Goal: Task Accomplishment & Management: Manage account settings

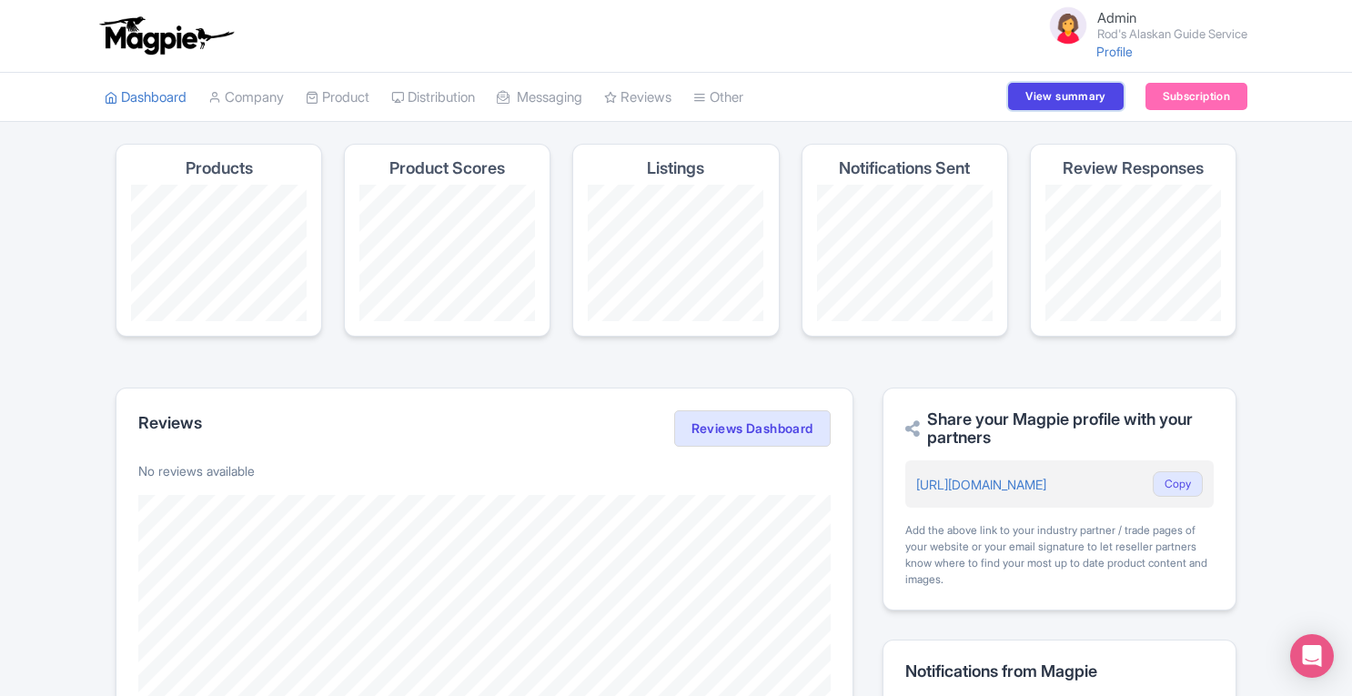
click at [1064, 103] on link "View summary" at bounding box center [1065, 96] width 115 height 27
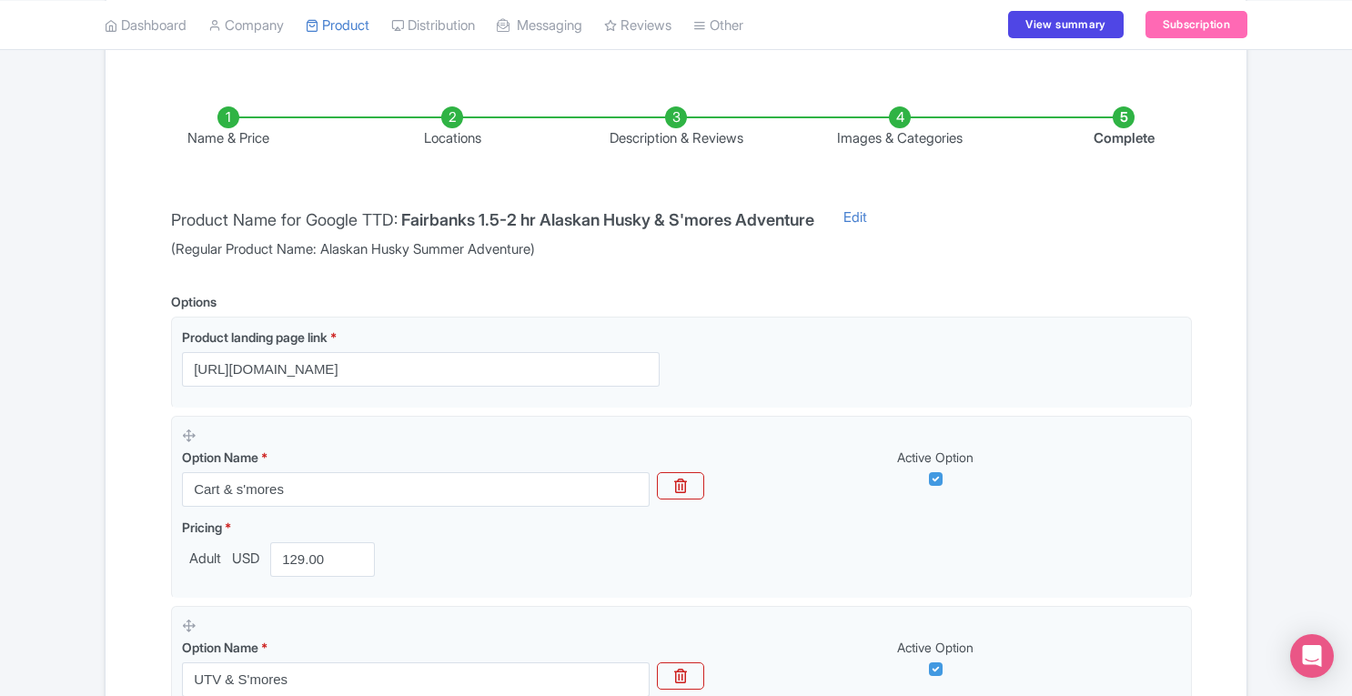
scroll to position [225, 0]
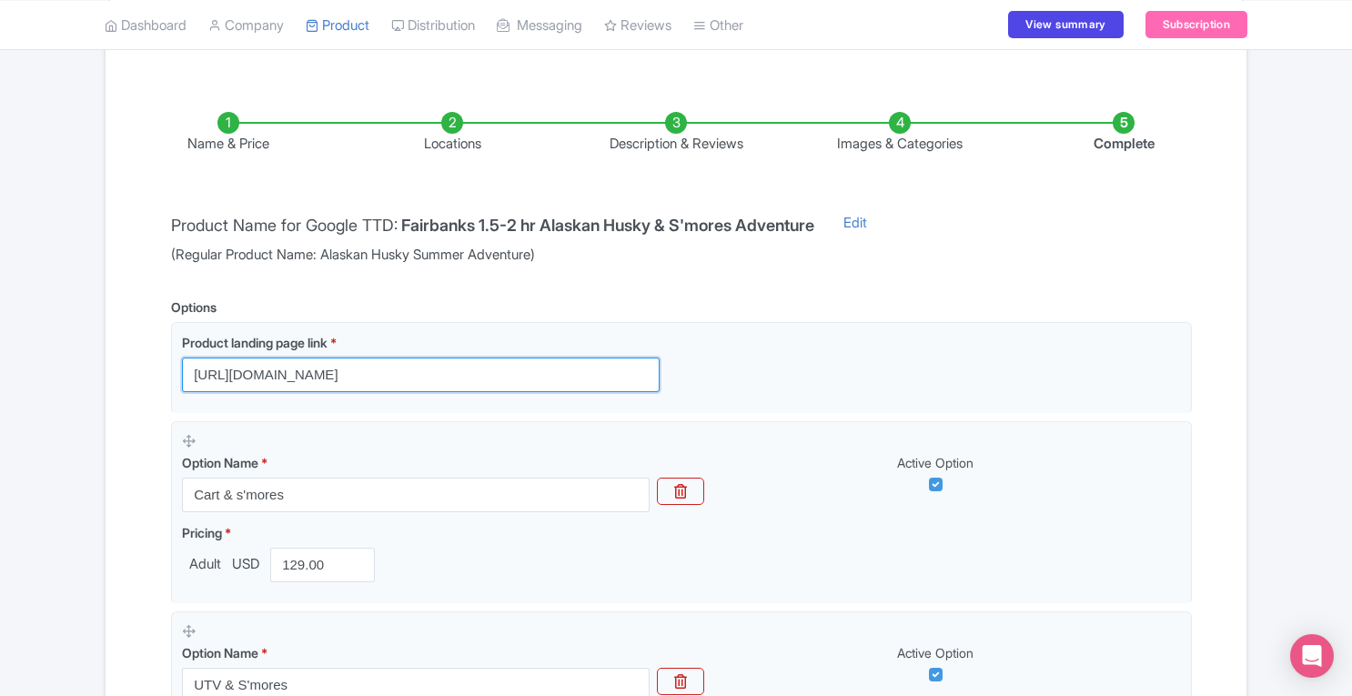
drag, startPoint x: 192, startPoint y: 370, endPoint x: 548, endPoint y: 376, distance: 355.7
click at [548, 376] on input "https://rodsalaskanguideservice.com/summer-dog-sled/" at bounding box center [420, 374] width 477 height 35
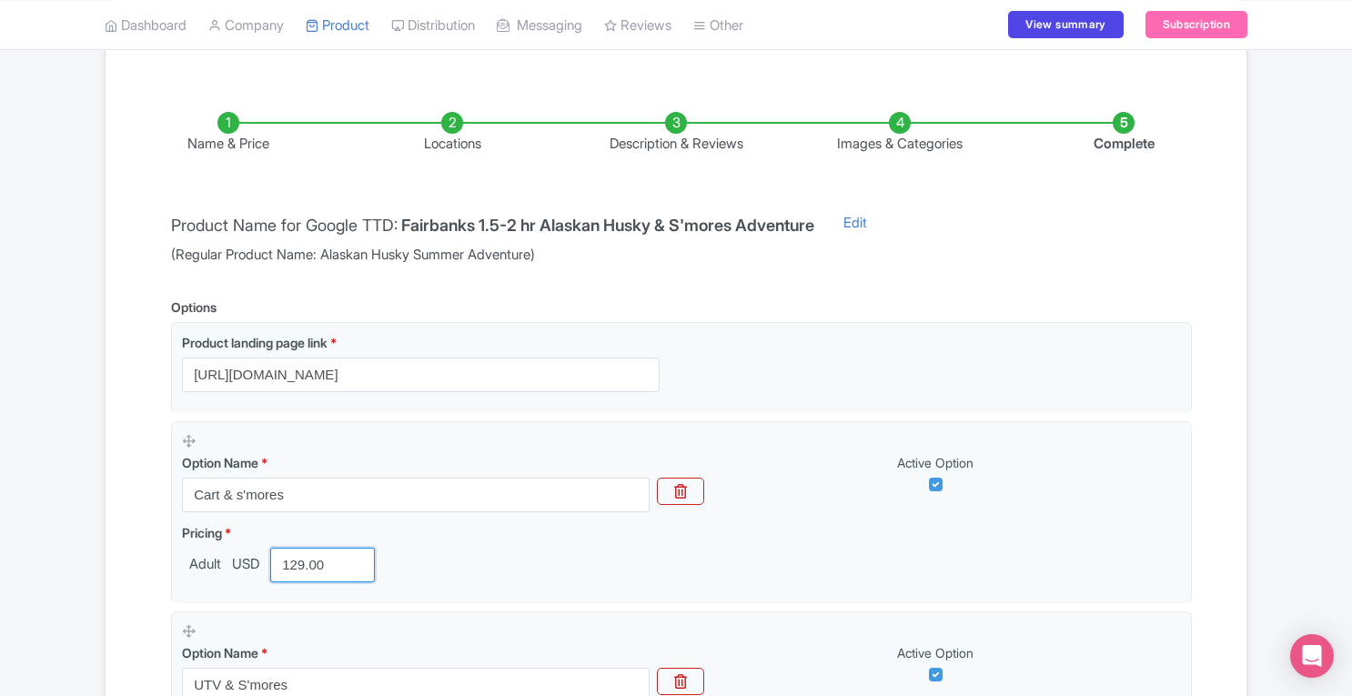
drag, startPoint x: 334, startPoint y: 562, endPoint x: 146, endPoint y: 554, distance: 188.4
click at [146, 554] on div "Name & Price Locations Description & Reviews Images & Categories Complete Produ…" at bounding box center [675, 561] width 1119 height 972
paste input "39.65"
type input "139.65"
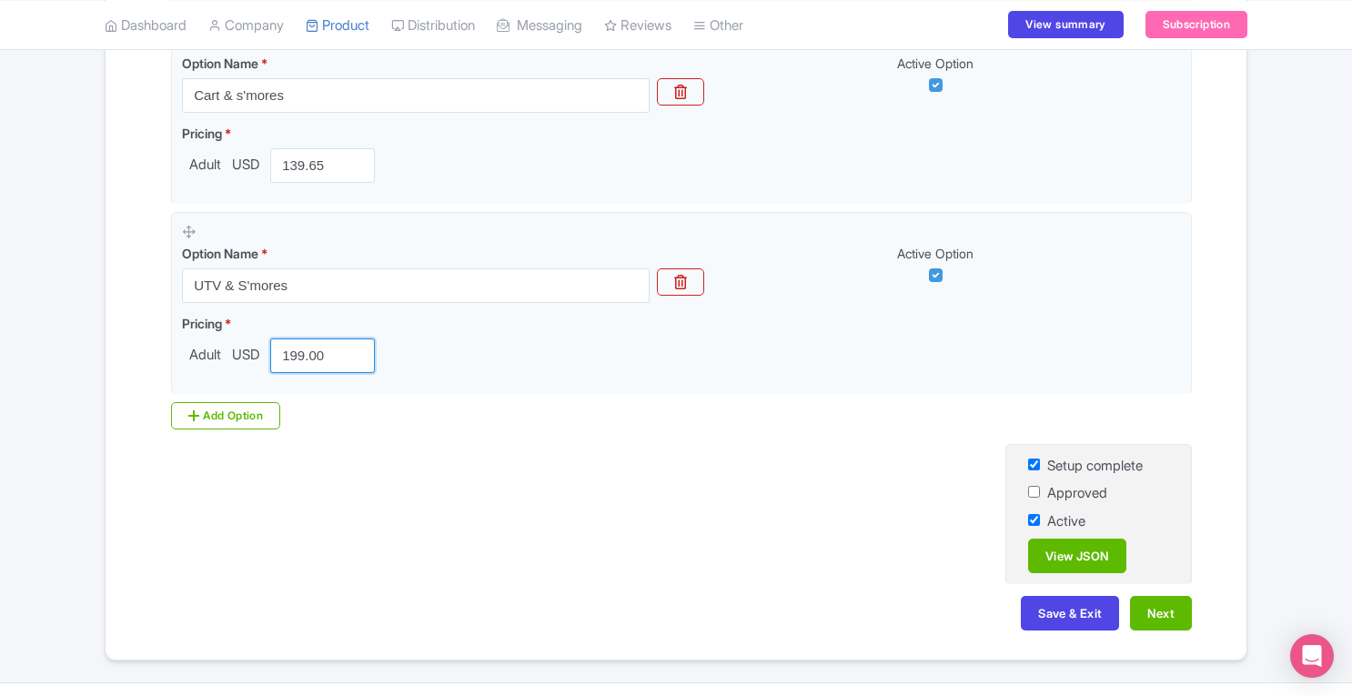
drag, startPoint x: 335, startPoint y: 356, endPoint x: 231, endPoint y: 353, distance: 103.7
click at [231, 353] on div "Adult USD 199.00" at bounding box center [282, 355] width 200 height 35
paste input "215.43"
type input "215.43"
click at [1052, 619] on button "Save & Exit" at bounding box center [1069, 613] width 98 height 35
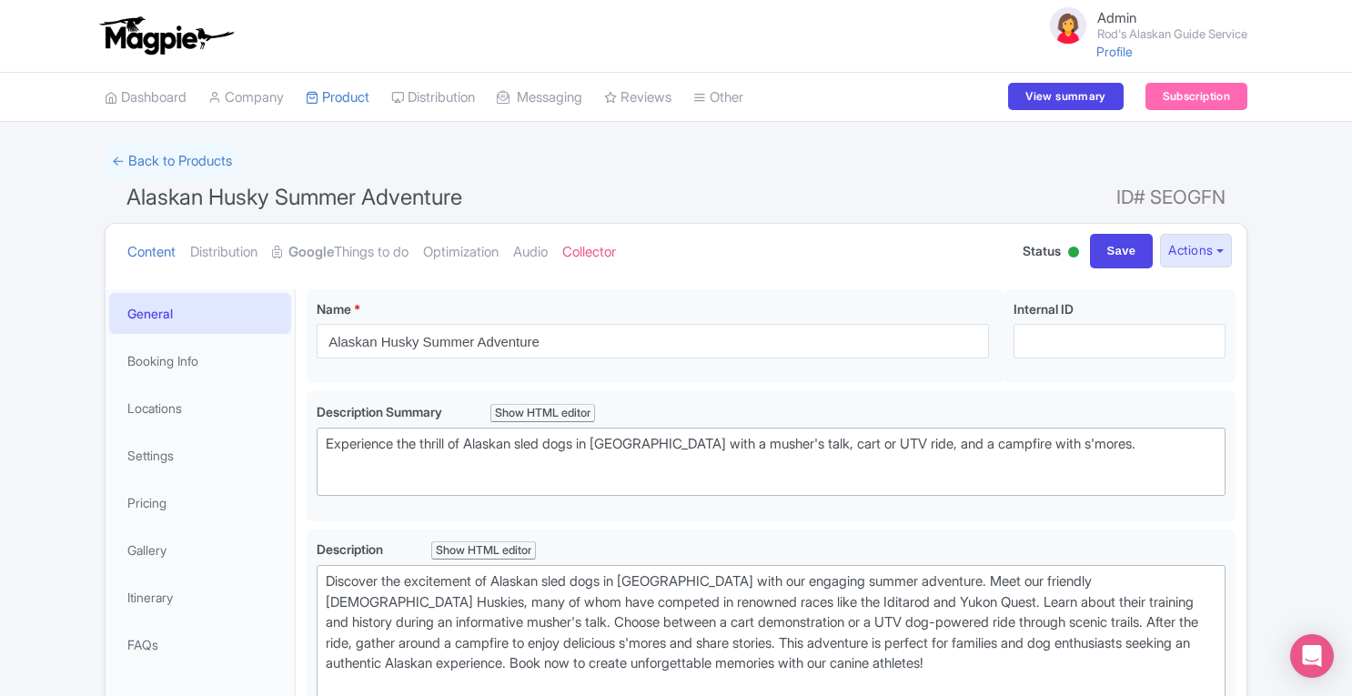
click at [364, 256] on link "Google Things to do" at bounding box center [340, 252] width 136 height 57
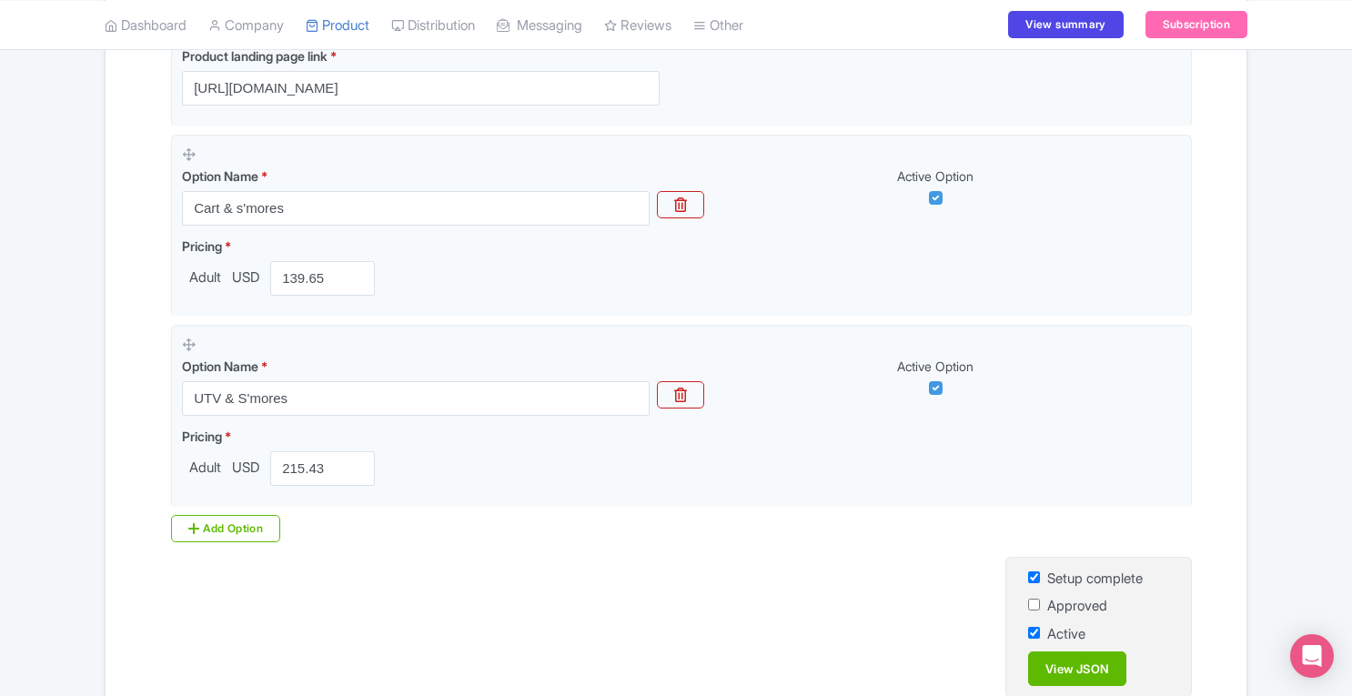
scroll to position [661, 0]
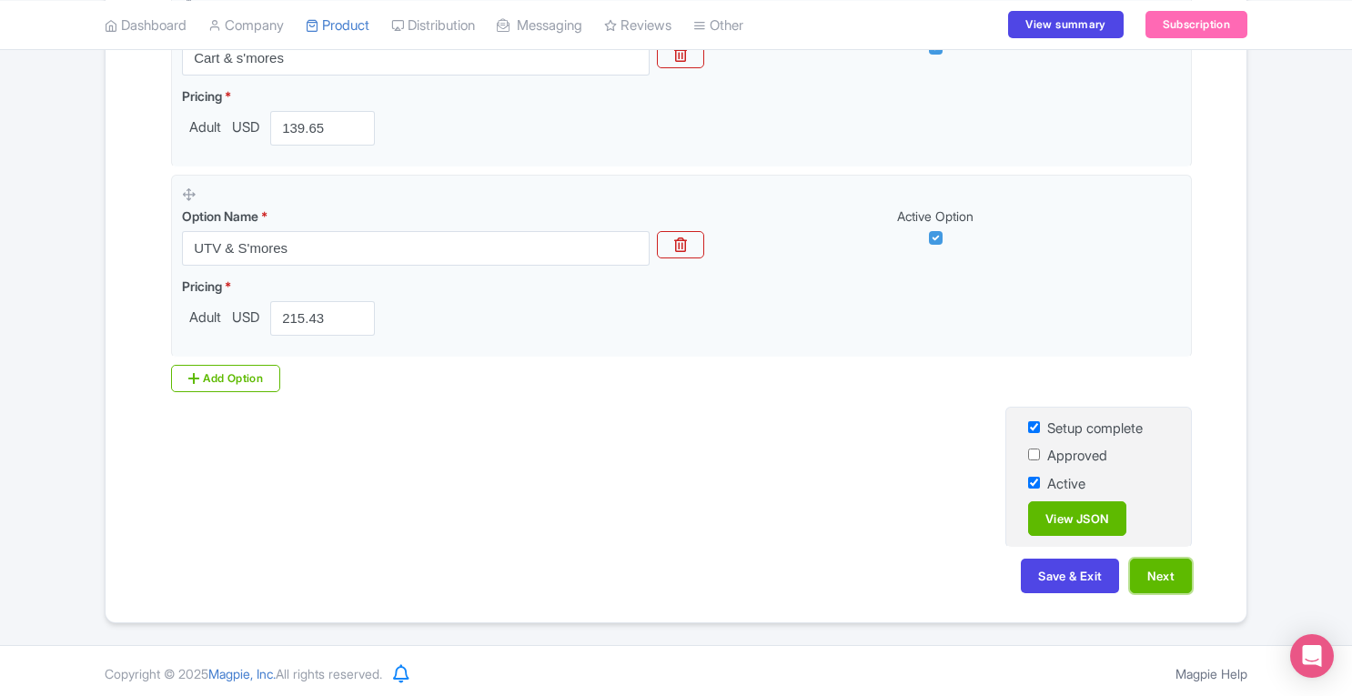
click at [1159, 573] on button "Next" at bounding box center [1161, 575] width 62 height 35
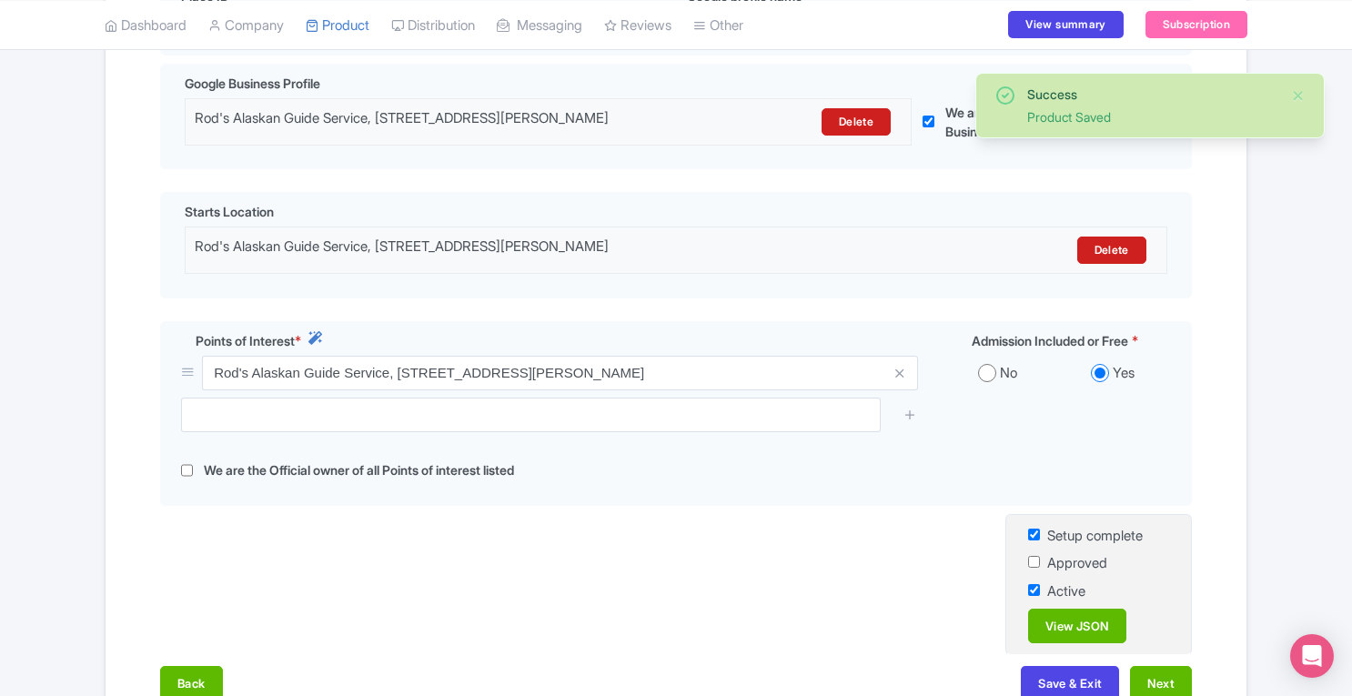
scroll to position [628, 0]
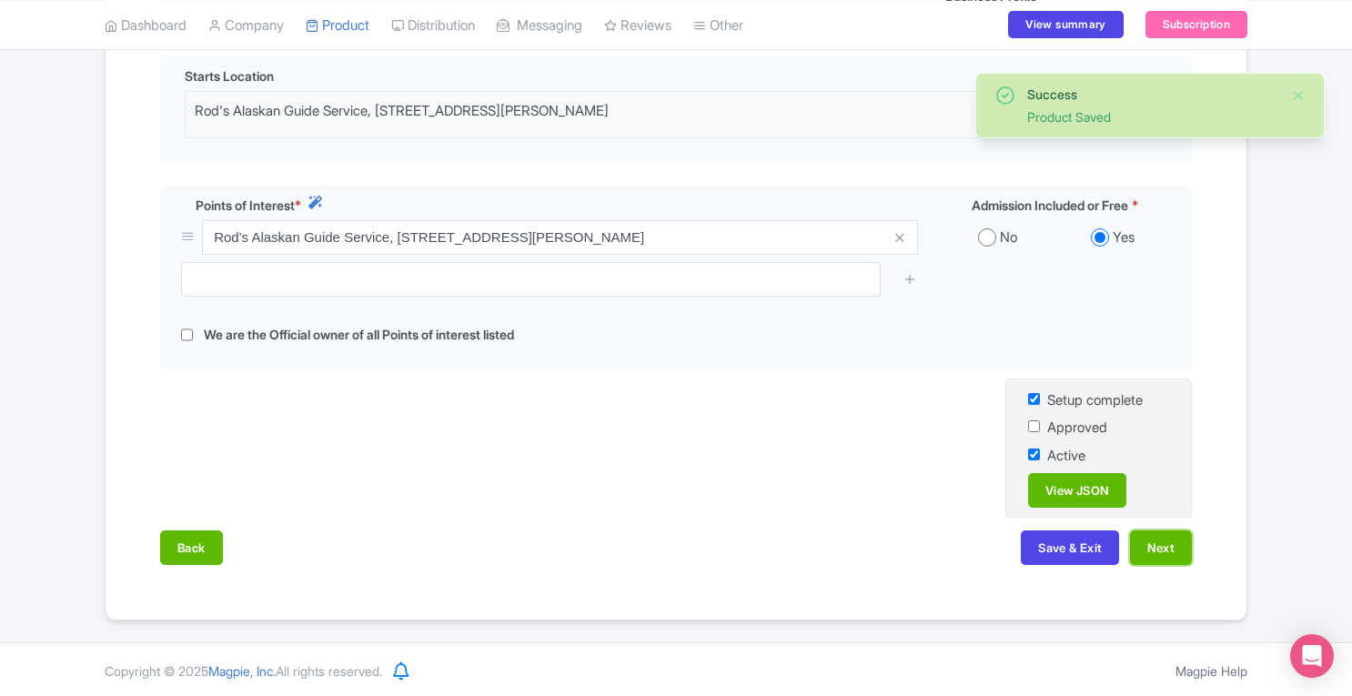
click at [1146, 551] on button "Next" at bounding box center [1161, 547] width 62 height 35
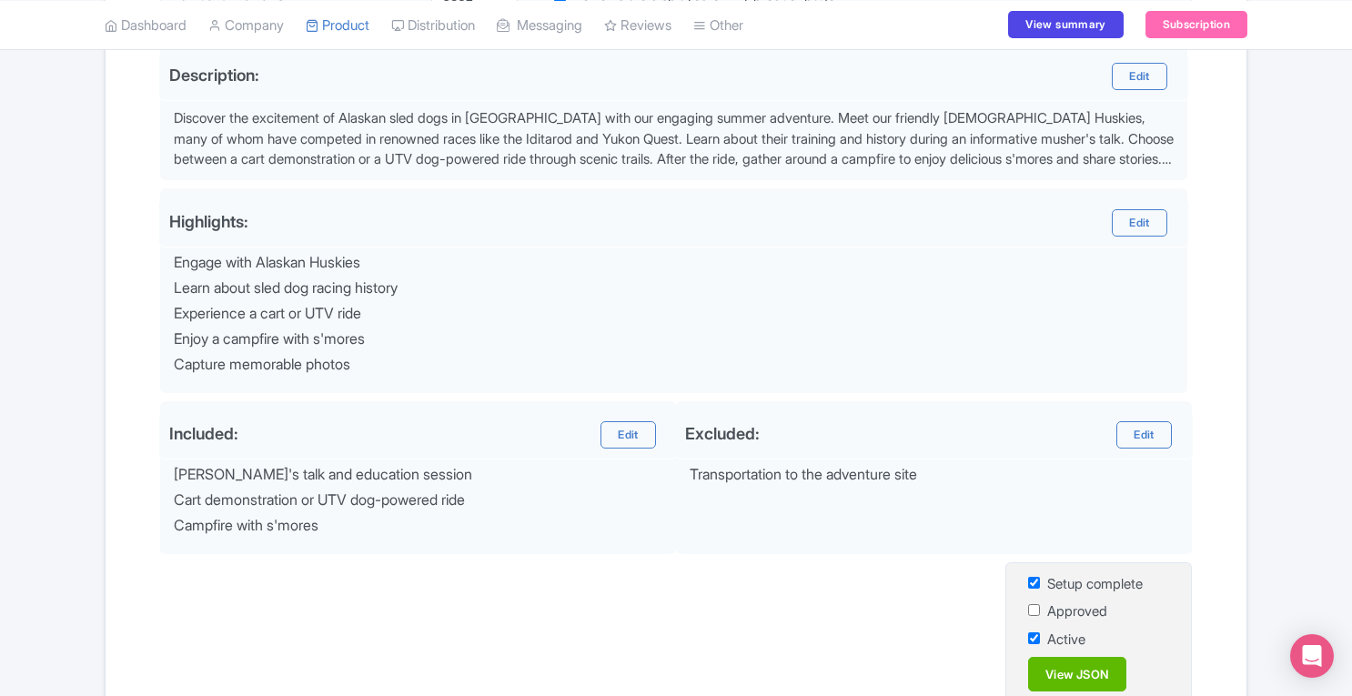
scroll to position [729, 0]
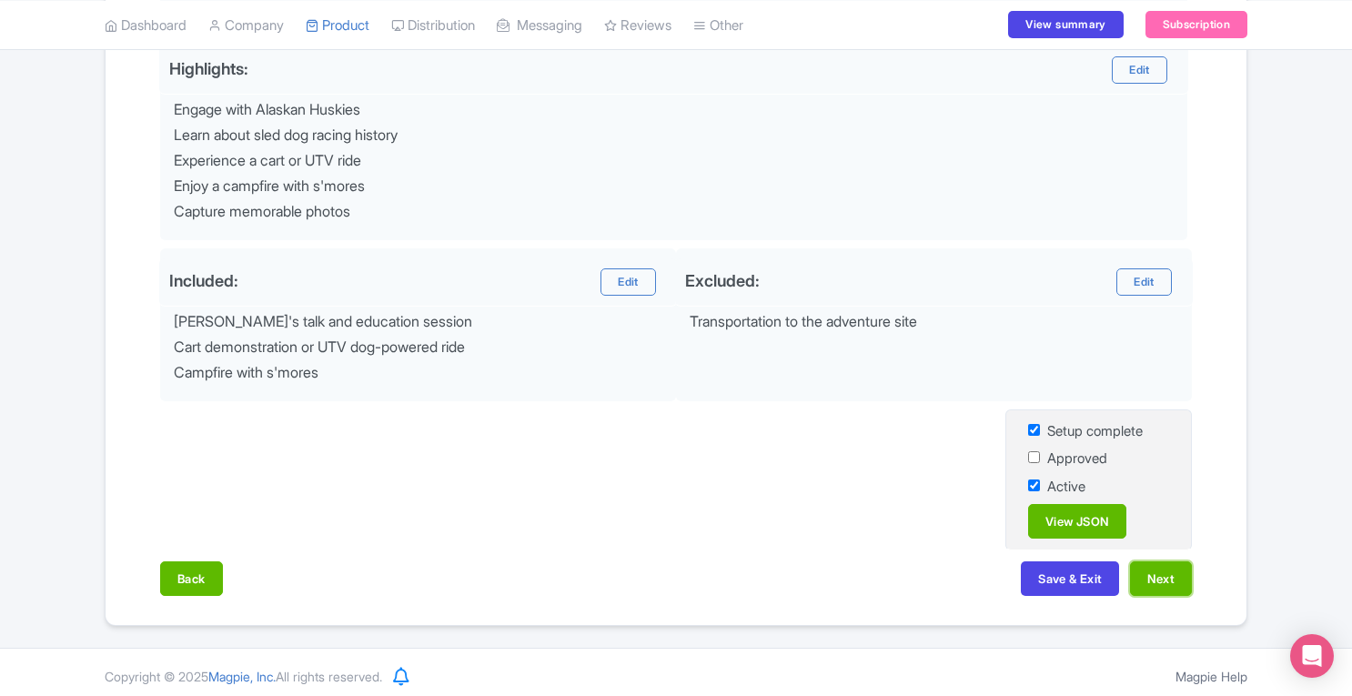
click at [1147, 572] on button "Next" at bounding box center [1161, 578] width 62 height 35
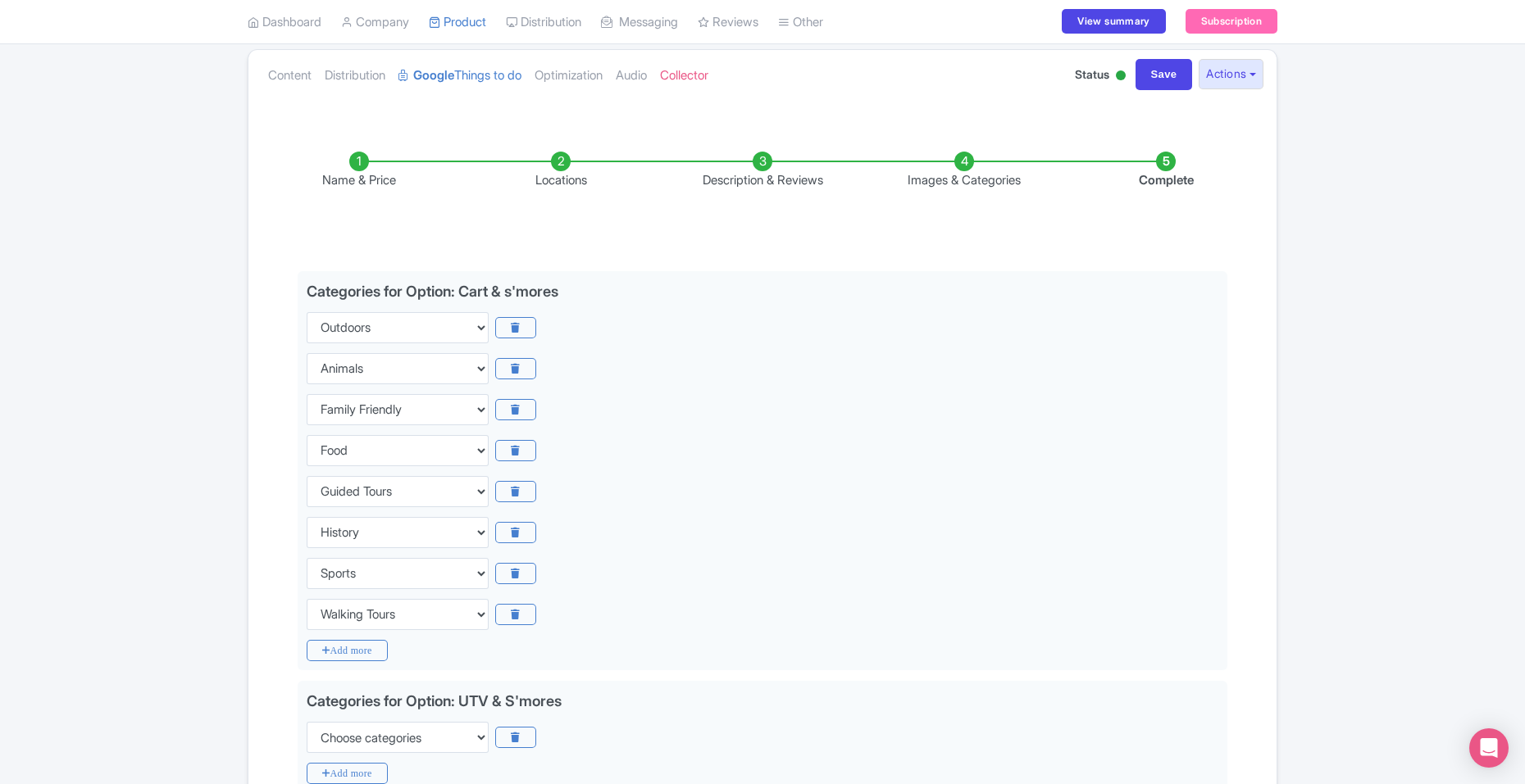
scroll to position [158, 0]
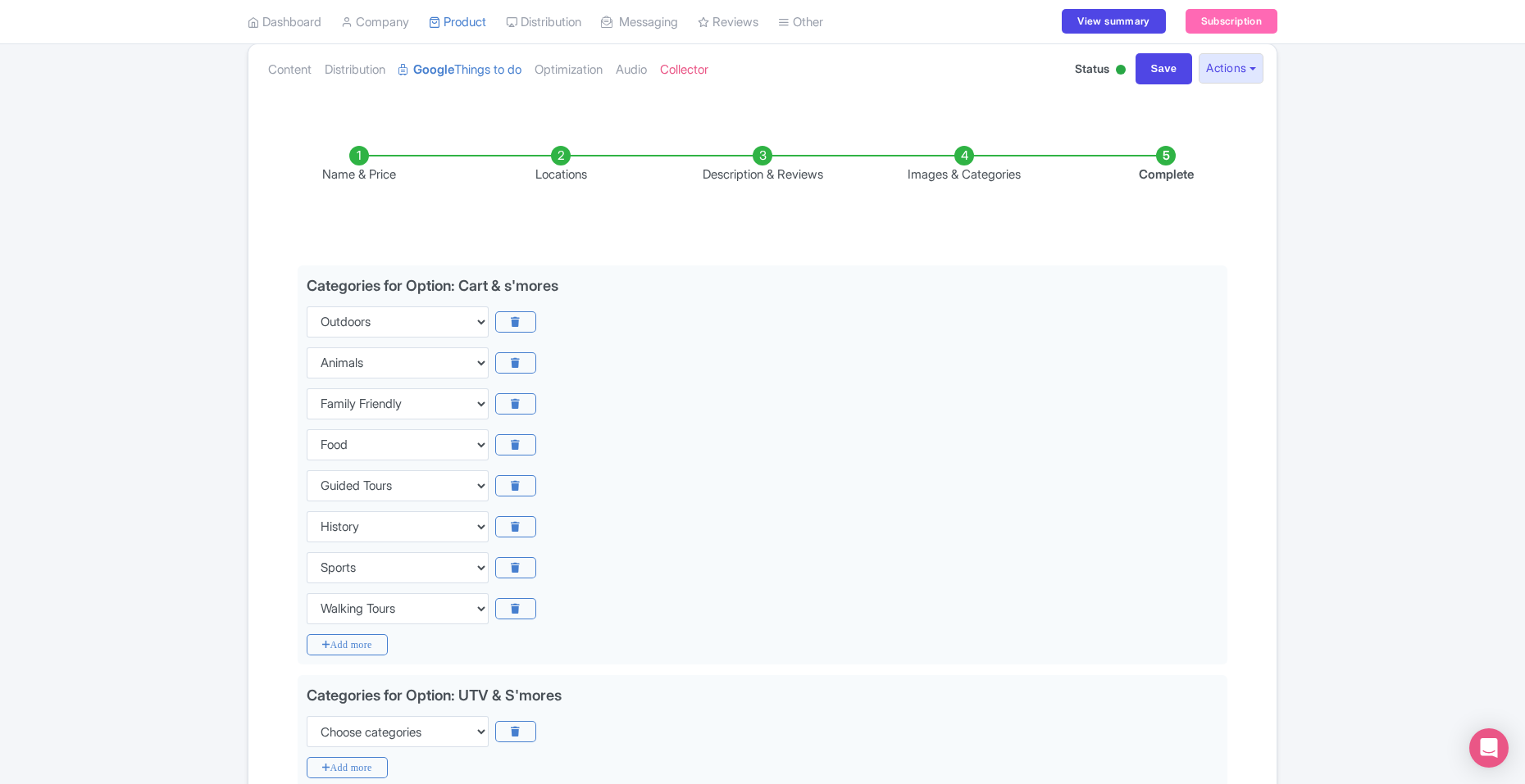
click at [297, 71] on link "Content" at bounding box center [289, 69] width 43 height 51
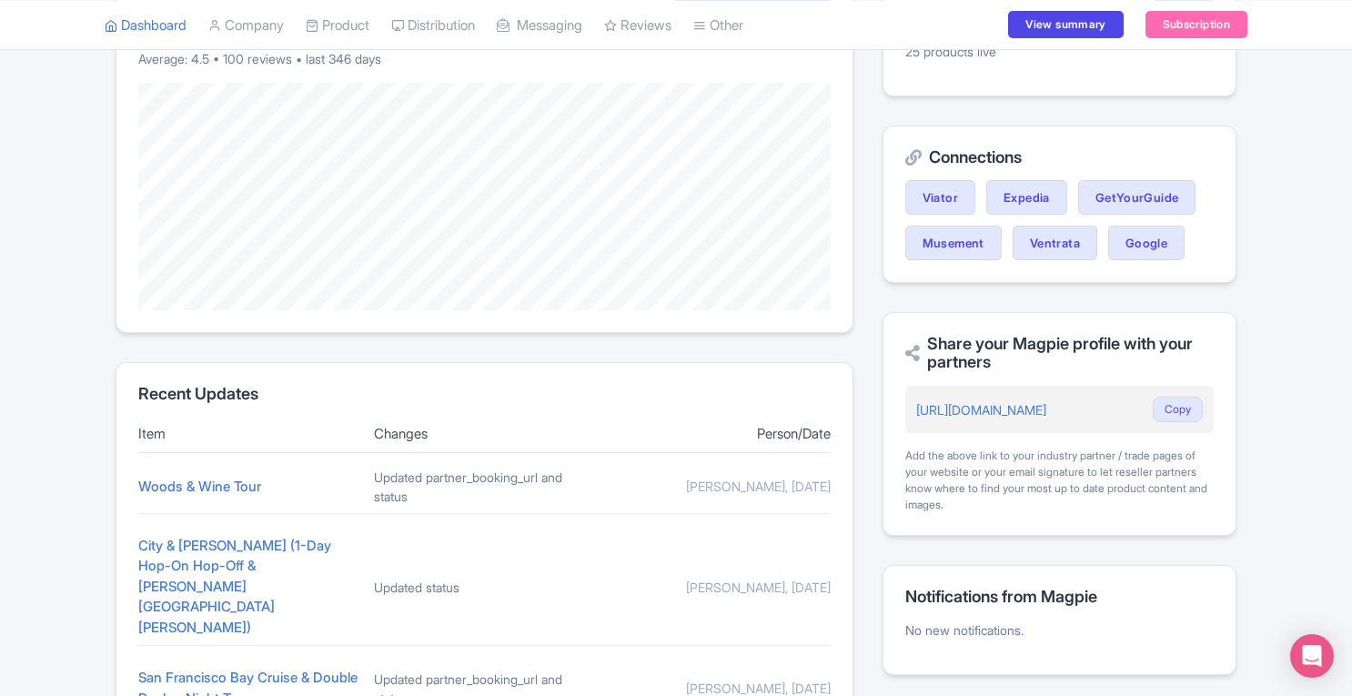
scroll to position [670, 0]
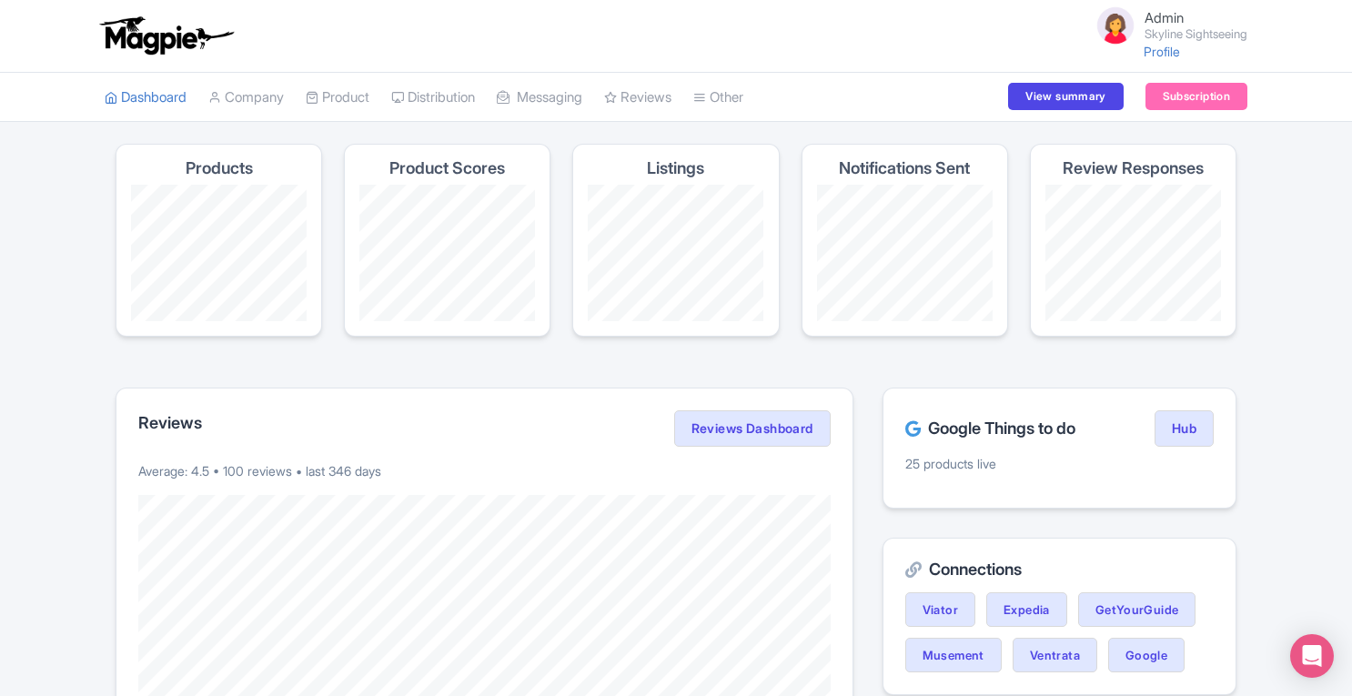
click at [249, 106] on link "Company" at bounding box center [245, 98] width 75 height 50
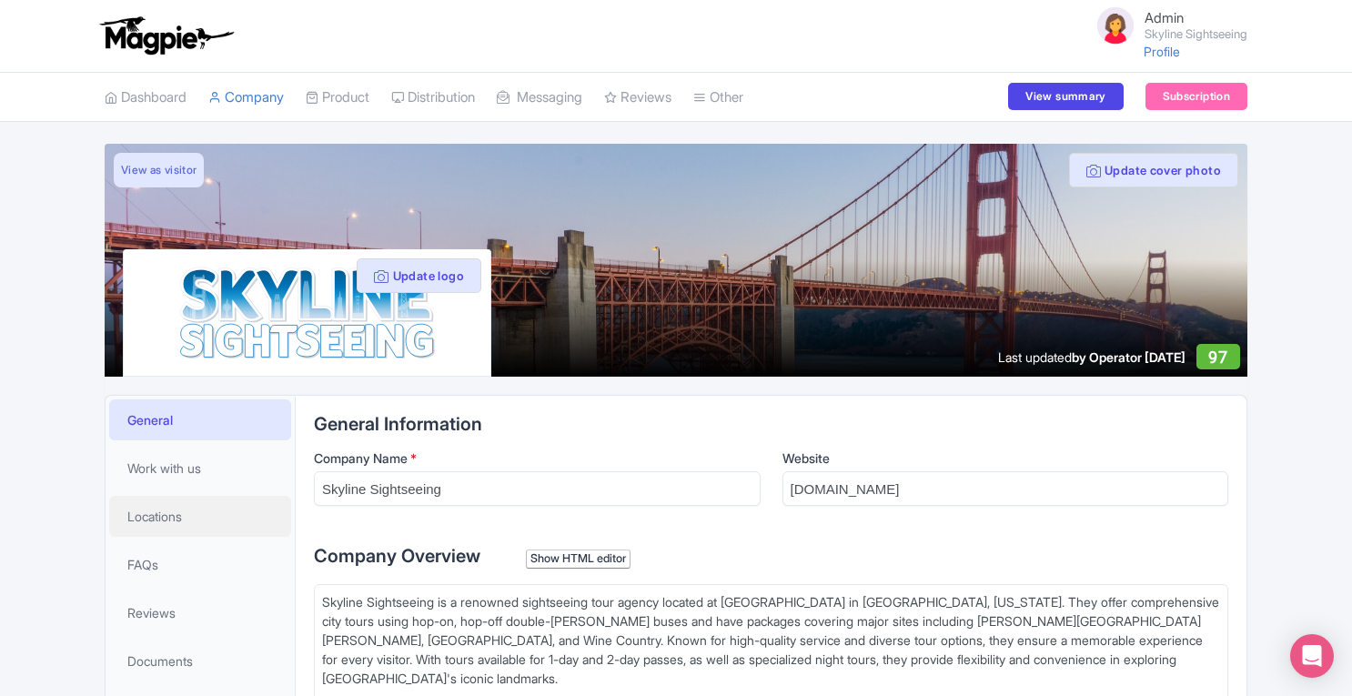
click at [182, 508] on span "Locations" at bounding box center [154, 516] width 55 height 19
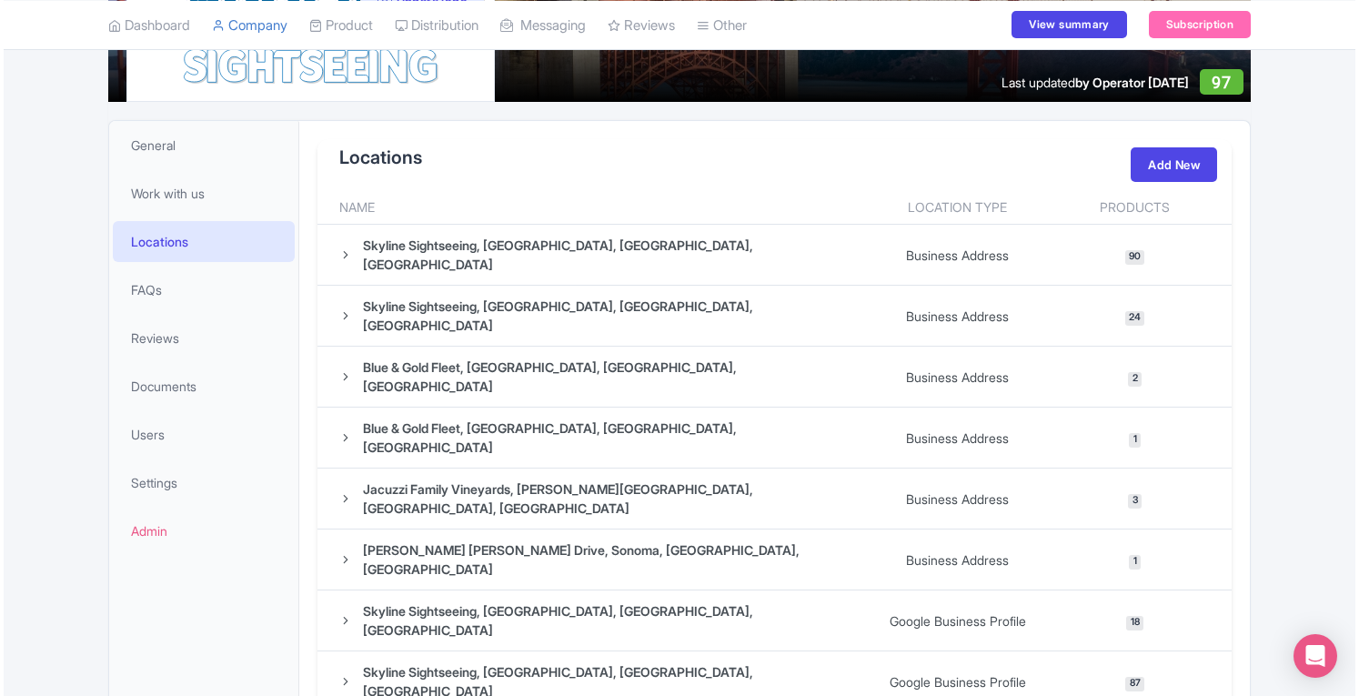
scroll to position [324, 0]
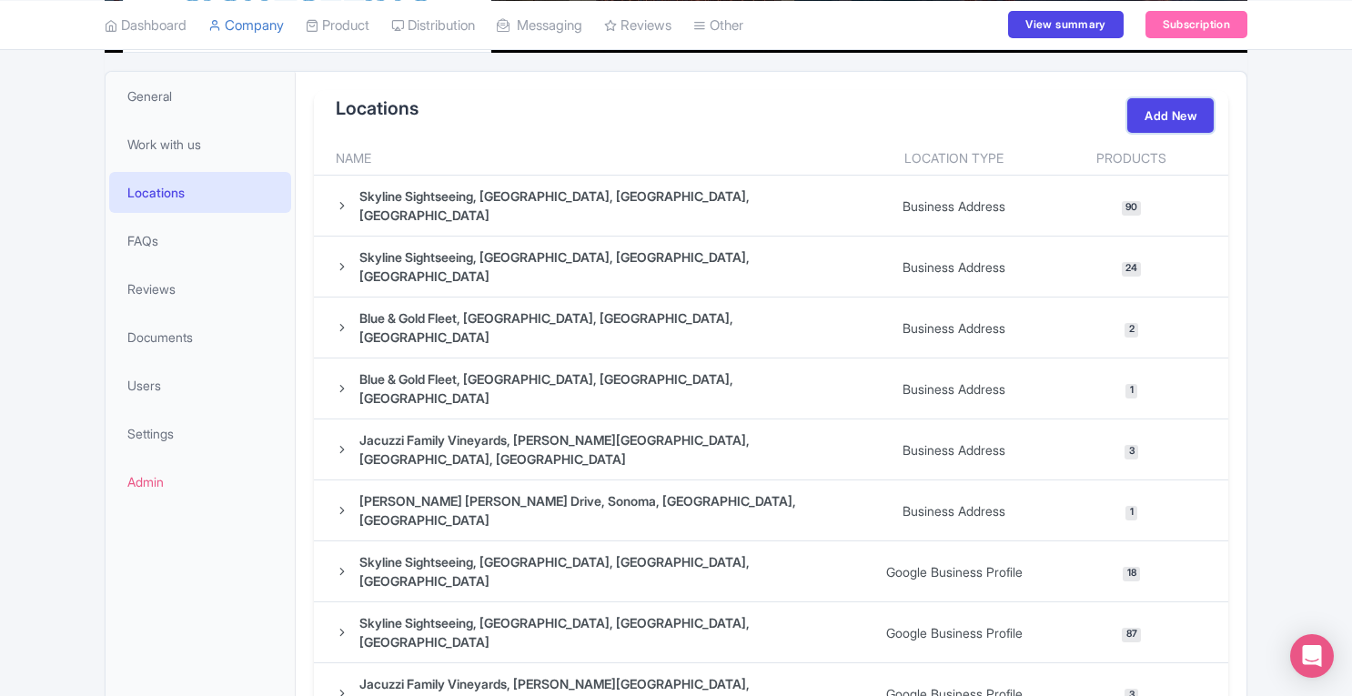
click at [1153, 114] on link "Add New" at bounding box center [1170, 115] width 86 height 35
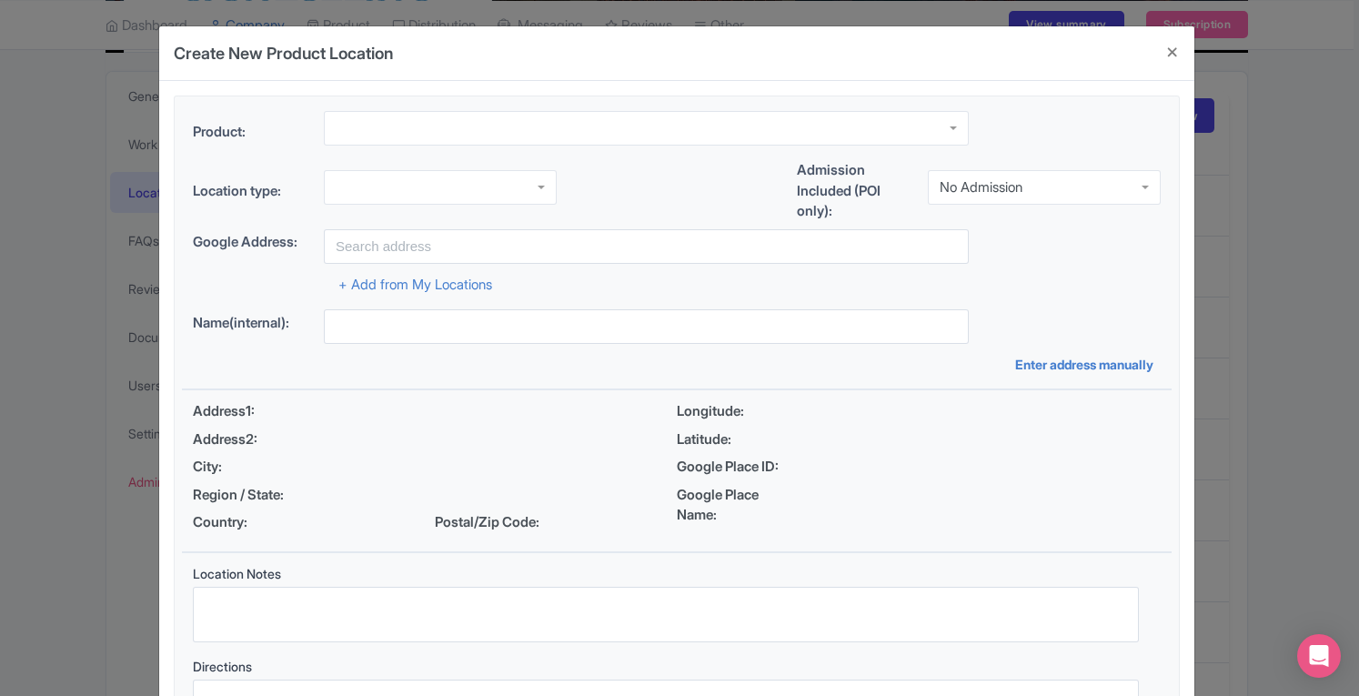
click at [1301, 181] on div "Create New Product Location Product: Location type: Admission Included (POI onl…" at bounding box center [679, 348] width 1359 height 696
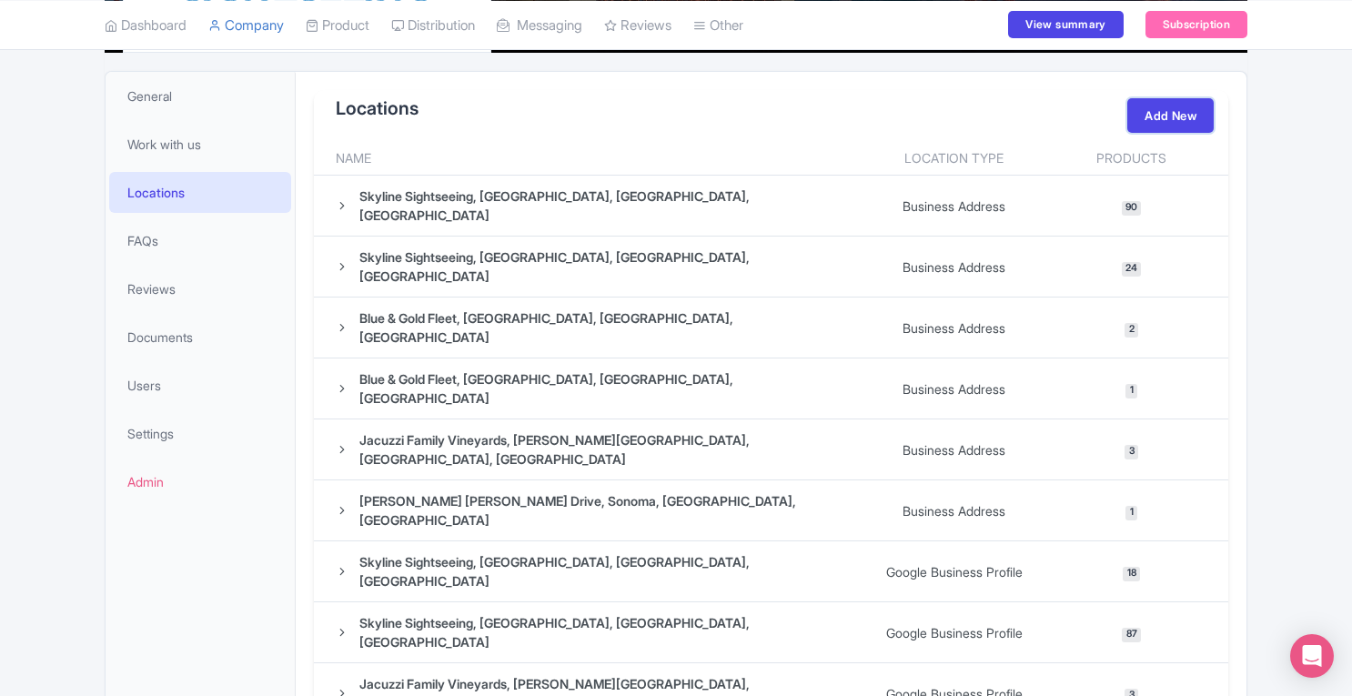
click at [1165, 117] on link "Add New" at bounding box center [1170, 115] width 86 height 35
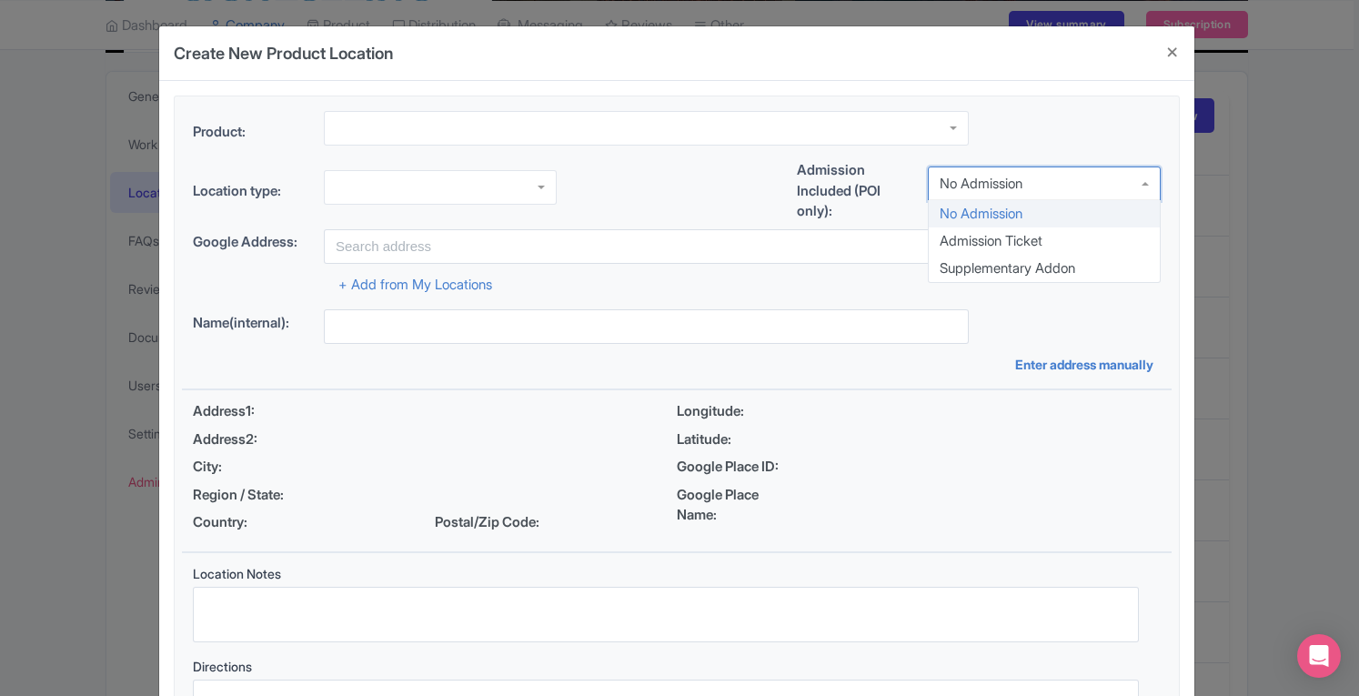
click at [1060, 196] on div "No Admission" at bounding box center [1044, 183] width 233 height 35
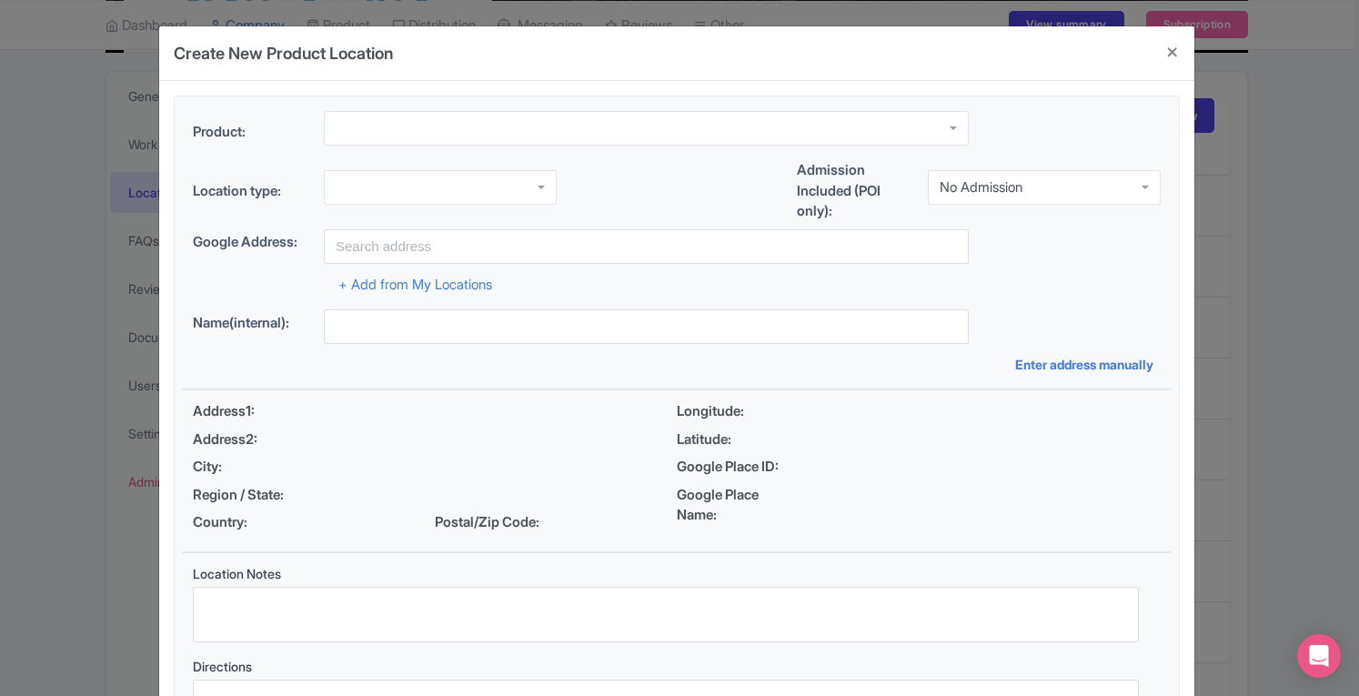
click at [871, 148] on div at bounding box center [646, 135] width 645 height 49
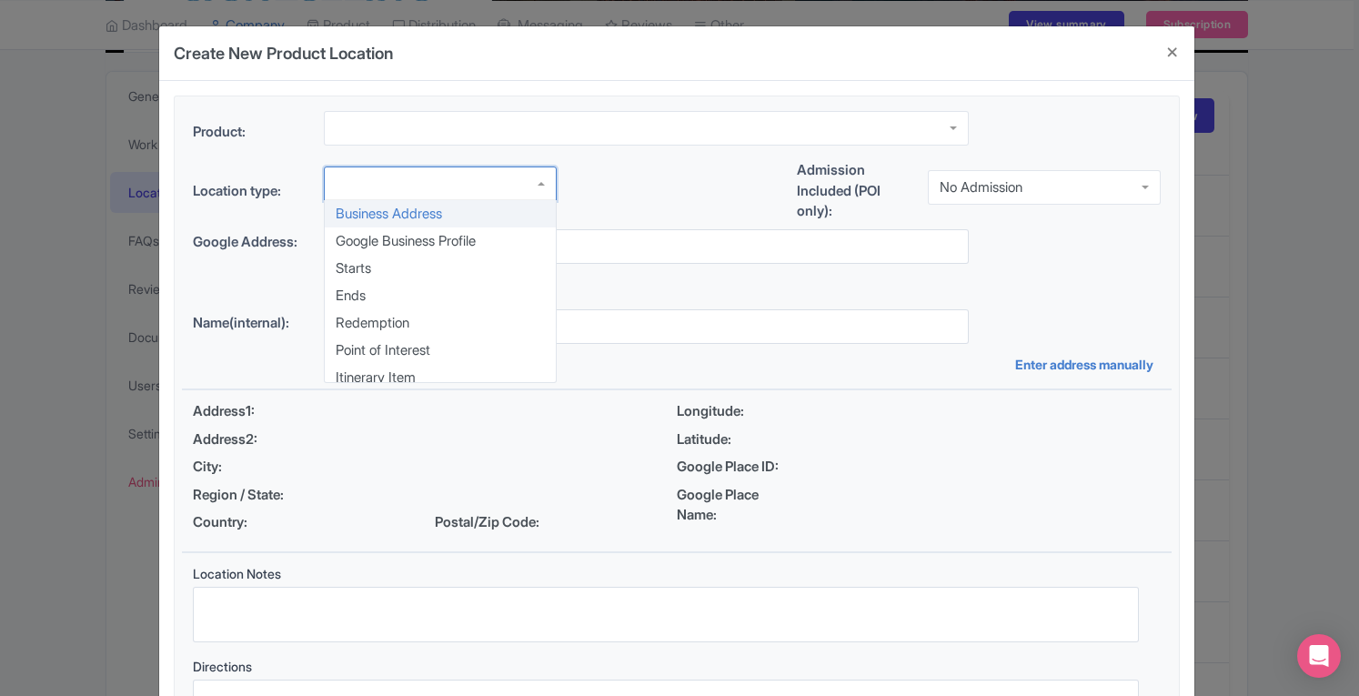
click at [477, 191] on div at bounding box center [440, 183] width 233 height 35
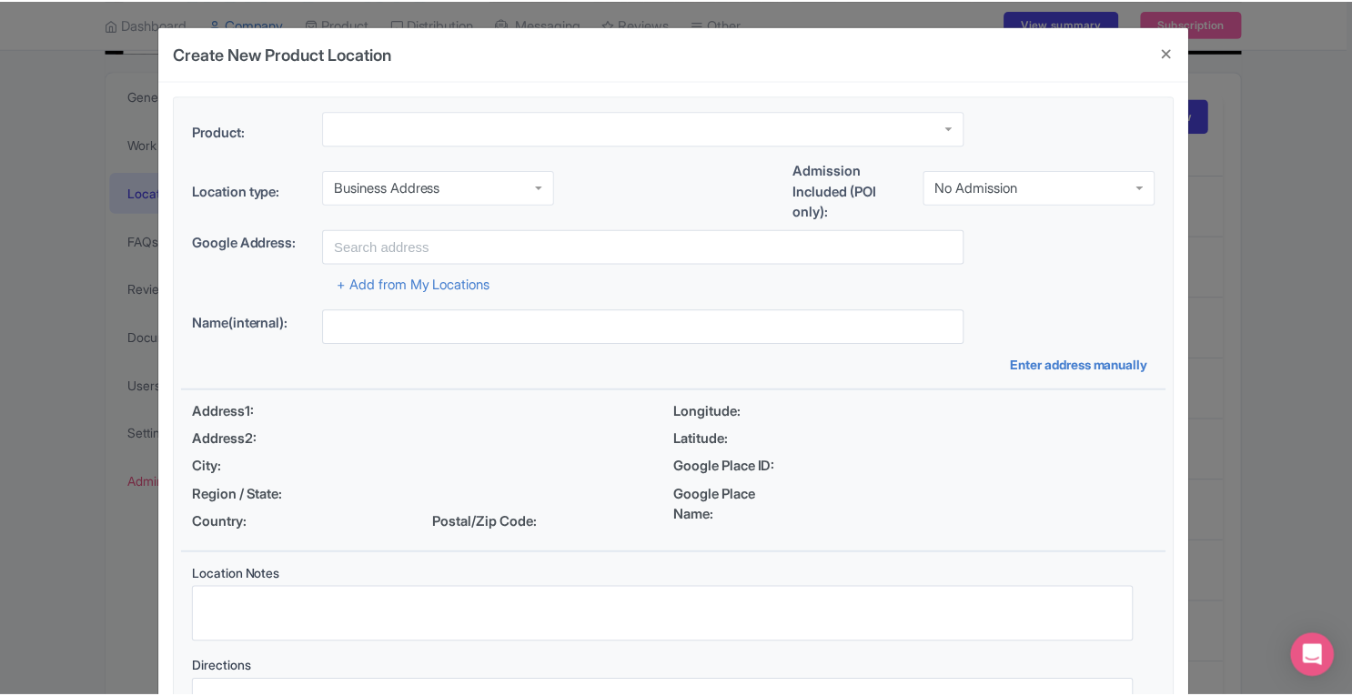
scroll to position [0, 0]
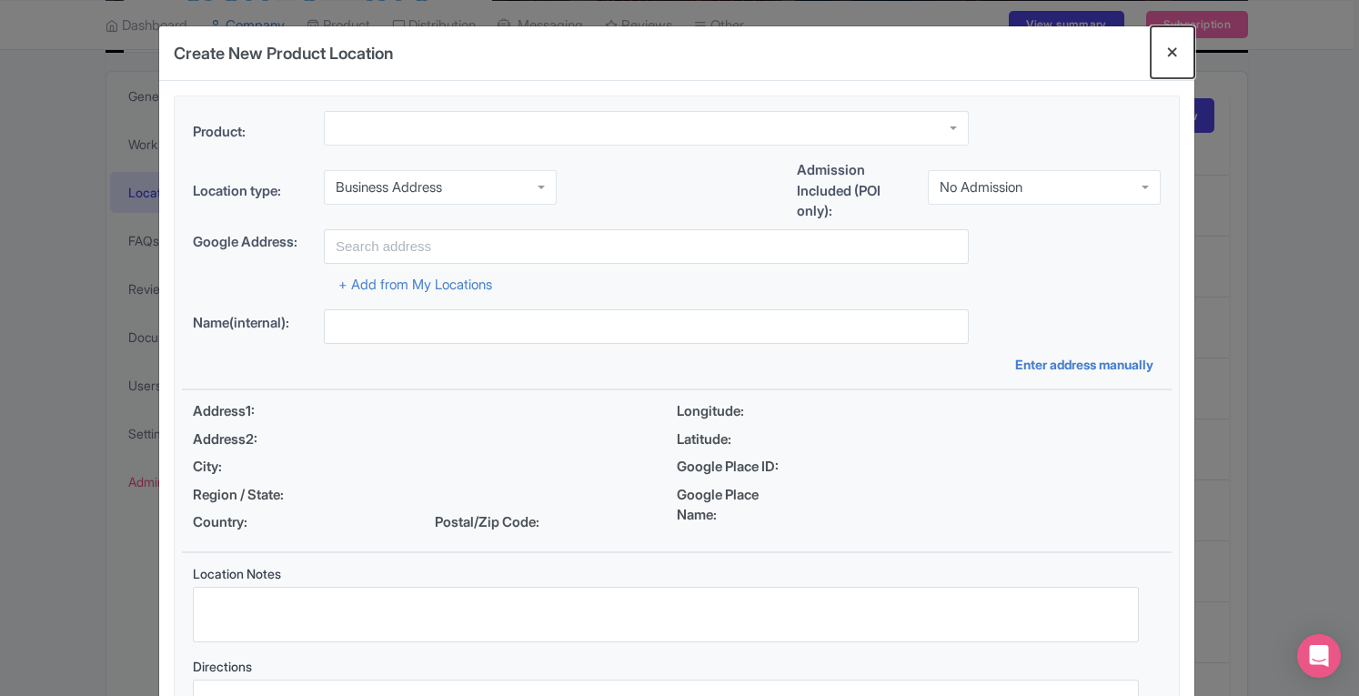
click at [1171, 52] on button "Close" at bounding box center [1173, 52] width 44 height 52
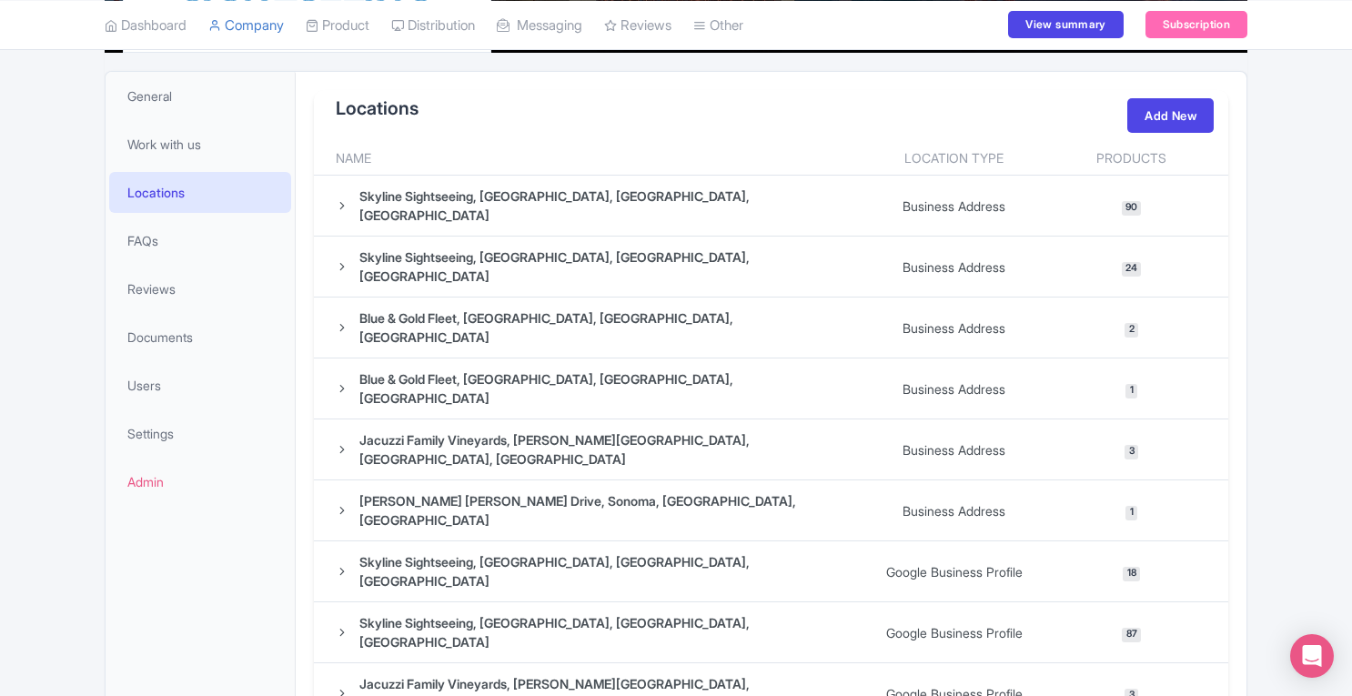
click at [367, 157] on th "Name" at bounding box center [588, 158] width 548 height 35
click at [920, 157] on th "Location Type" at bounding box center [953, 158] width 183 height 35
click at [345, 199] on icon at bounding box center [342, 205] width 13 height 13
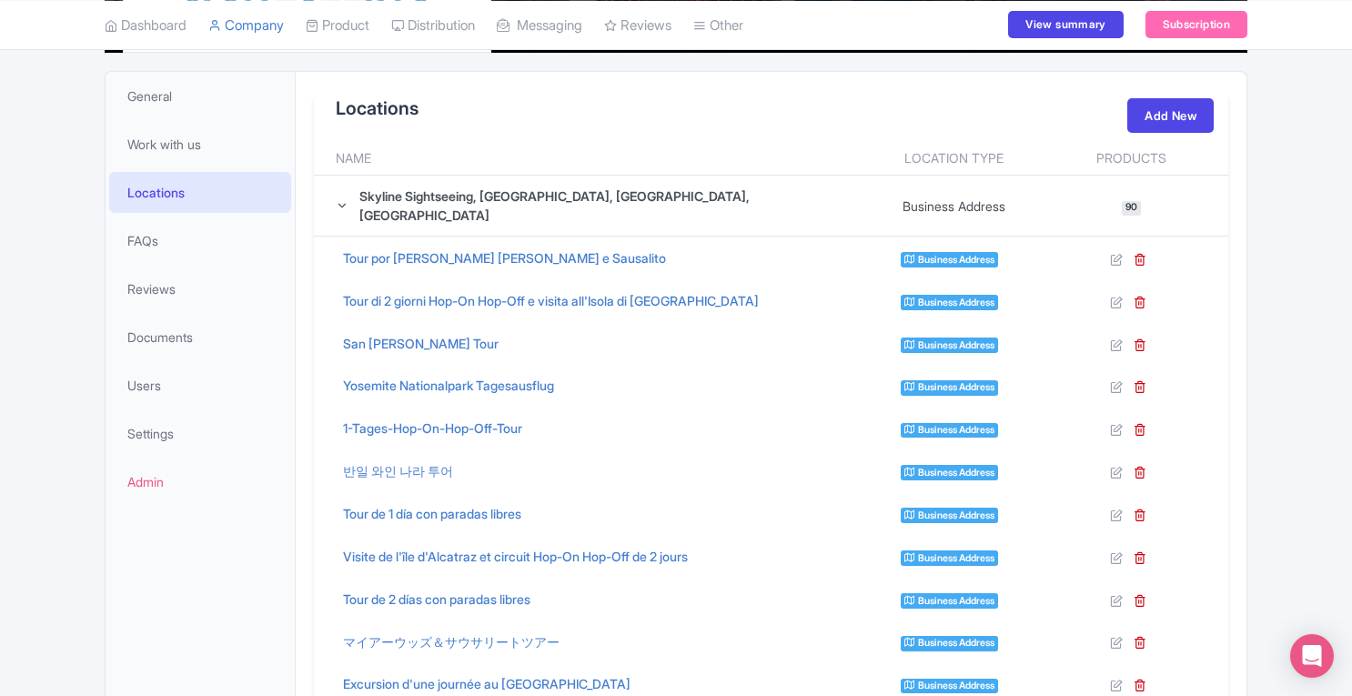
click at [338, 199] on icon at bounding box center [342, 205] width 13 height 13
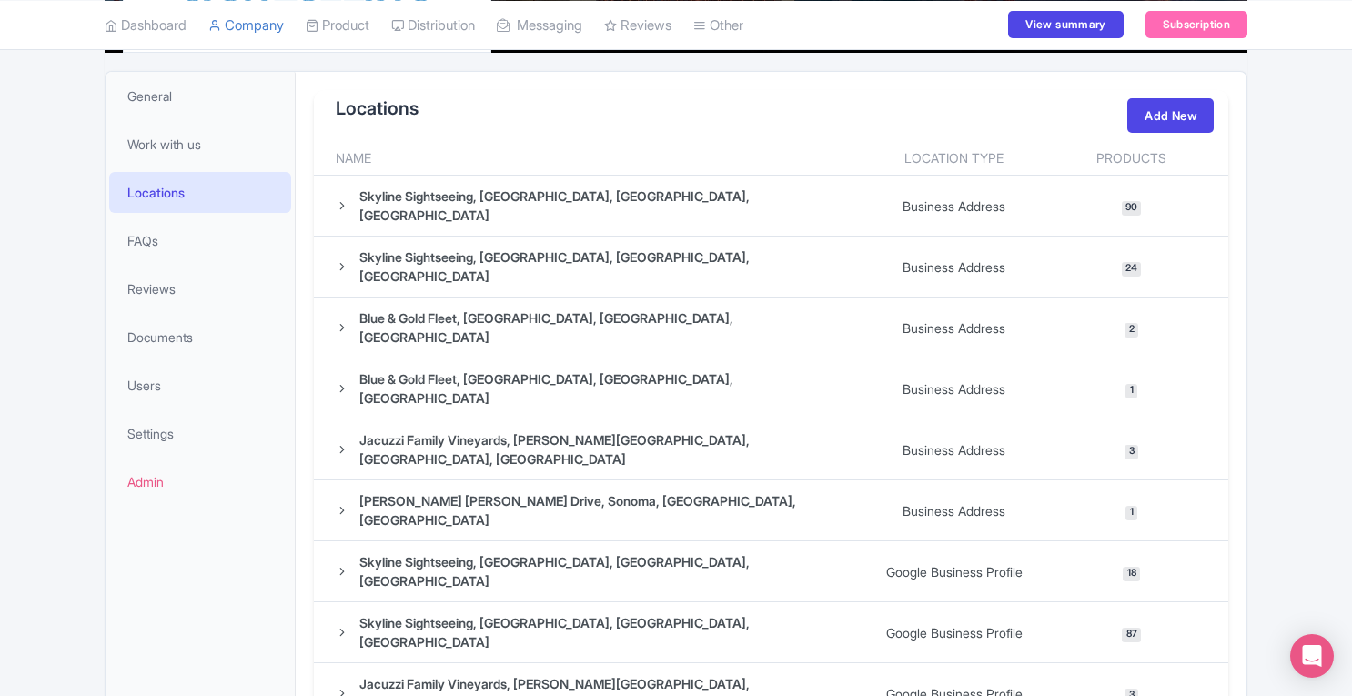
click at [345, 260] on icon at bounding box center [342, 266] width 13 height 13
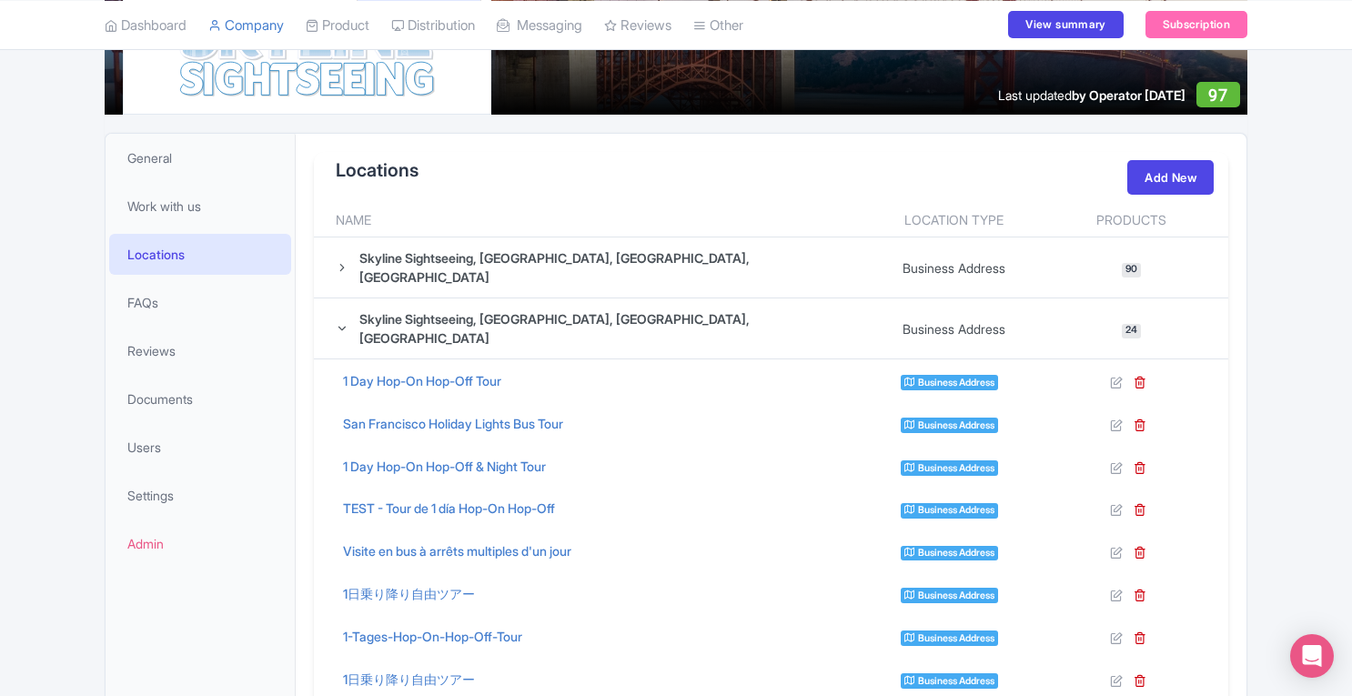
scroll to position [278, 0]
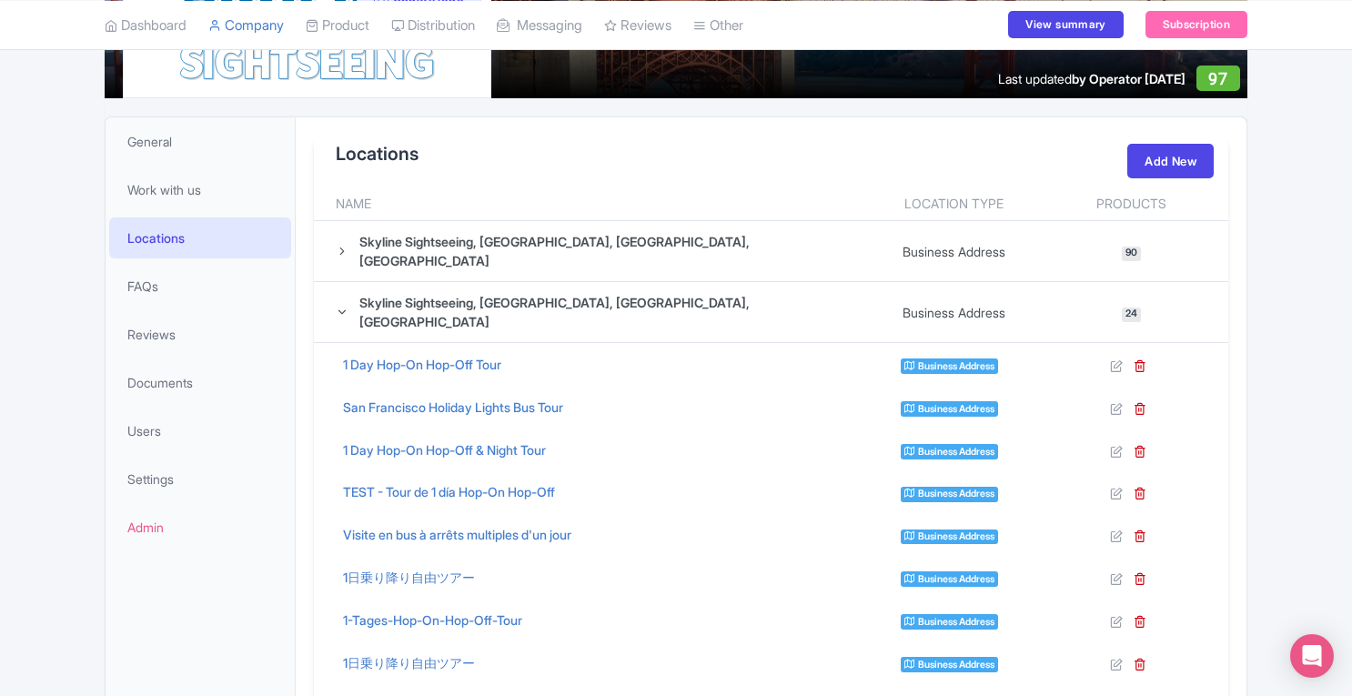
click at [342, 306] on icon at bounding box center [342, 312] width 13 height 13
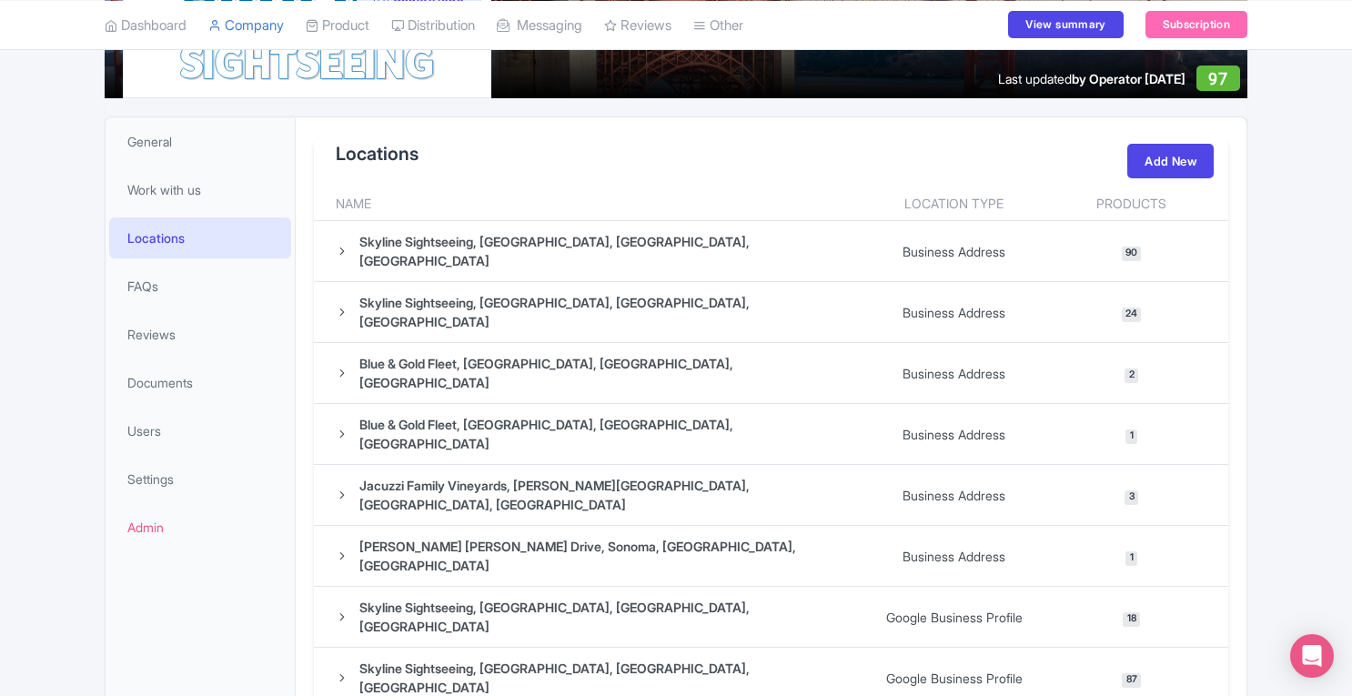
click at [344, 245] on icon at bounding box center [342, 251] width 13 height 13
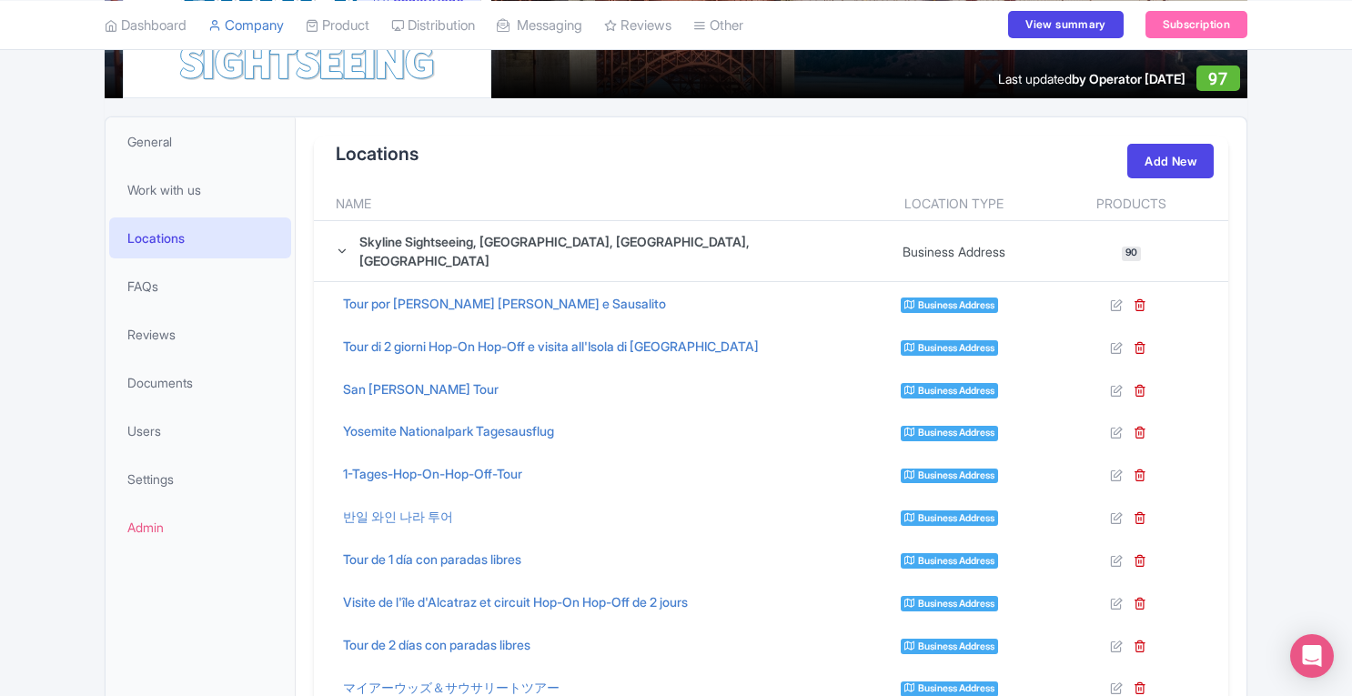
drag, startPoint x: 1344, startPoint y: 240, endPoint x: 1297, endPoint y: 85, distance: 161.7
click at [169, 433] on link "Users" at bounding box center [200, 430] width 182 height 41
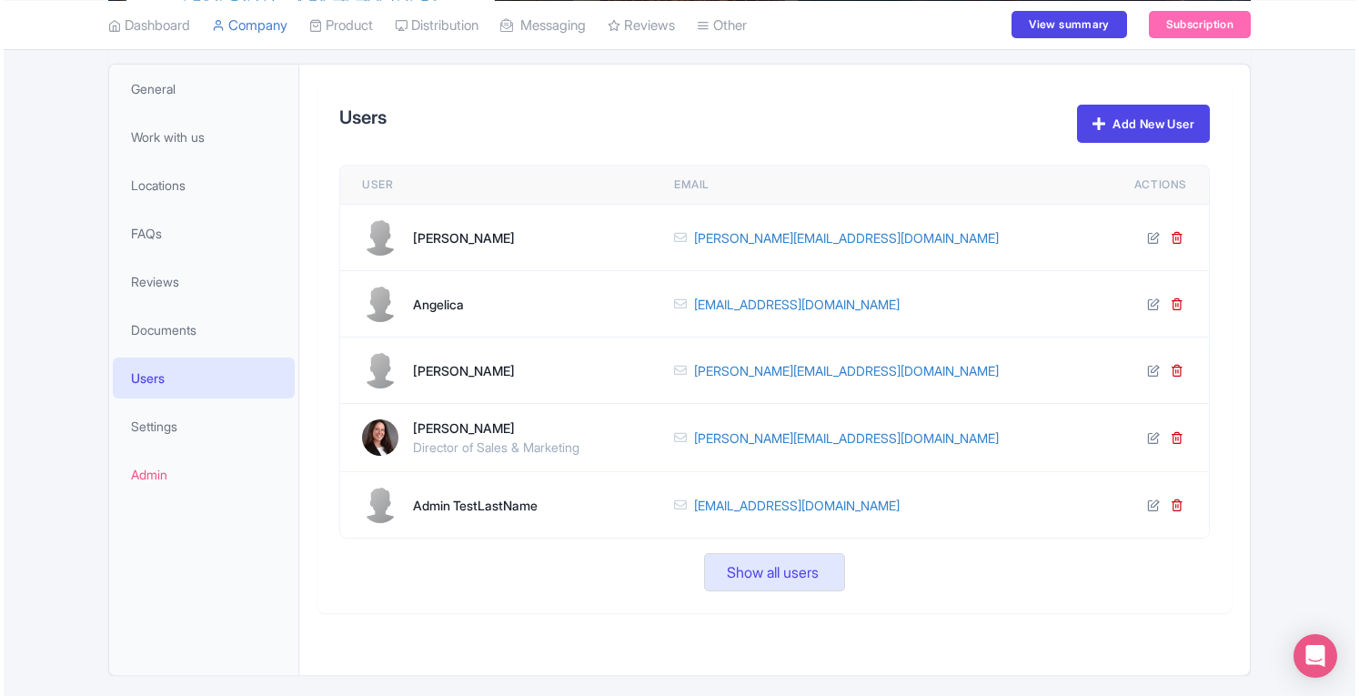
scroll to position [333, 0]
click at [1115, 126] on link "Add New User" at bounding box center [1139, 122] width 133 height 38
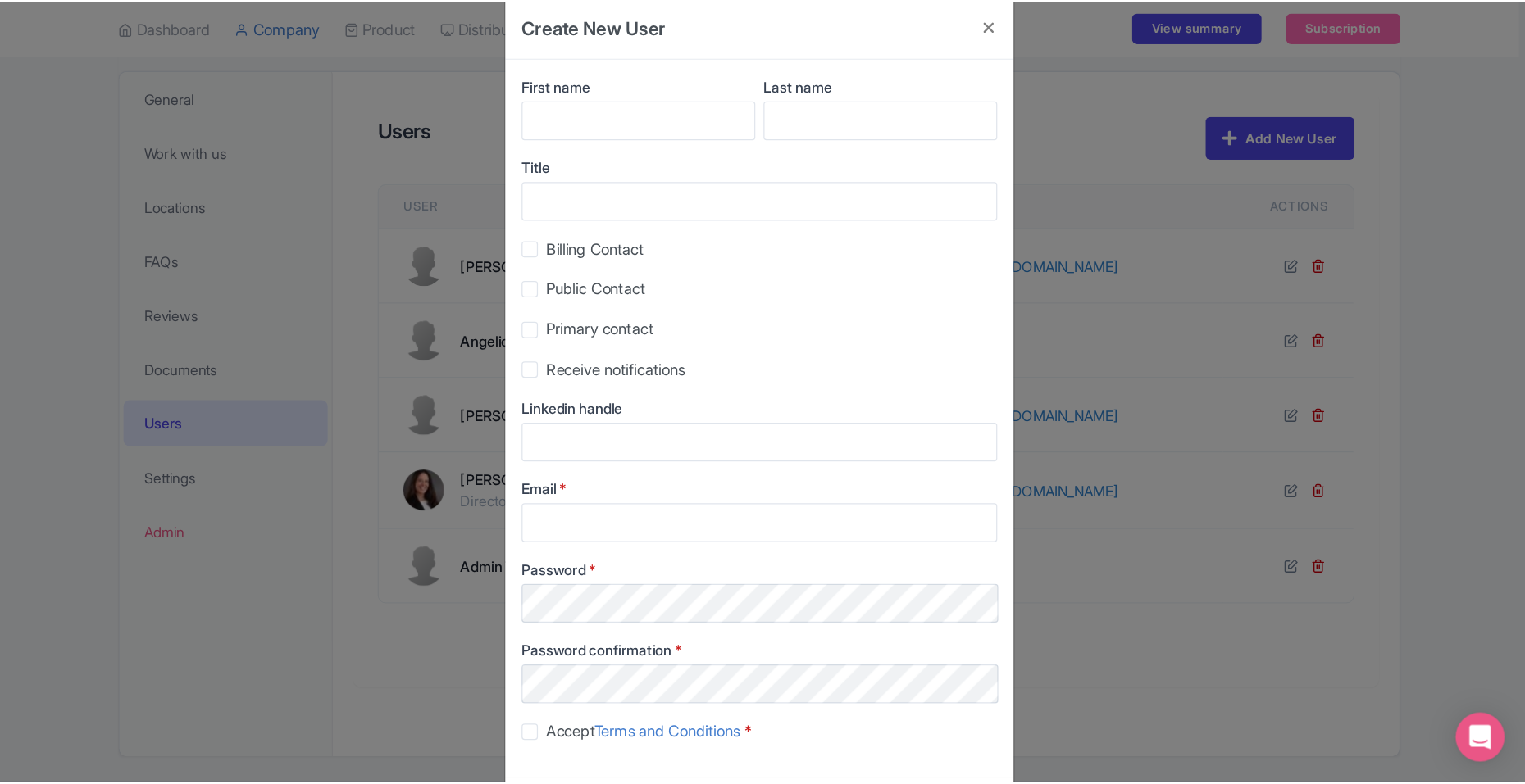
scroll to position [0, 0]
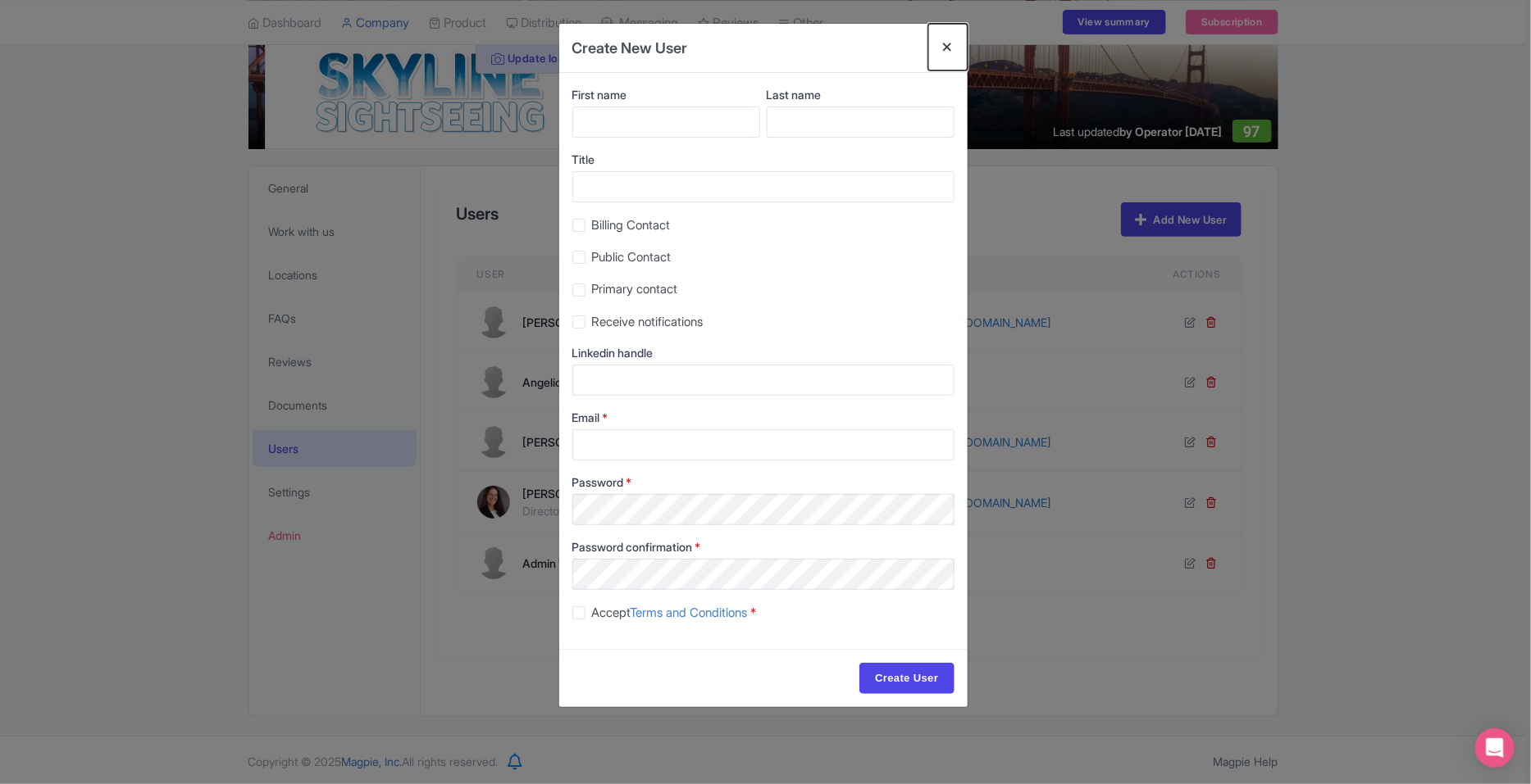
click at [947, 48] on button "Close" at bounding box center [949, 47] width 40 height 47
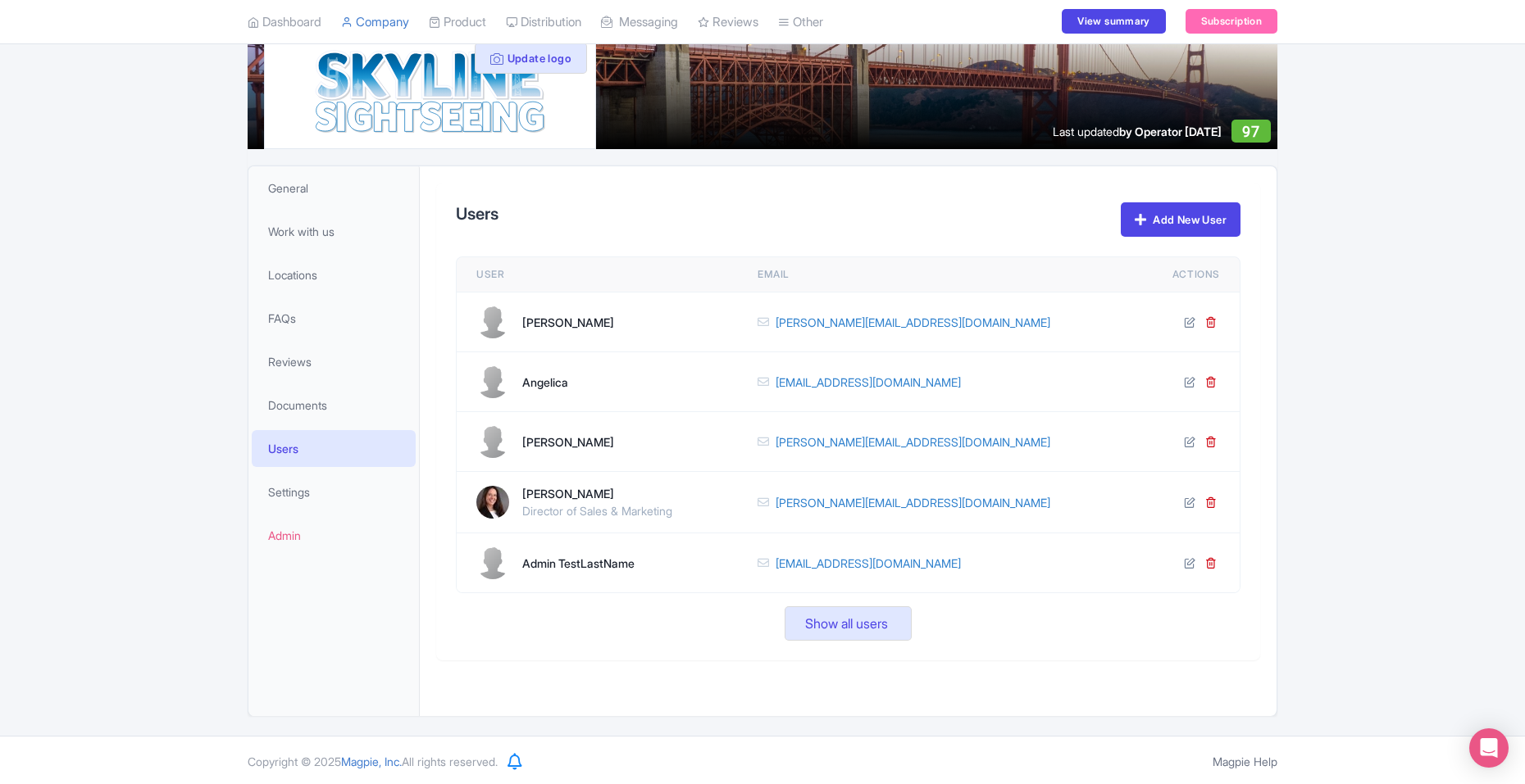
click at [1218, 224] on div "Update cover photo View as visitor Update logo Last updated by Operator Jul 31,…" at bounding box center [762, 328] width 1525 height 777
click at [310, 489] on span "Settings" at bounding box center [288, 492] width 41 height 17
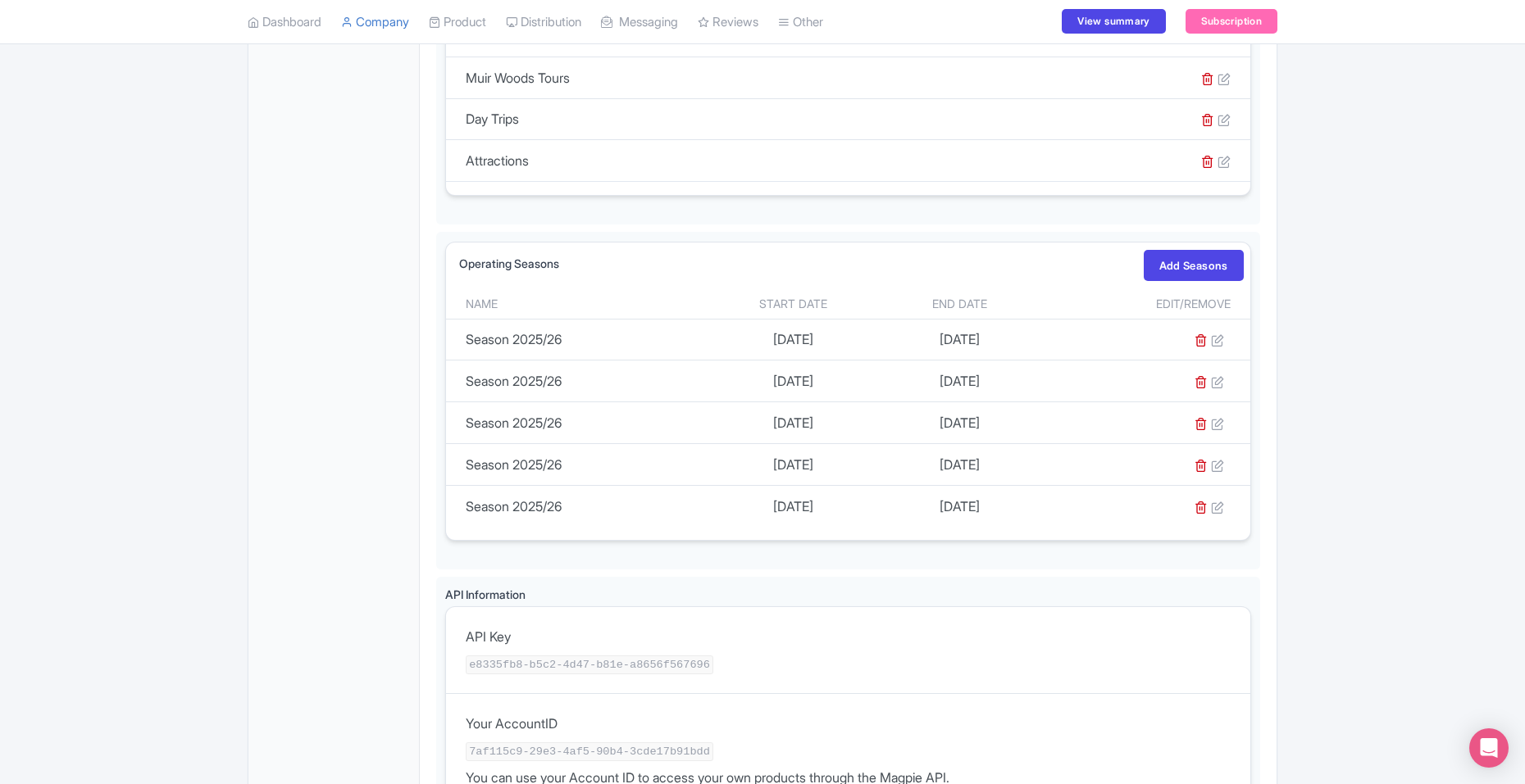
scroll to position [779, 0]
click at [1164, 254] on link "Add Seasons" at bounding box center [1193, 269] width 100 height 32
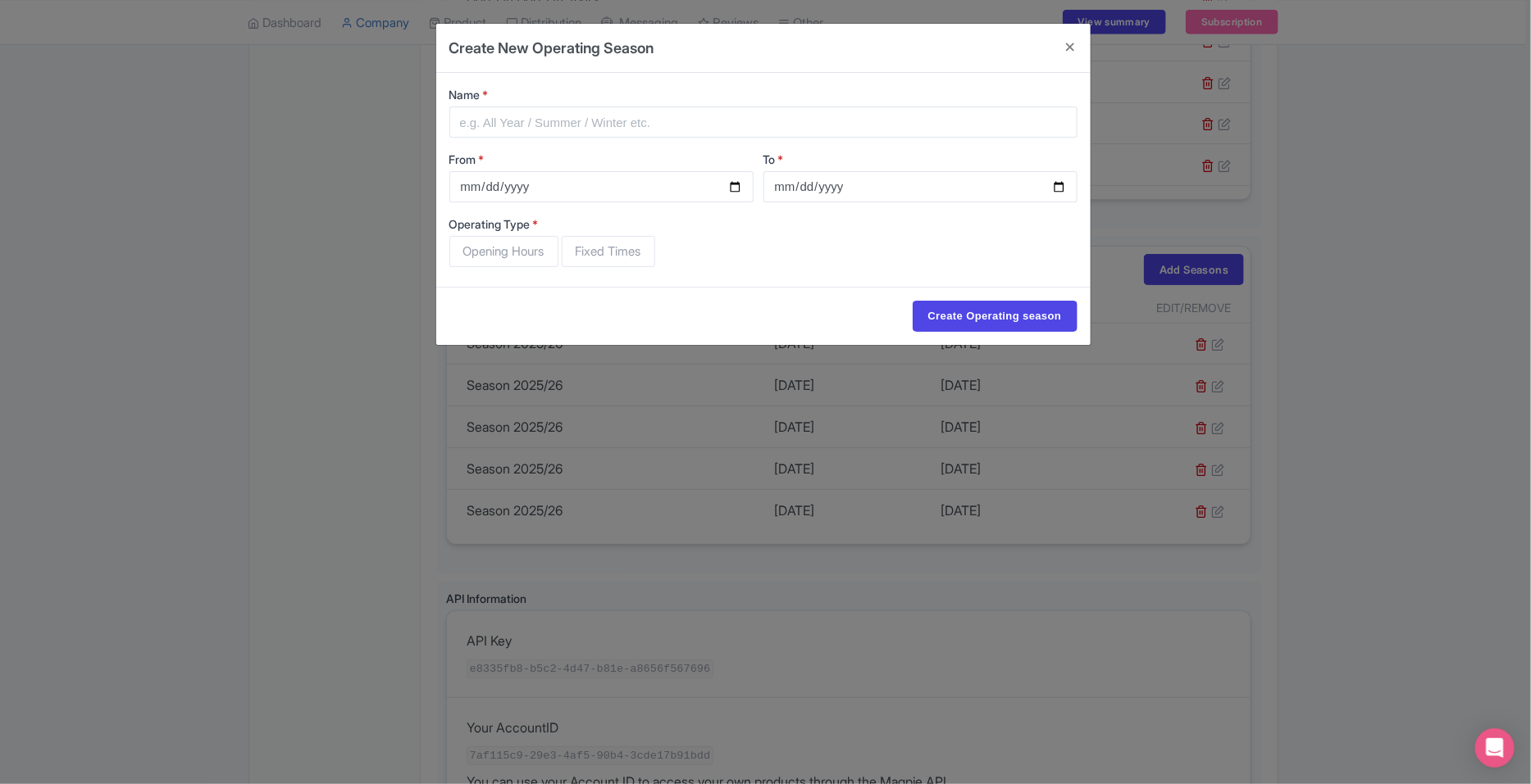
click at [1218, 205] on div "Create New Operating Season Name * From * To * Operating Type * Opening Hours F…" at bounding box center [766, 392] width 1531 height 784
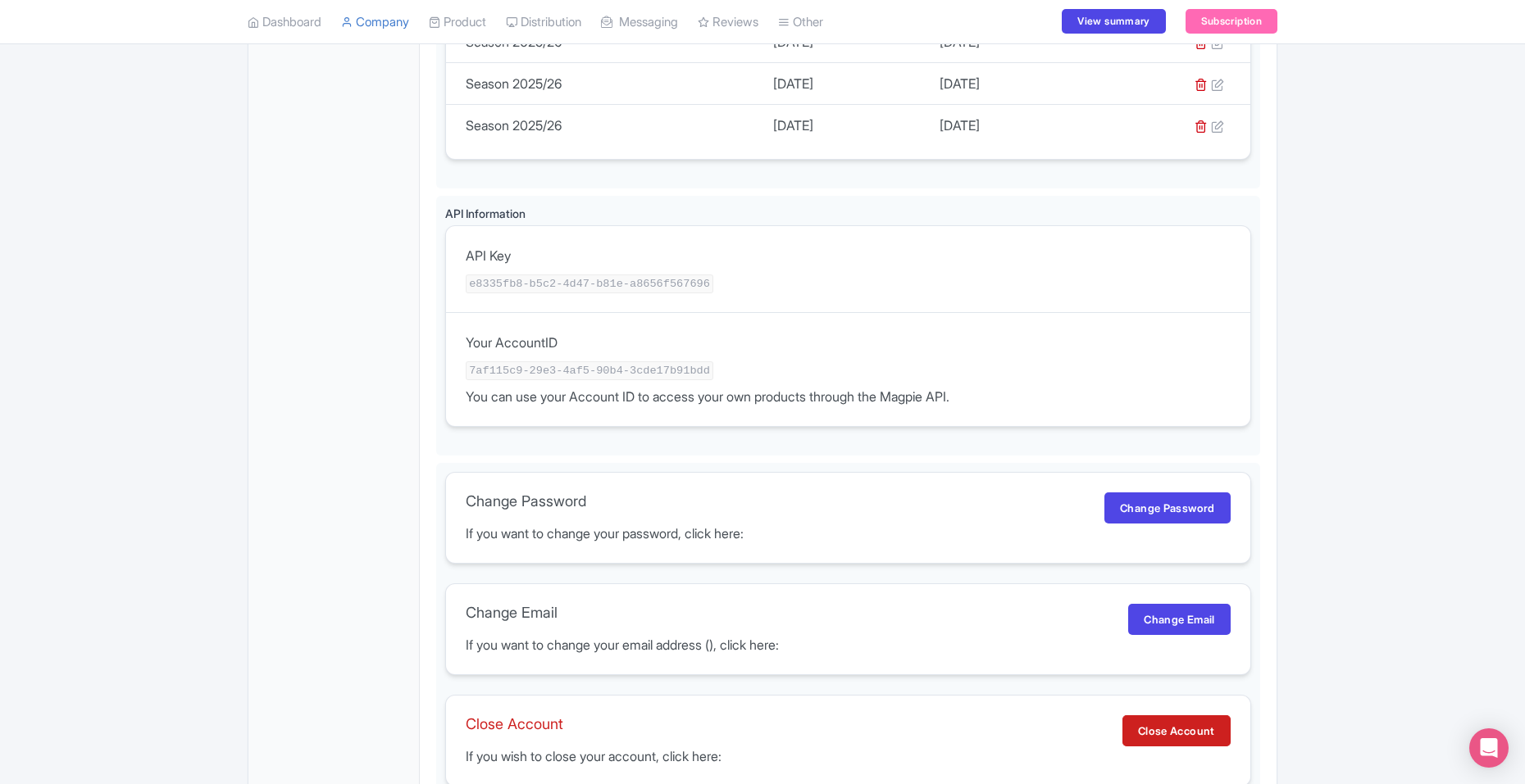
scroll to position [1144, 0]
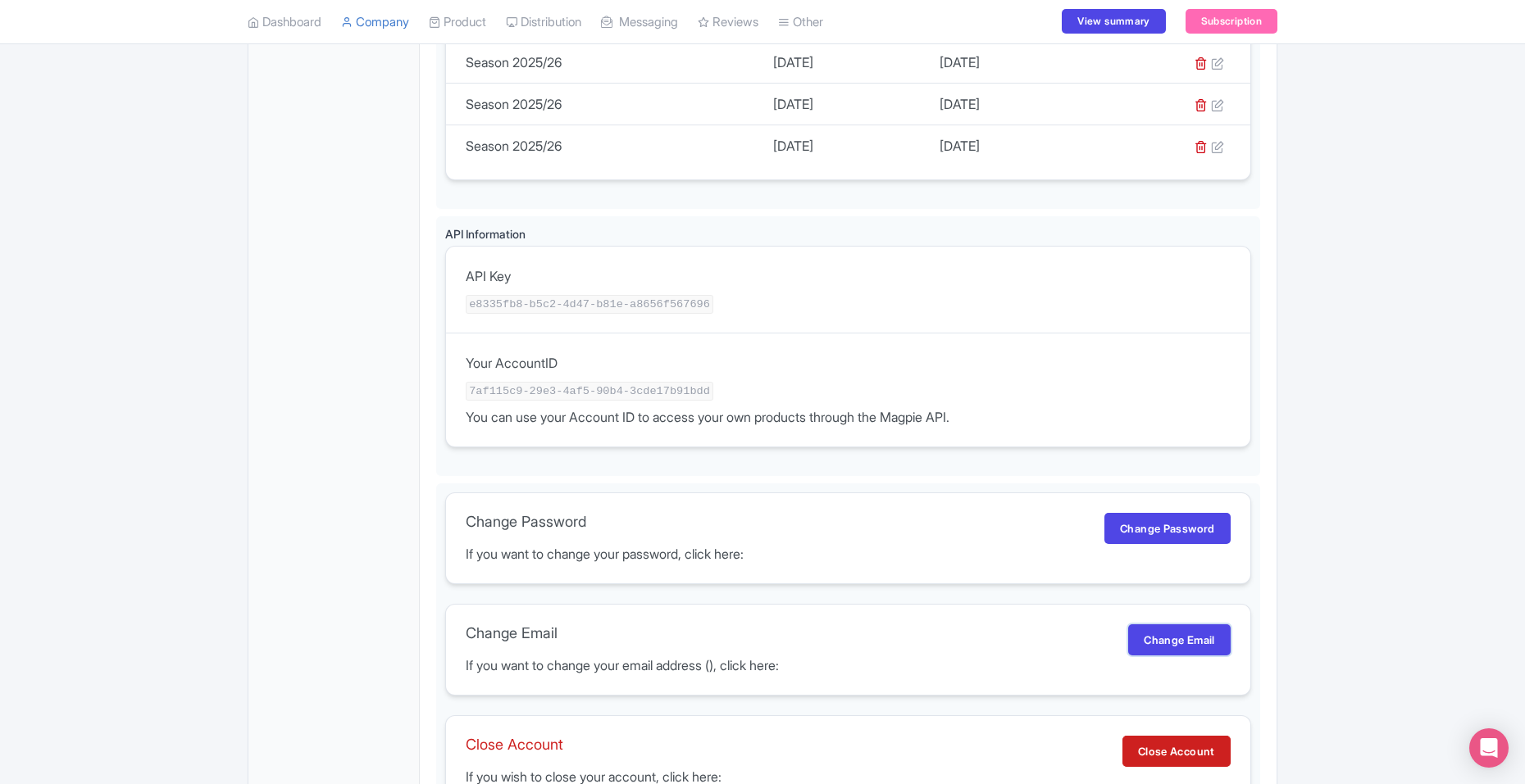
click at [1168, 624] on link "Change Email" at bounding box center [1179, 640] width 103 height 32
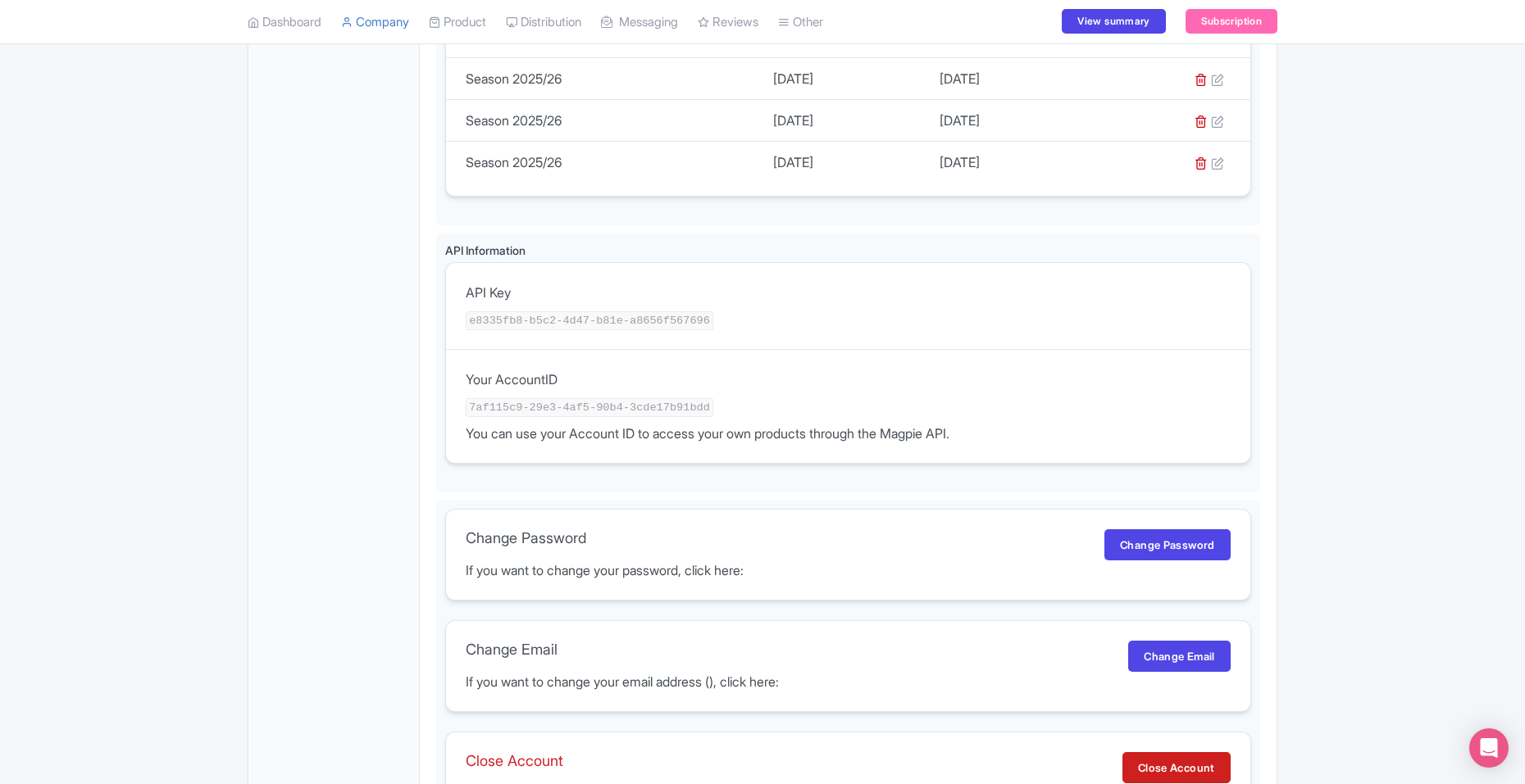
scroll to position [56, 0]
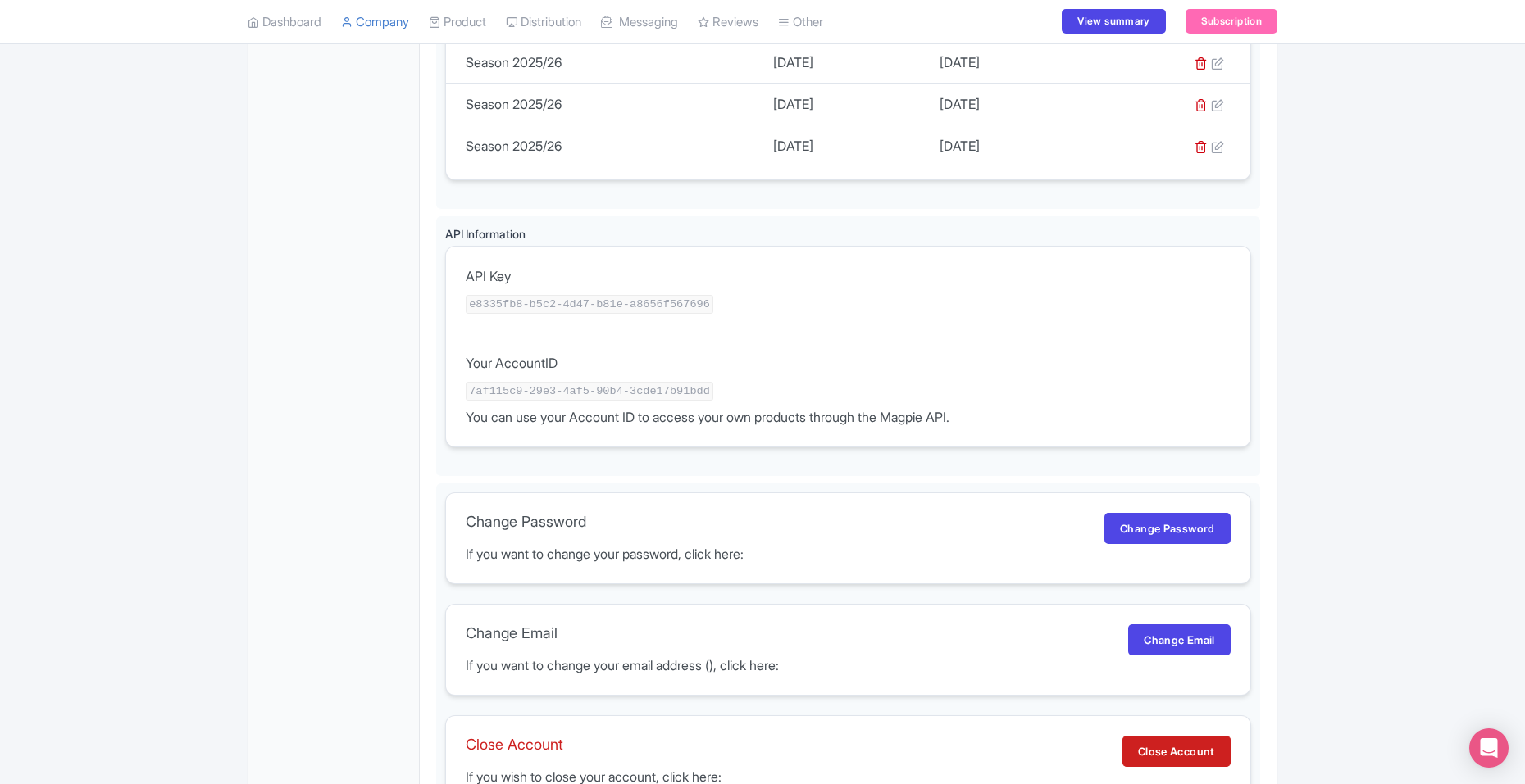
click at [467, 22] on link "Product" at bounding box center [458, 23] width 58 height 45
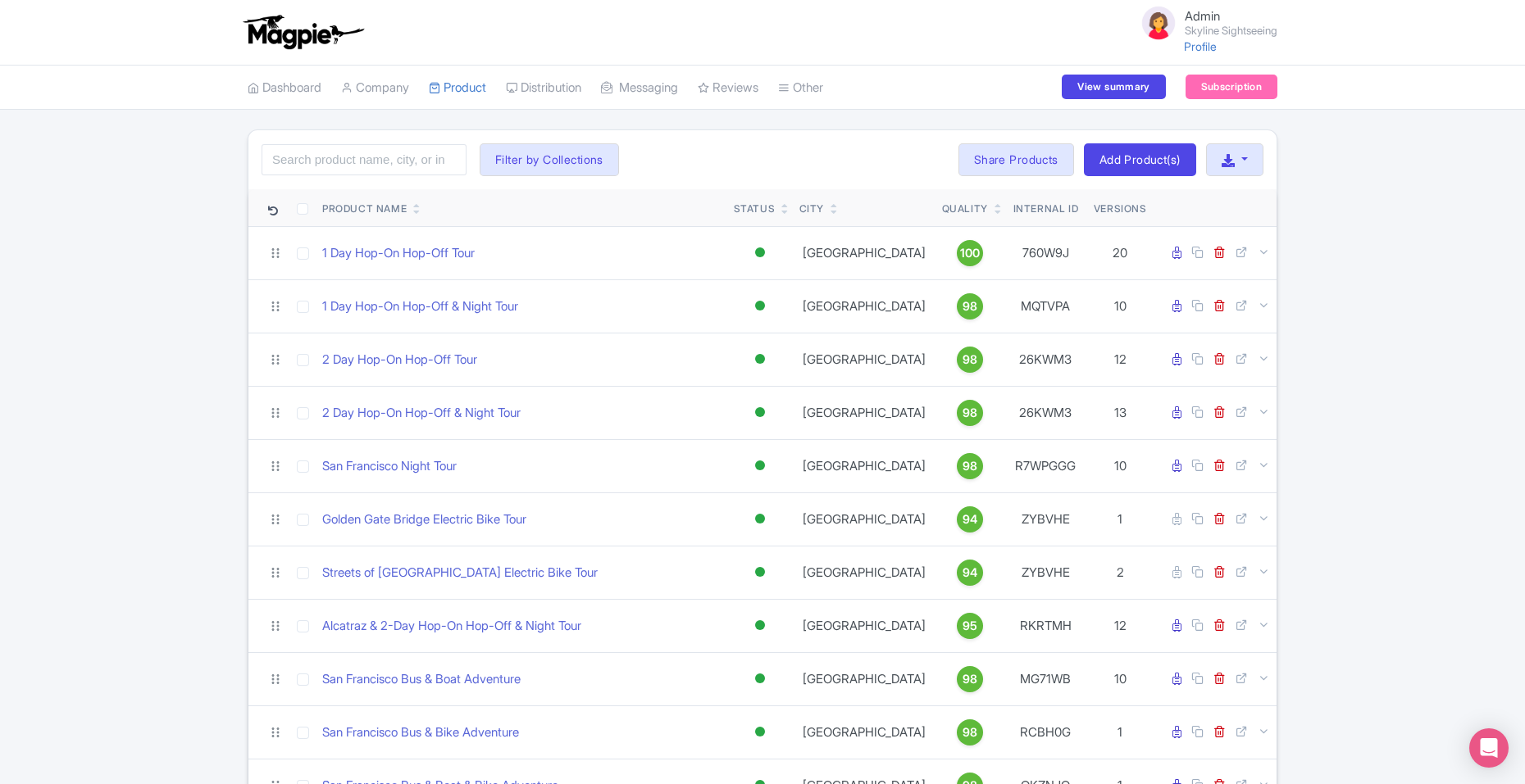
drag, startPoint x: 1412, startPoint y: 91, endPoint x: 1471, endPoint y: 242, distance: 162.1
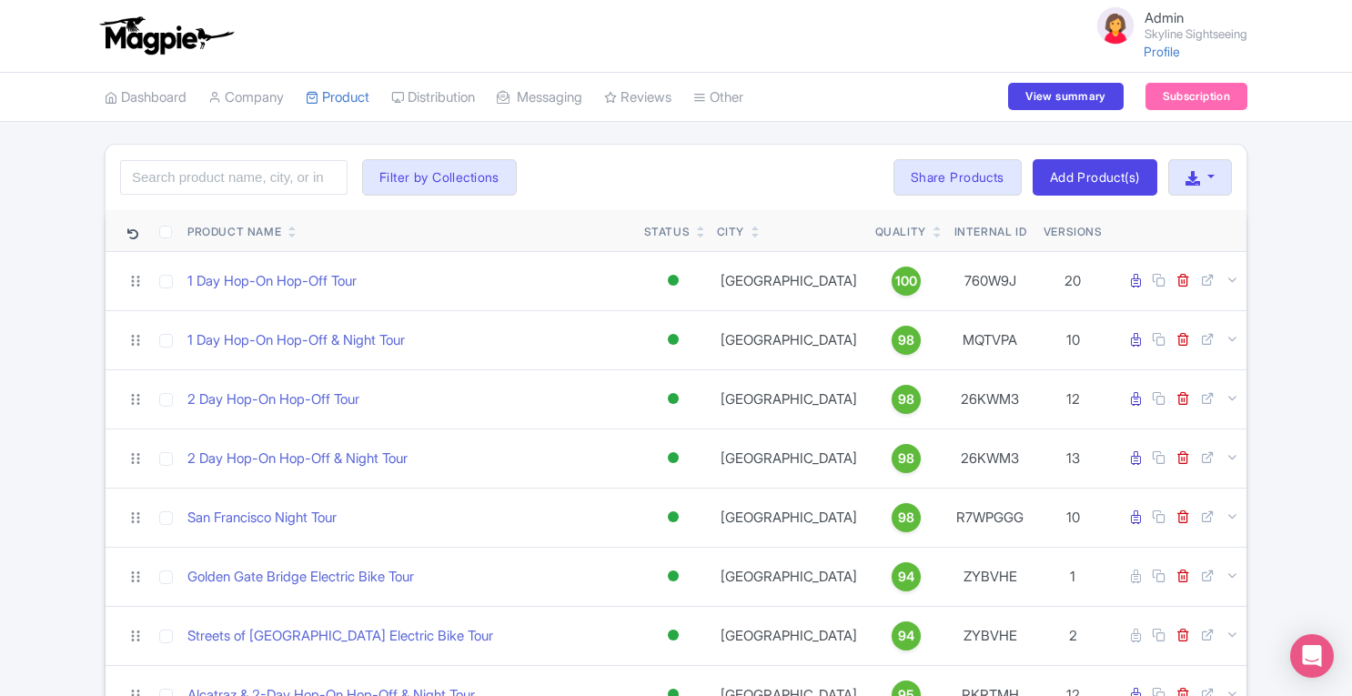
drag, startPoint x: 1685, startPoint y: 2, endPoint x: 85, endPoint y: 276, distance: 1623.2
click at [1214, 177] on button "button" at bounding box center [1200, 177] width 64 height 36
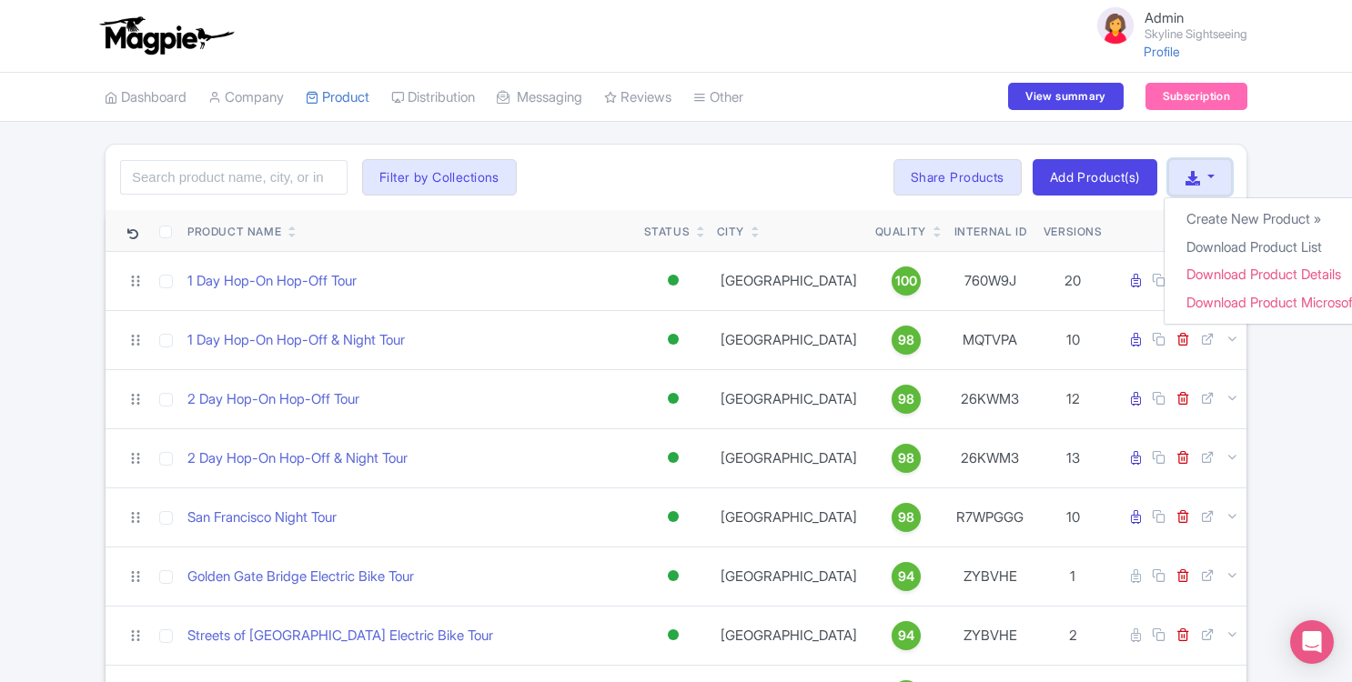
click at [1214, 177] on button "button" at bounding box center [1200, 177] width 64 height 36
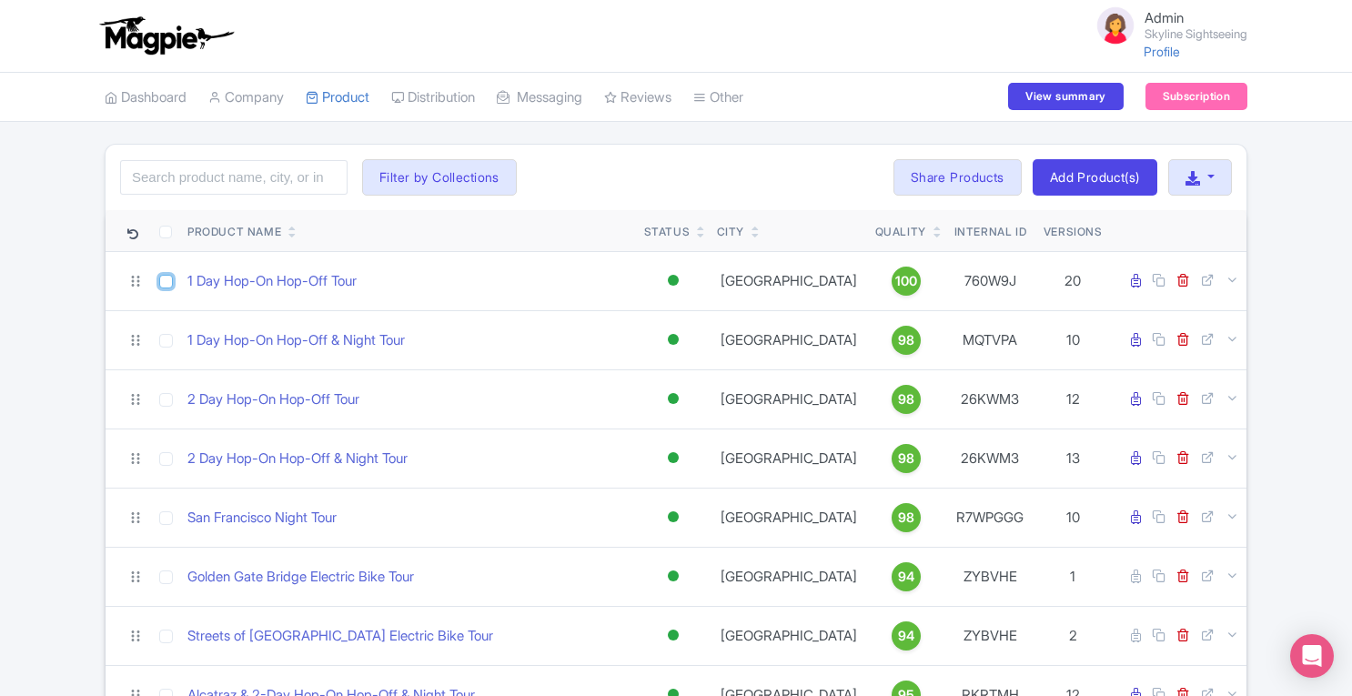
click at [163, 279] on input "checkbox" at bounding box center [166, 282] width 14 height 14
checkbox input "true"
click at [162, 347] on td at bounding box center [165, 339] width 29 height 59
click at [166, 337] on input "checkbox" at bounding box center [166, 341] width 14 height 14
checkbox input "true"
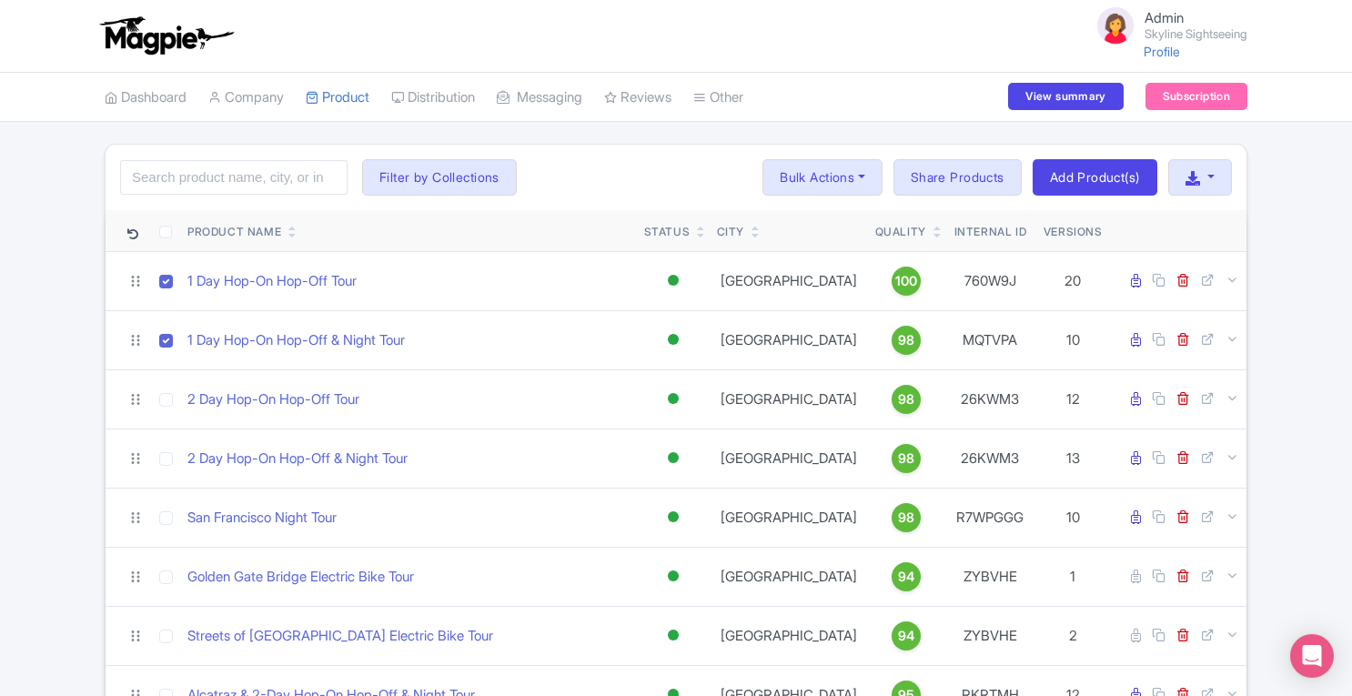
click at [855, 181] on button "Bulk Actions" at bounding box center [822, 177] width 120 height 36
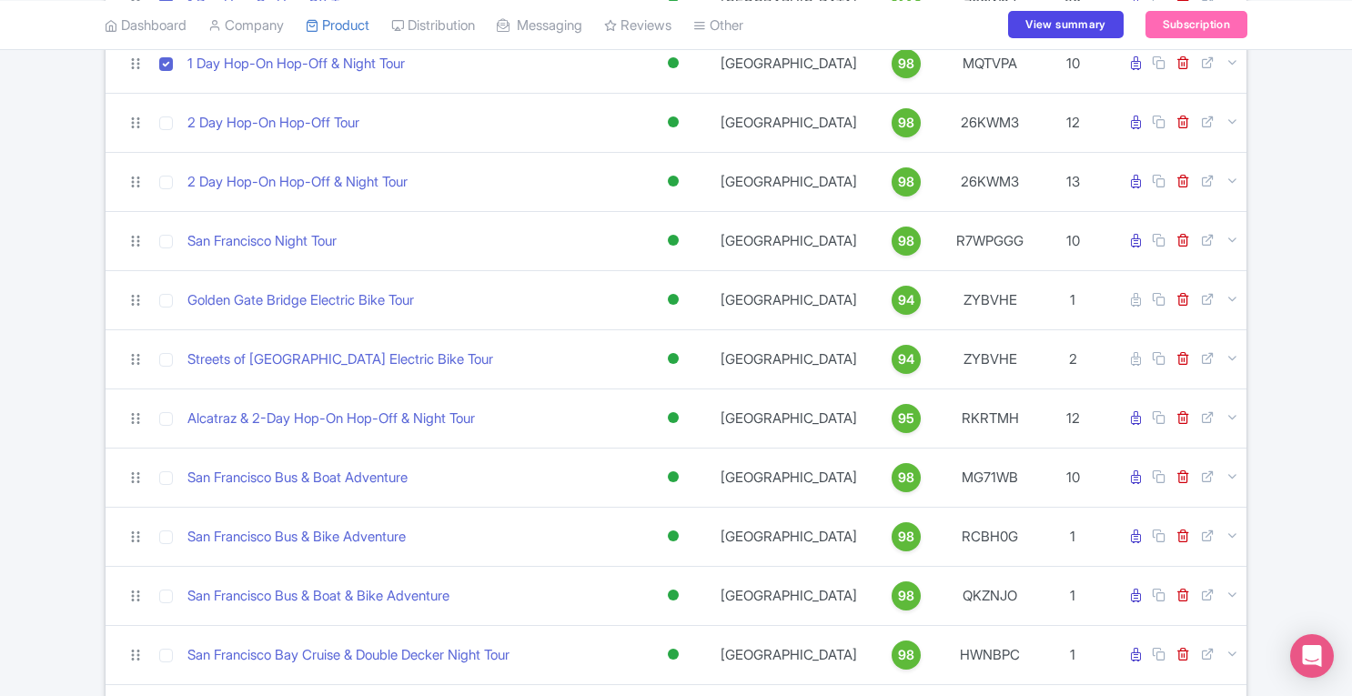
scroll to position [393, 0]
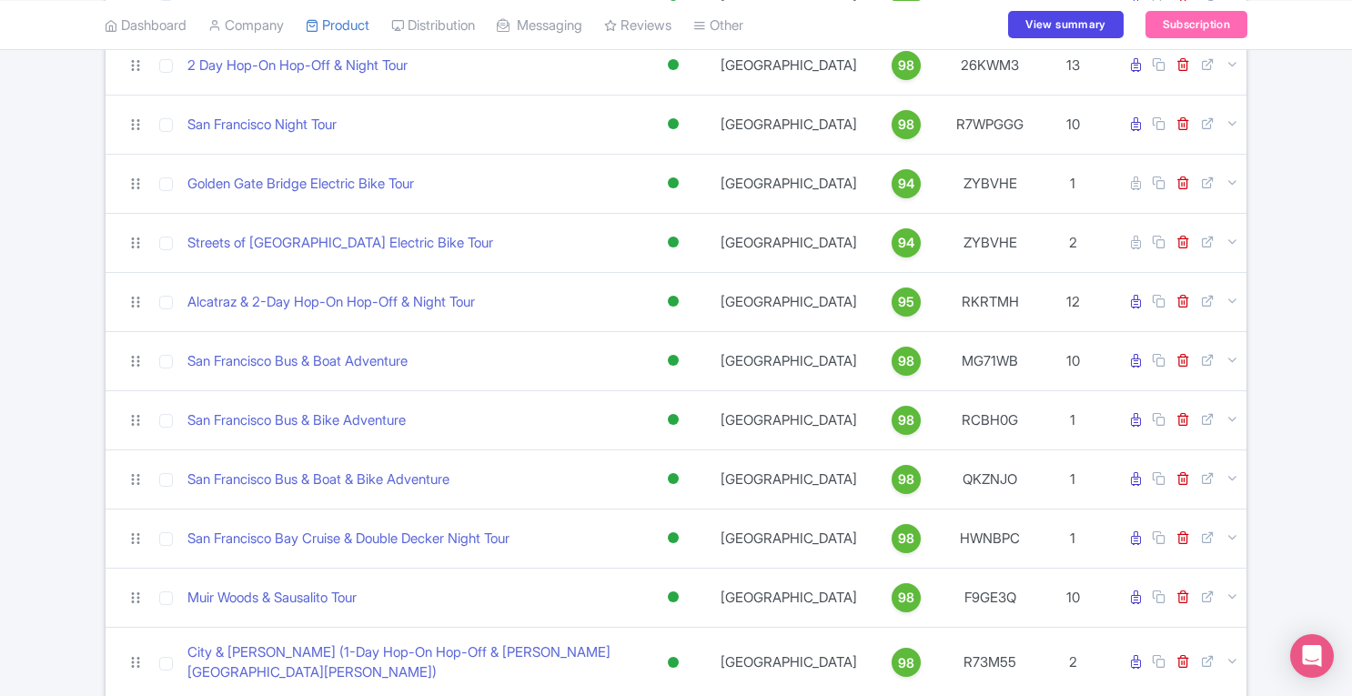
click at [671, 180] on div at bounding box center [673, 182] width 11 height 11
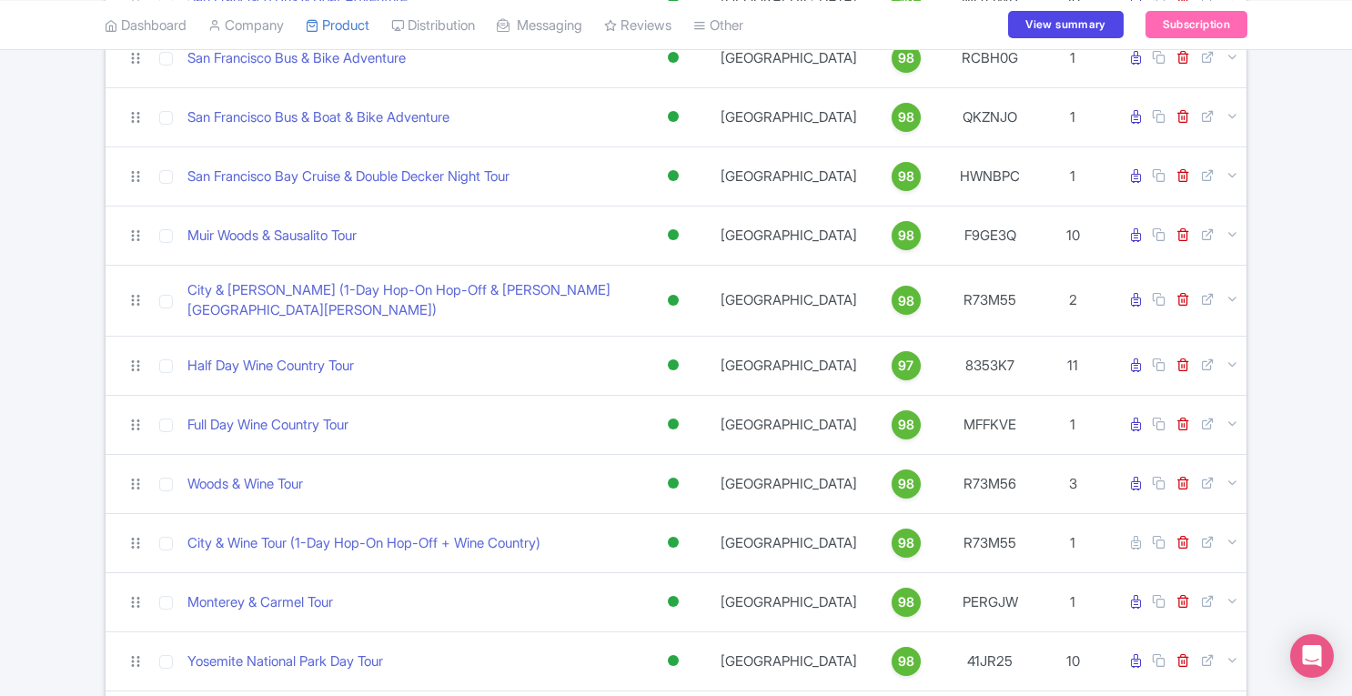
scroll to position [755, 0]
click at [669, 359] on div at bounding box center [673, 364] width 11 height 11
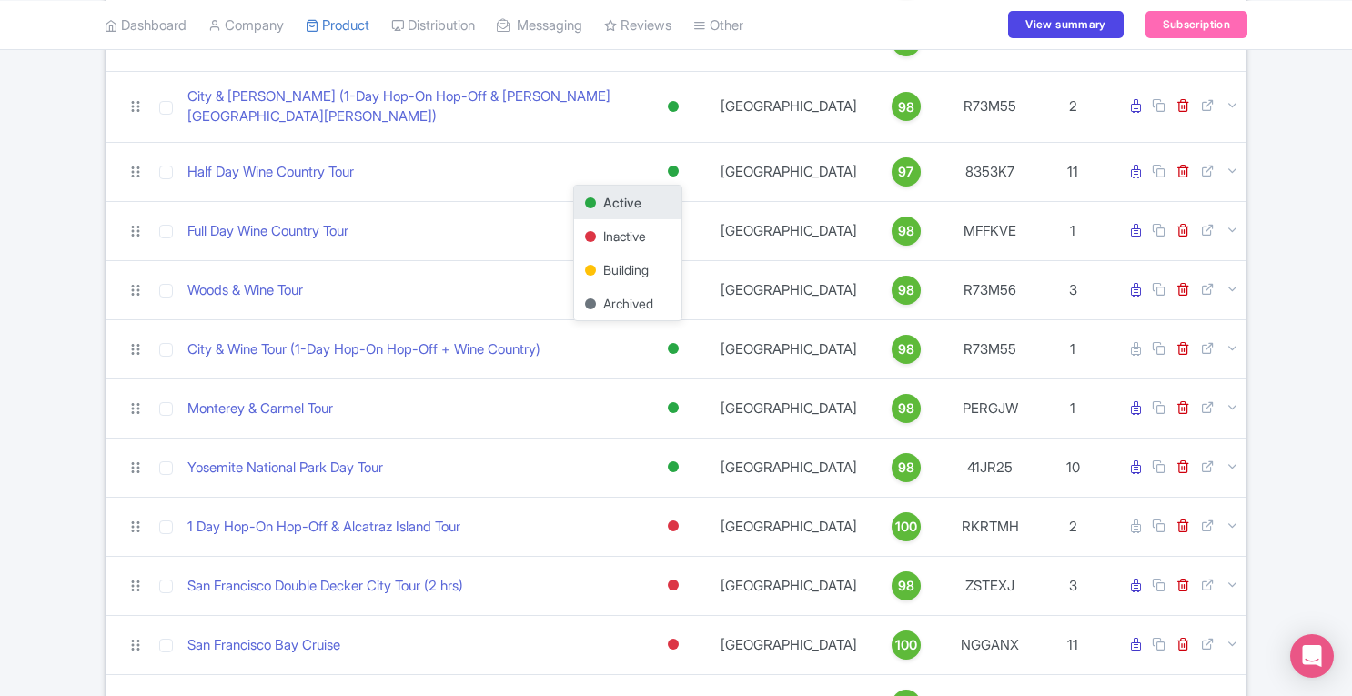
scroll to position [975, 0]
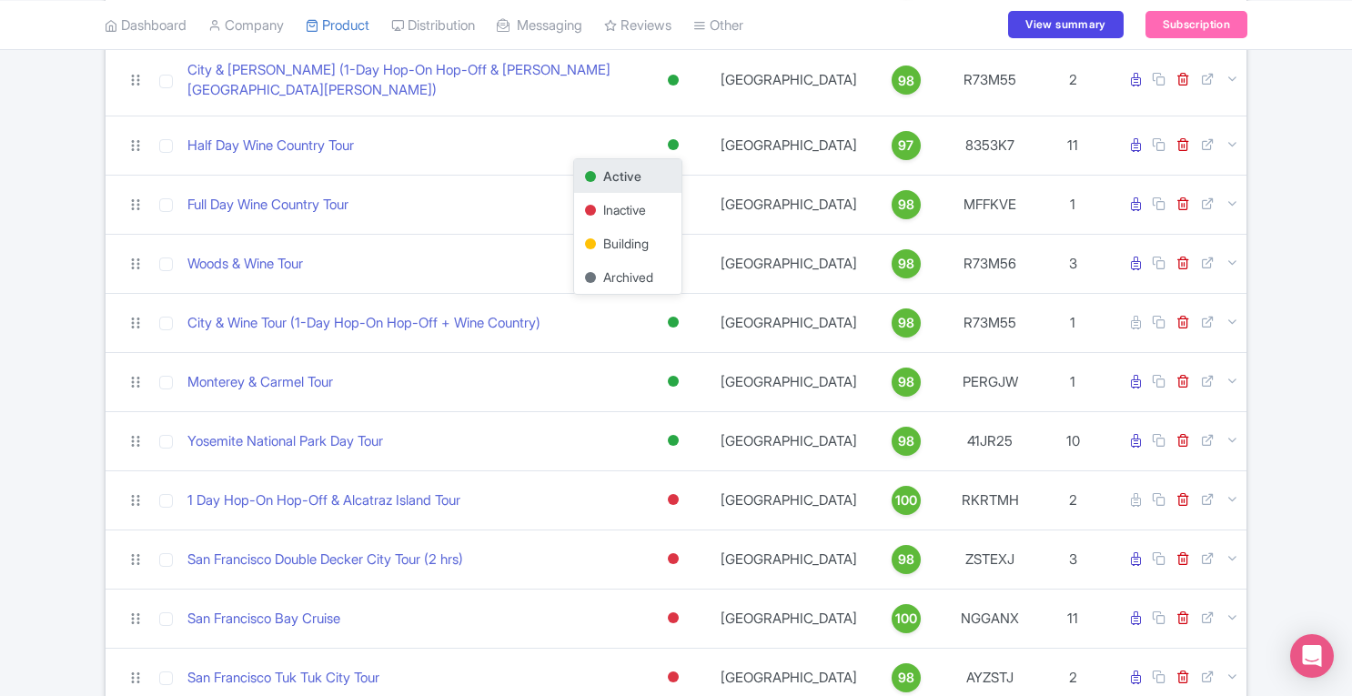
click at [671, 435] on div at bounding box center [673, 440] width 11 height 11
click at [675, 139] on div at bounding box center [673, 144] width 11 height 11
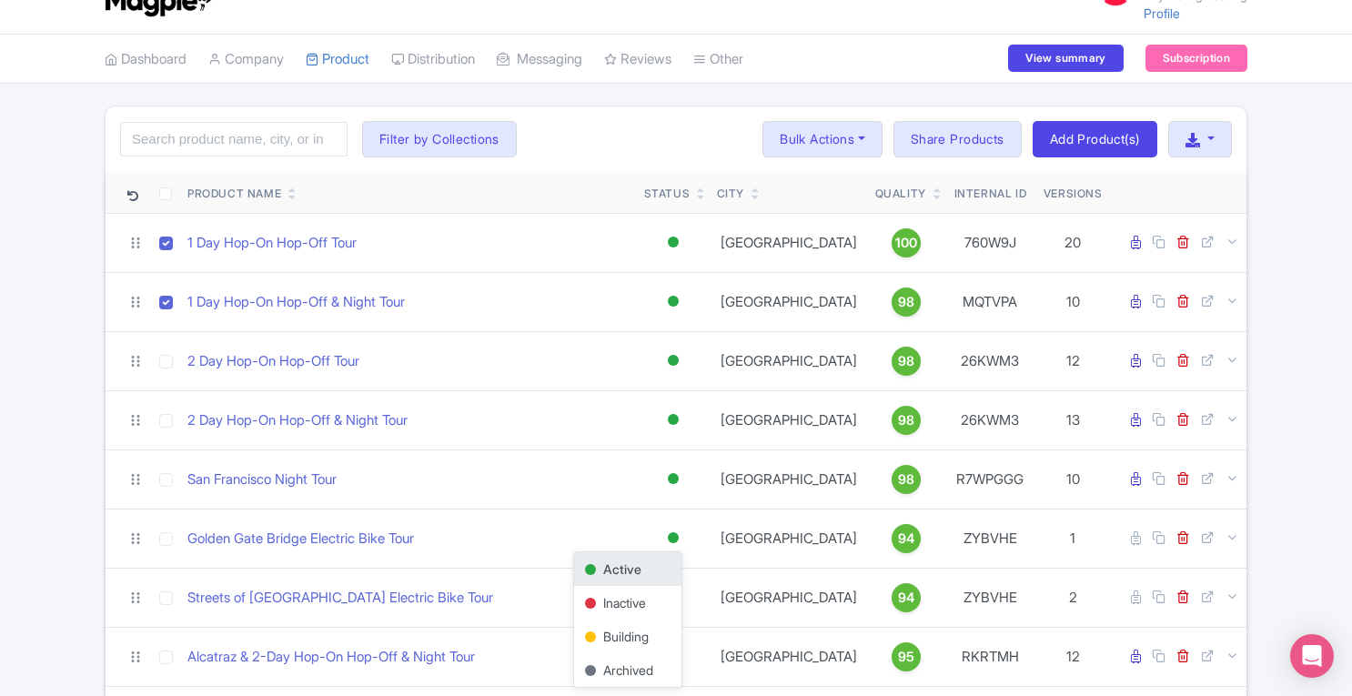
scroll to position [19, 0]
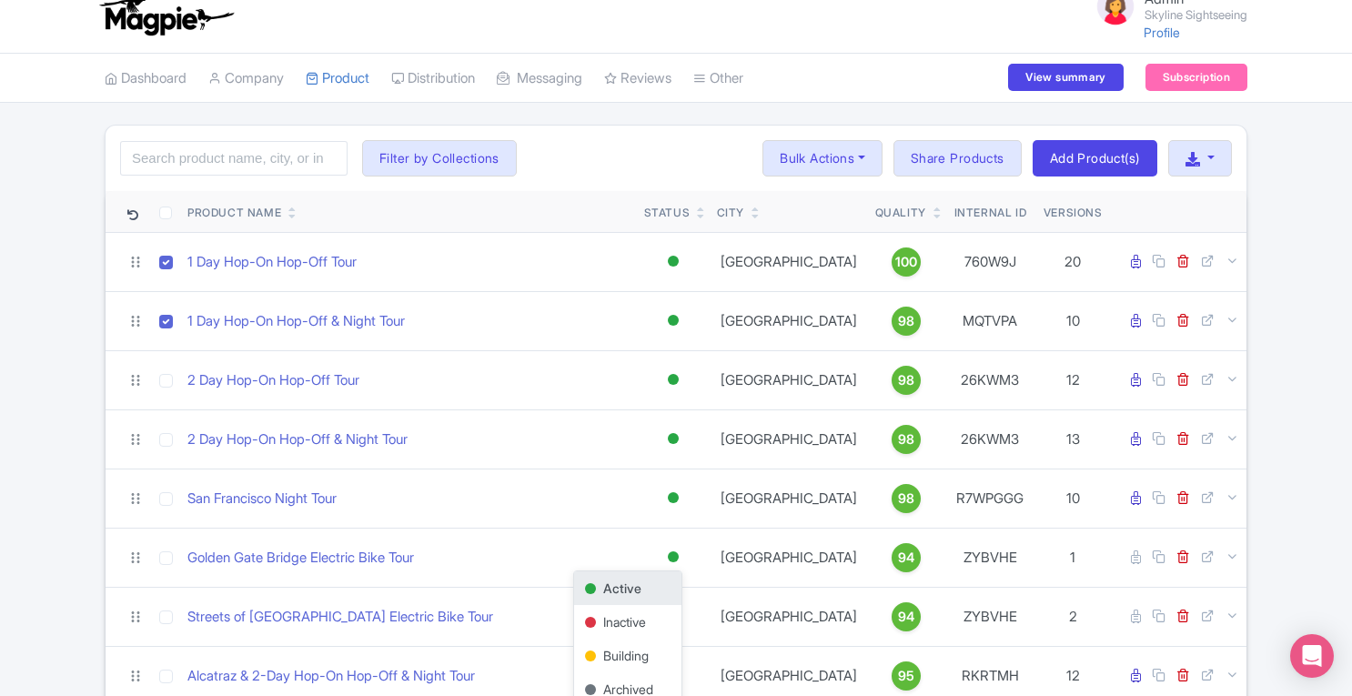
click at [162, 261] on input "checkbox" at bounding box center [166, 263] width 14 height 14
checkbox input "false"
click at [164, 319] on input "checkbox" at bounding box center [166, 322] width 14 height 14
checkbox input "false"
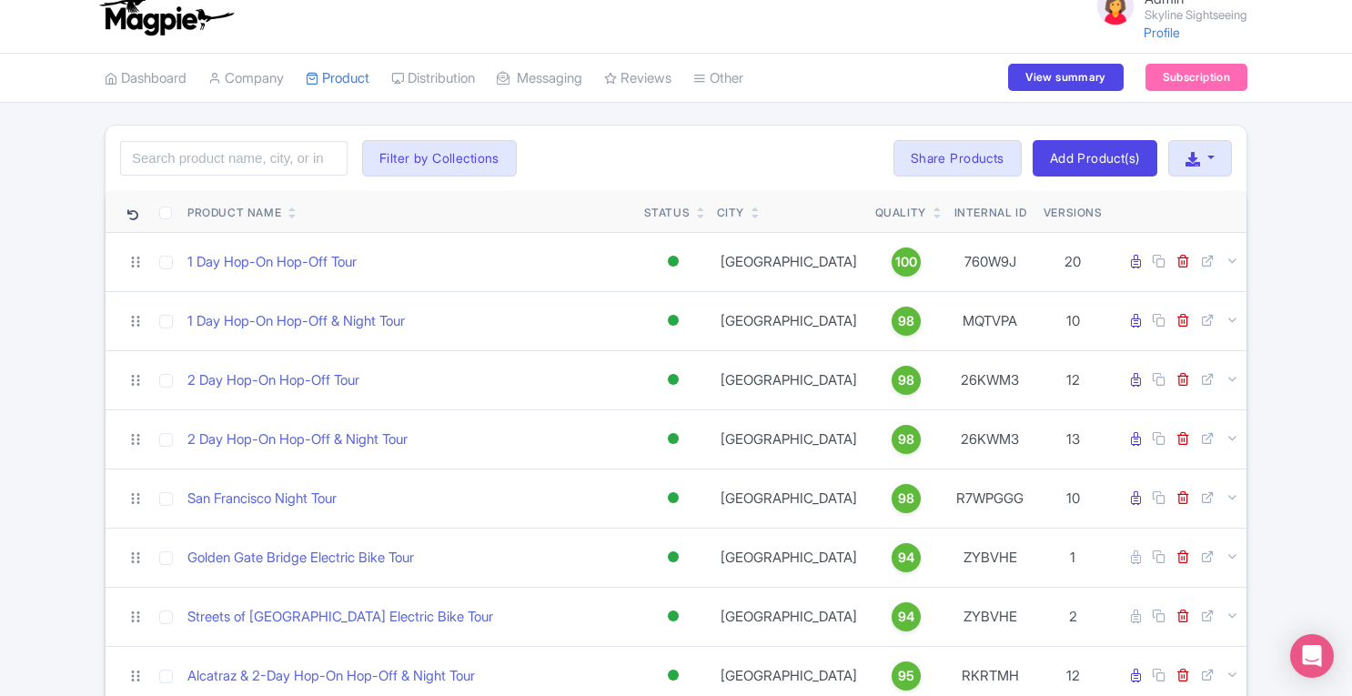
click at [675, 494] on div at bounding box center [673, 497] width 11 height 11
click at [0, 0] on link "Connections" at bounding box center [0, 0] width 0 height 0
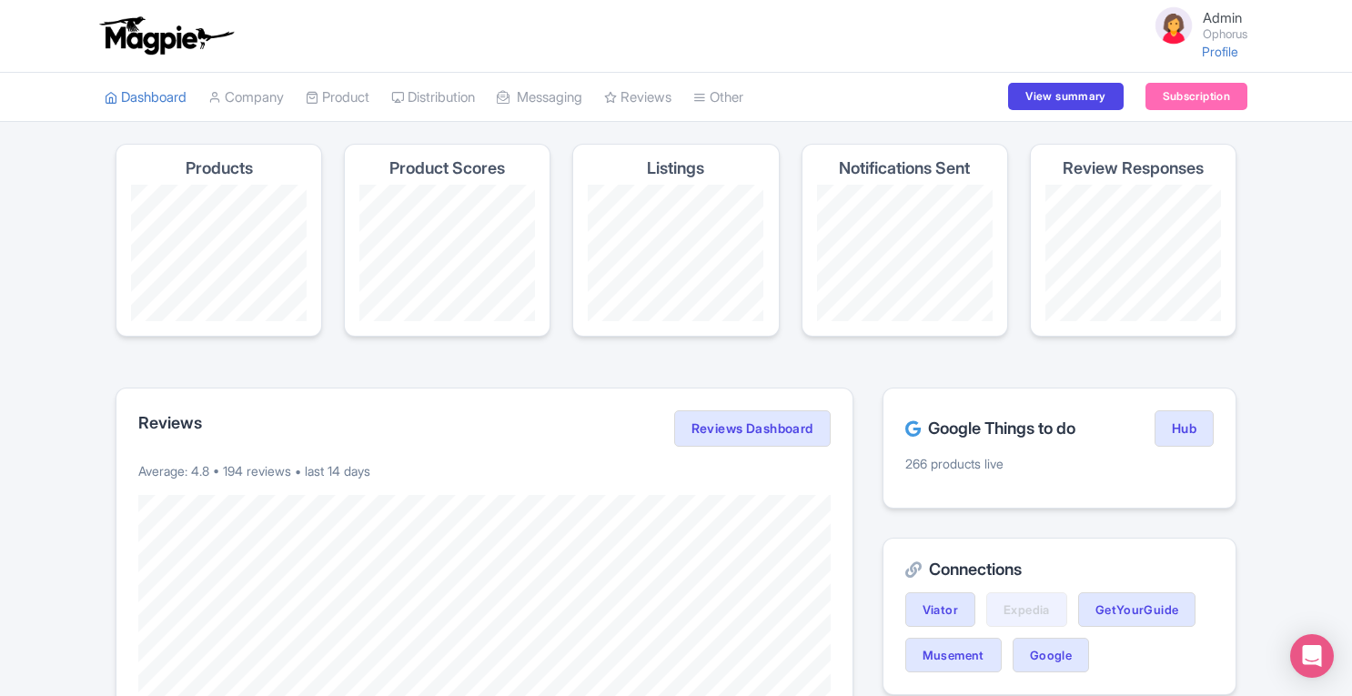
click at [0, 0] on link "Connections" at bounding box center [0, 0] width 0 height 0
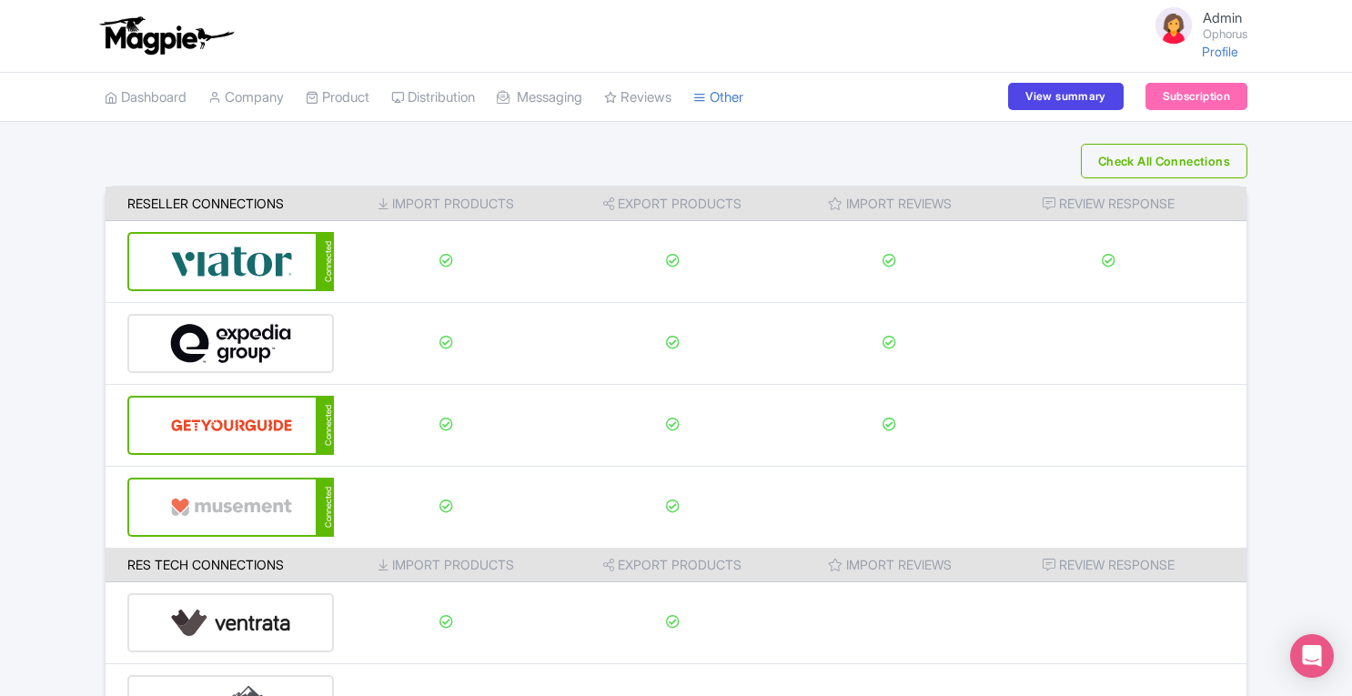
click at [258, 261] on img at bounding box center [231, 261] width 123 height 55
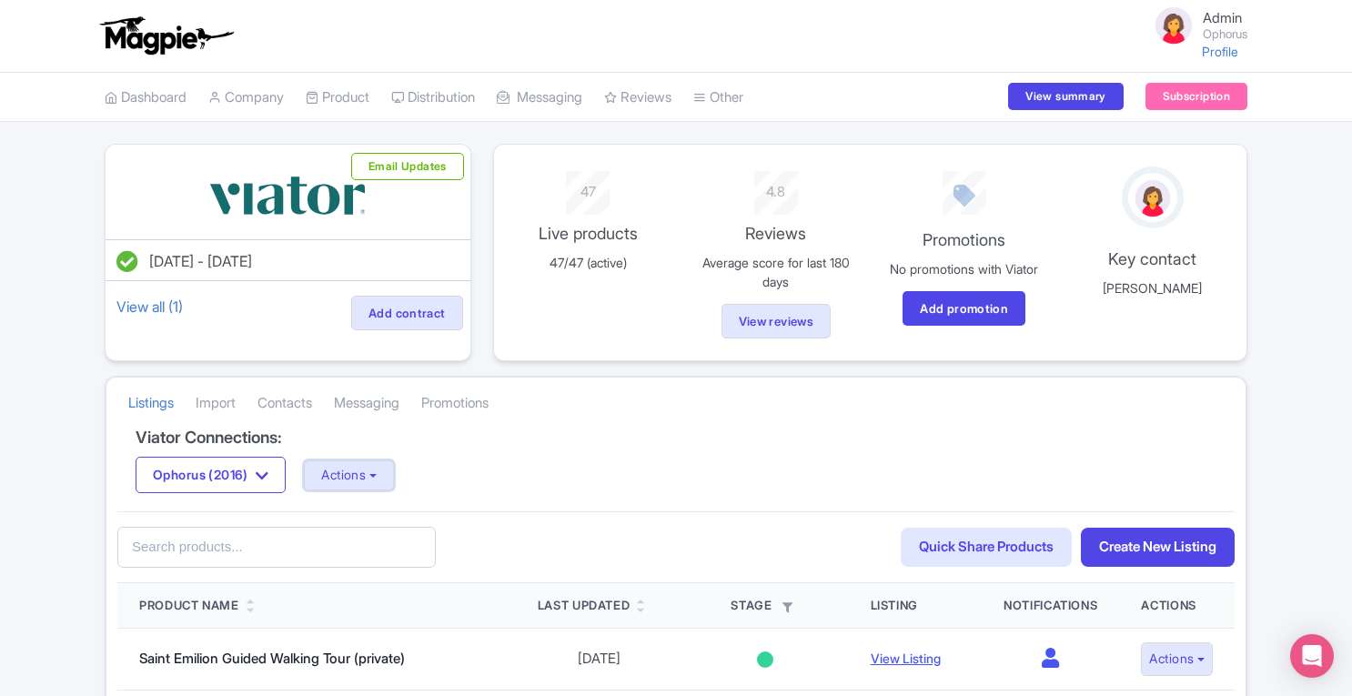
click at [393, 472] on button "Actions" at bounding box center [349, 475] width 90 height 30
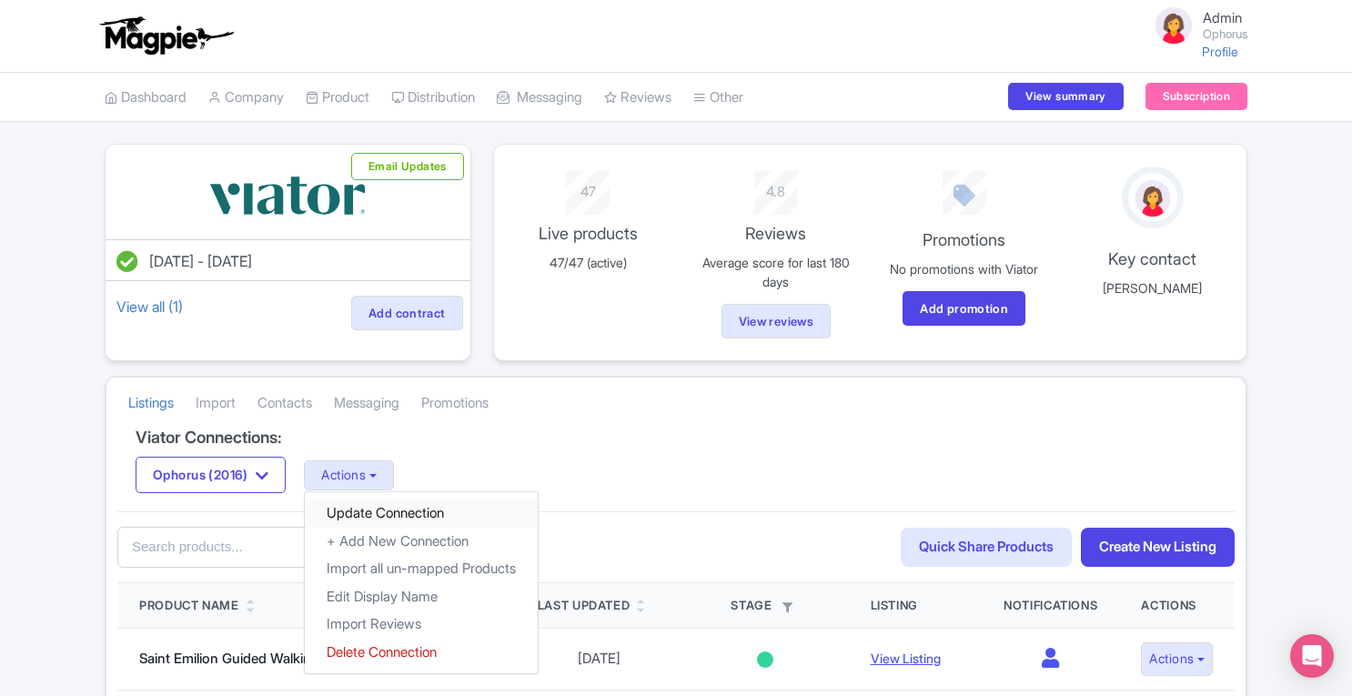
click at [392, 514] on link "Update Connection" at bounding box center [421, 513] width 233 height 28
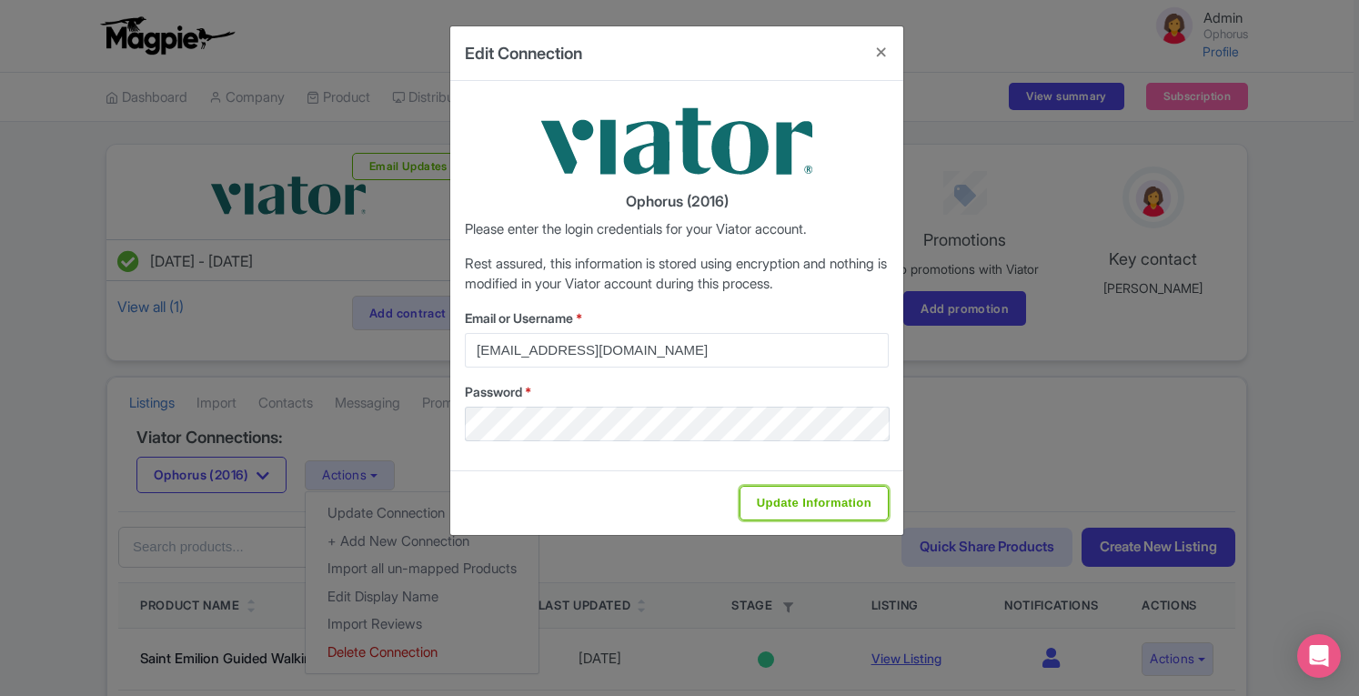
click at [793, 510] on input "Update Information" at bounding box center [813, 503] width 149 height 35
type input "Saving..."
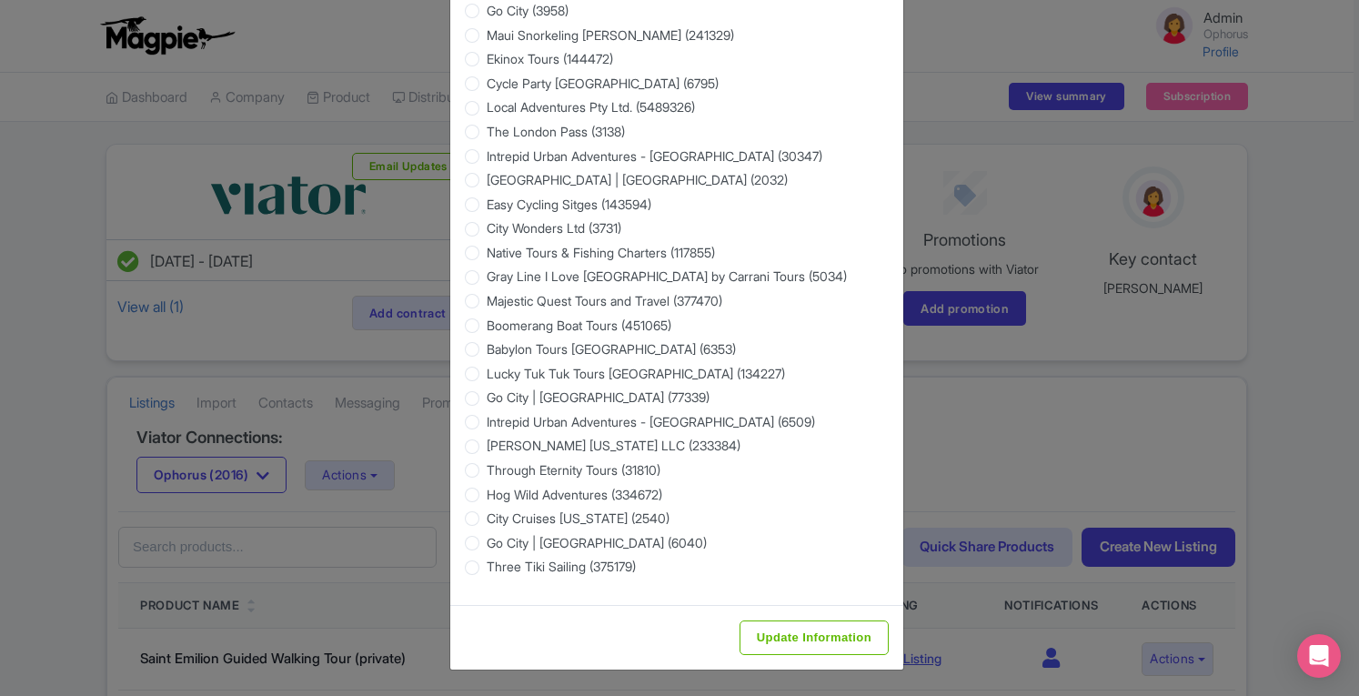
scroll to position [2886, 0]
click at [849, 638] on input "Update Information" at bounding box center [813, 637] width 149 height 35
type input "Saving..."
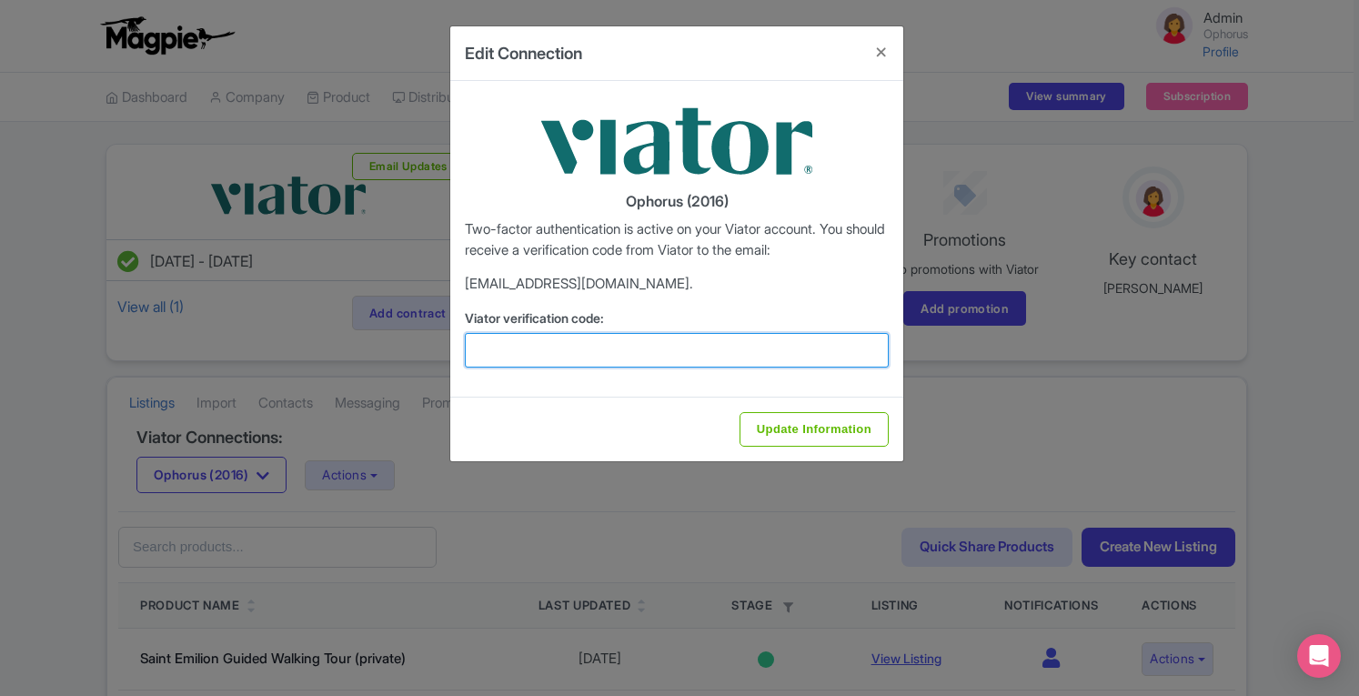
click at [549, 348] on input "Viator verification code:" at bounding box center [677, 350] width 424 height 35
paste input "157512"
type input "157512"
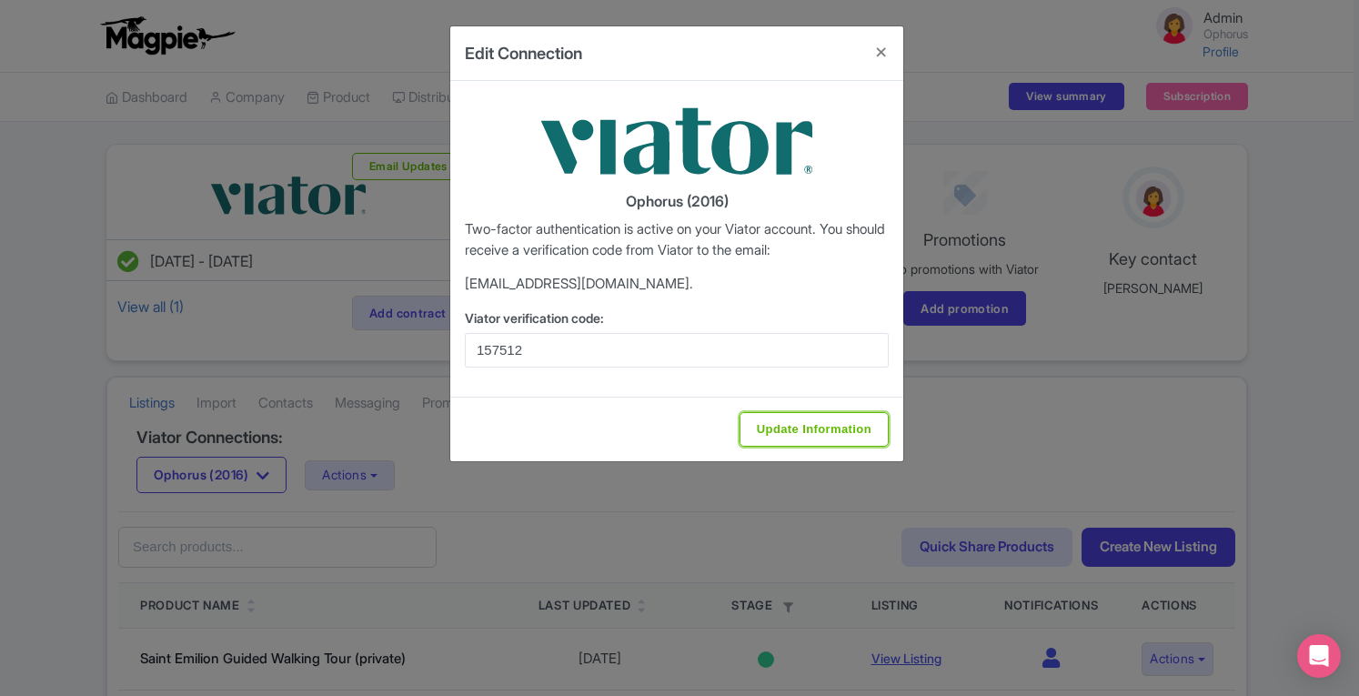
click at [800, 434] on input "Update Information" at bounding box center [813, 429] width 149 height 35
type input "Saving..."
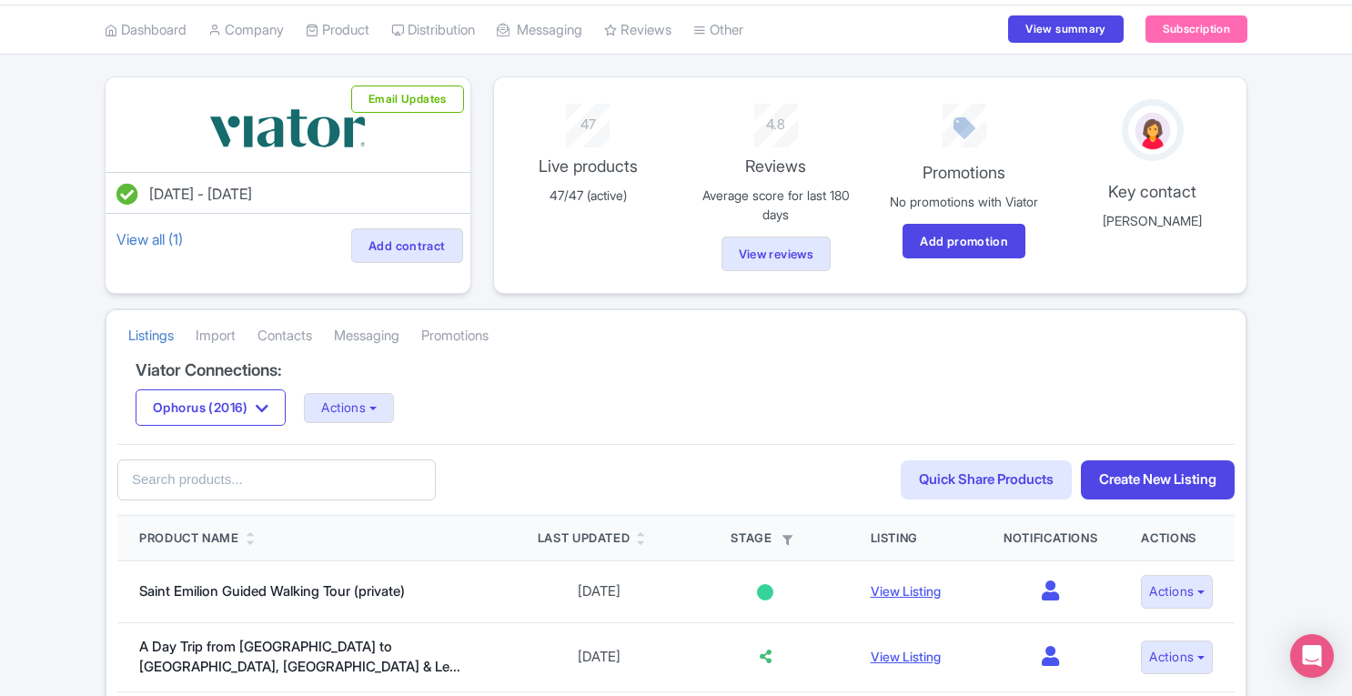
scroll to position [73, 0]
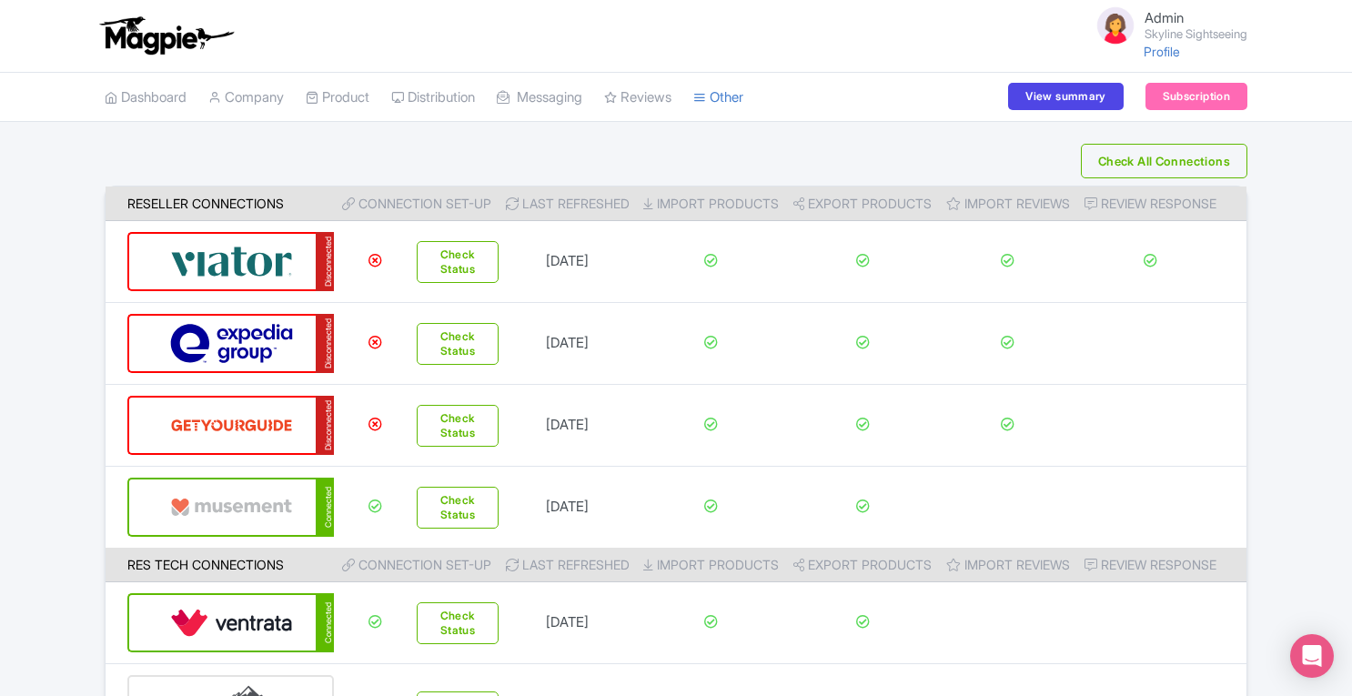
click at [280, 248] on img at bounding box center [231, 261] width 123 height 55
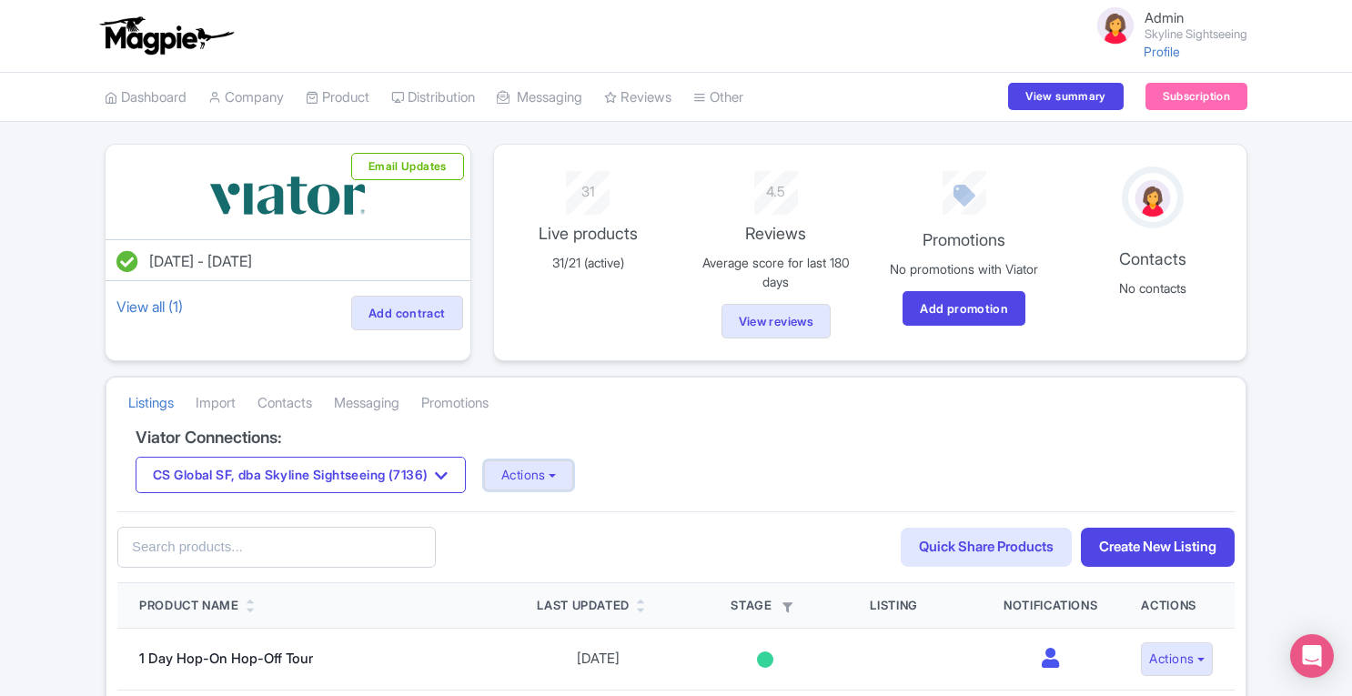
click at [563, 481] on button "Actions" at bounding box center [529, 475] width 90 height 30
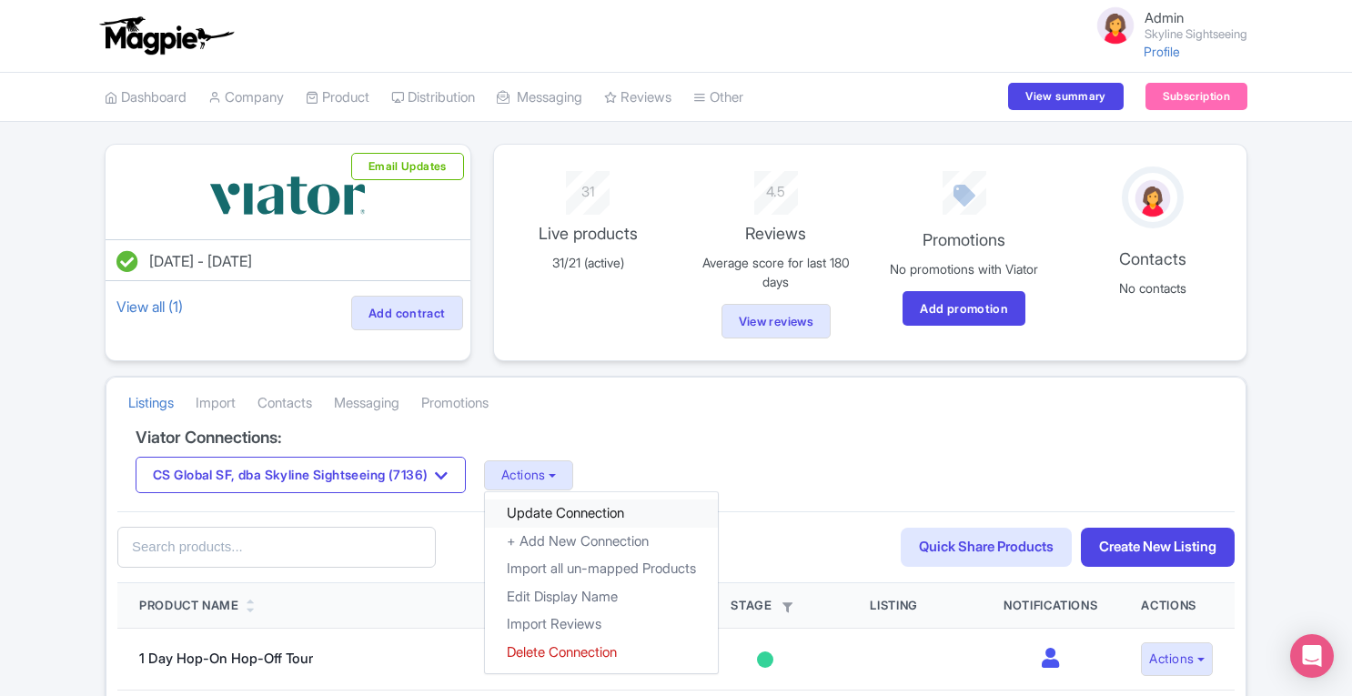
click at [575, 517] on link "Update Connection" at bounding box center [601, 513] width 233 height 28
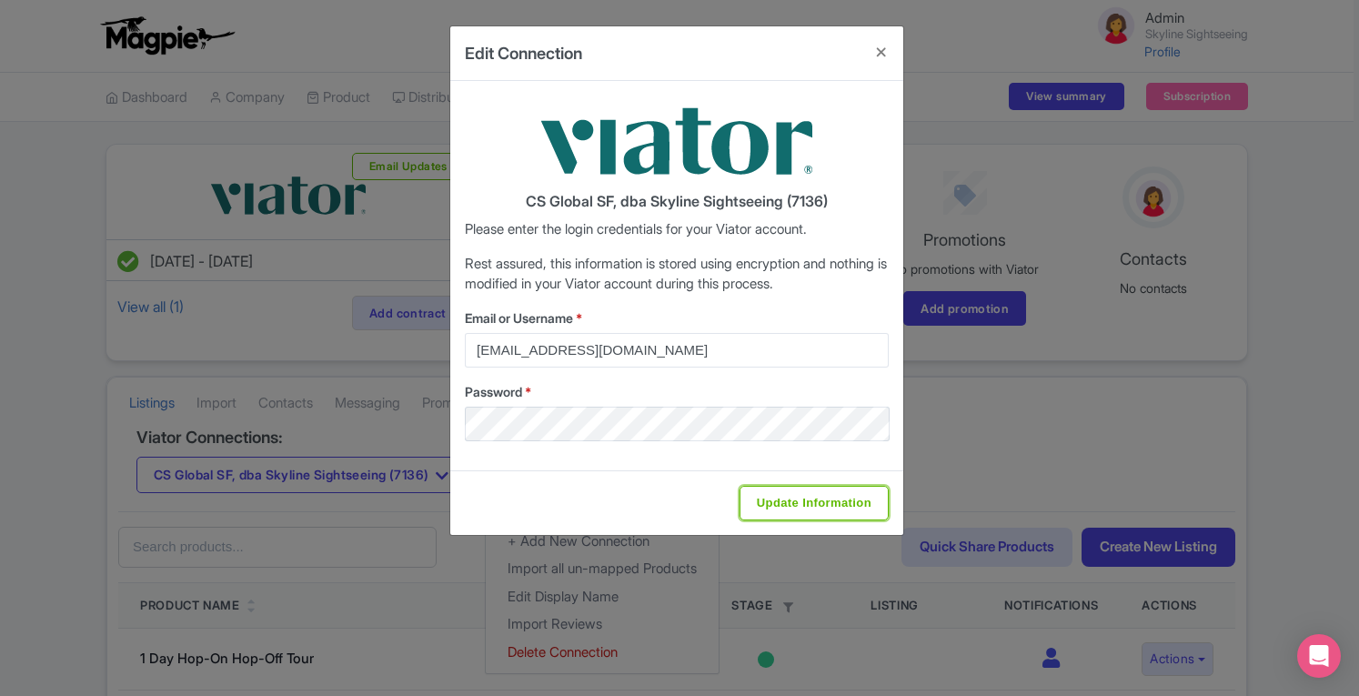
click at [826, 497] on input "Update Information" at bounding box center [813, 503] width 149 height 35
type input "Saving..."
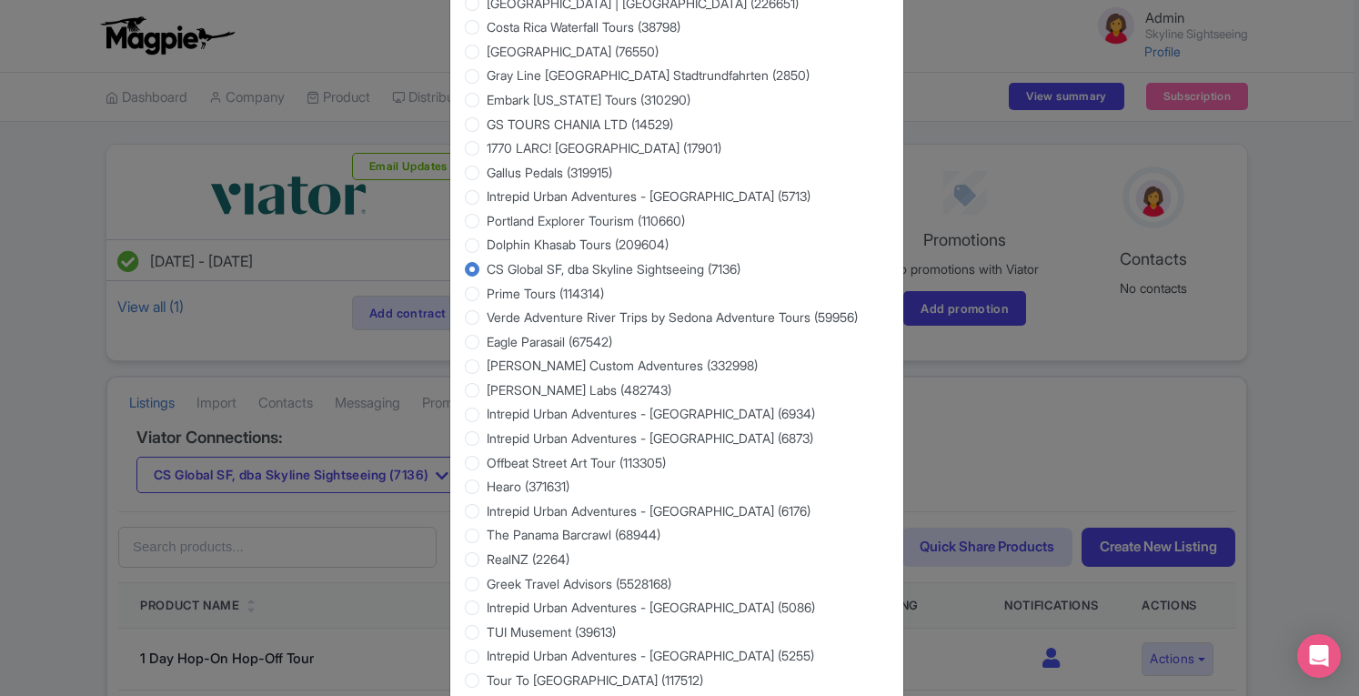
scroll to position [2886, 0]
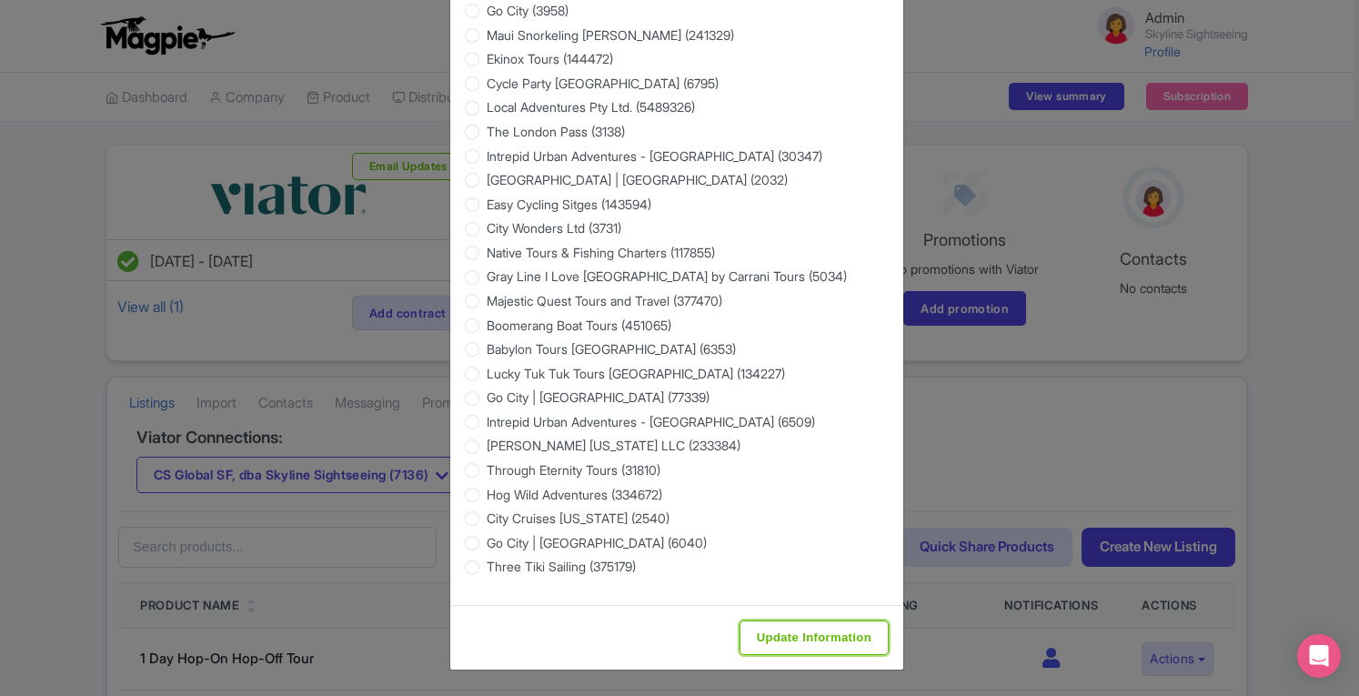
click at [822, 646] on input "Update Information" at bounding box center [813, 637] width 149 height 35
type input "Saving..."
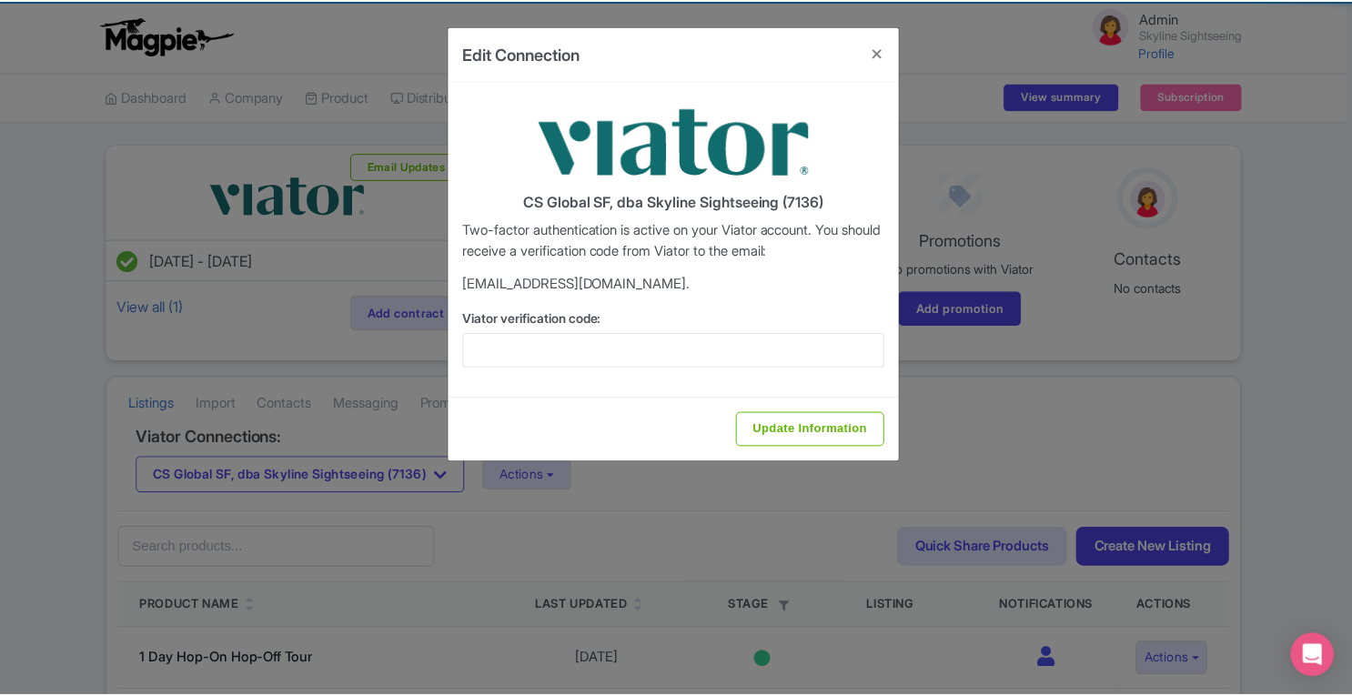
scroll to position [0, 0]
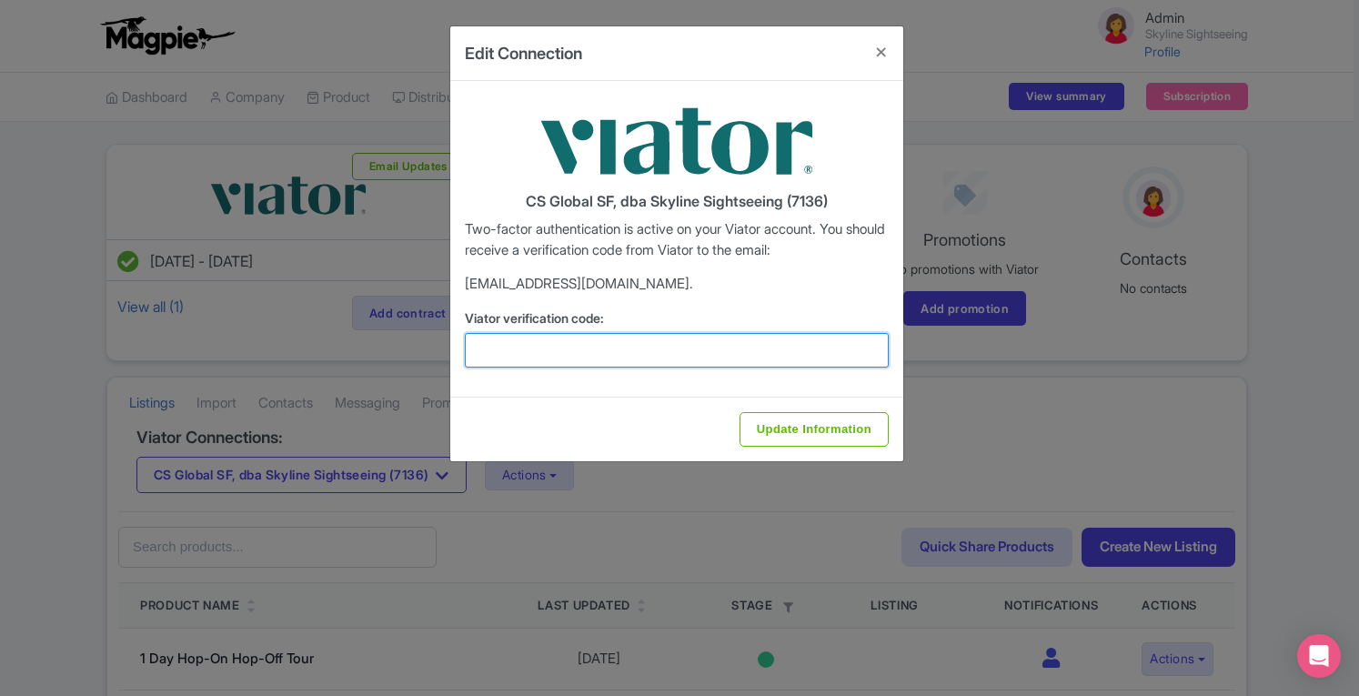
click at [624, 347] on input "Viator verification code:" at bounding box center [677, 350] width 424 height 35
paste input "129725"
type input "129725"
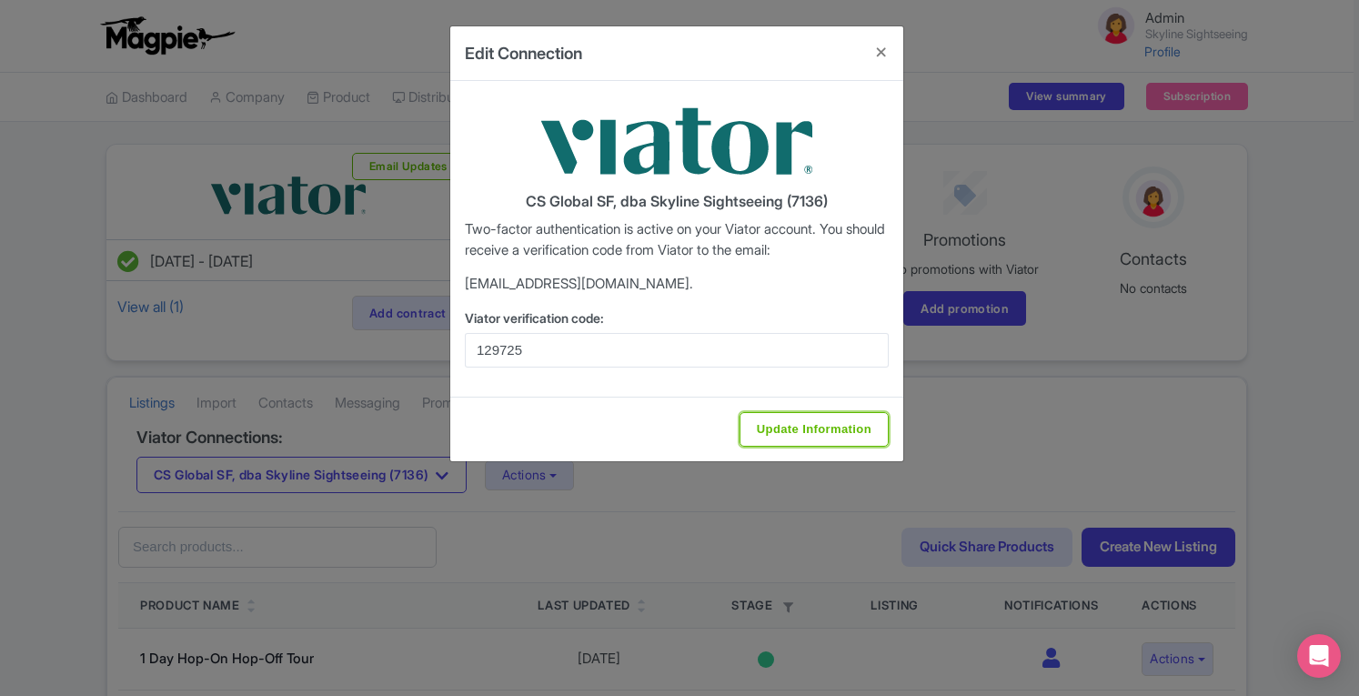
click at [779, 424] on input "Update Information" at bounding box center [813, 429] width 149 height 35
type input "Update Information"
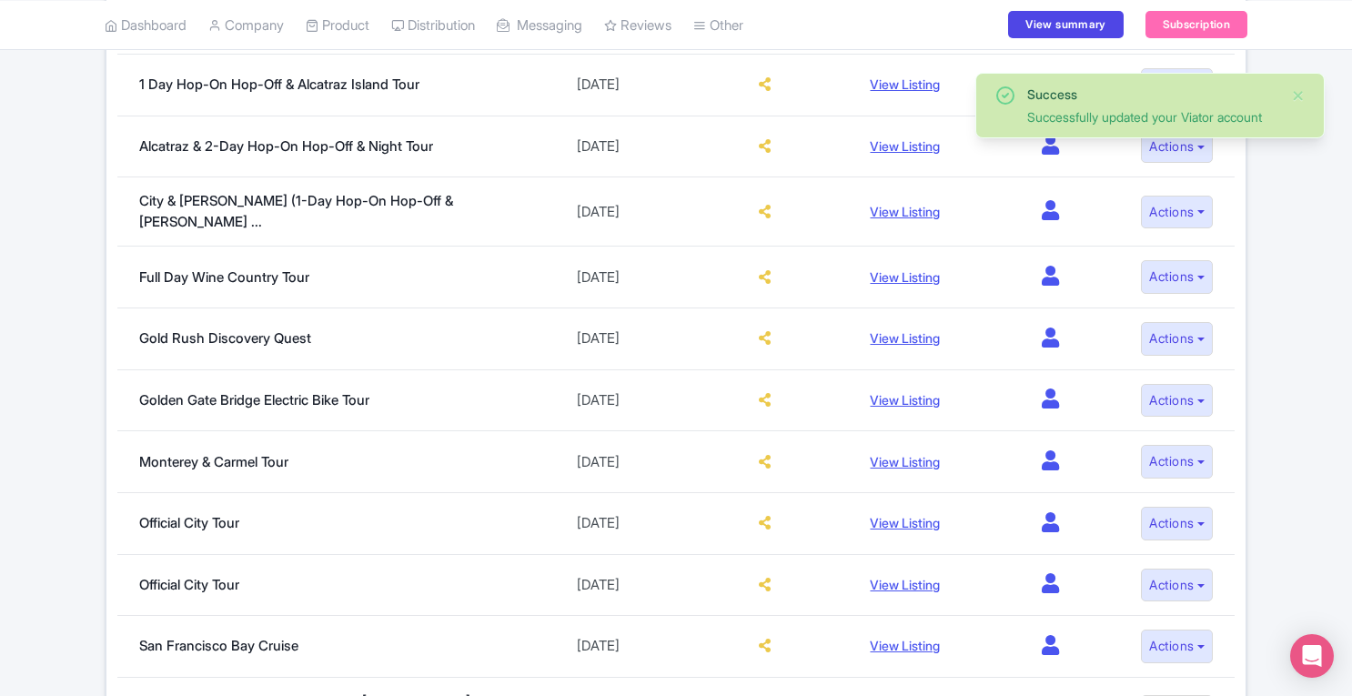
scroll to position [1292, 0]
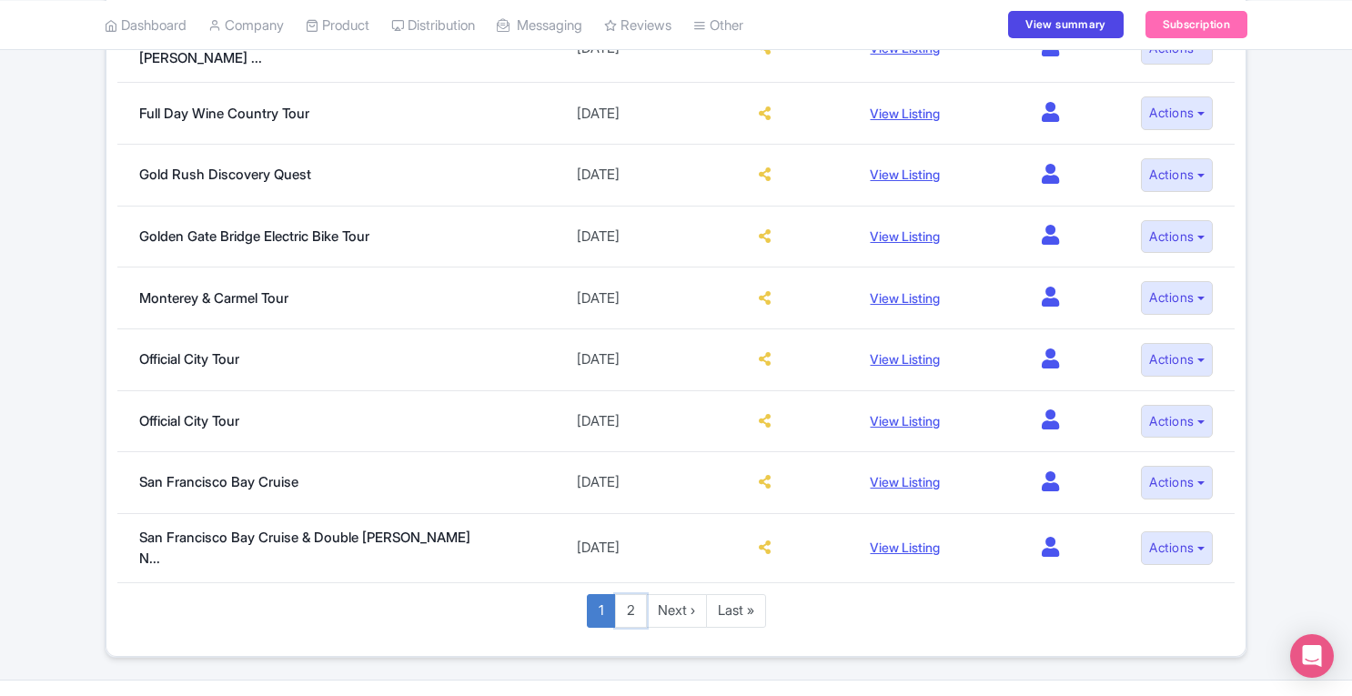
click at [637, 594] on link "2" at bounding box center [631, 611] width 32 height 34
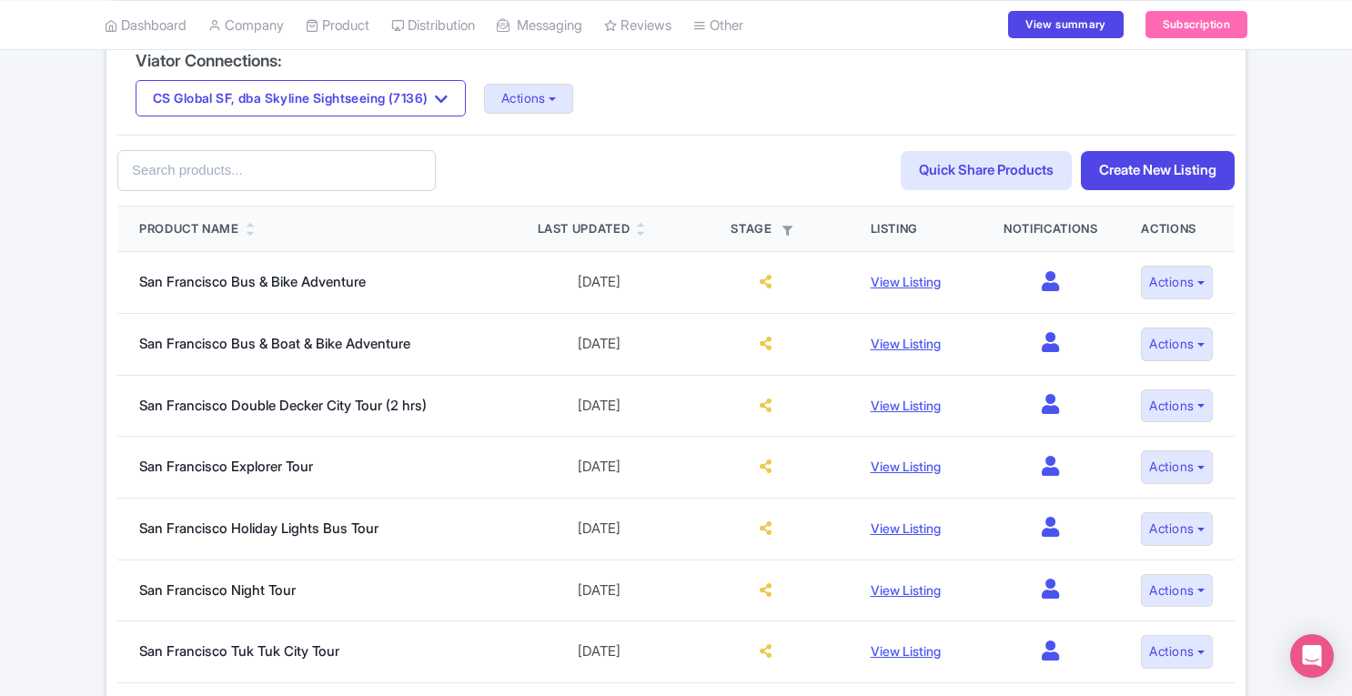
scroll to position [812, 0]
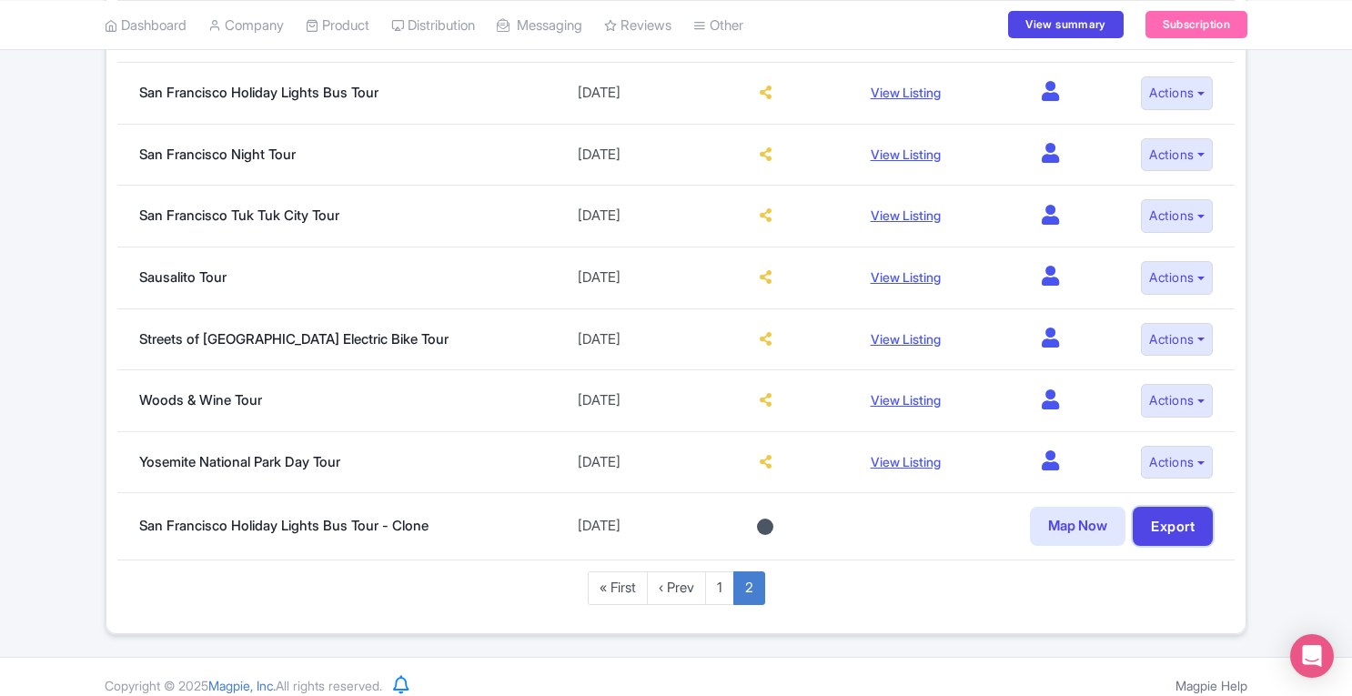
click at [1189, 518] on link "Export" at bounding box center [1172, 526] width 80 height 39
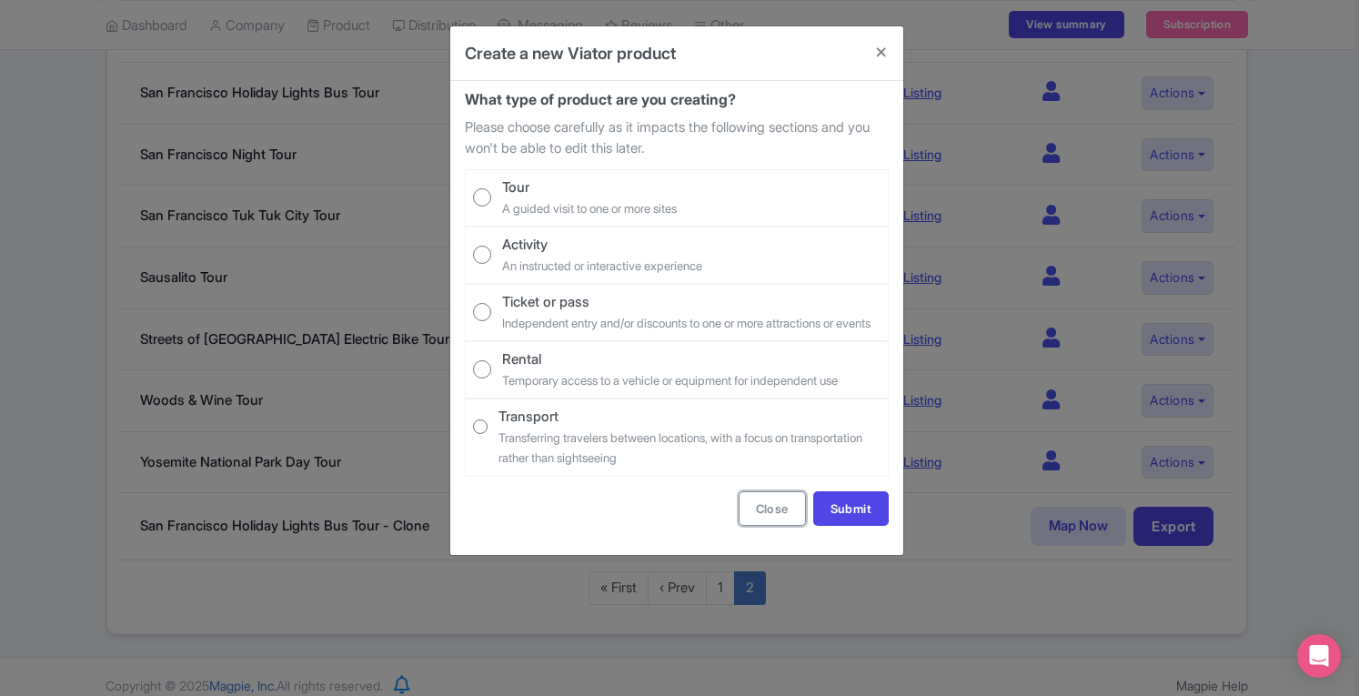
click at [781, 525] on button "Close" at bounding box center [772, 508] width 67 height 35
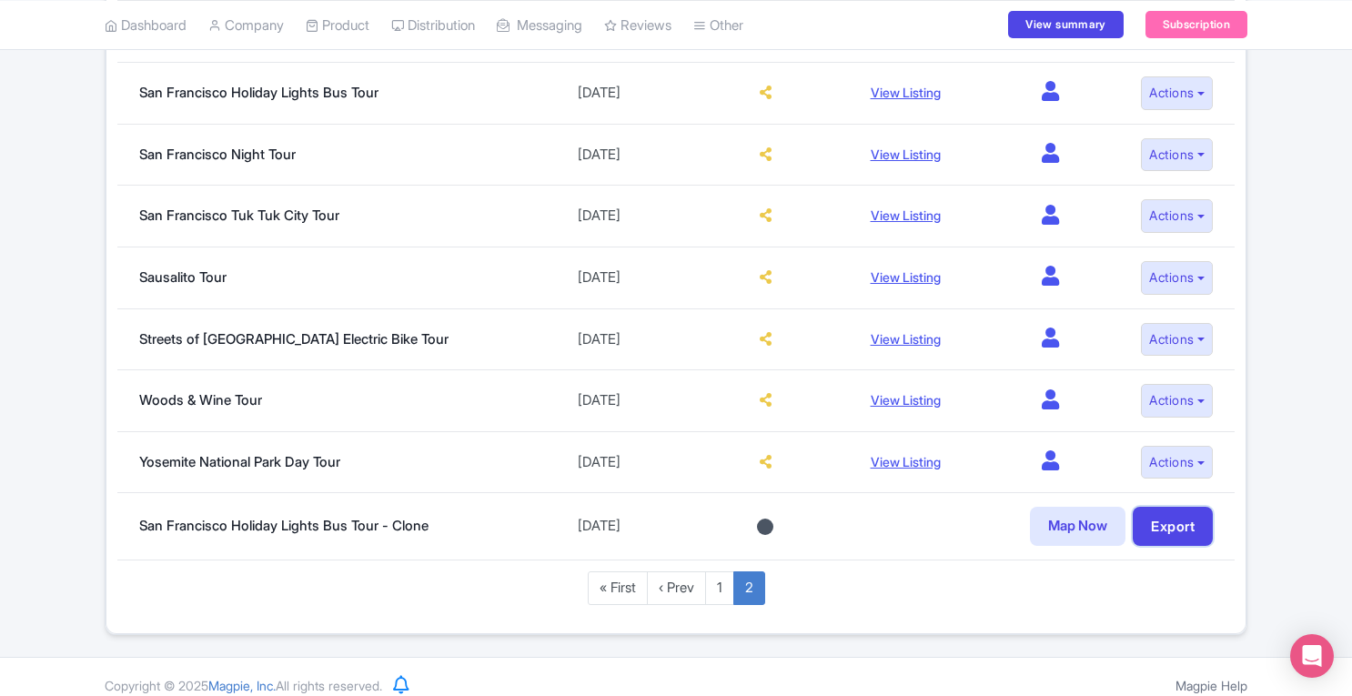
click at [1161, 519] on link "Export" at bounding box center [1172, 526] width 80 height 39
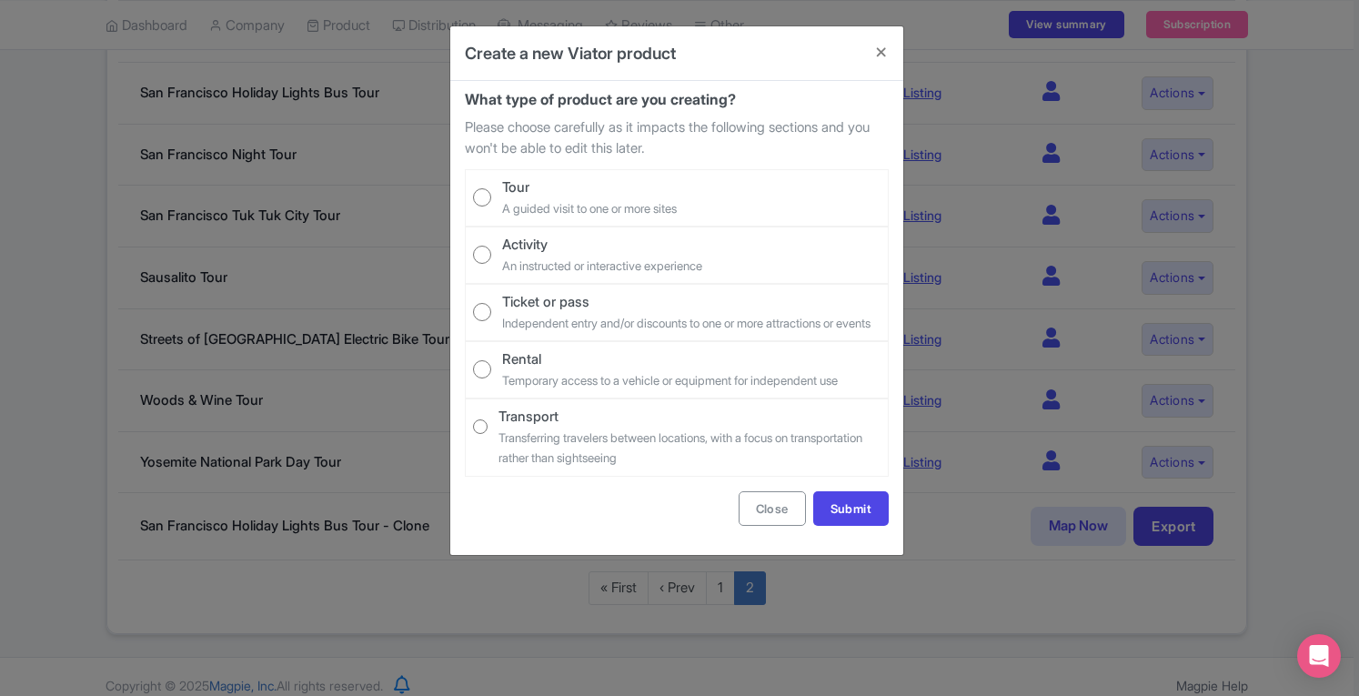
click at [475, 194] on input "Tour A guided visit to one or more sites" at bounding box center [482, 197] width 18 height 18
radio input "true"
click at [839, 523] on link "Submit" at bounding box center [850, 508] width 75 height 35
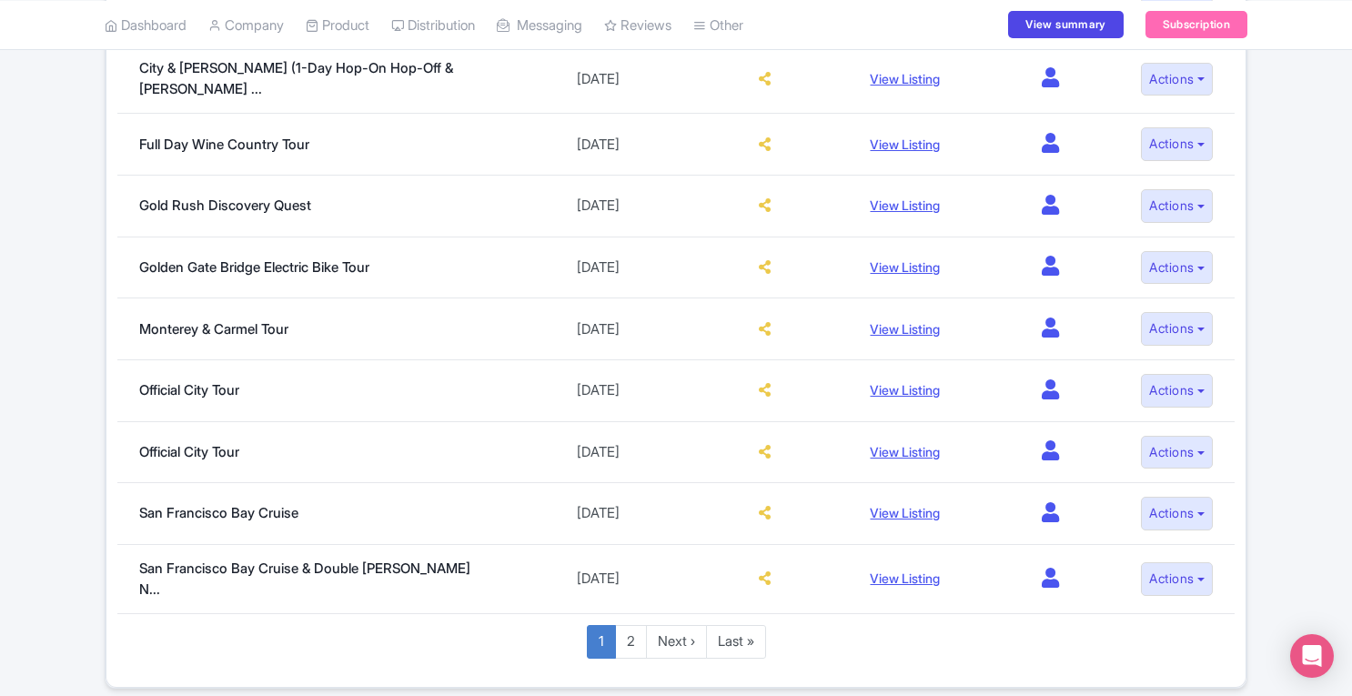
scroll to position [1292, 0]
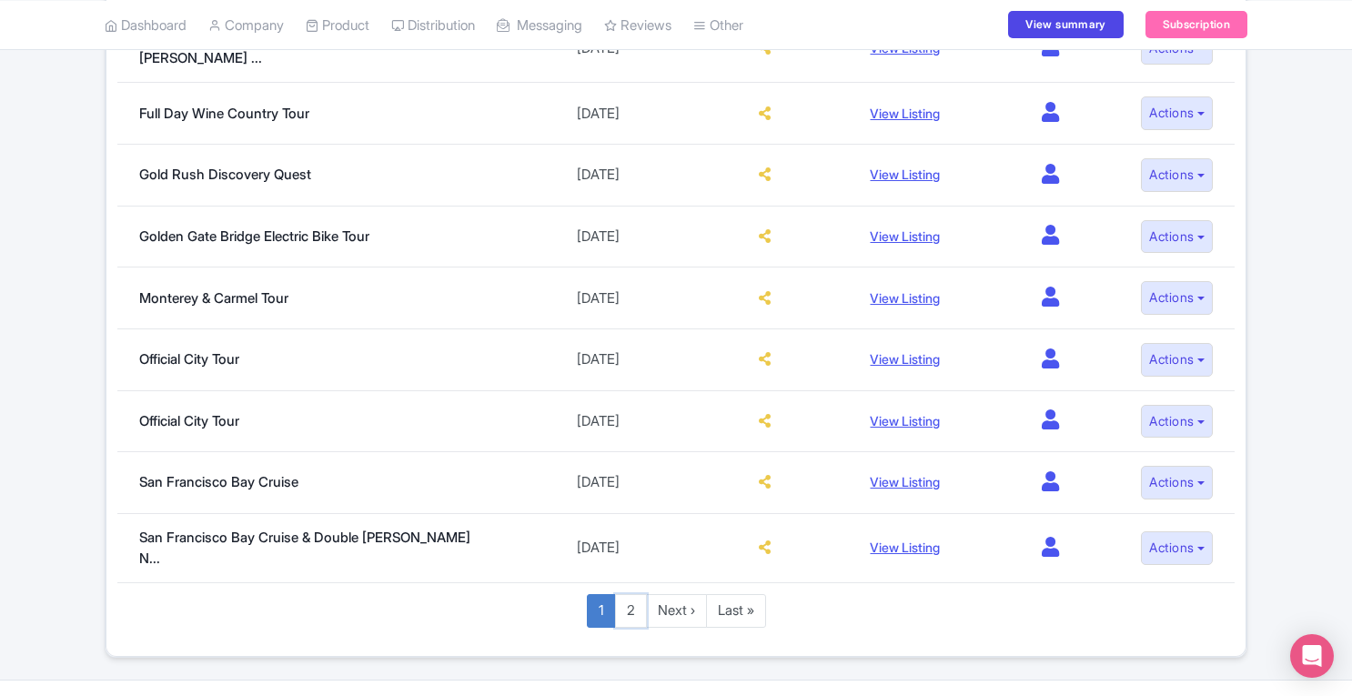
click at [622, 594] on link "2" at bounding box center [631, 611] width 32 height 34
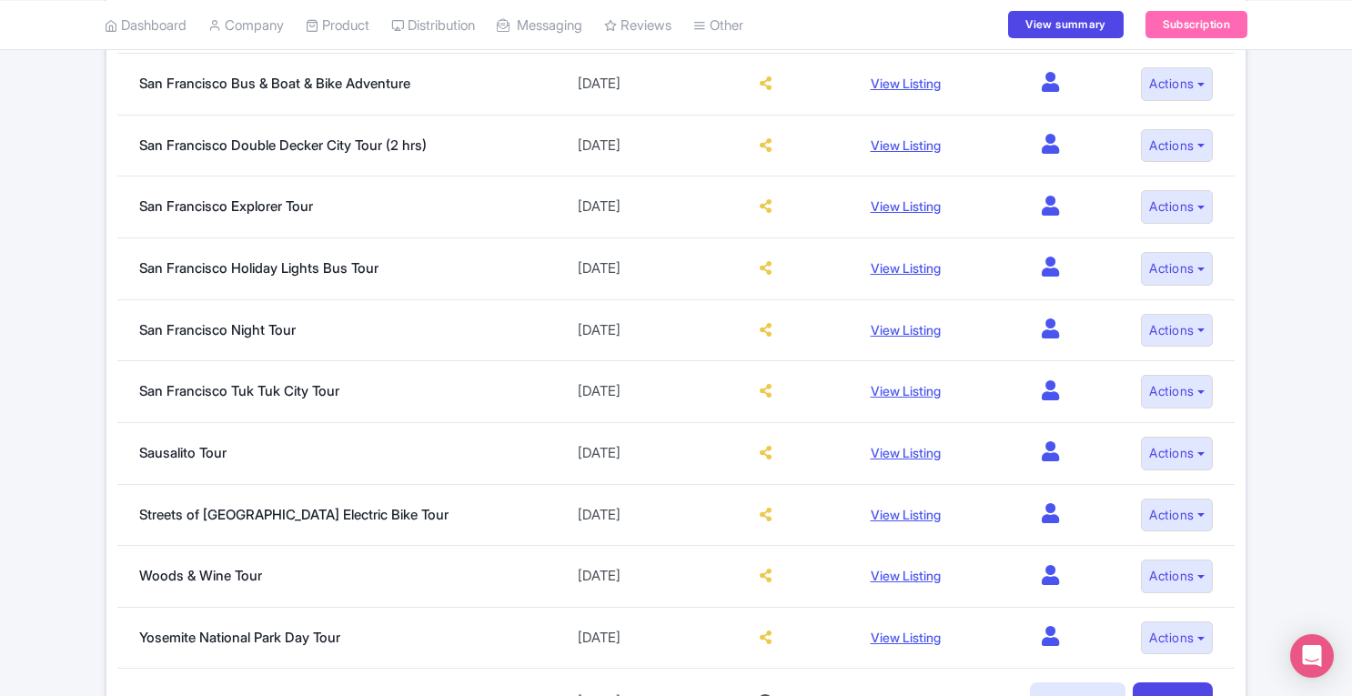
scroll to position [812, 0]
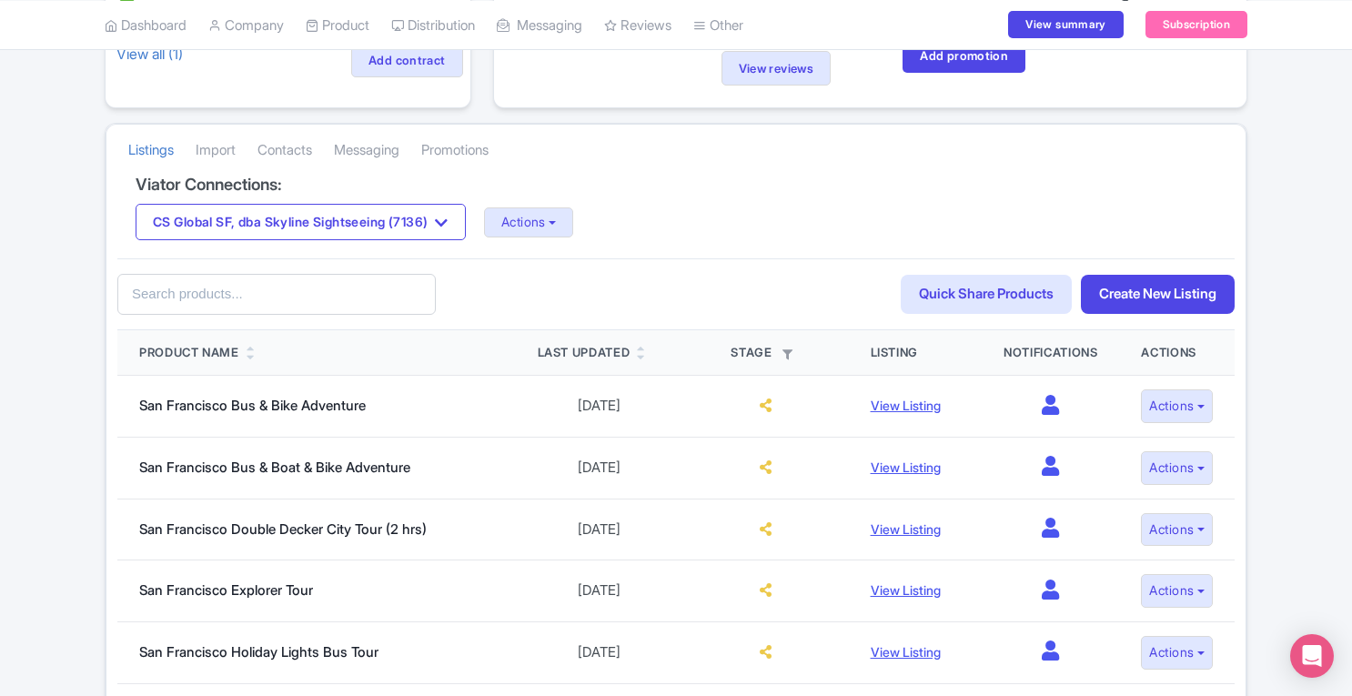
scroll to position [276, 0]
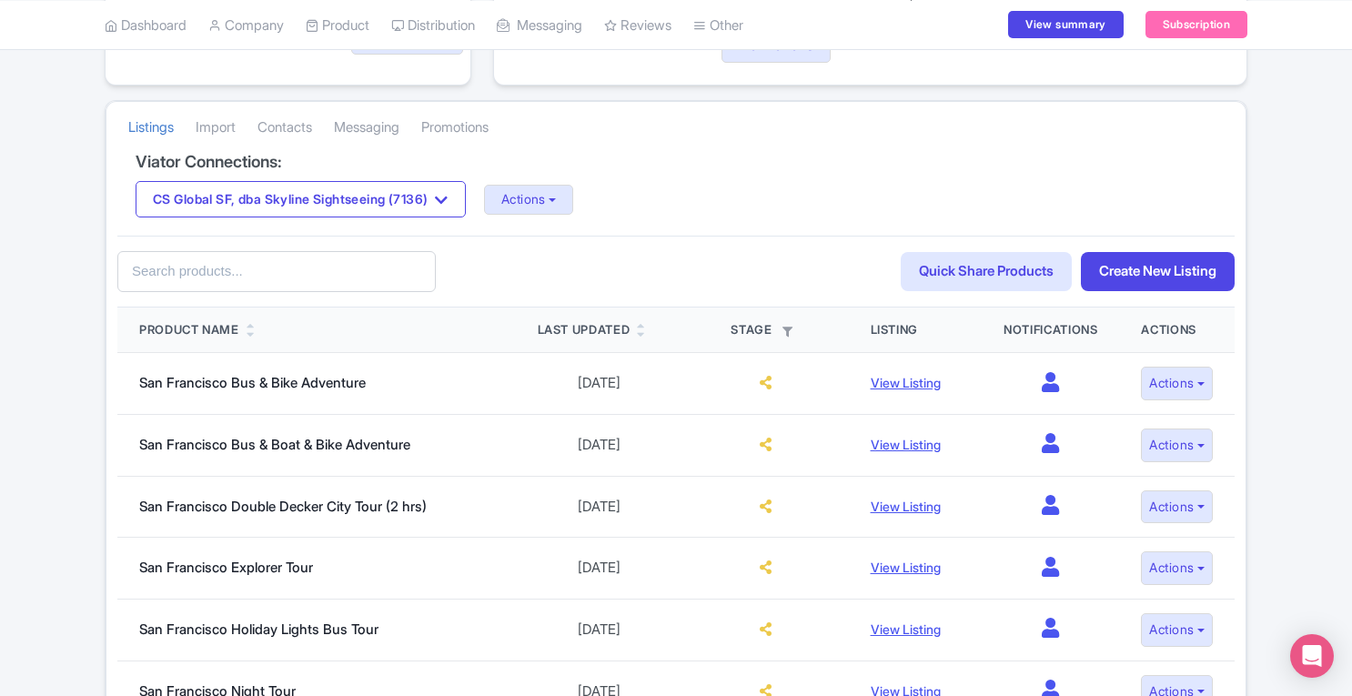
click at [357, 23] on link "Product" at bounding box center [338, 25] width 64 height 50
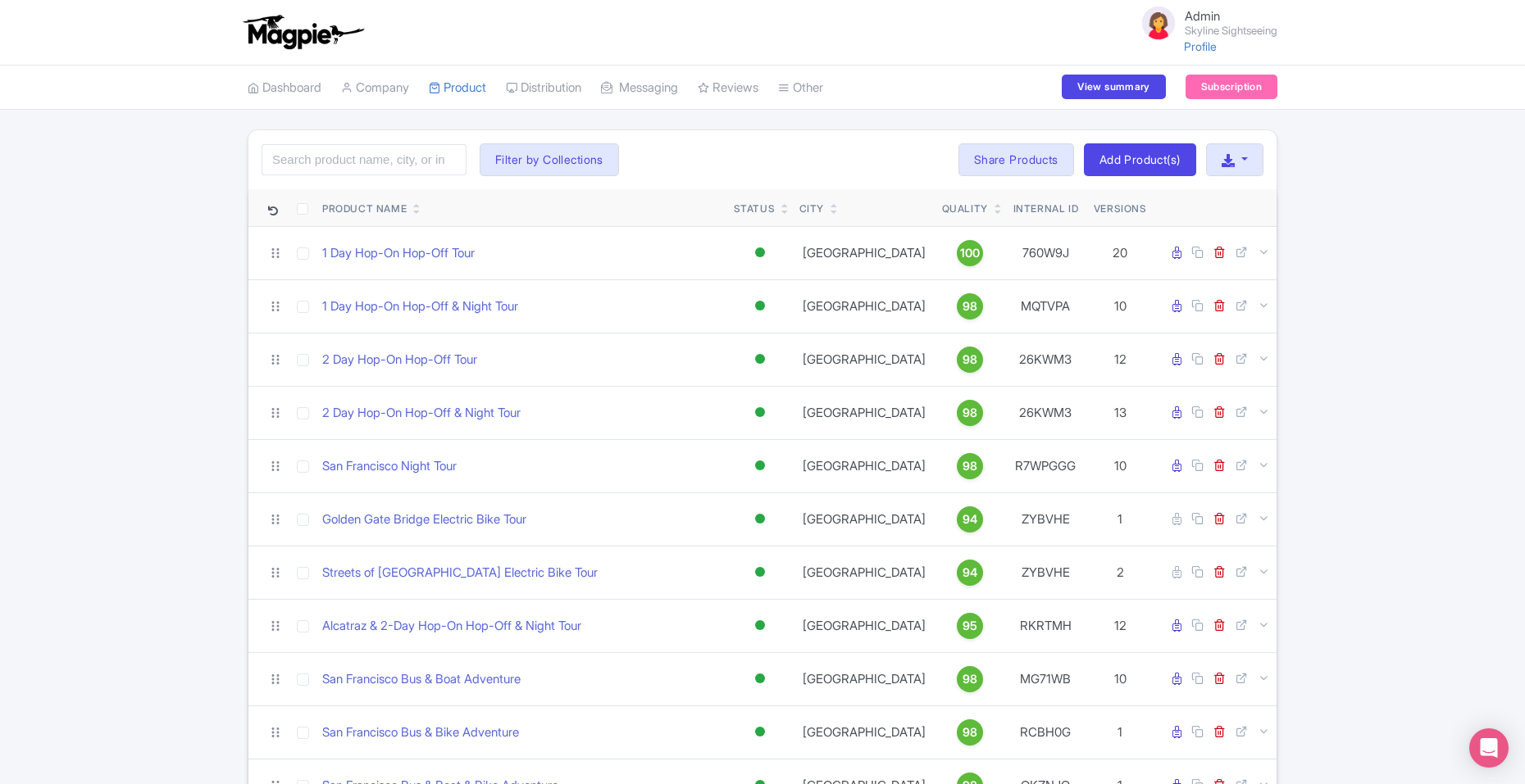
click at [538, 88] on link "Distribution" at bounding box center [543, 88] width 76 height 45
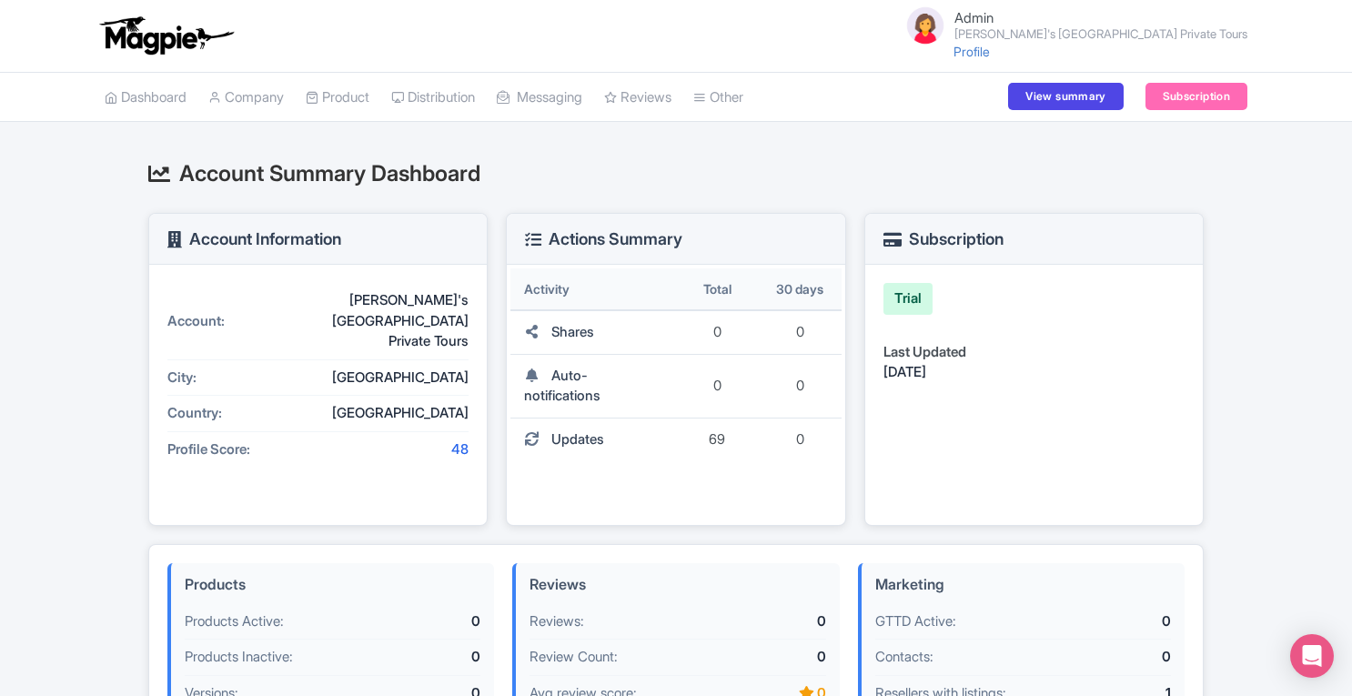
click at [0, 0] on link "Connections" at bounding box center [0, 0] width 0 height 0
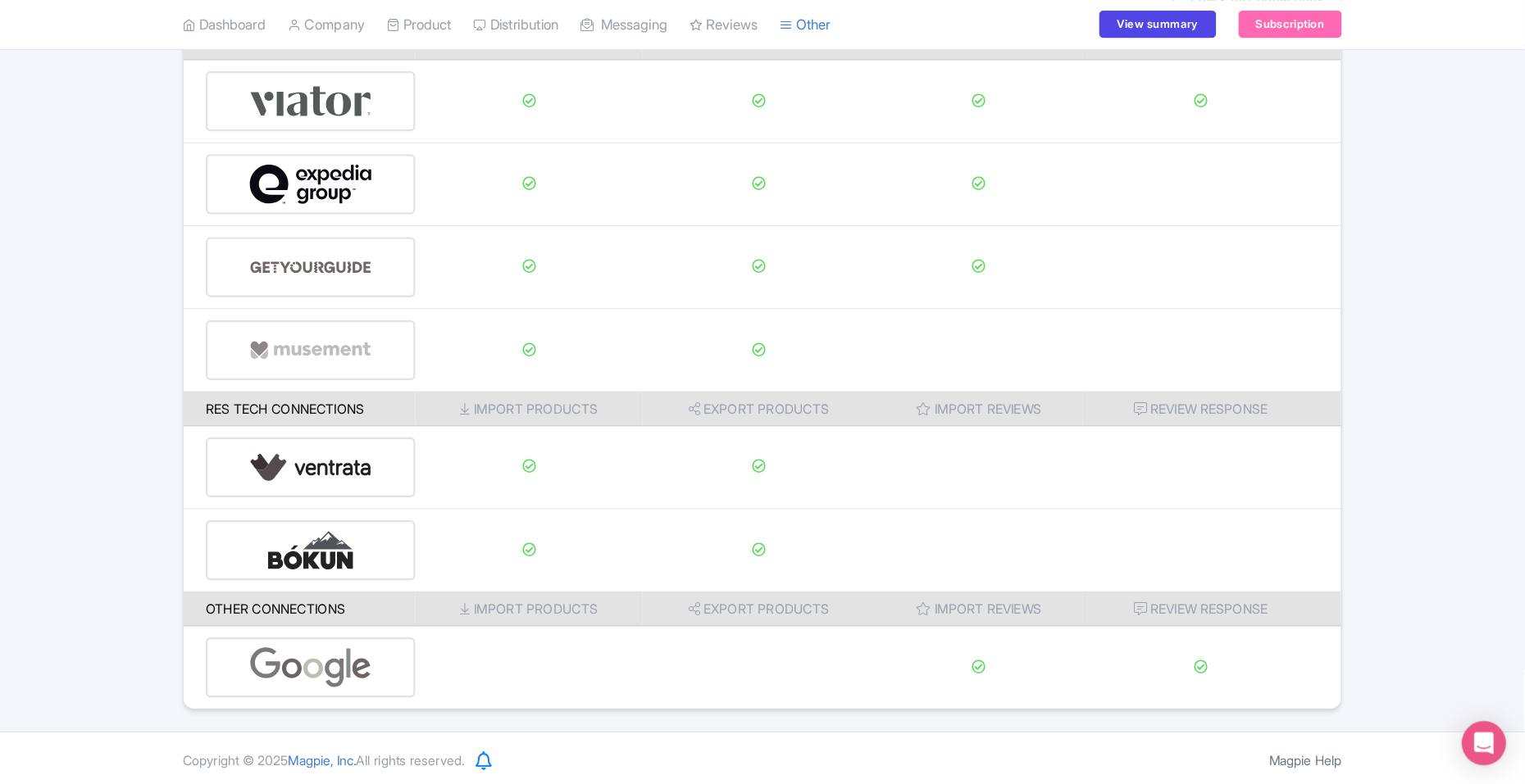
scroll to position [60, 0]
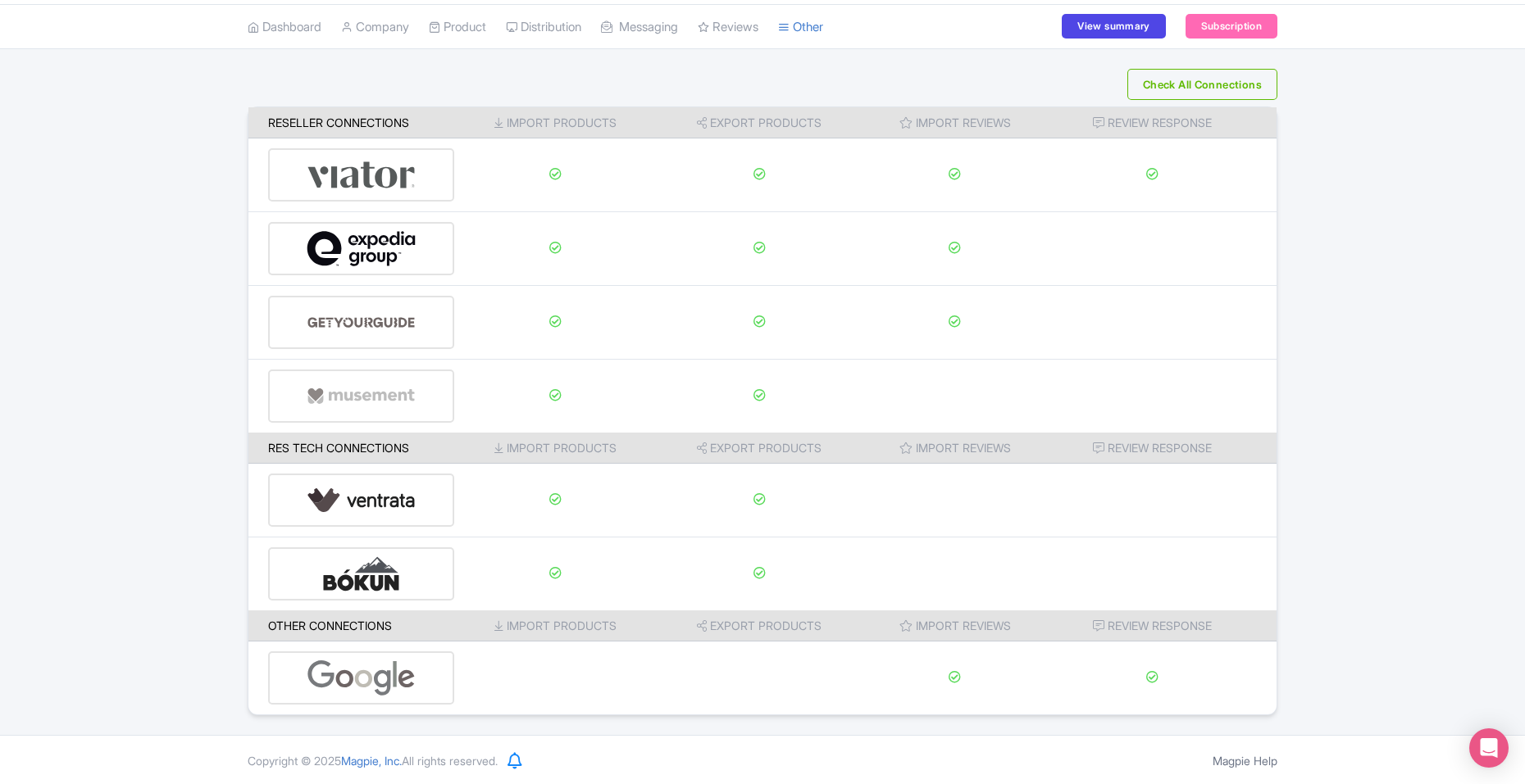
drag, startPoint x: 1178, startPoint y: 1, endPoint x: 45, endPoint y: 353, distance: 1186.4
click at [45, 353] on div "Check All Connections Reseller Connections Import Products Export Products Impo…" at bounding box center [762, 392] width 1525 height 647
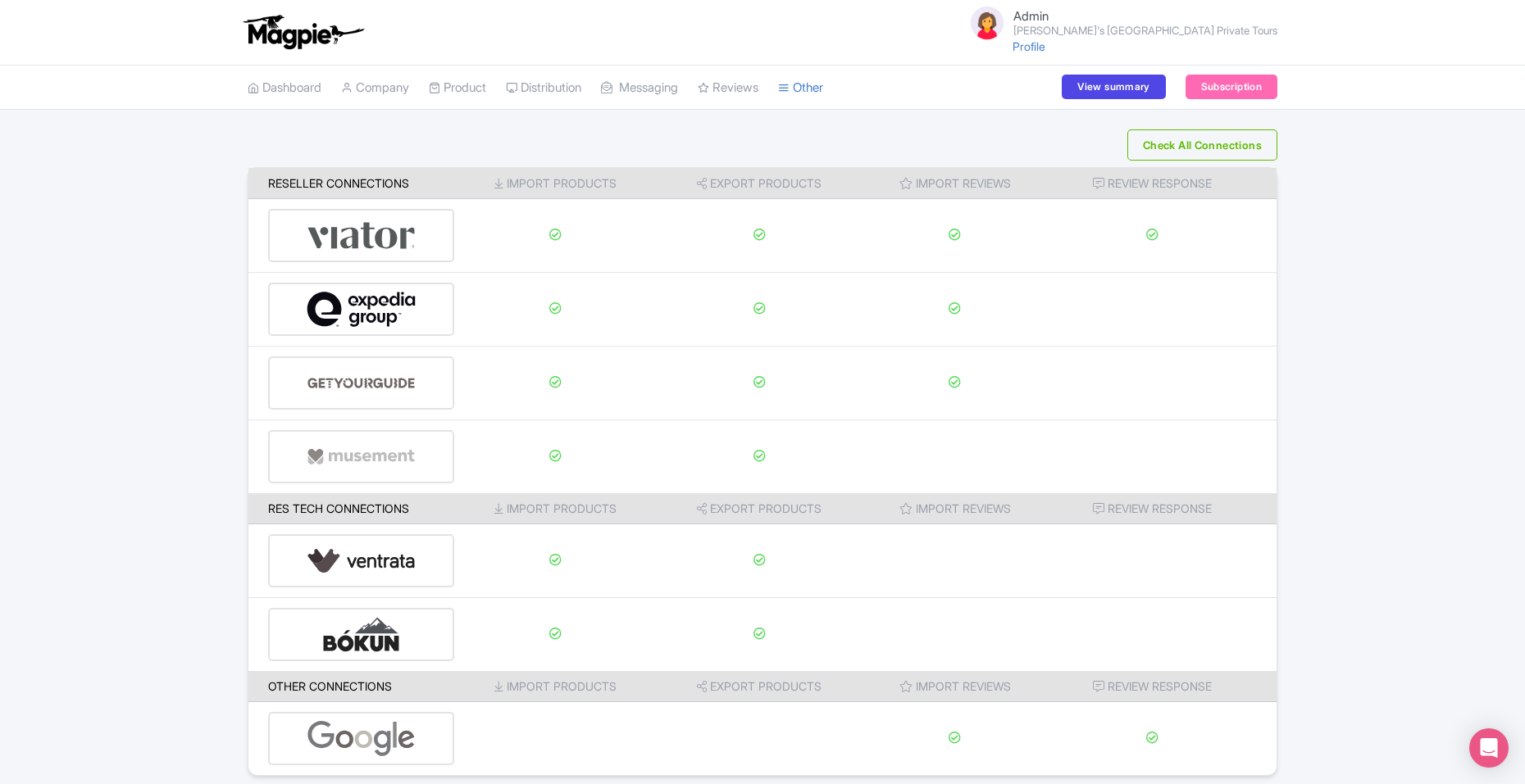
scroll to position [0, 0]
drag, startPoint x: 1399, startPoint y: 186, endPoint x: 1480, endPoint y: 333, distance: 167.8
click at [1218, 333] on div "Check All Connections Reseller Connections Import Products Export Products Impo…" at bounding box center [762, 453] width 1525 height 647
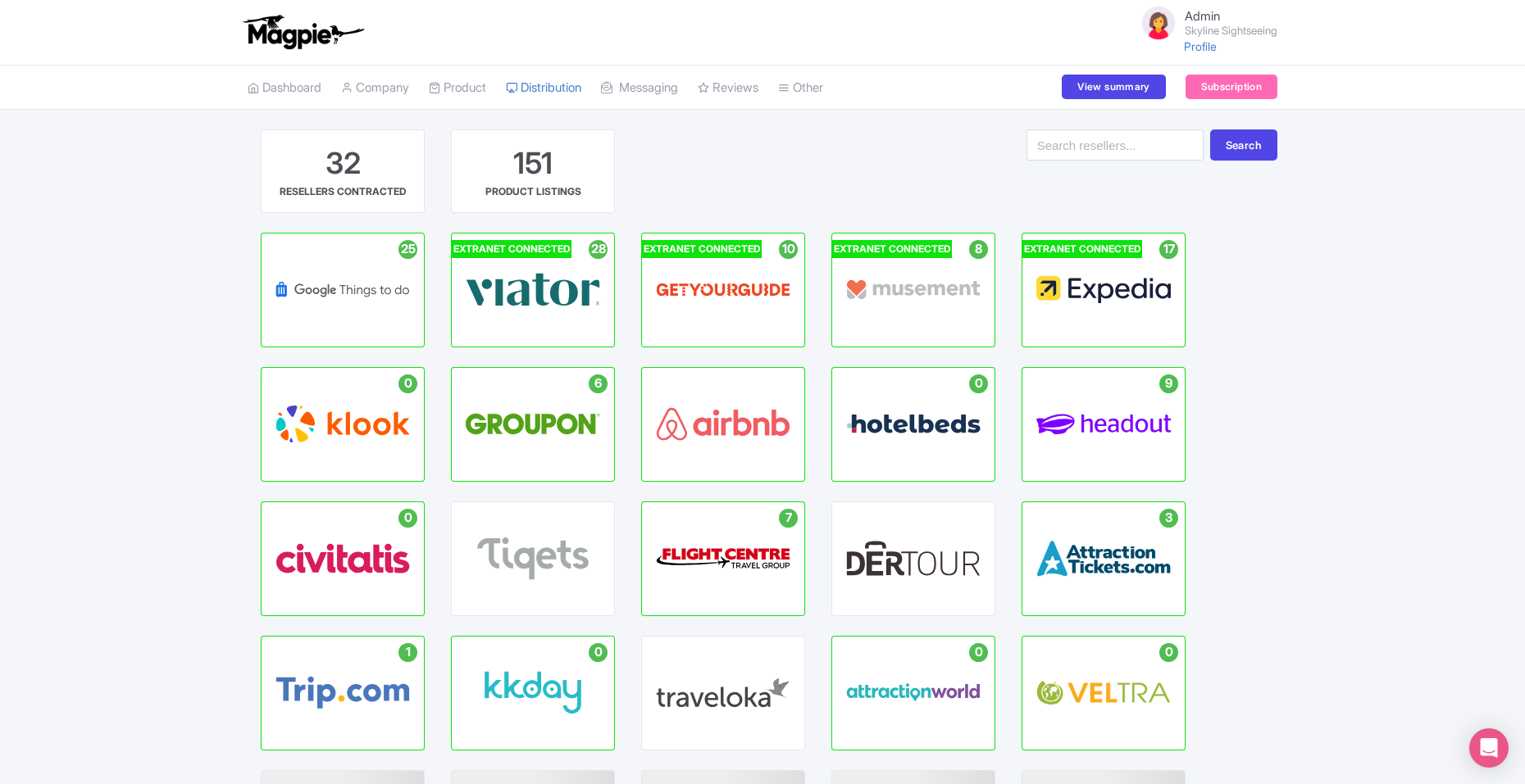
click at [705, 436] on p "HUB" at bounding box center [723, 431] width 41 height 14
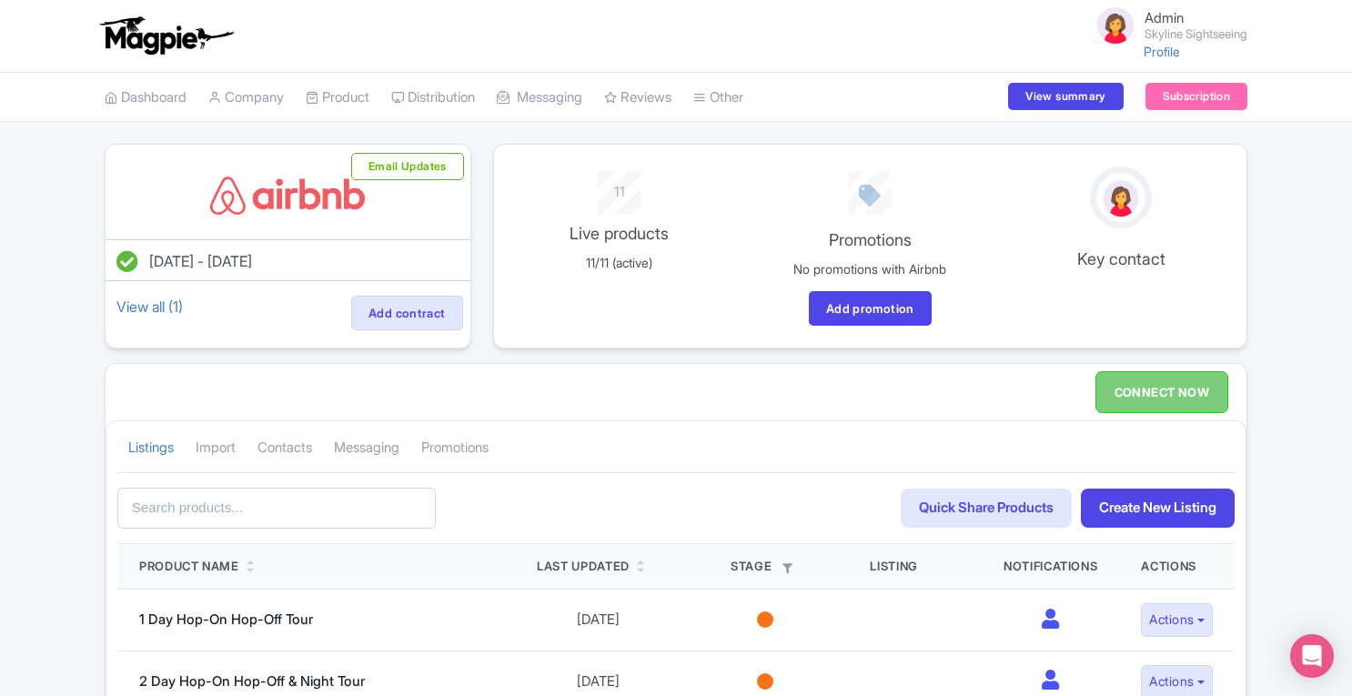
drag, startPoint x: 0, startPoint y: 0, endPoint x: 4, endPoint y: 318, distance: 318.4
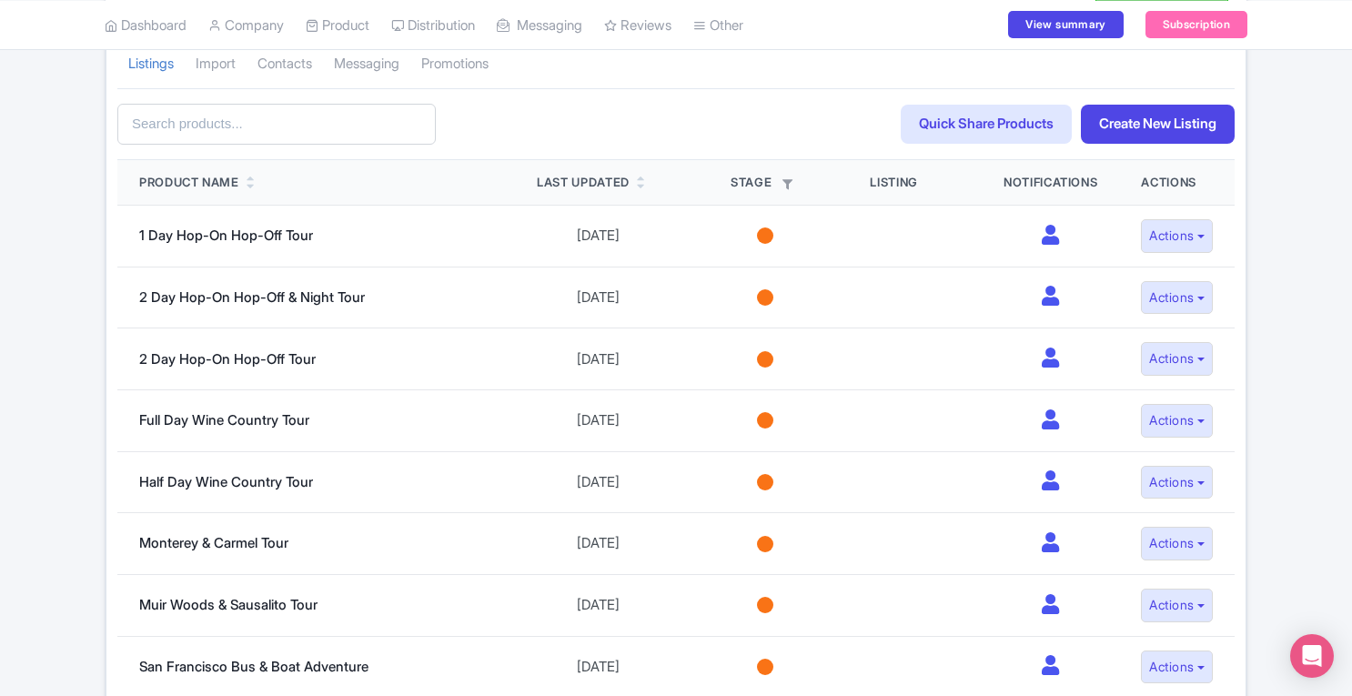
scroll to position [224, 0]
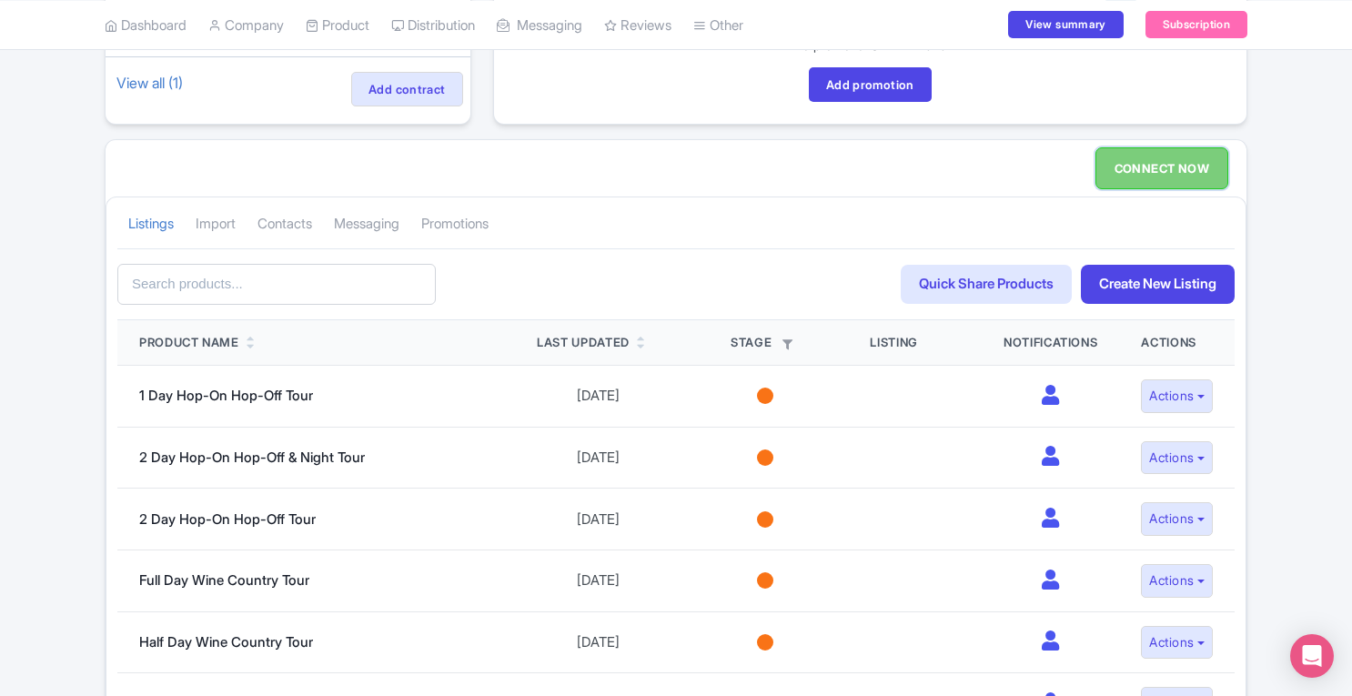
click at [1157, 170] on link "CONNECT NOW" at bounding box center [1161, 168] width 133 height 42
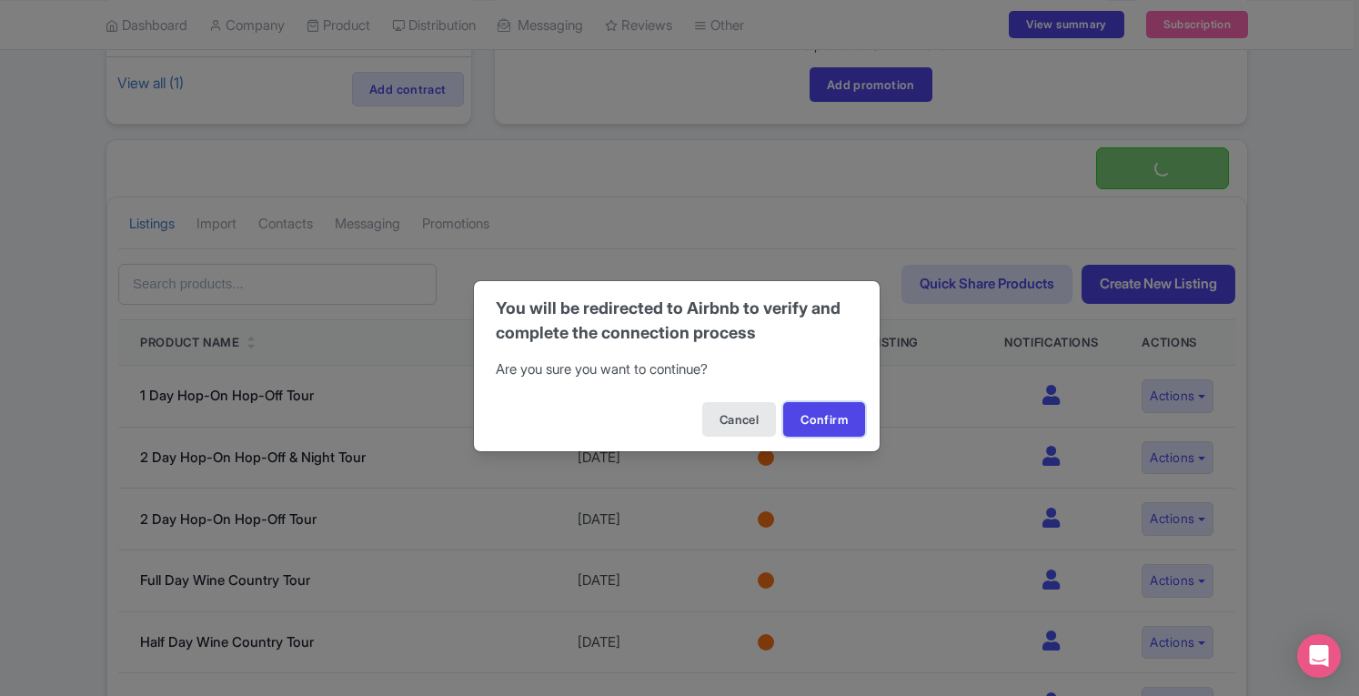
click at [817, 418] on button "Confirm" at bounding box center [824, 419] width 82 height 35
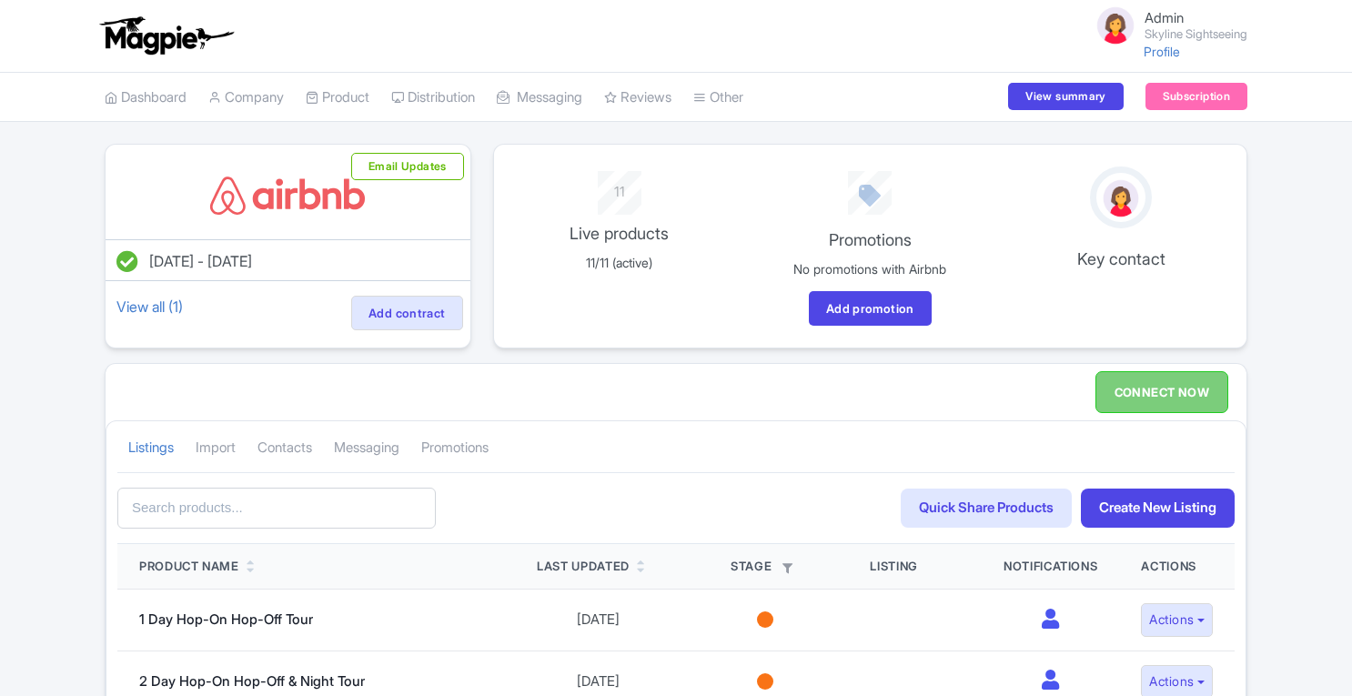
scroll to position [224, 0]
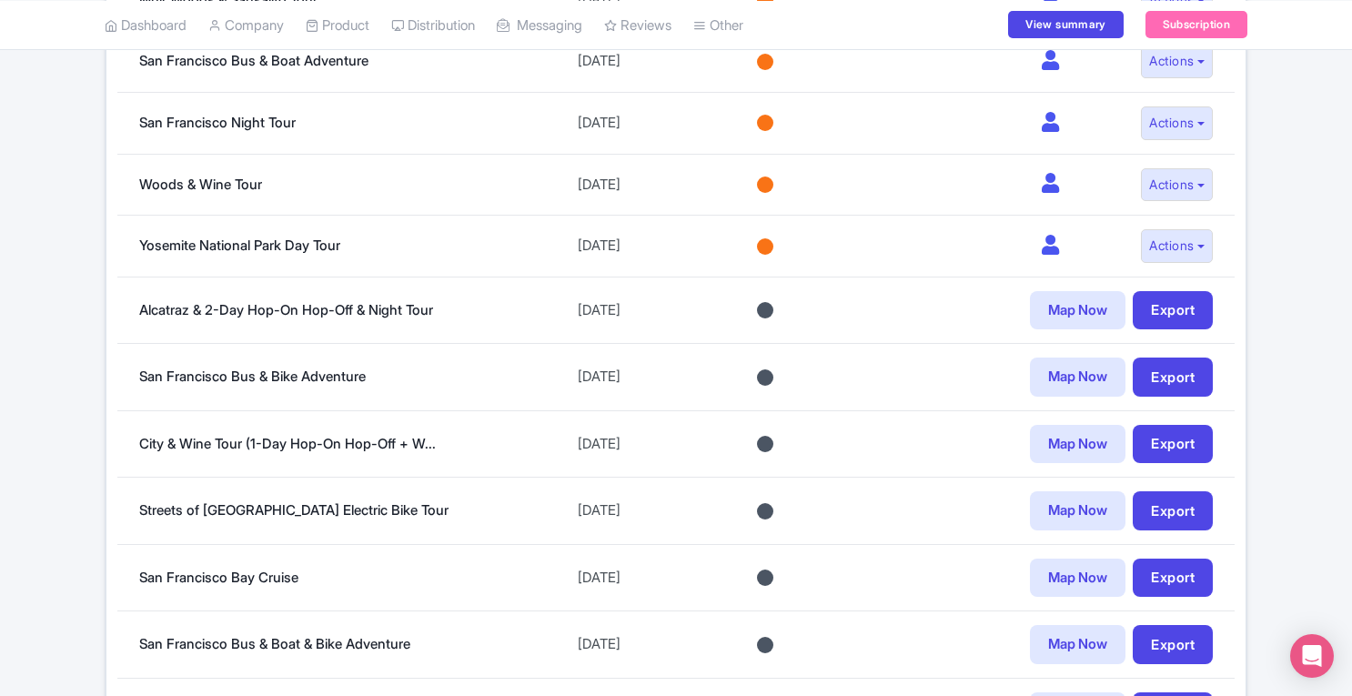
scroll to position [1010, 0]
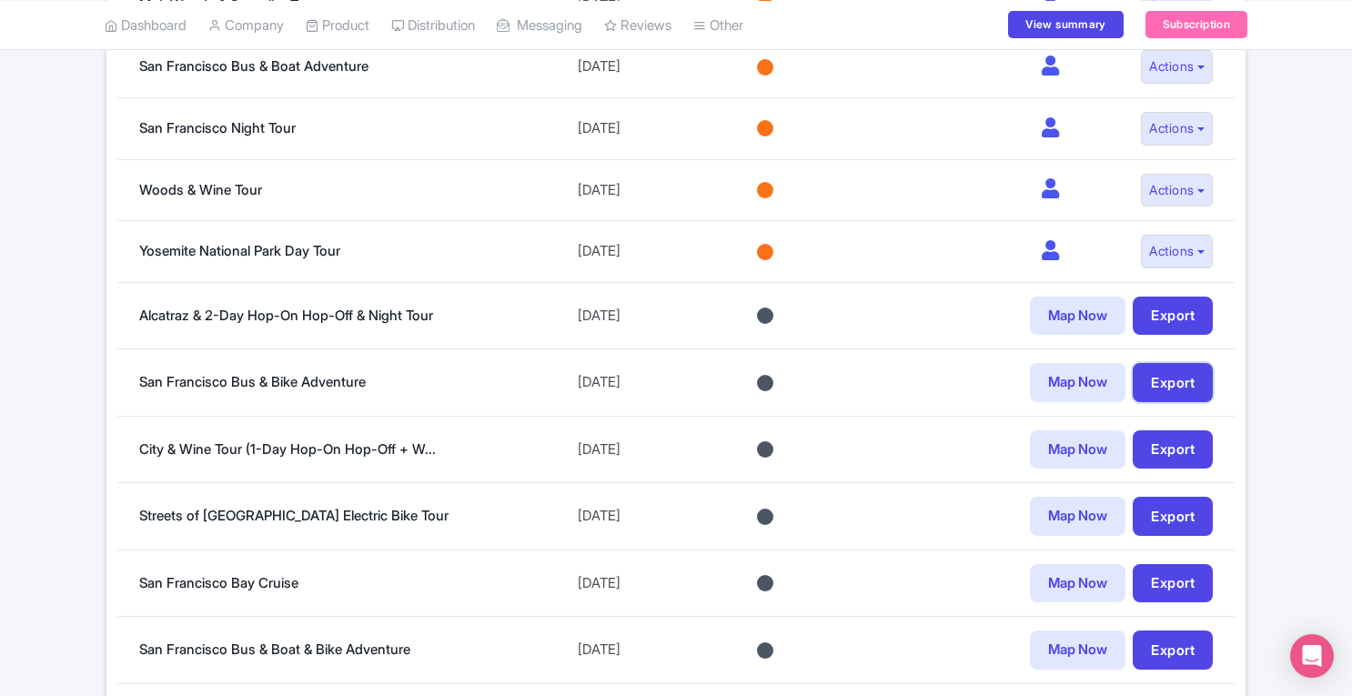
click at [1183, 371] on link "Export" at bounding box center [1172, 382] width 80 height 39
click at [317, 373] on link "San Francisco Bus & Bike Adventure" at bounding box center [252, 381] width 226 height 17
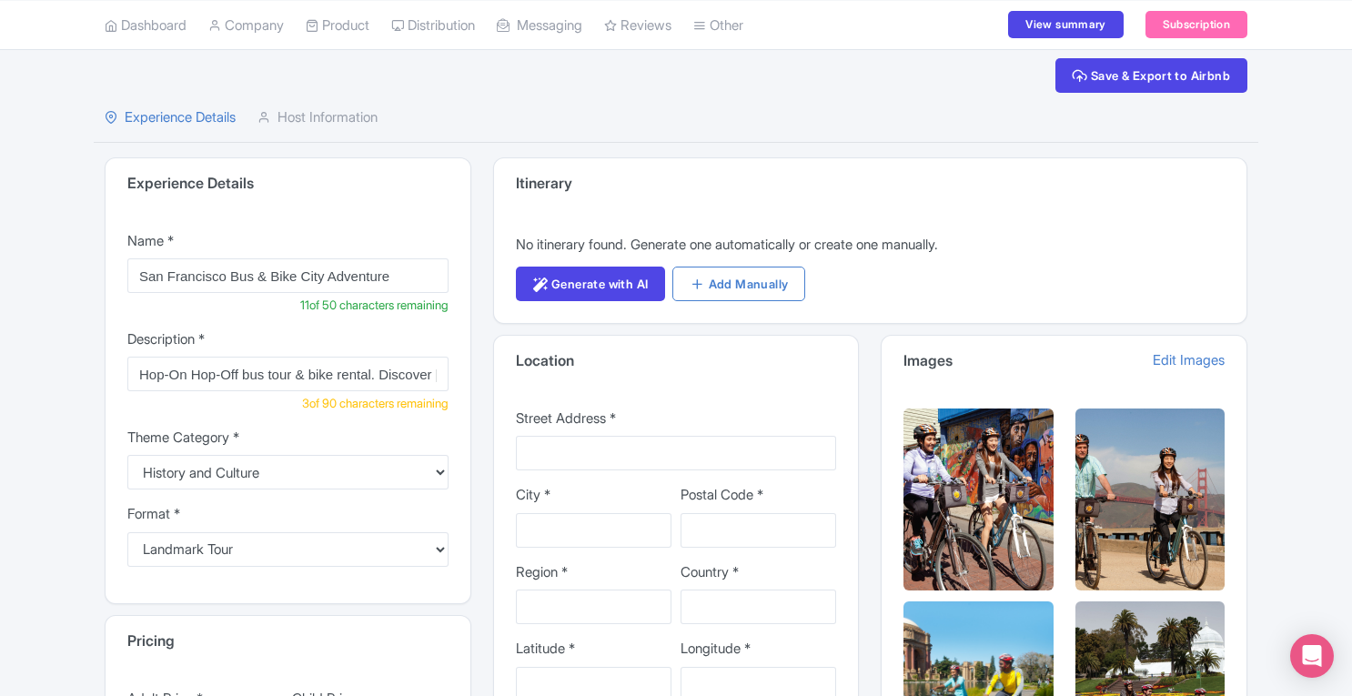
scroll to position [91, 0]
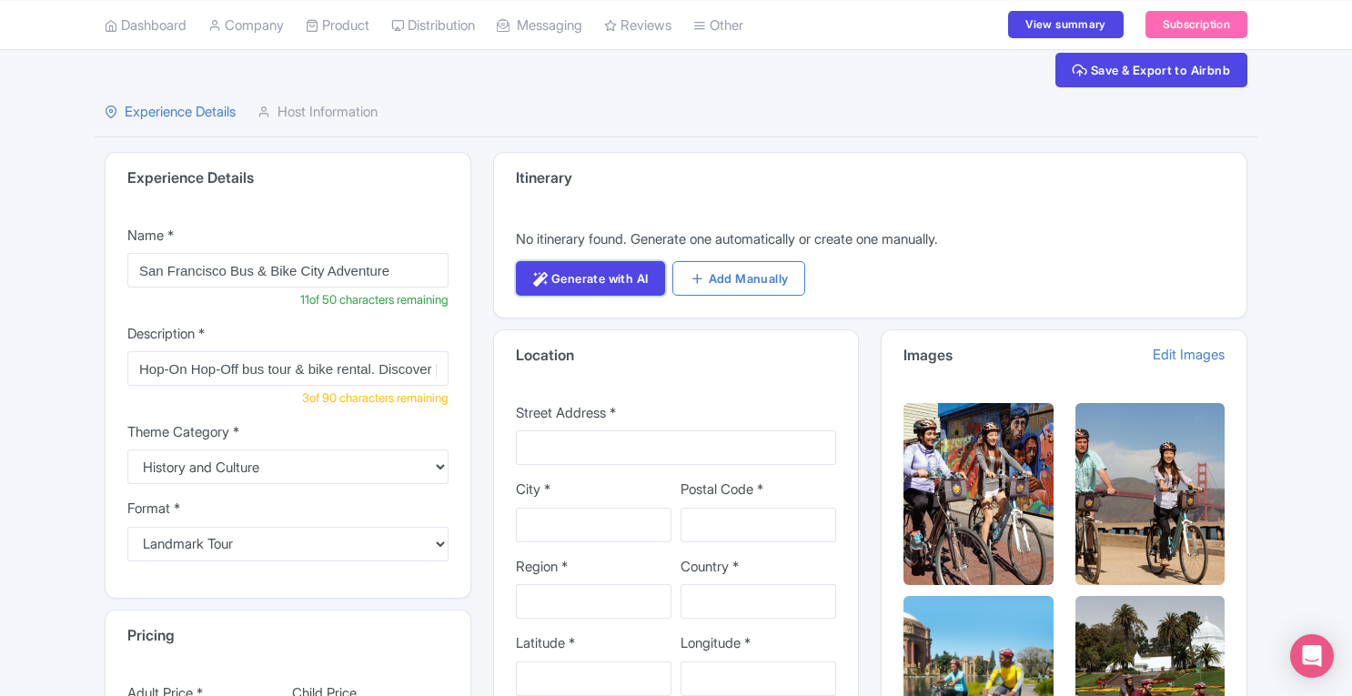
click at [591, 283] on link "Generate with AI" at bounding box center [591, 278] width 150 height 35
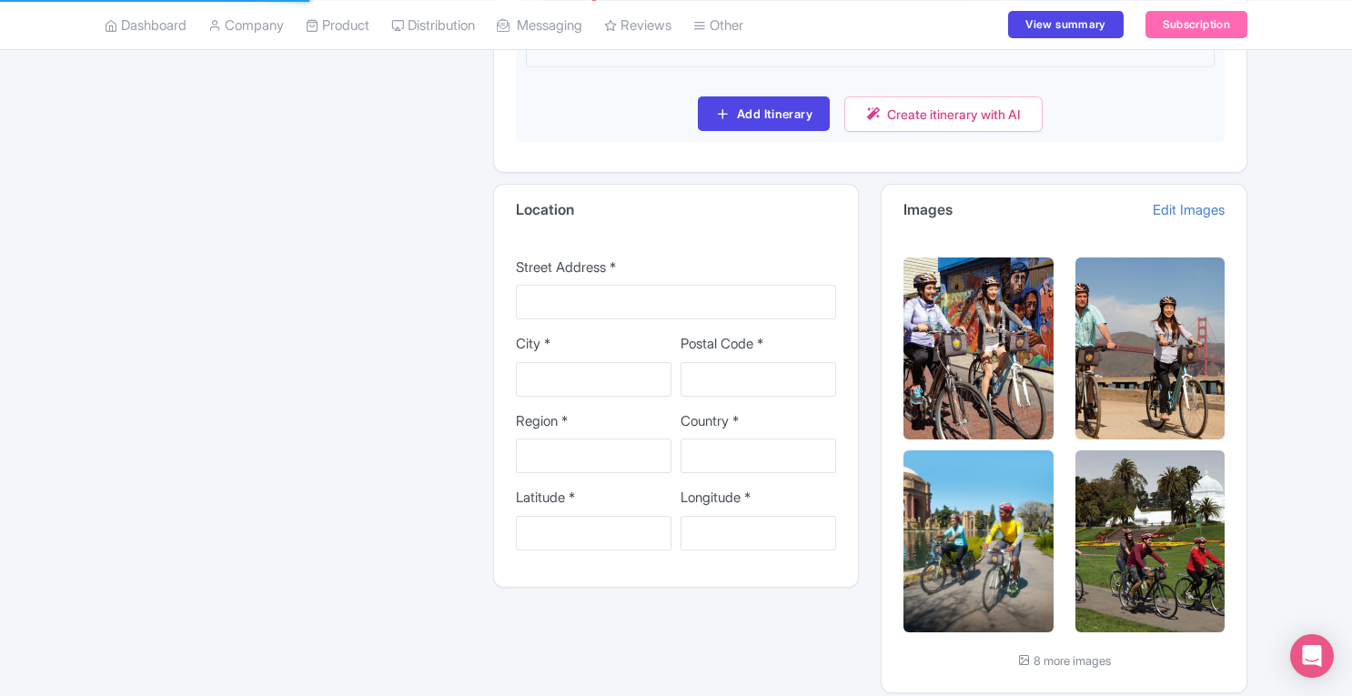
scroll to position [2505, 0]
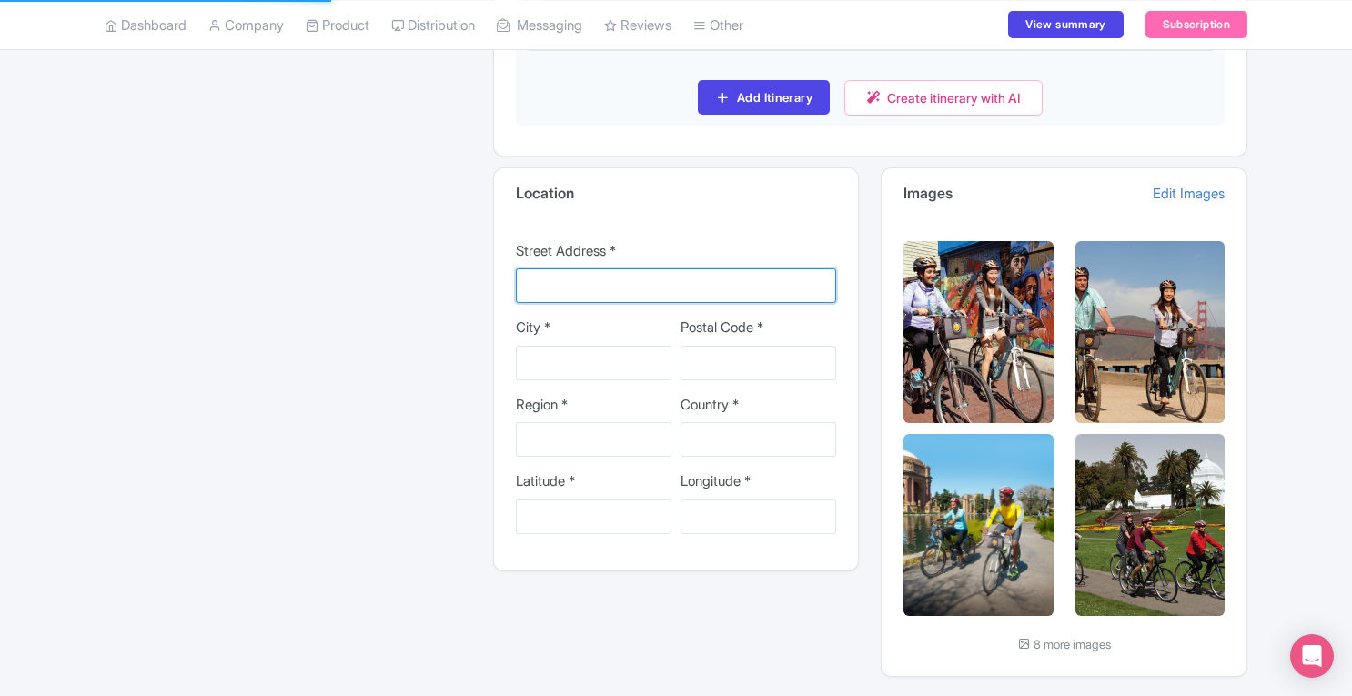
click at [697, 270] on input "Street Address *" at bounding box center [676, 285] width 321 height 35
type input "[STREET_ADDRESS][PERSON_NAME]"
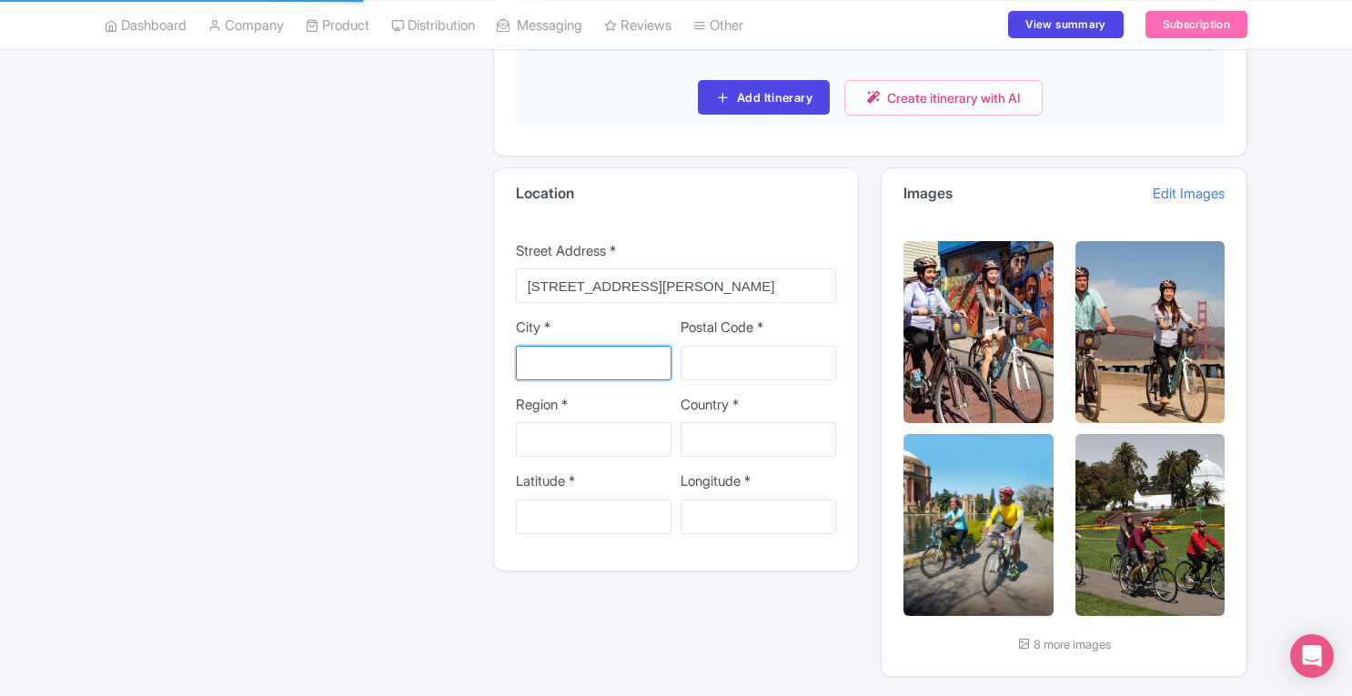
type input "[GEOGRAPHIC_DATA]"
type input "94523"
type input "[US_STATE]"
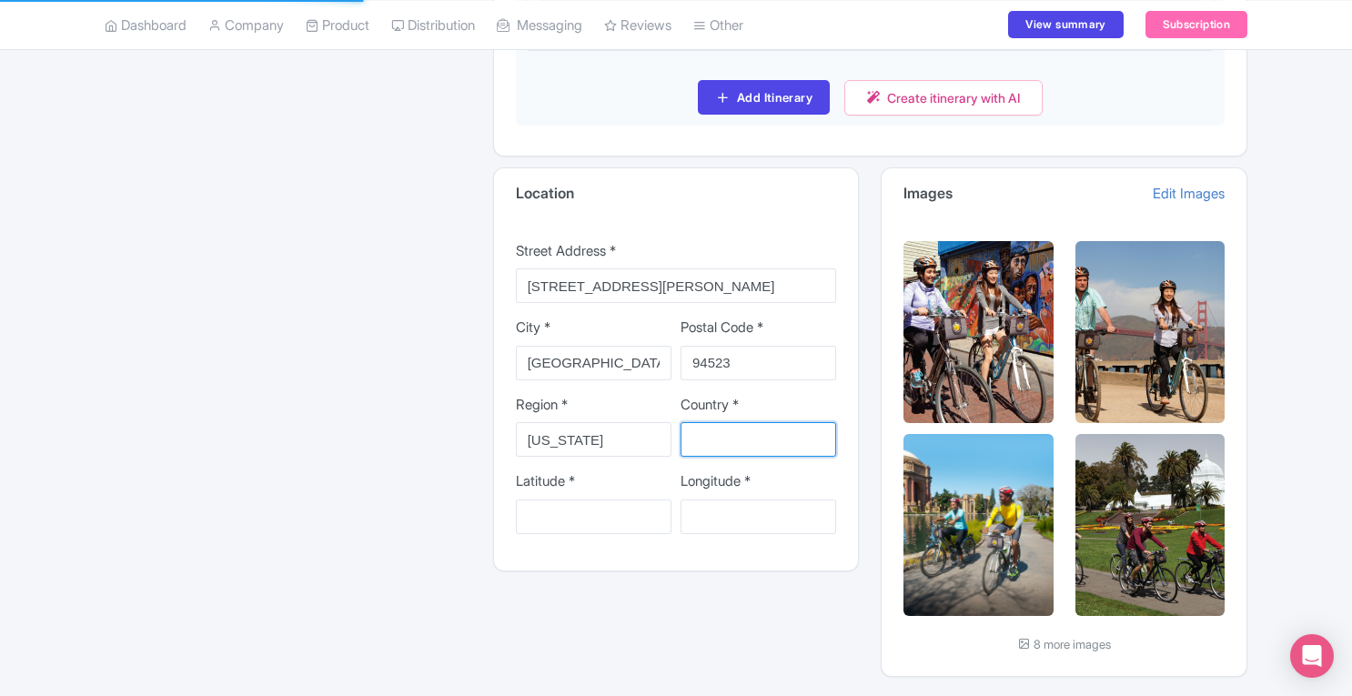
type input "[GEOGRAPHIC_DATA]"
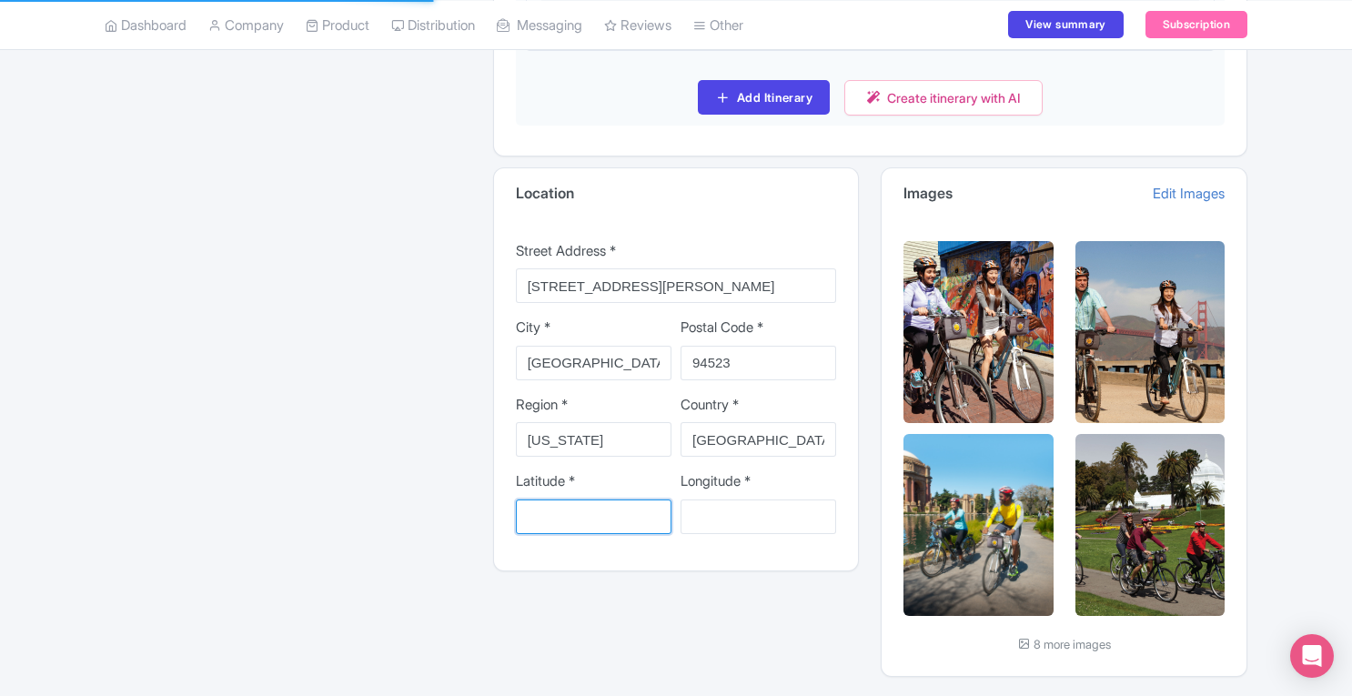
click at [635, 499] on input "Latitude *" at bounding box center [594, 516] width 156 height 35
type input "40.6711851"
click at [748, 499] on input "Longitude *" at bounding box center [758, 516] width 156 height 35
type input "-73.9937056"
click at [753, 619] on div "Location Street Address * 296 Lucinda Lane City * Pleasant Hill Postal Code * 9…" at bounding box center [676, 427] width 388 height 521
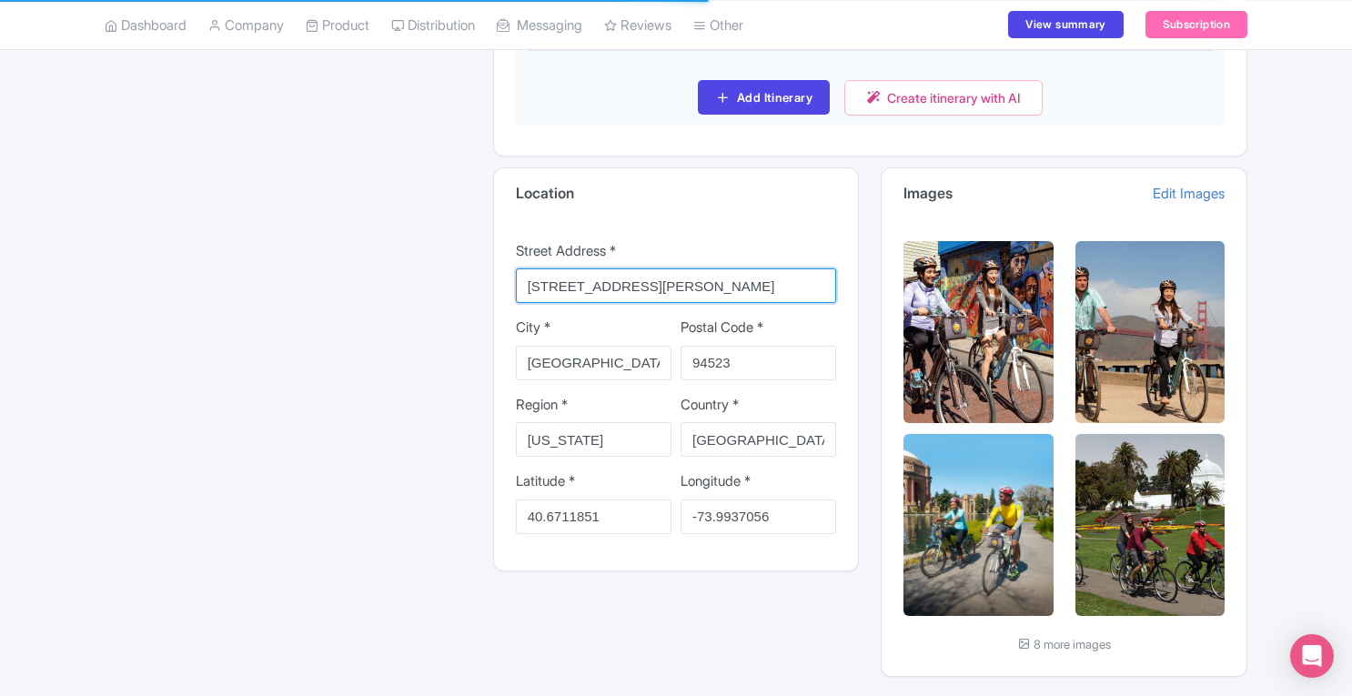
click at [682, 268] on input "296 Lucinda Lane" at bounding box center [676, 285] width 321 height 35
drag, startPoint x: 682, startPoint y: 264, endPoint x: 357, endPoint y: 292, distance: 325.9
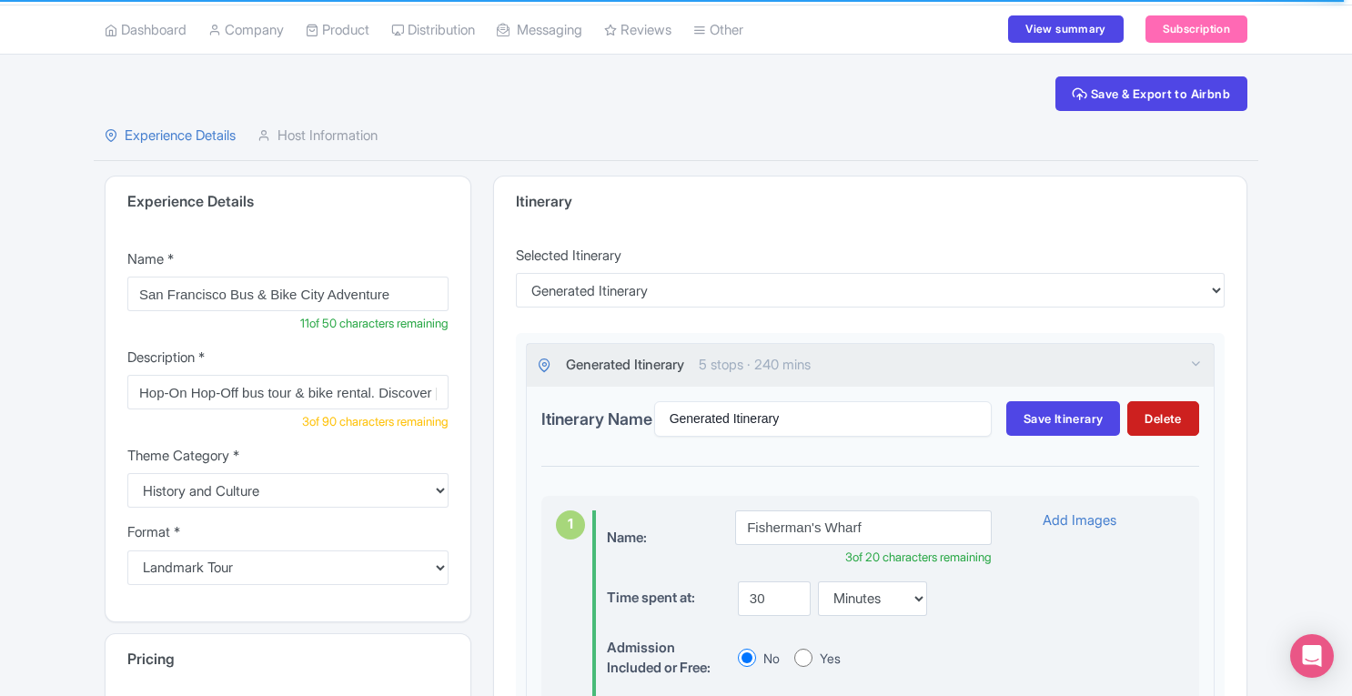
scroll to position [0, 0]
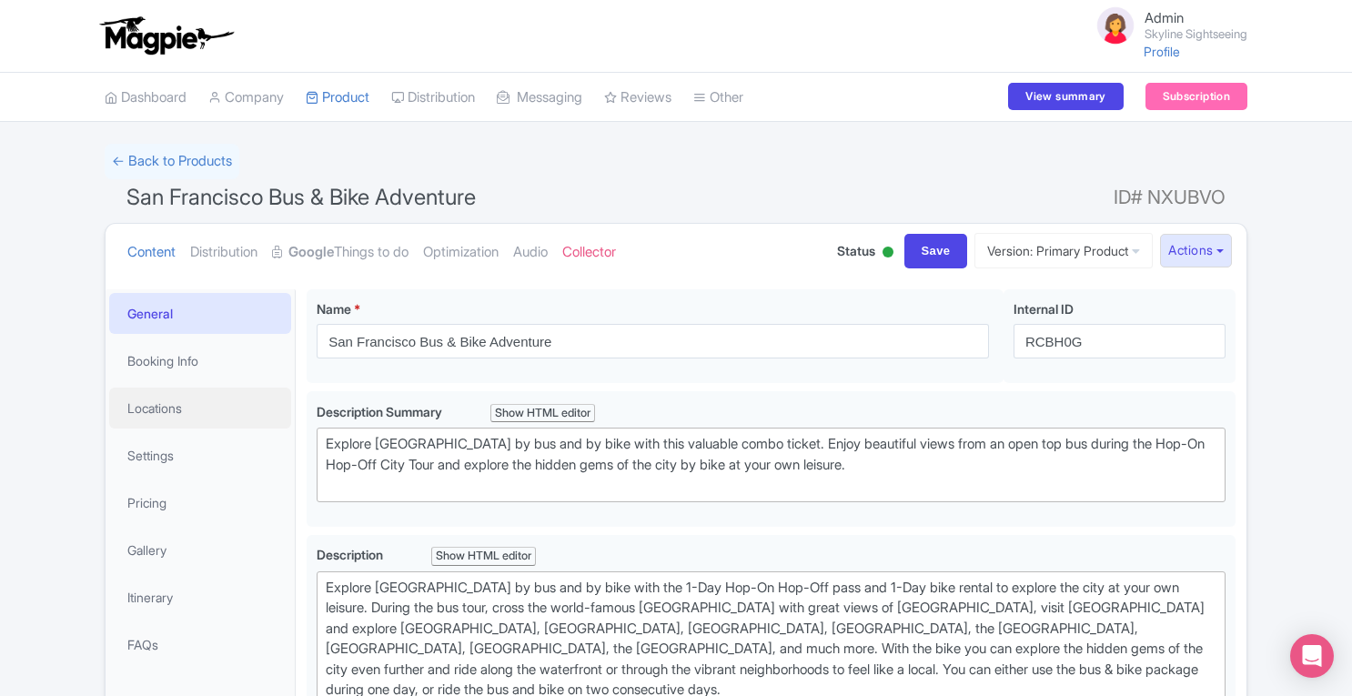
click at [162, 412] on link "Locations" at bounding box center [200, 407] width 182 height 41
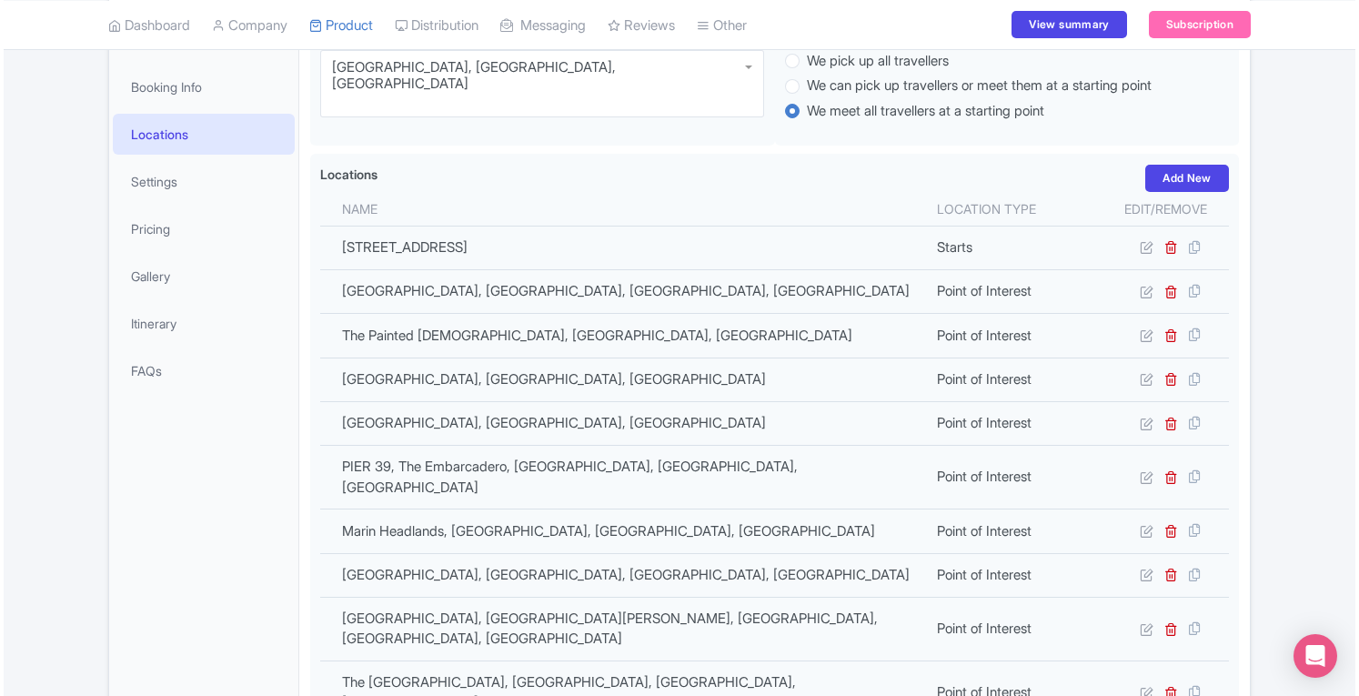
scroll to position [276, 0]
click at [1142, 246] on icon at bounding box center [1143, 245] width 14 height 14
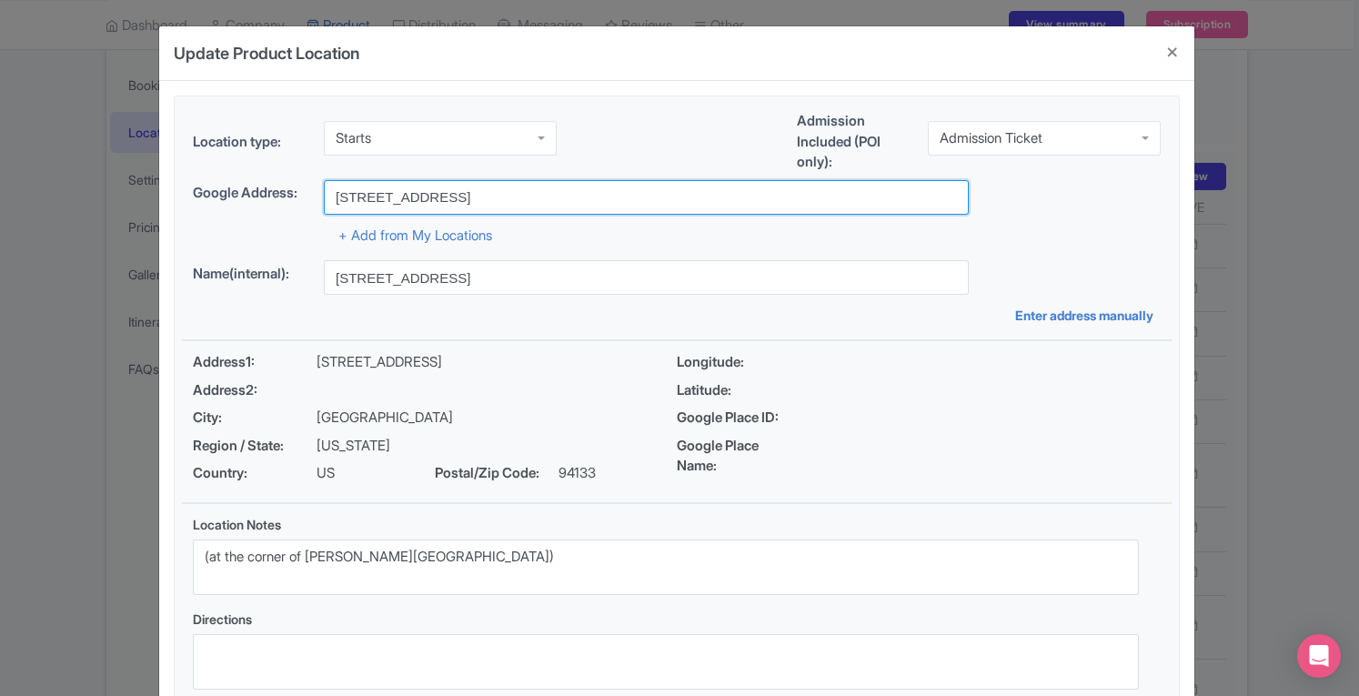
drag, startPoint x: 588, startPoint y: 194, endPoint x: 269, endPoint y: 202, distance: 319.3
click at [269, 202] on div "Google Address: [STREET_ADDRESS]" at bounding box center [677, 197] width 968 height 35
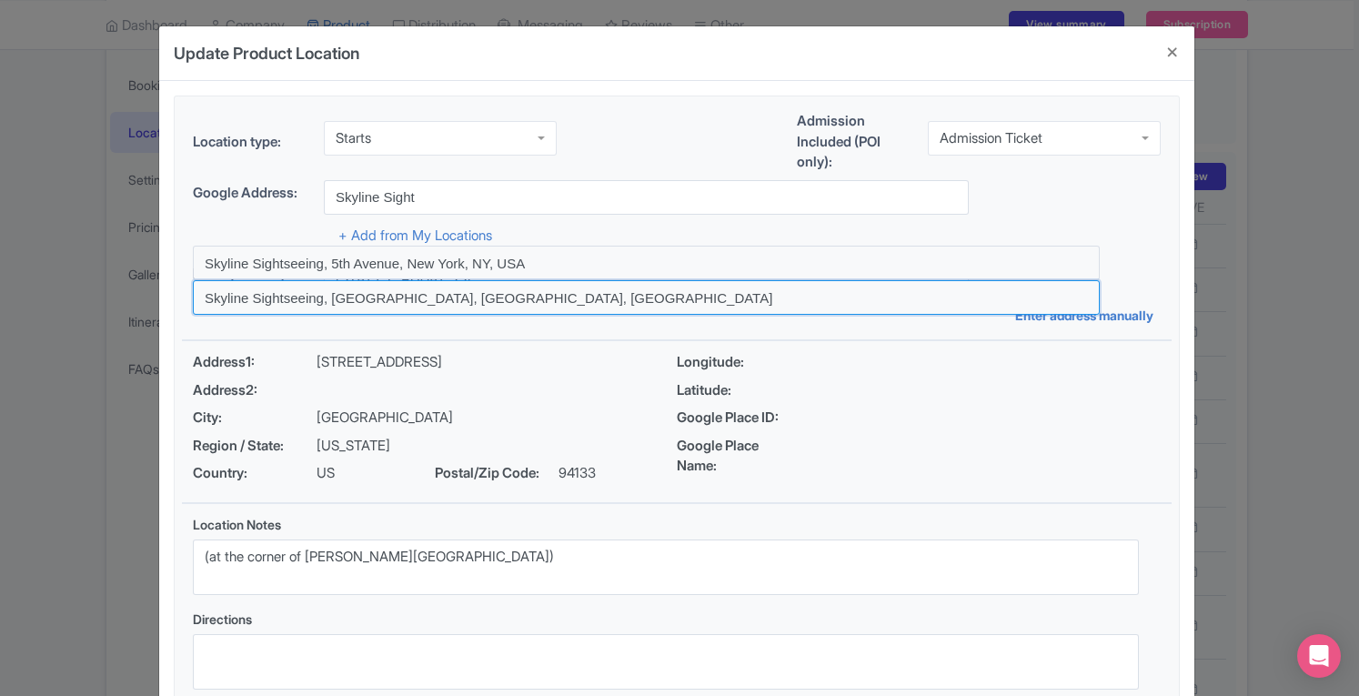
click at [431, 289] on input at bounding box center [646, 297] width 907 height 35
type input "Skyline Sightseeing, [GEOGRAPHIC_DATA], [GEOGRAPHIC_DATA], [GEOGRAPHIC_DATA]"
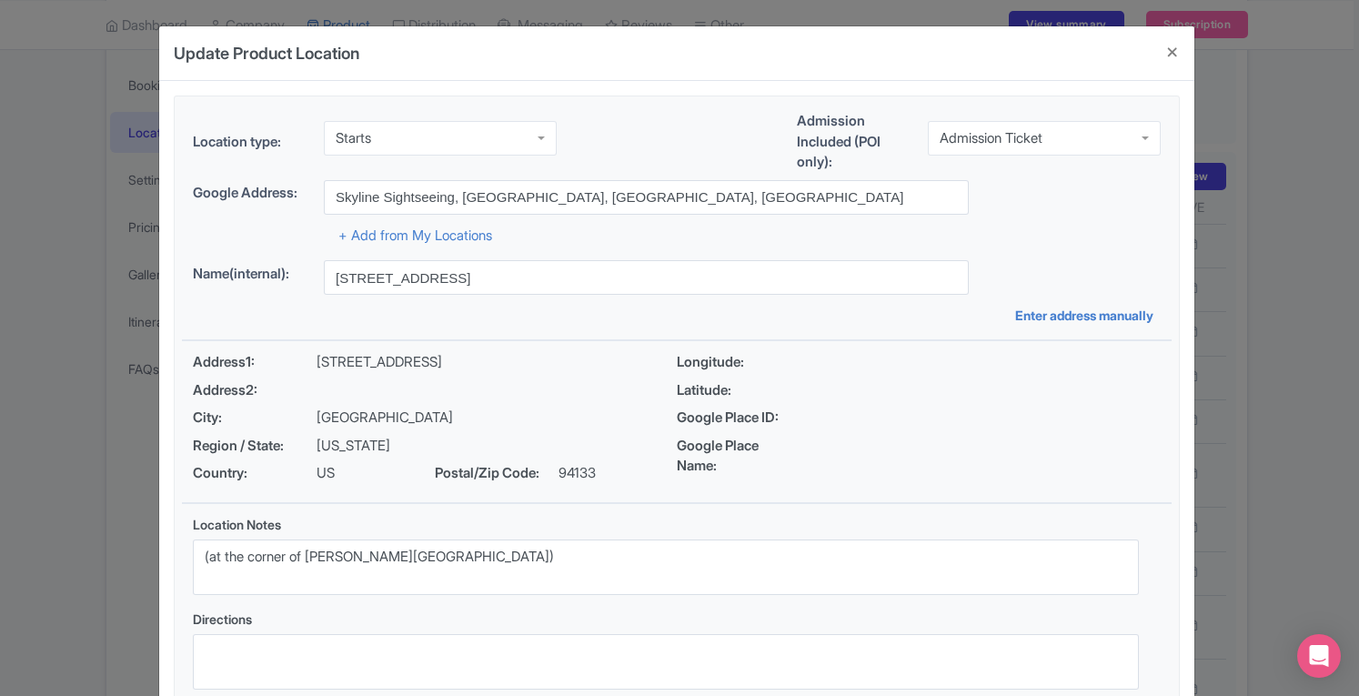
type input "Skyline Sightseeing, [STREET_ADDRESS]"
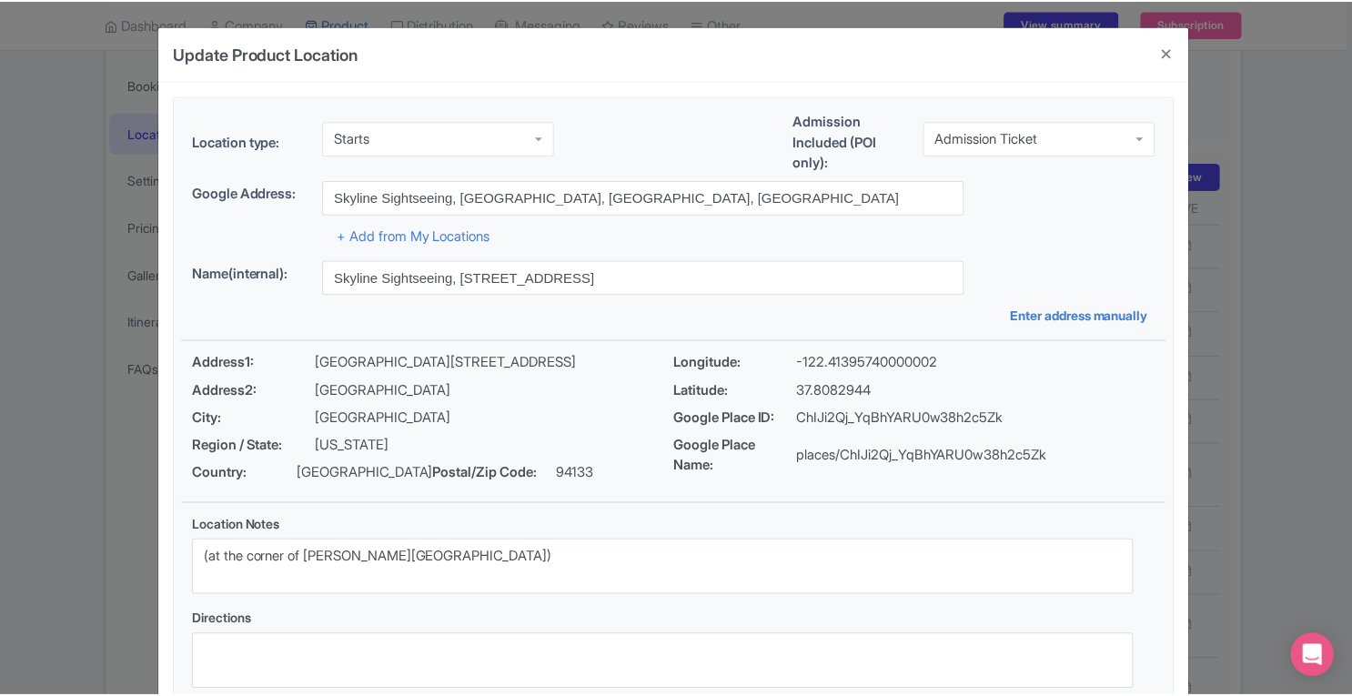
scroll to position [126, 0]
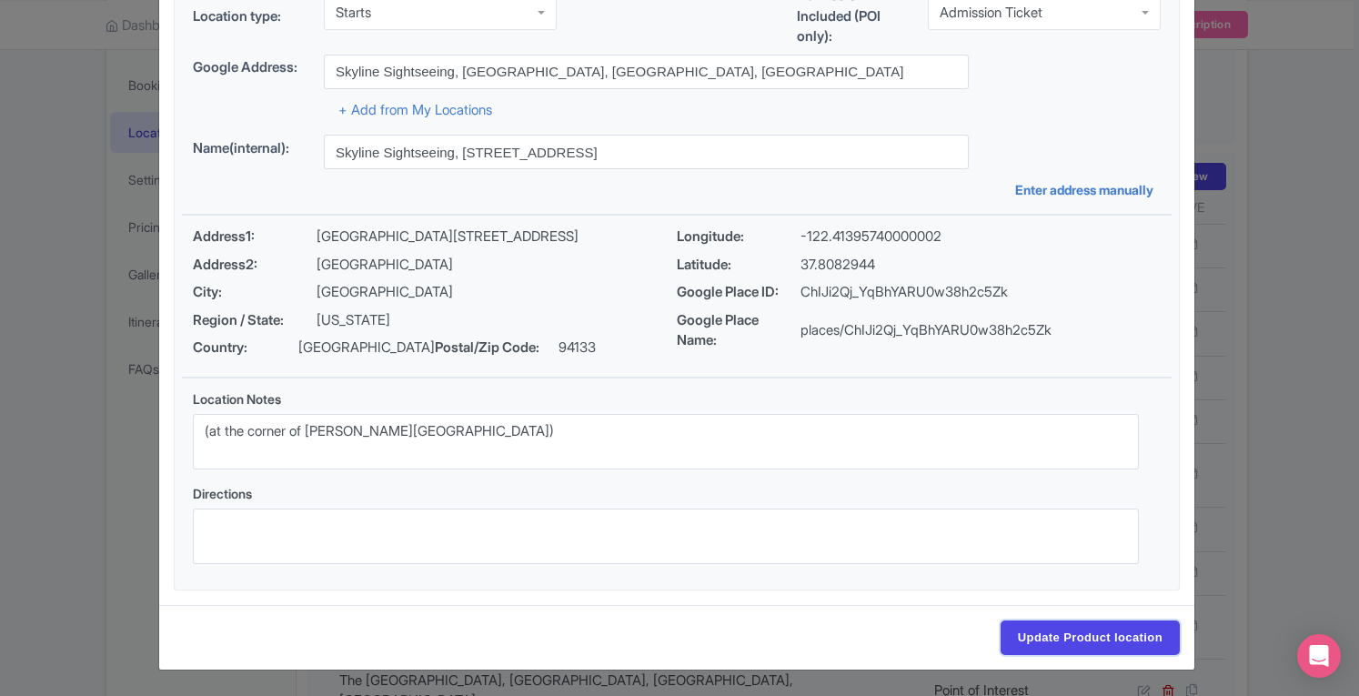
click at [1115, 643] on input "Update Product location" at bounding box center [1089, 637] width 179 height 35
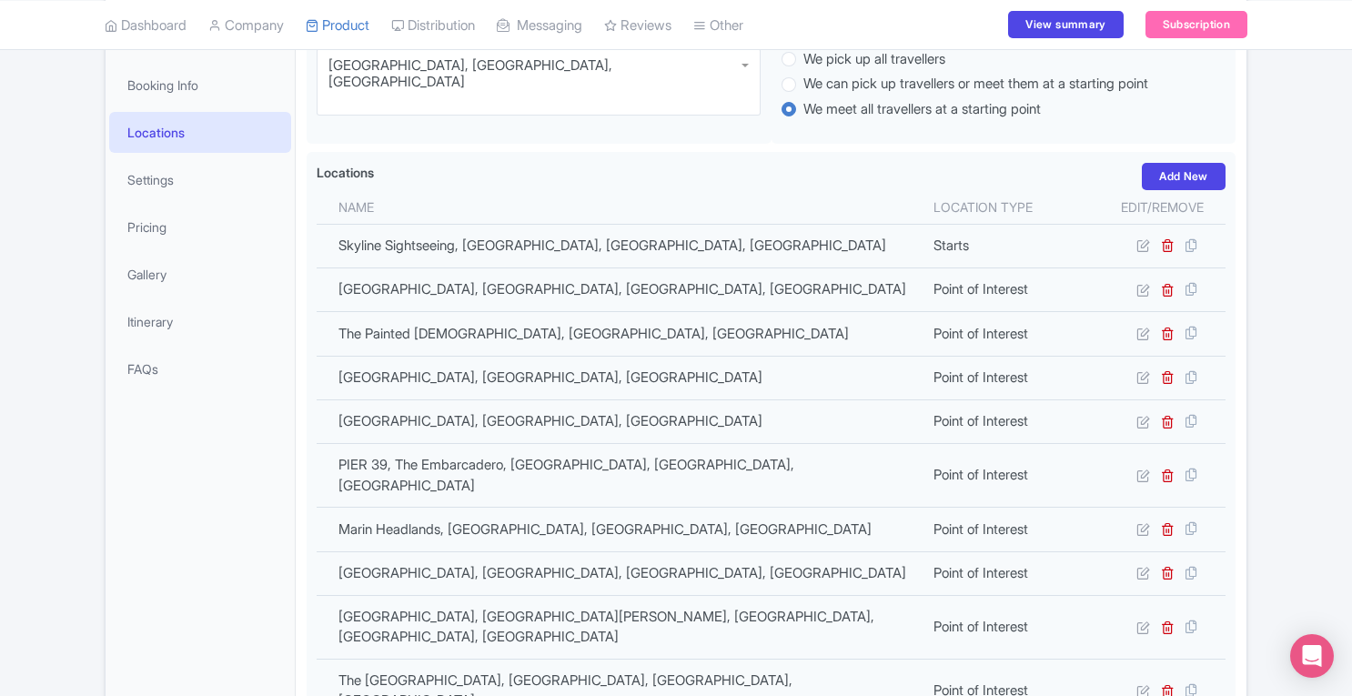
scroll to position [0, 0]
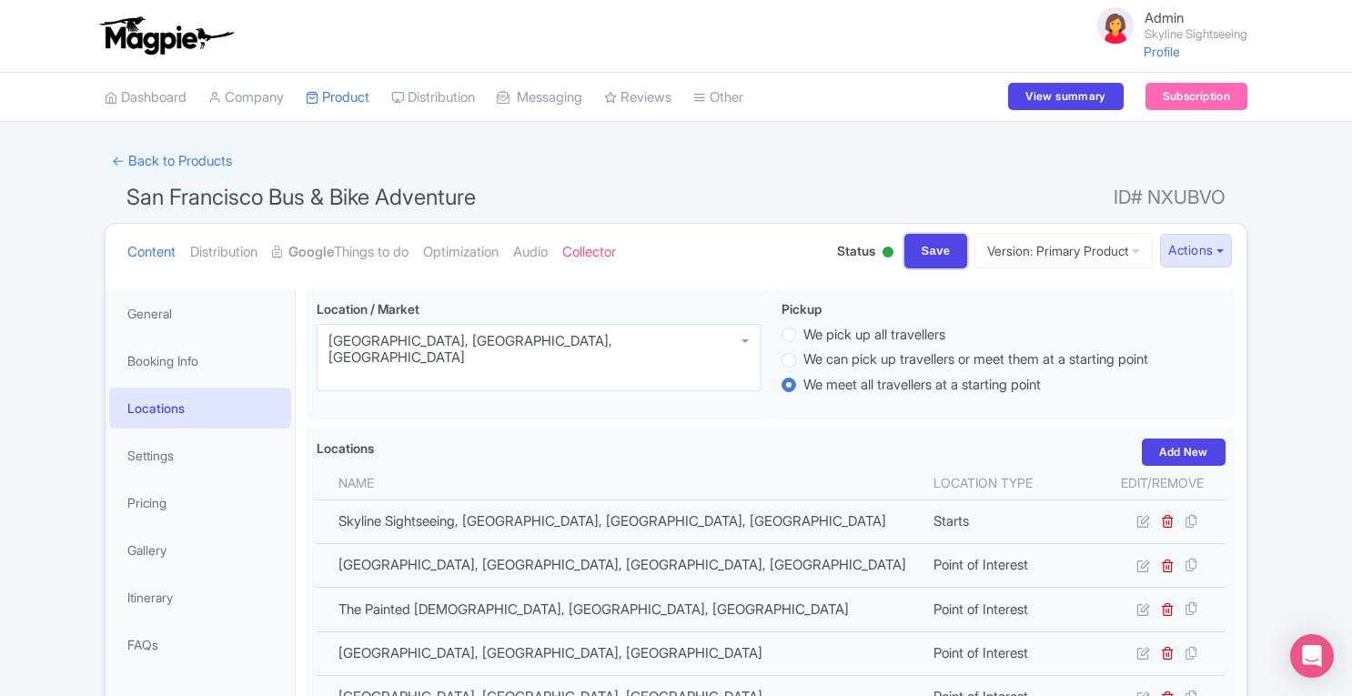
click at [930, 252] on input "Save" at bounding box center [936, 251] width 64 height 35
type input "Update Product"
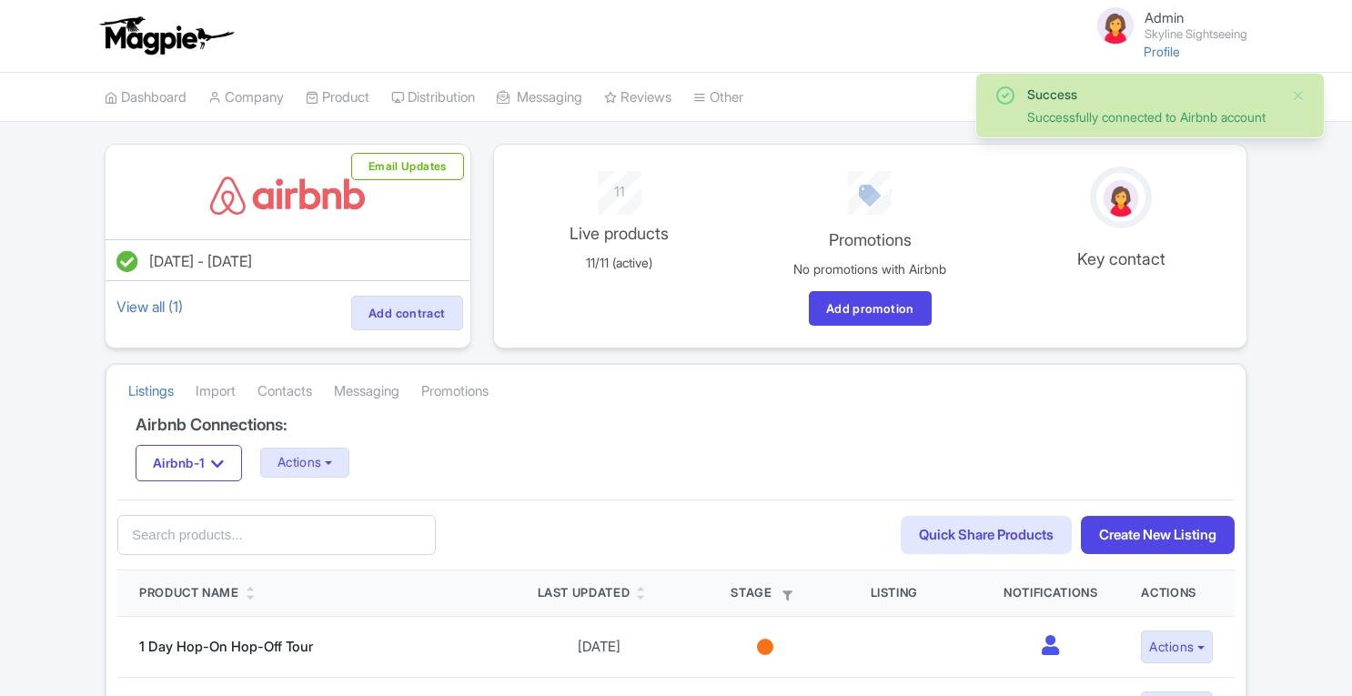
scroll to position [1010, 0]
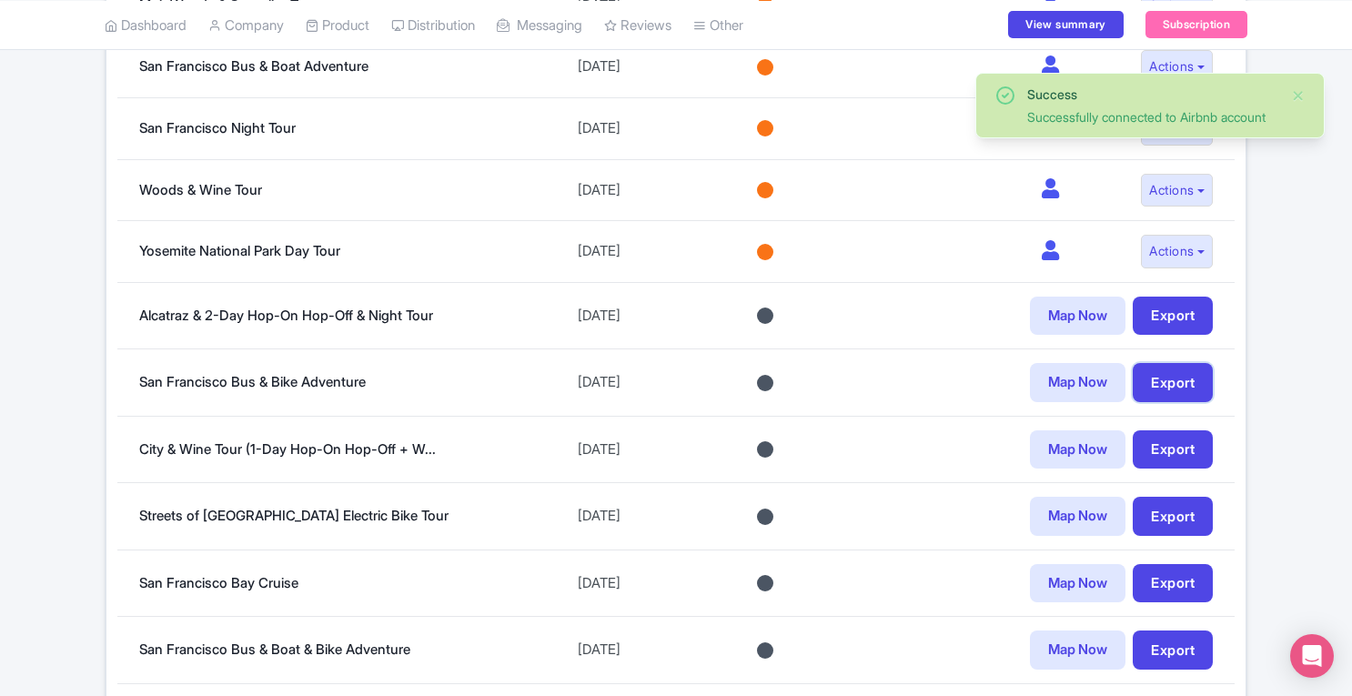
click at [1151, 365] on link "Export" at bounding box center [1172, 382] width 80 height 39
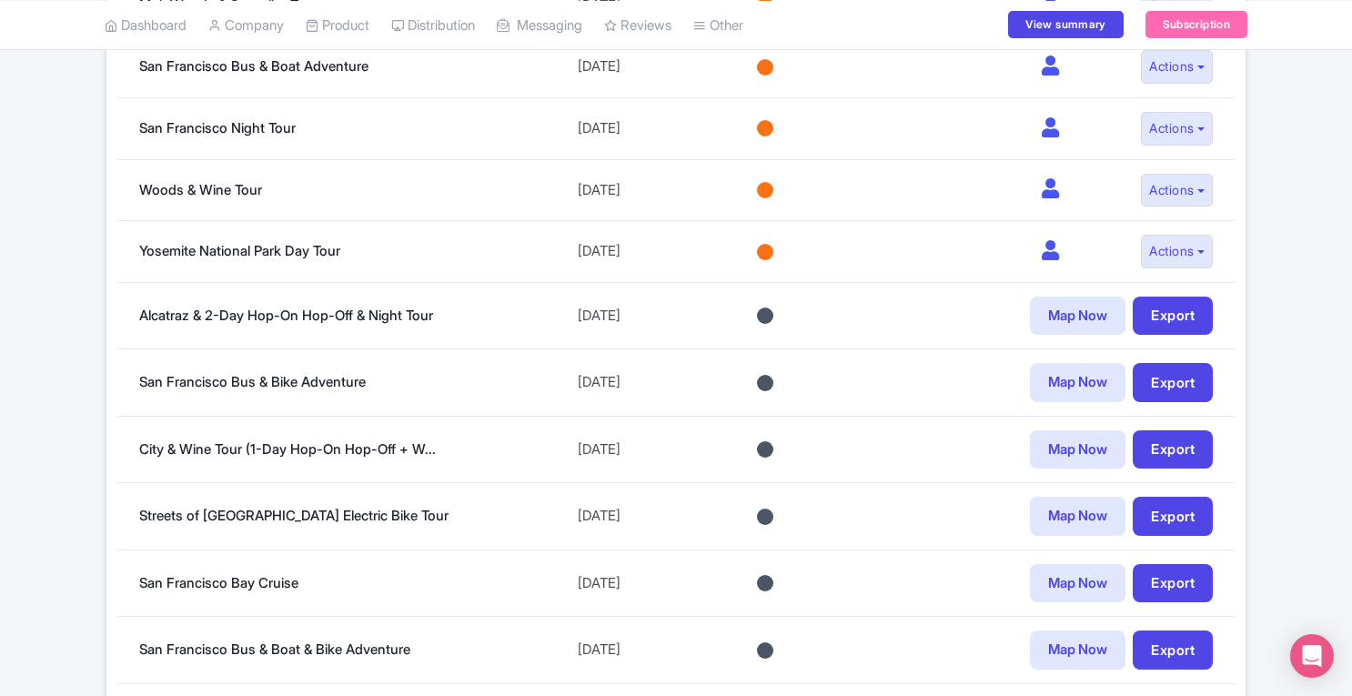
click at [327, 507] on link "Streets of [GEOGRAPHIC_DATA] Electric Bike Tour" at bounding box center [293, 515] width 309 height 17
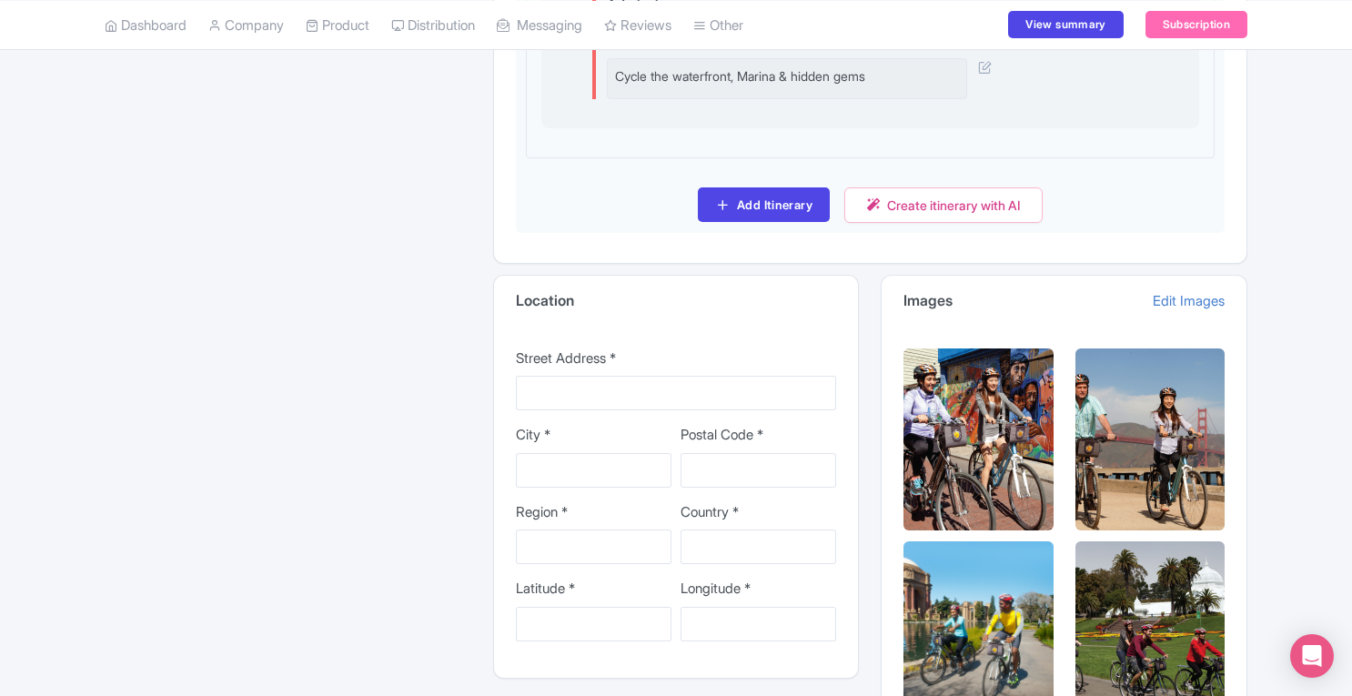
scroll to position [2556, 0]
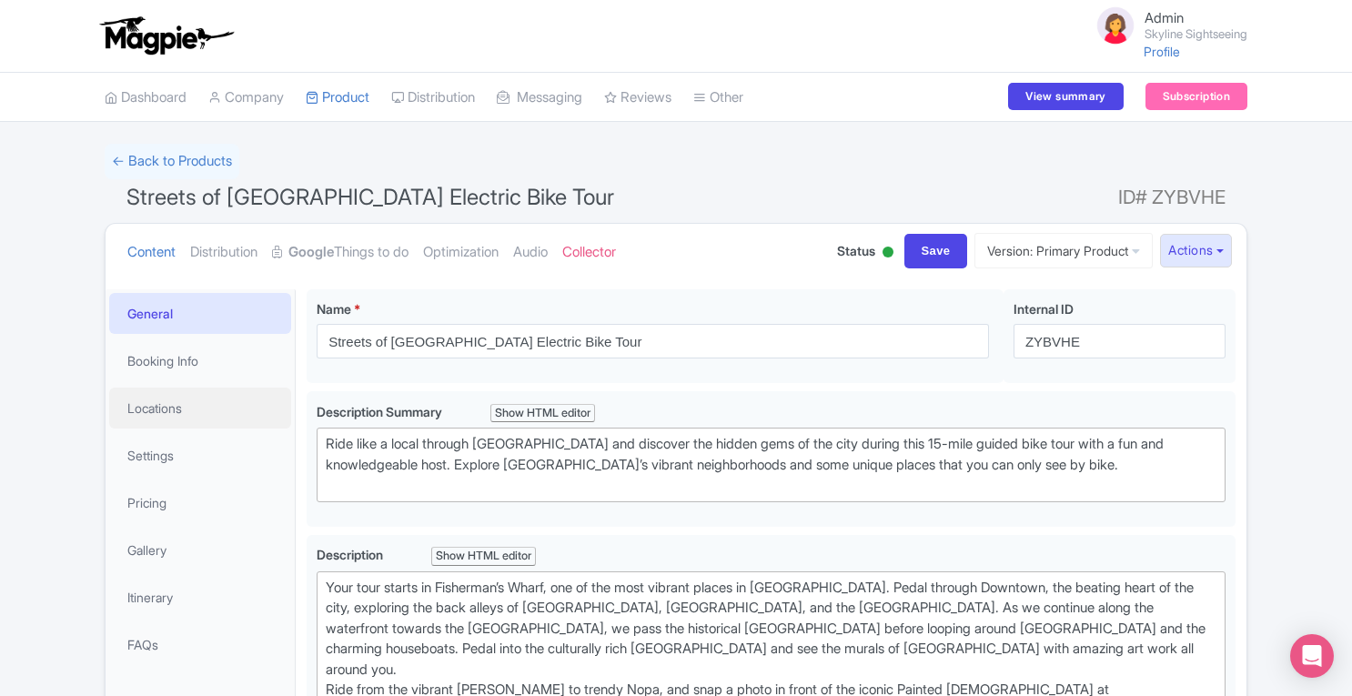
click at [171, 416] on link "Locations" at bounding box center [200, 407] width 182 height 41
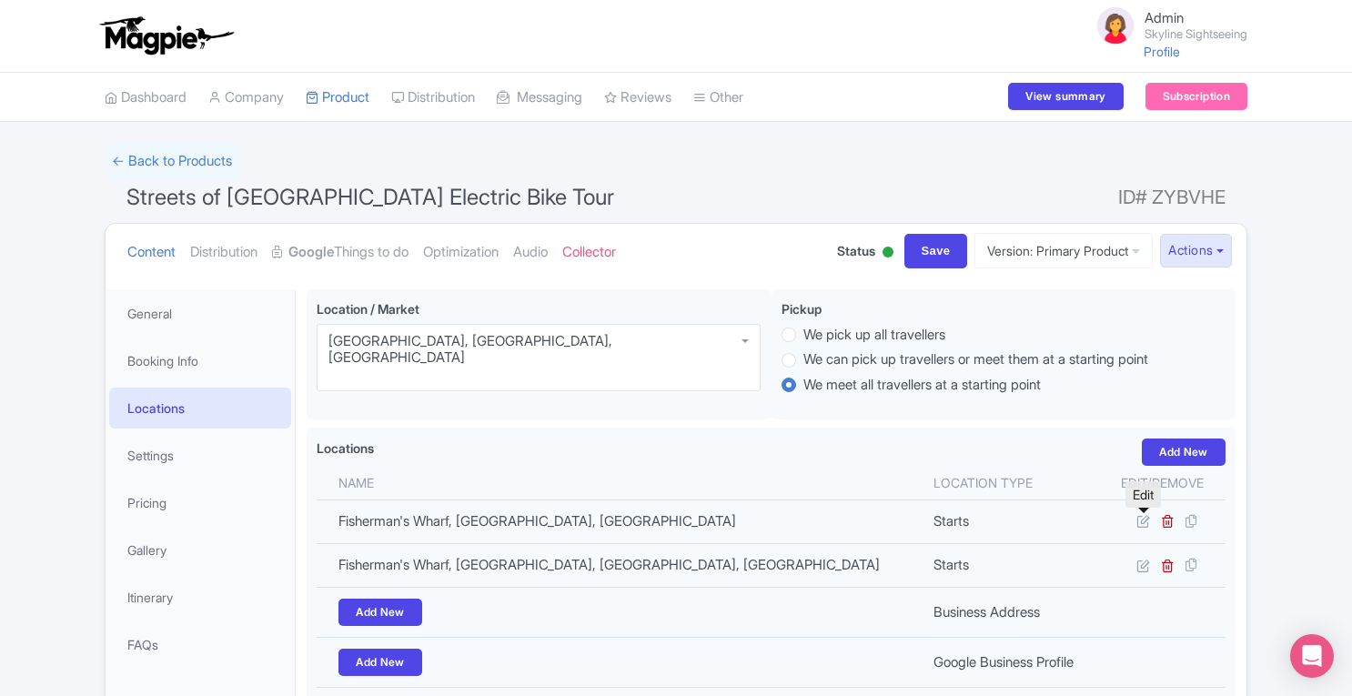
click at [1149, 522] on icon at bounding box center [1143, 521] width 14 height 14
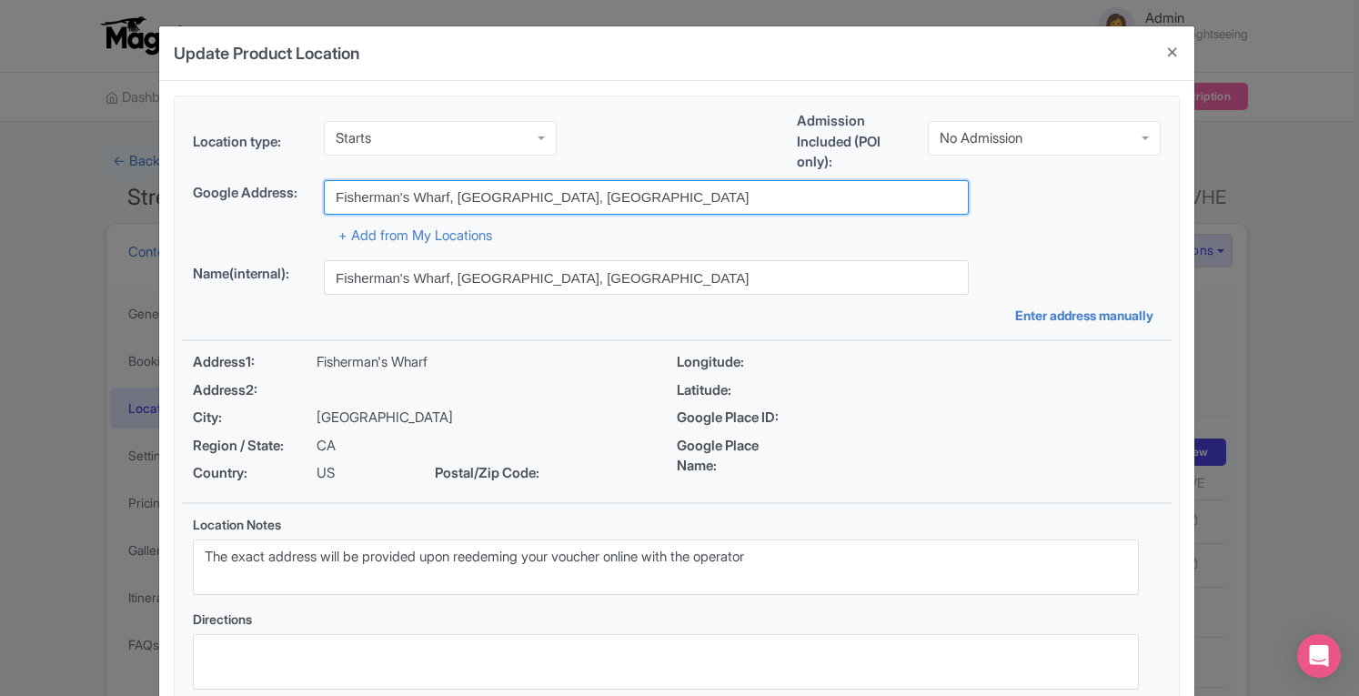
drag, startPoint x: 616, startPoint y: 201, endPoint x: 264, endPoint y: 206, distance: 352.0
click at [264, 206] on div "Google Address: Fisherman's Wharf, San Francisco, US" at bounding box center [677, 197] width 968 height 35
click at [610, 199] on input "Fisherman's Wharf, San Francisco, US" at bounding box center [646, 197] width 645 height 35
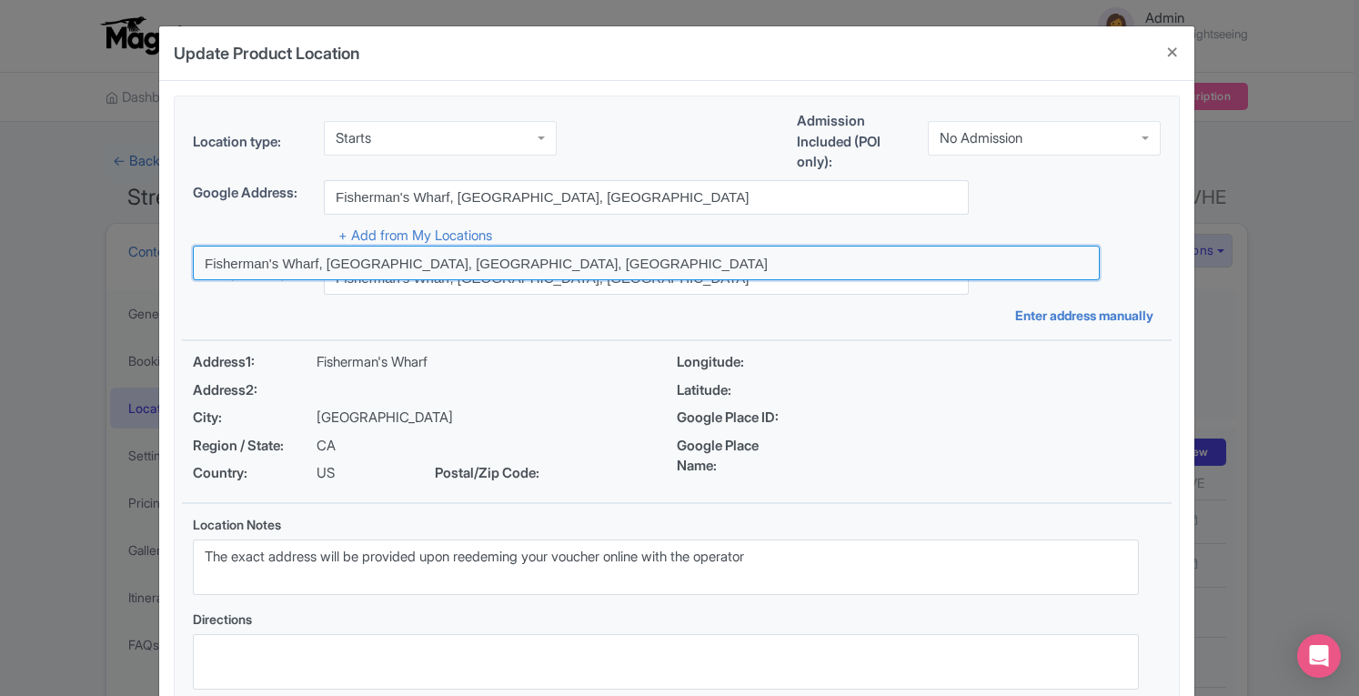
click at [523, 272] on input at bounding box center [646, 263] width 907 height 35
type input "Fisherman's Wharf, [GEOGRAPHIC_DATA], [GEOGRAPHIC_DATA], [GEOGRAPHIC_DATA]"
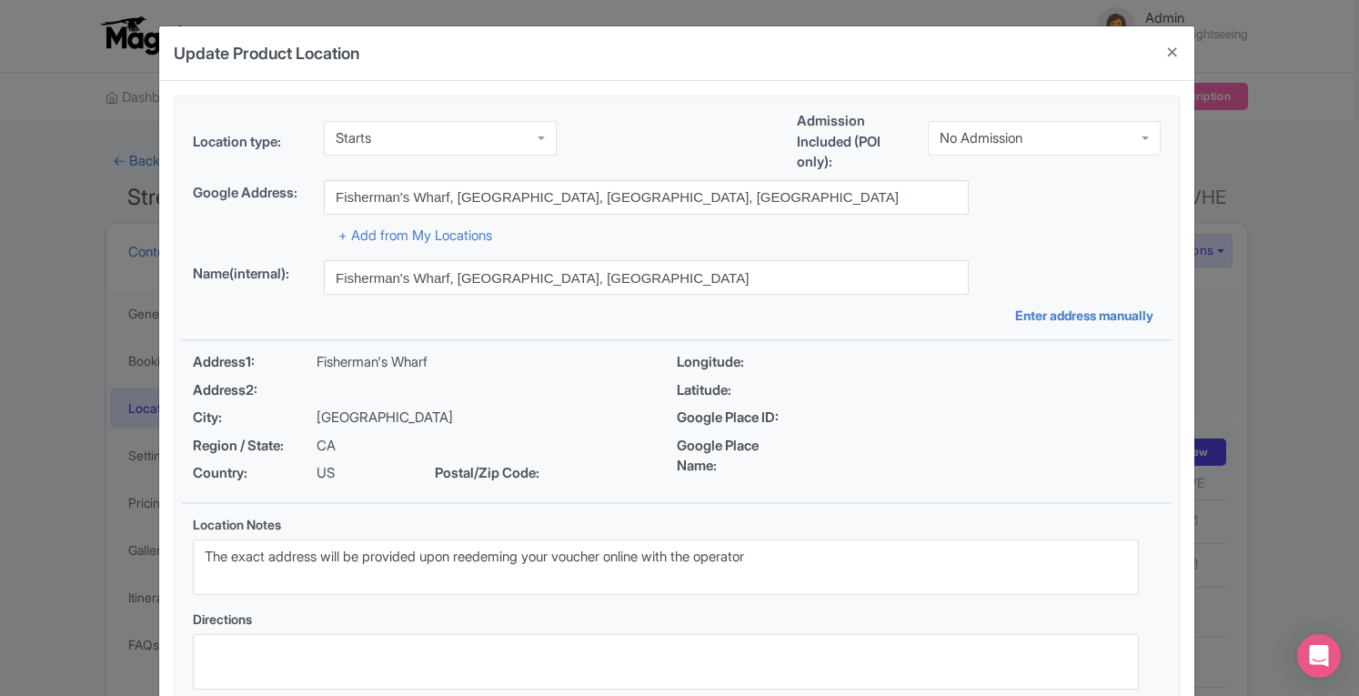
type input "Fisherman's Wharf, Fisherman's Wharf, San Francisco, CA, USA"
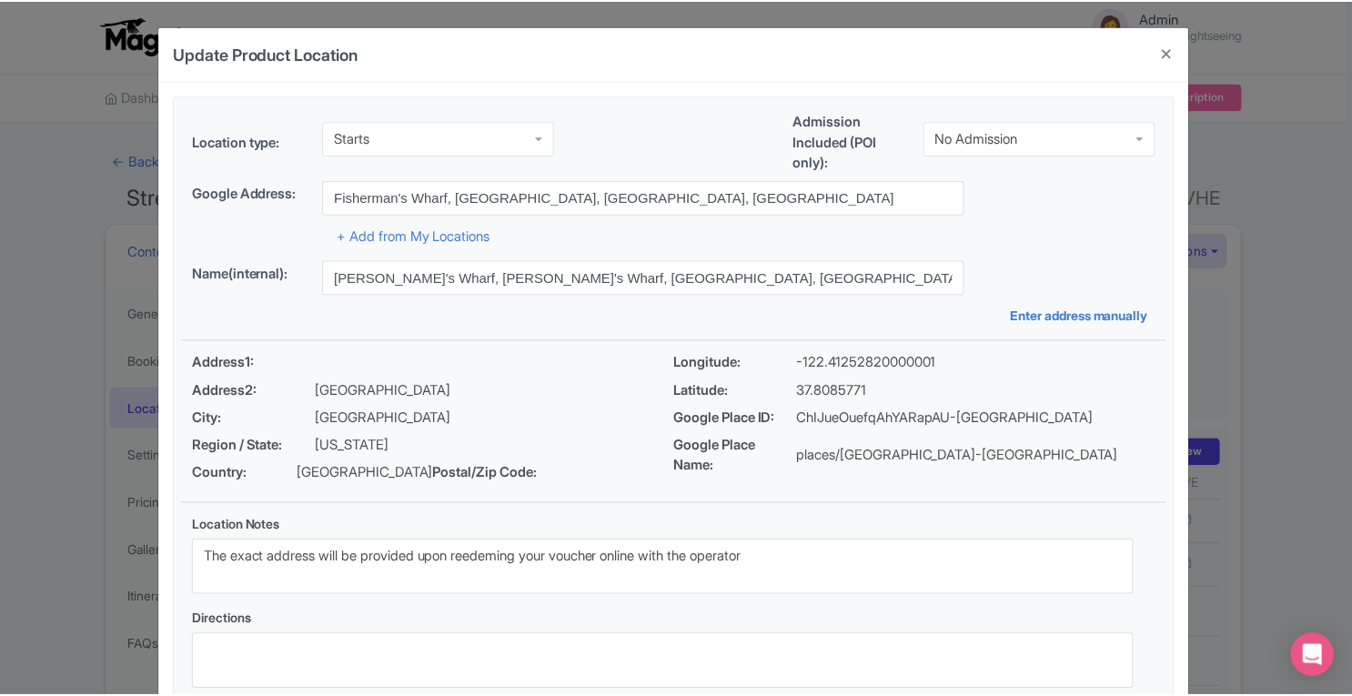
scroll to position [126, 0]
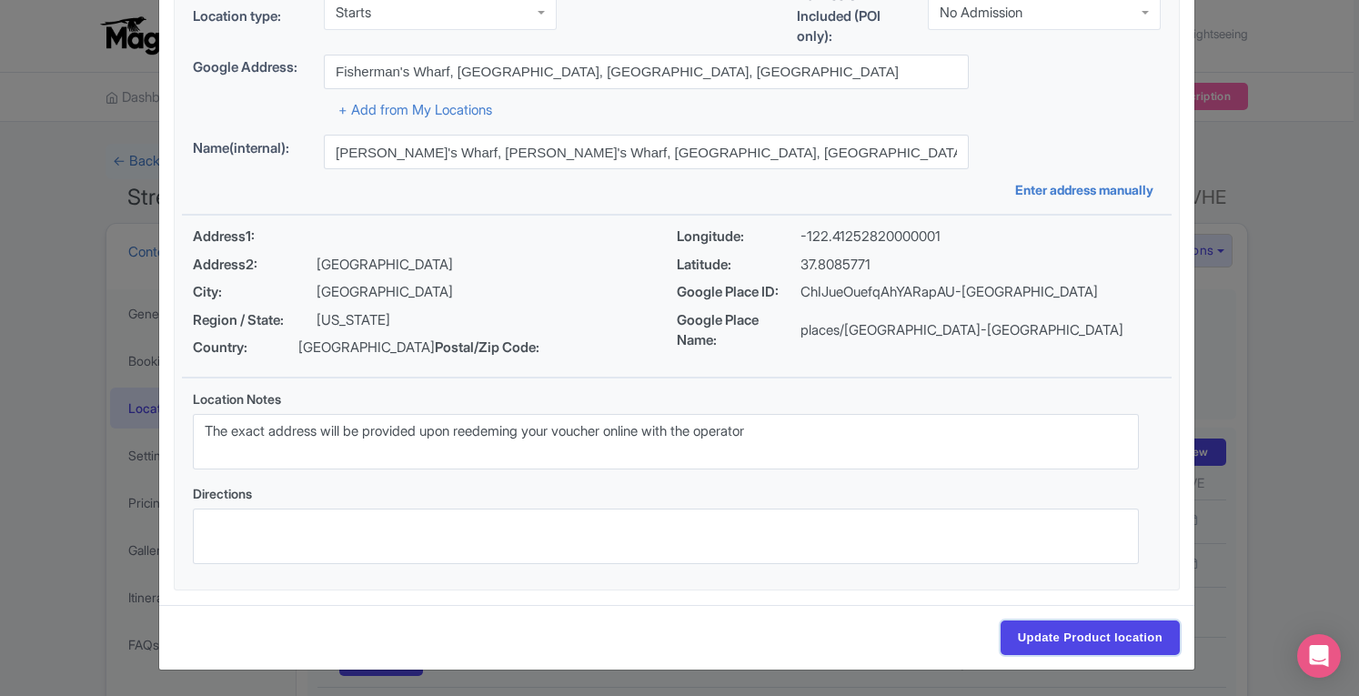
click at [1069, 639] on input "Update Product location" at bounding box center [1089, 637] width 179 height 35
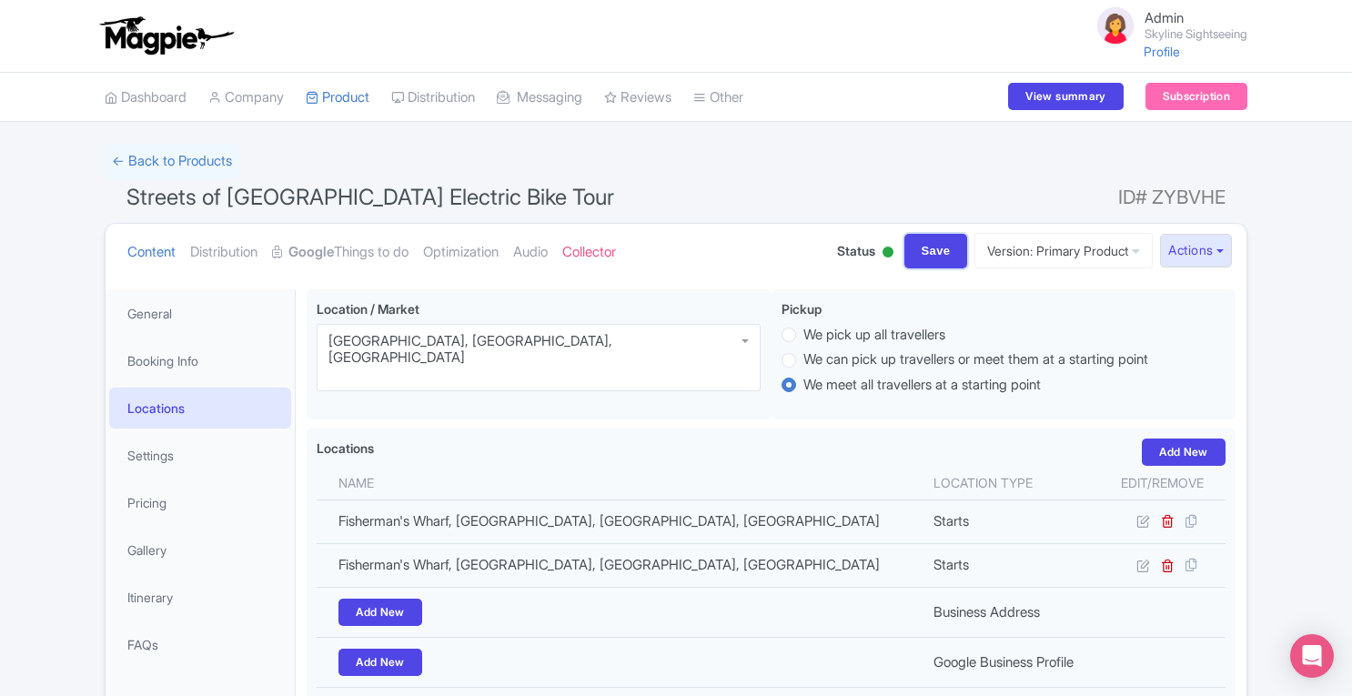
click at [915, 246] on input "Save" at bounding box center [936, 251] width 64 height 35
type input "Update Product"
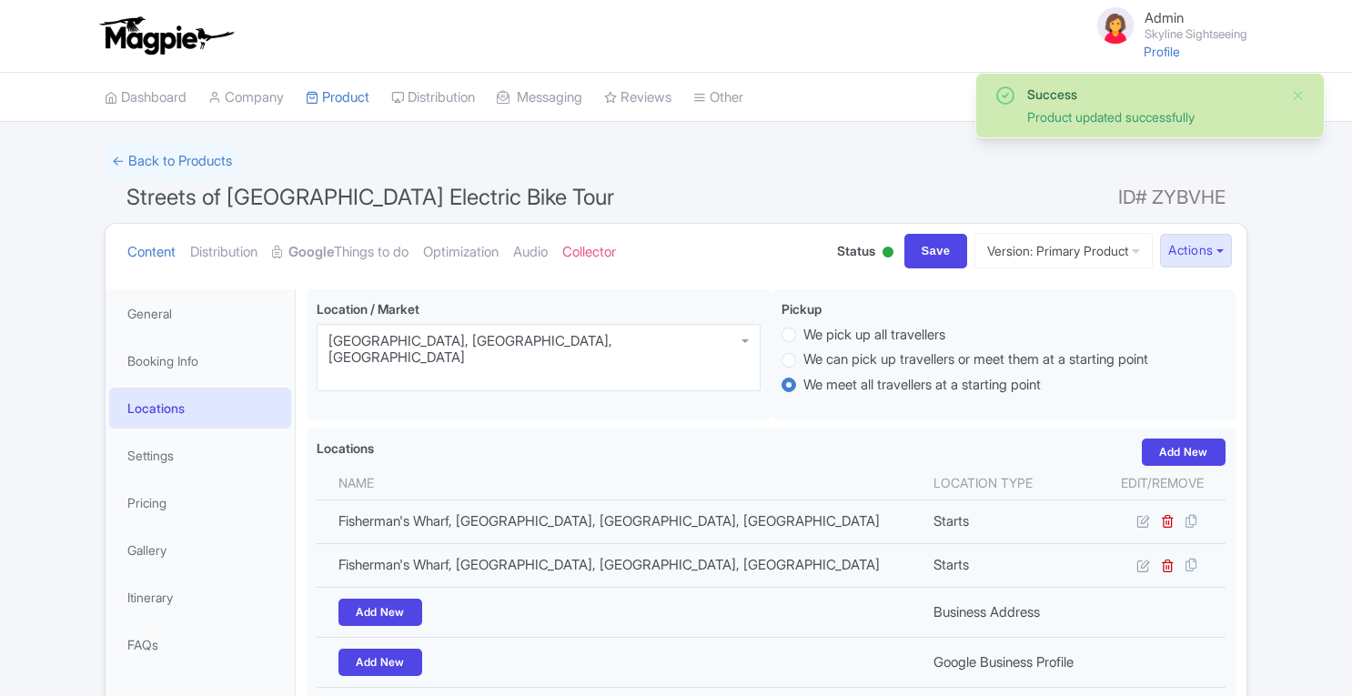
scroll to position [288, 0]
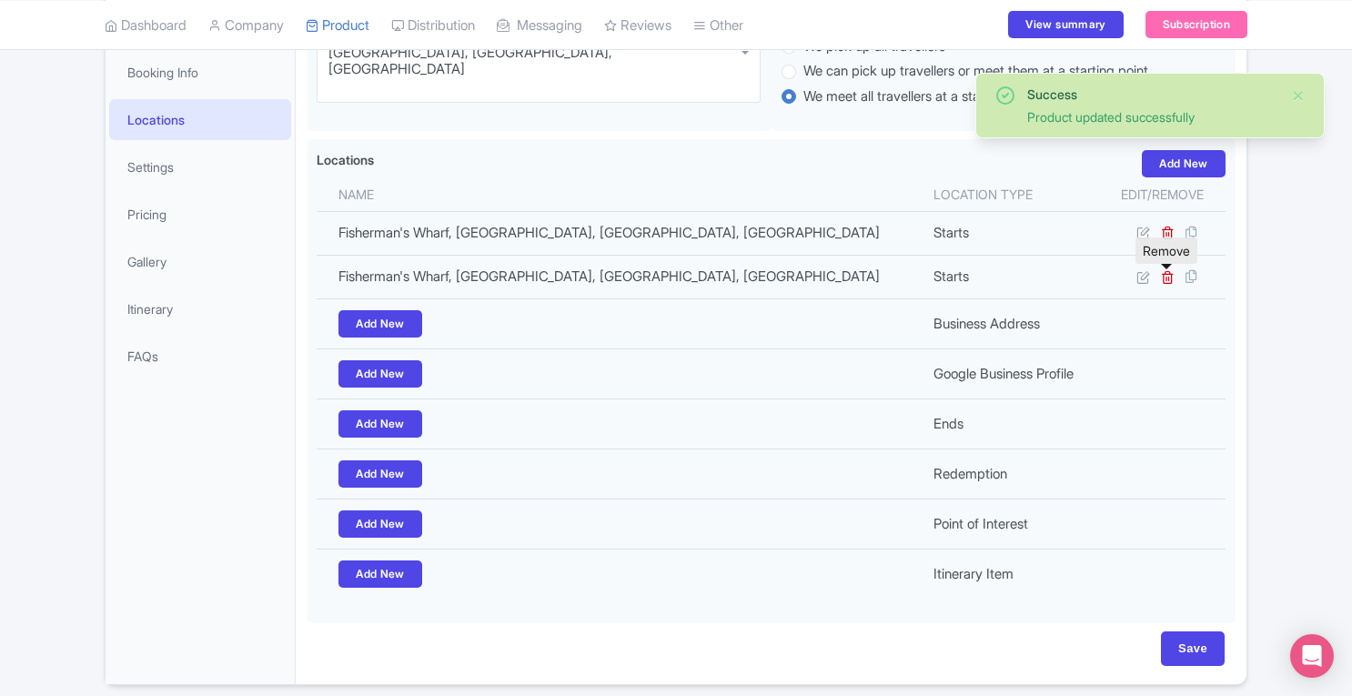
click at [1169, 276] on icon at bounding box center [1168, 277] width 14 height 14
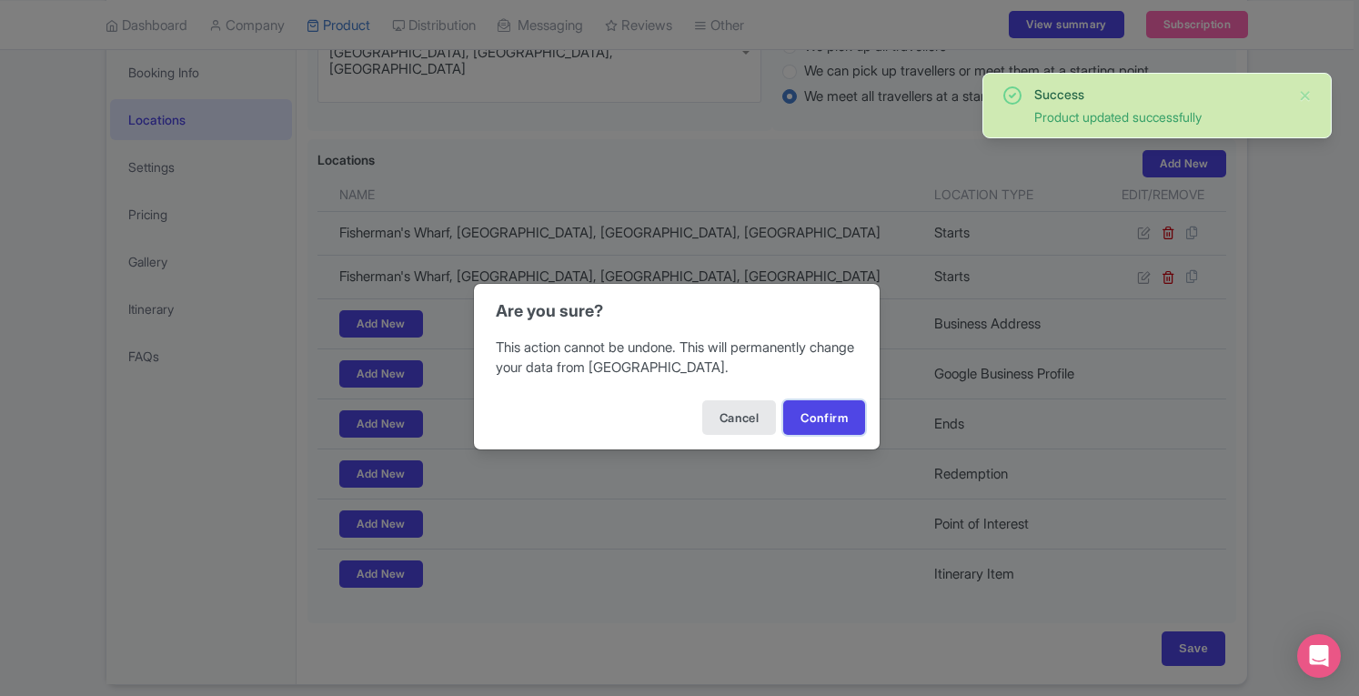
click at [815, 412] on button "Confirm" at bounding box center [824, 417] width 82 height 35
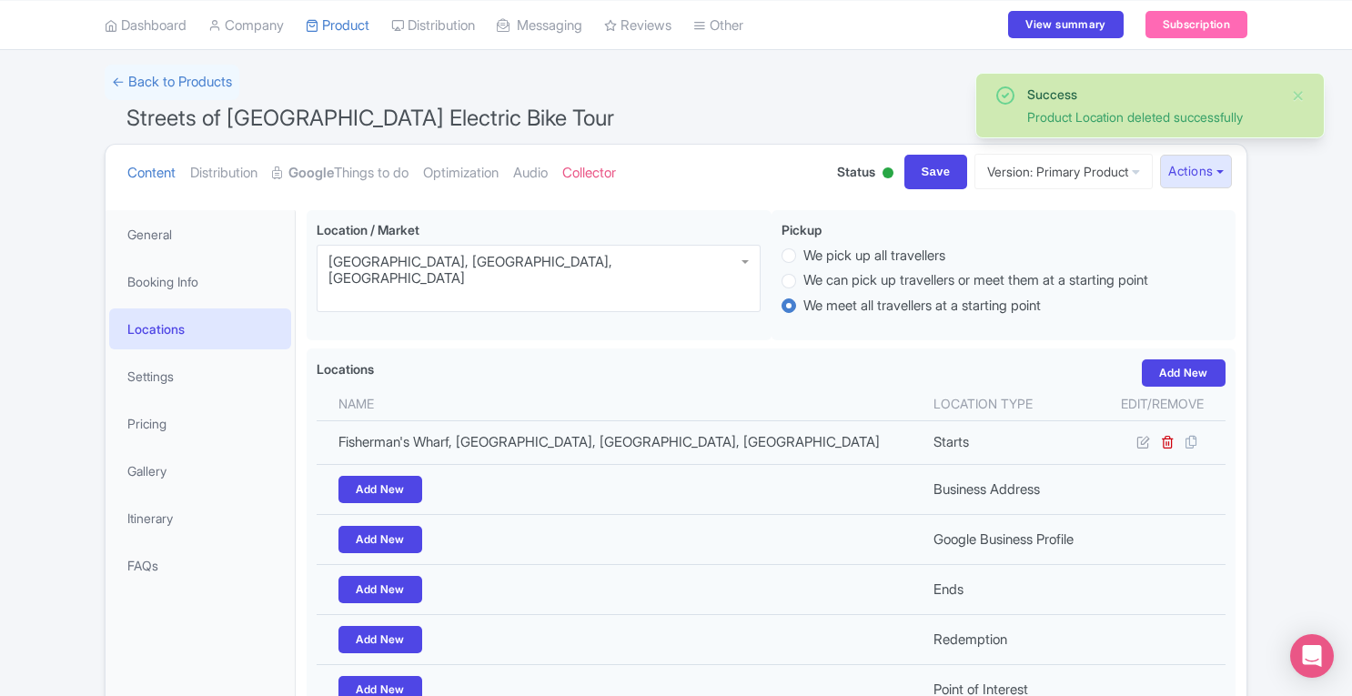
scroll to position [78, 0]
click at [924, 159] on input "Save" at bounding box center [936, 173] width 64 height 35
type input "Saving..."
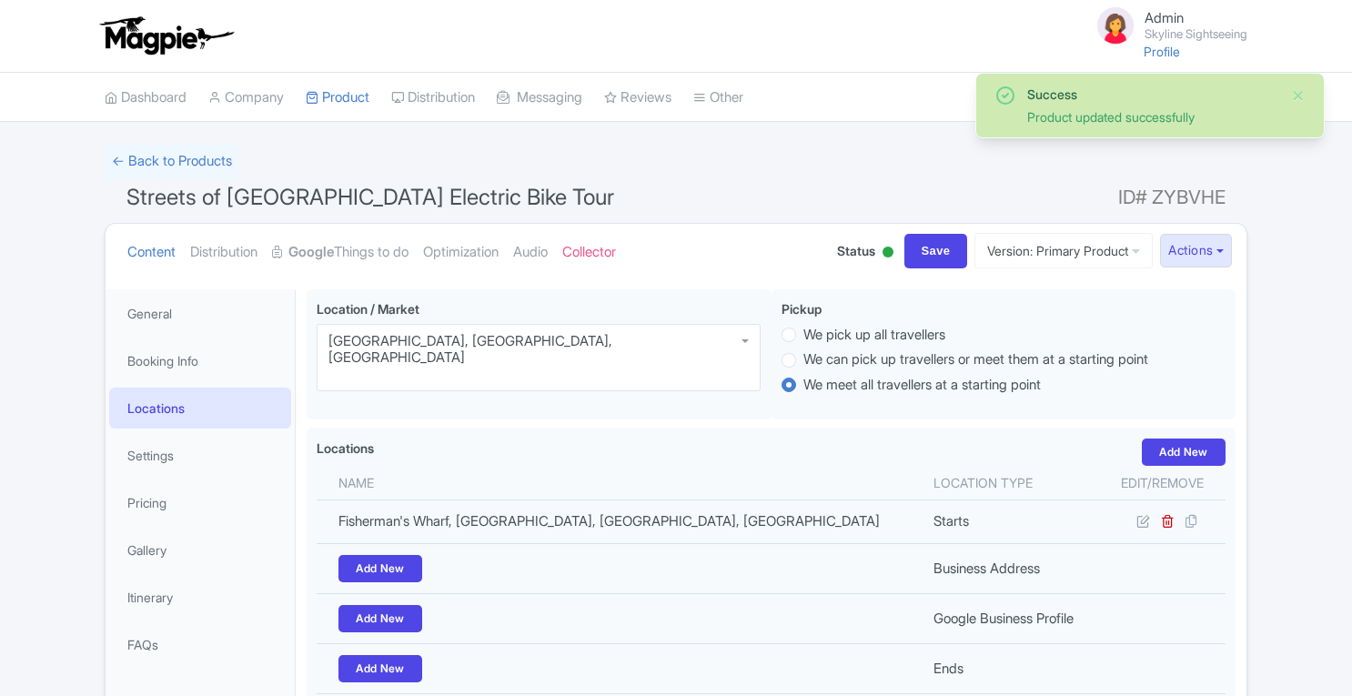
scroll to position [288, 0]
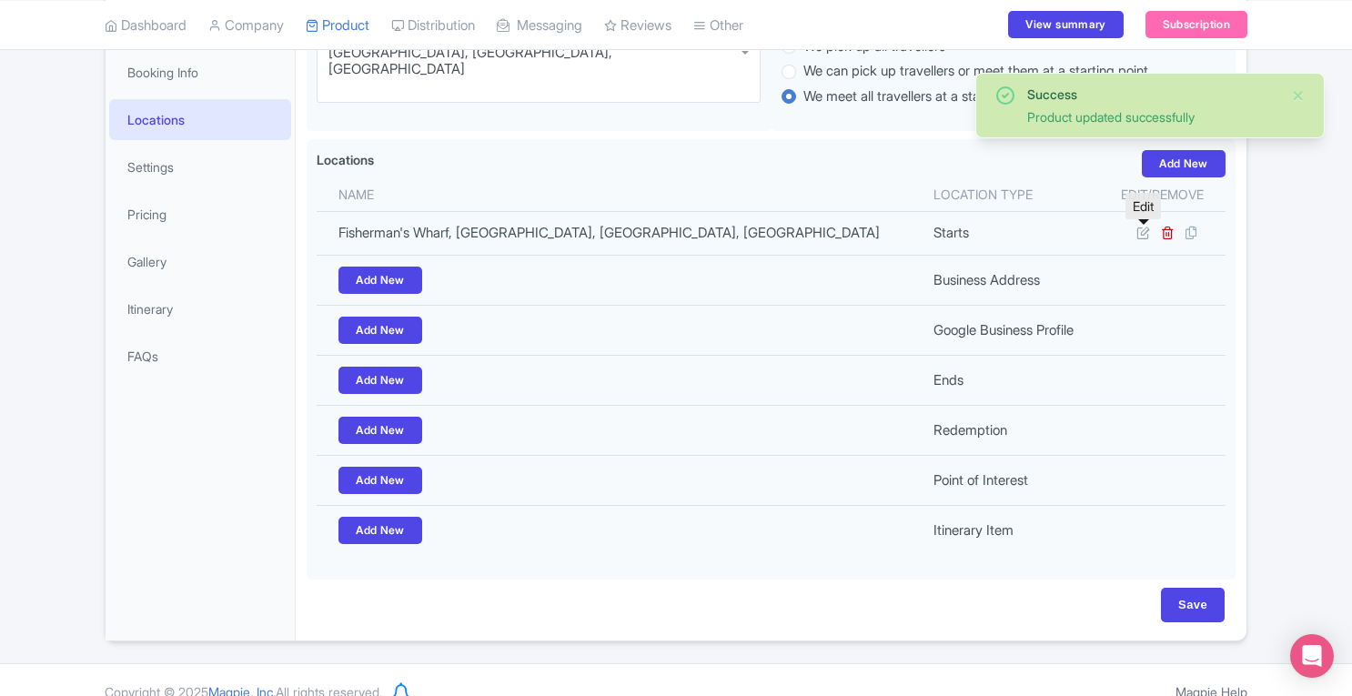
click at [1141, 233] on icon at bounding box center [1143, 233] width 14 height 14
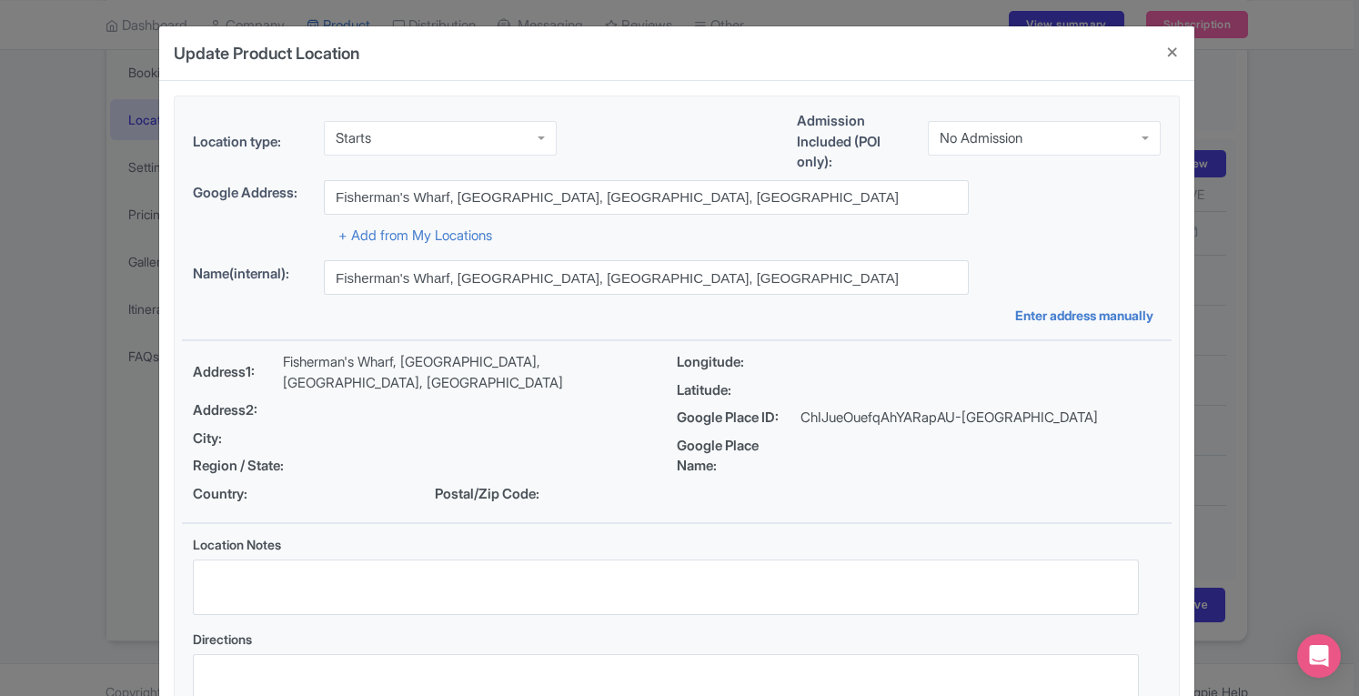
click at [1314, 243] on div "Update Product Location 101d22e4-4cfd-4e2d-a85e-06484539c428 Location type: Sta…" at bounding box center [679, 348] width 1359 height 696
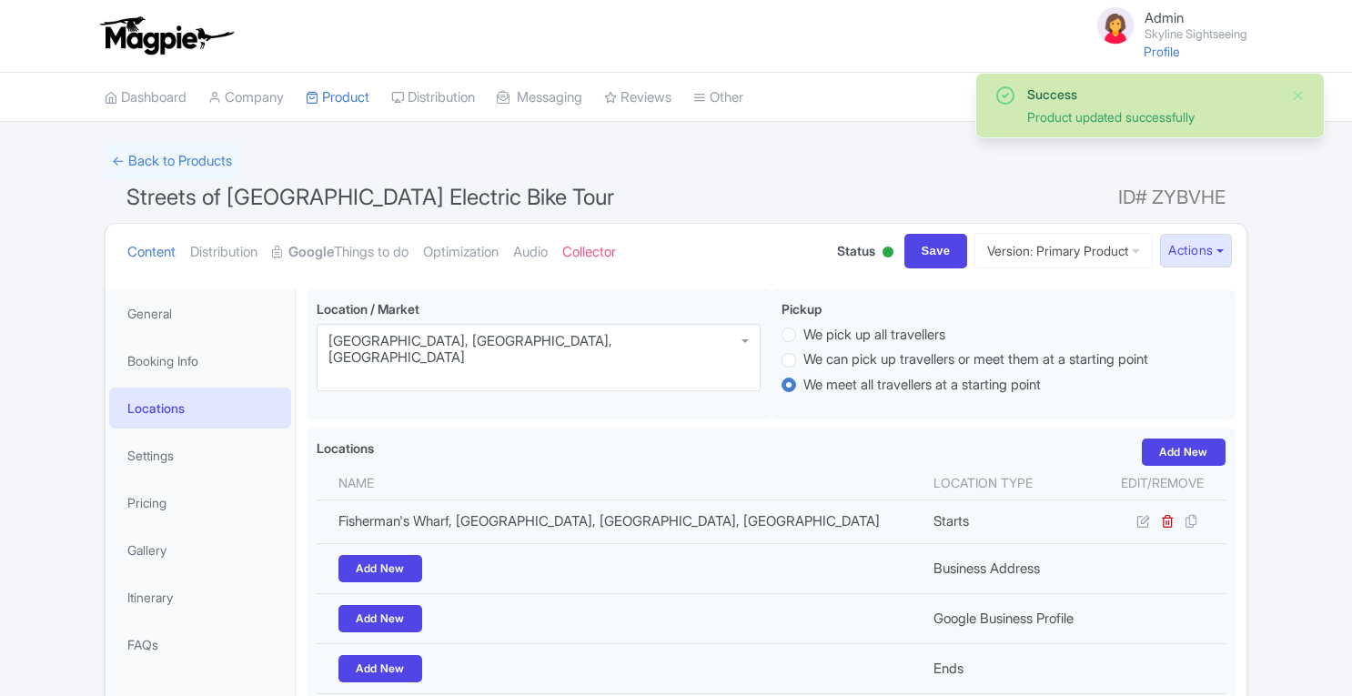
scroll to position [78, 0]
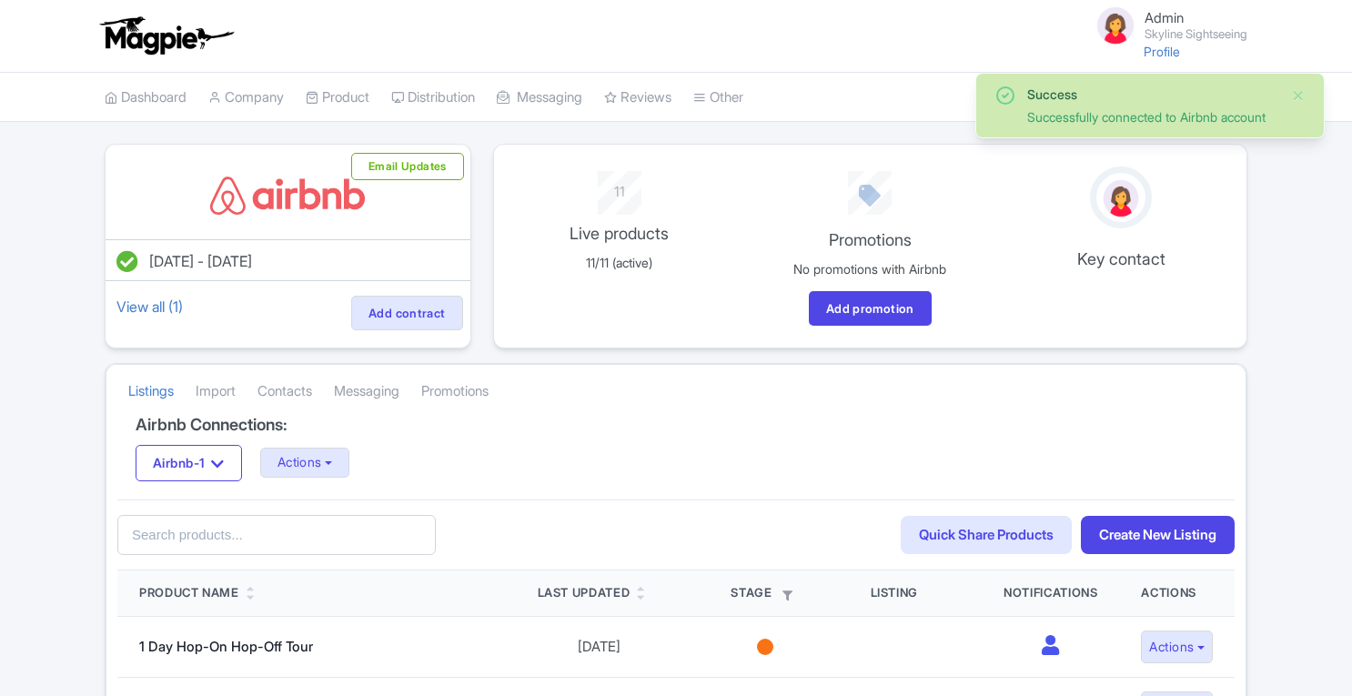
scroll to position [1010, 0]
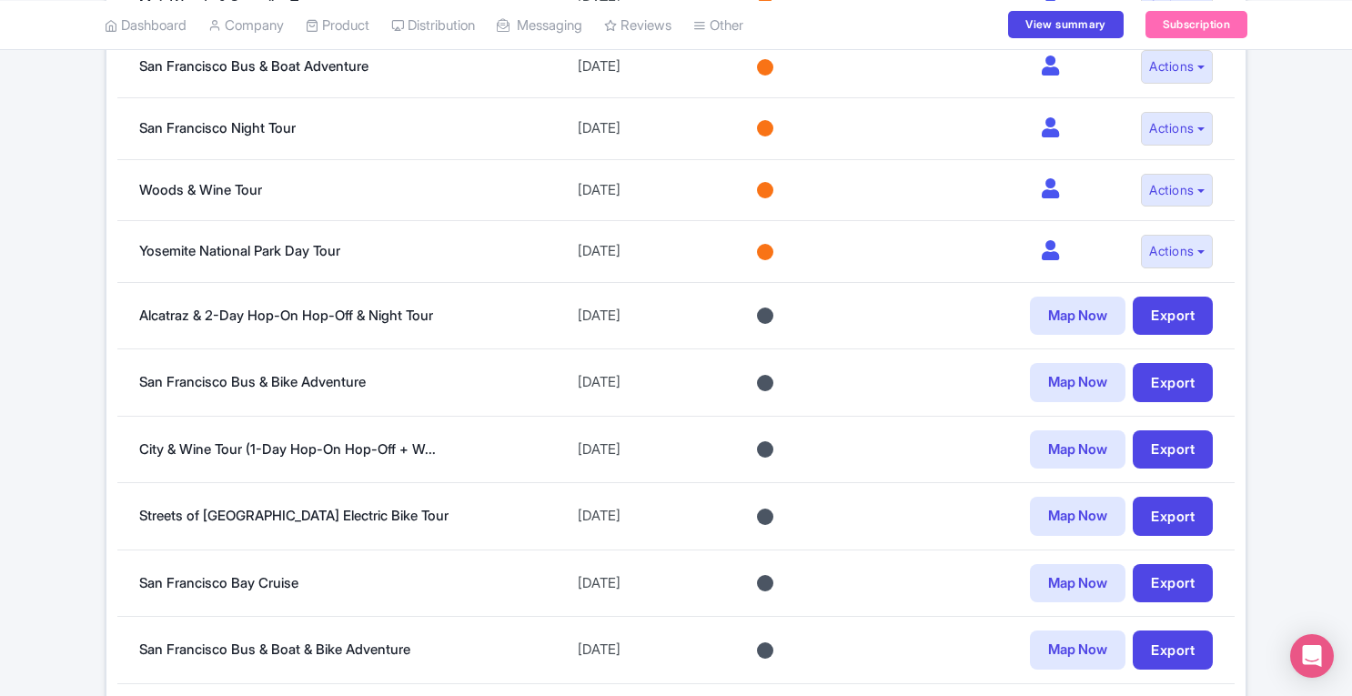
click at [370, 507] on link "Streets of [GEOGRAPHIC_DATA] Electric Bike Tour" at bounding box center [293, 515] width 309 height 17
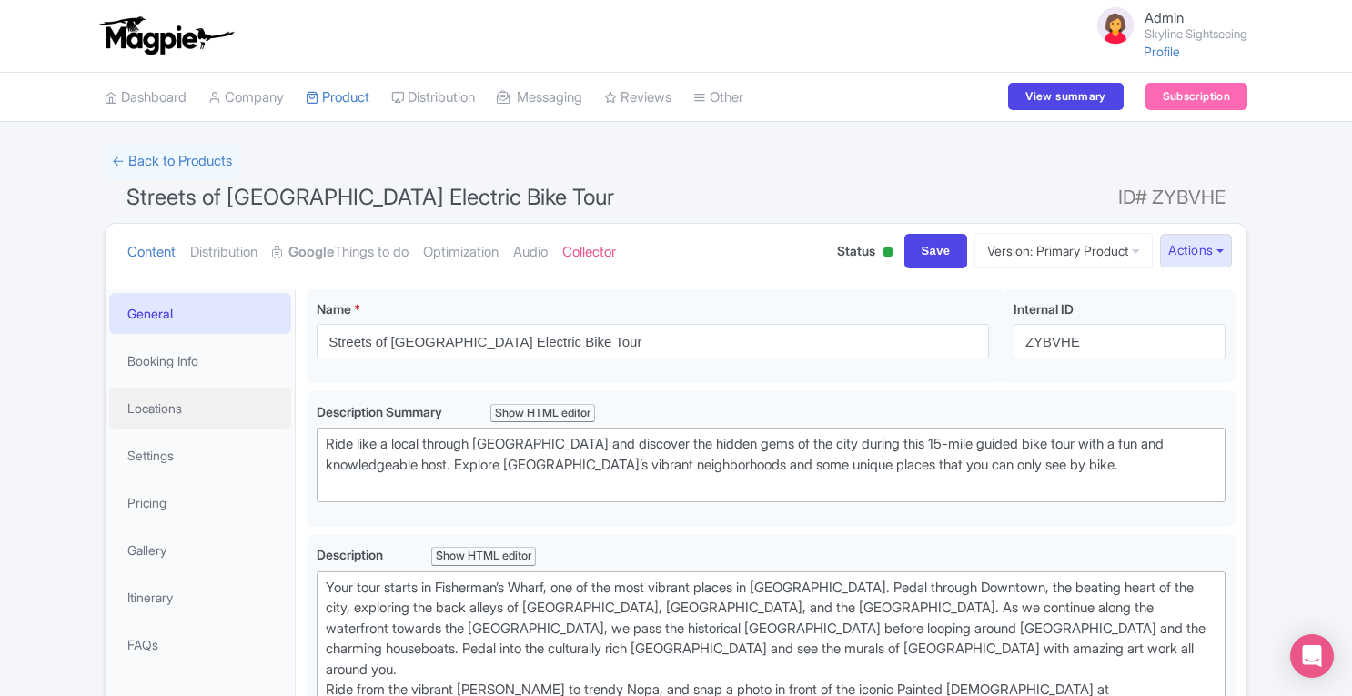
click at [162, 414] on link "Locations" at bounding box center [200, 407] width 182 height 41
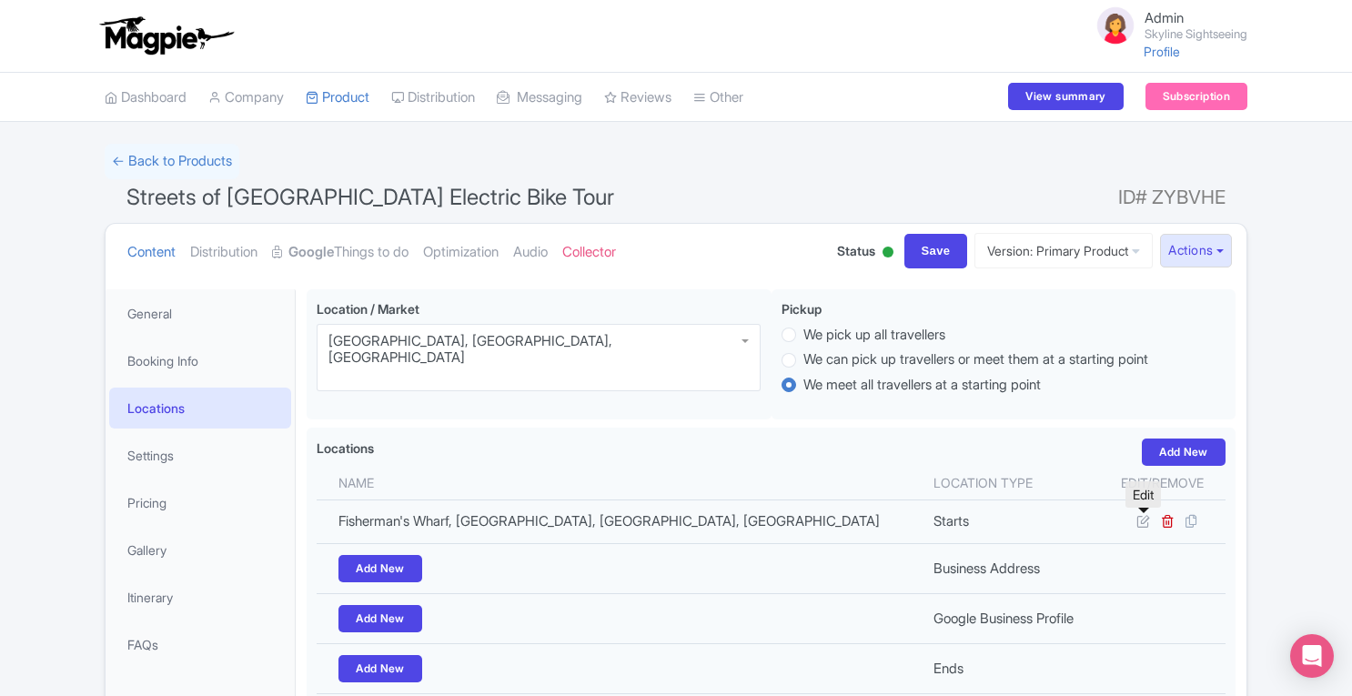
click at [1146, 527] on icon at bounding box center [1143, 521] width 14 height 14
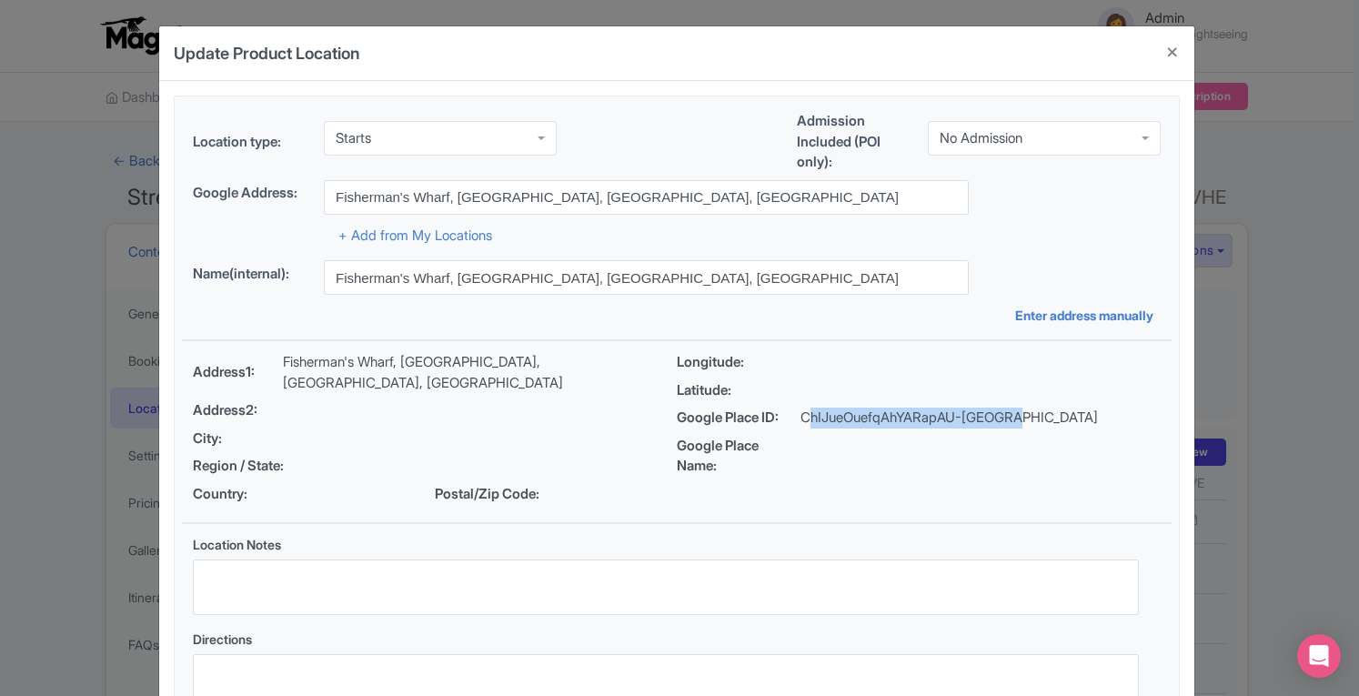
drag, startPoint x: 800, startPoint y: 417, endPoint x: 1013, endPoint y: 403, distance: 213.3
click at [1013, 403] on div "Longitude: Latitude: Google Place ID: ChIJueOuefqAhYARapAU-YtbztA Google Place …" at bounding box center [919, 431] width 484 height 159
click at [1173, 51] on button "Close" at bounding box center [1173, 52] width 44 height 52
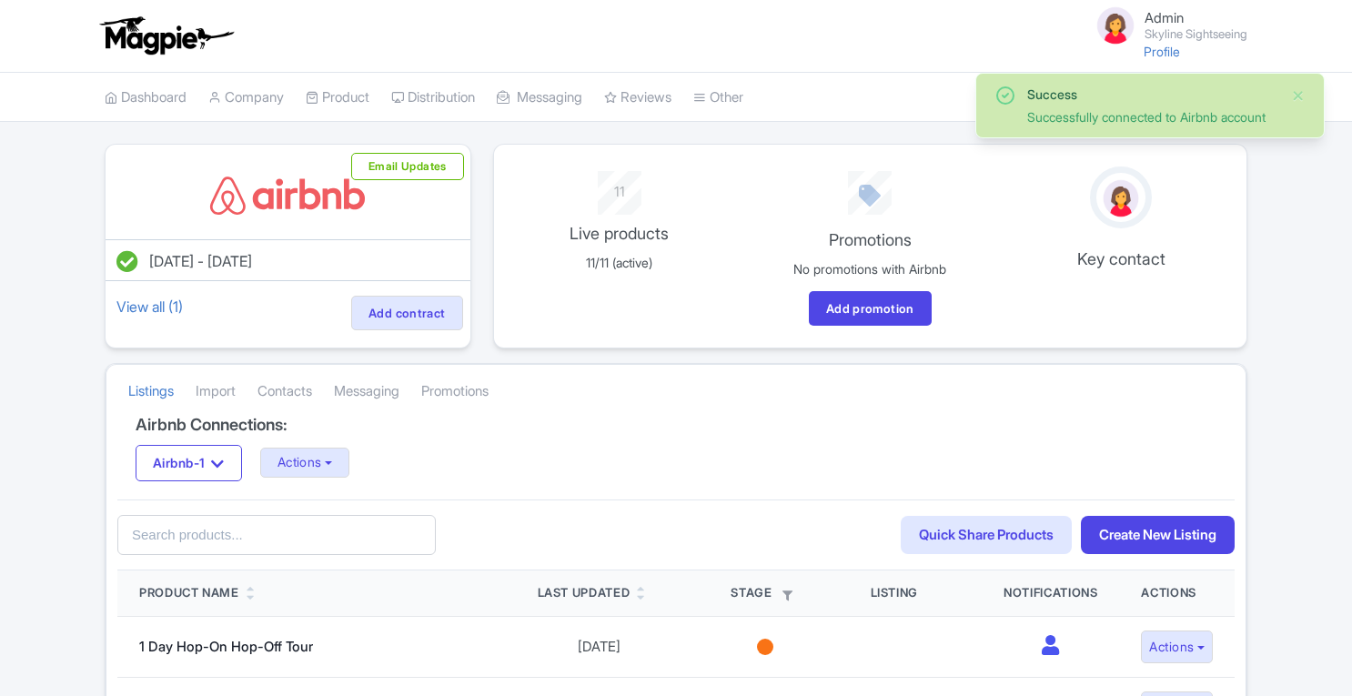
scroll to position [1010, 0]
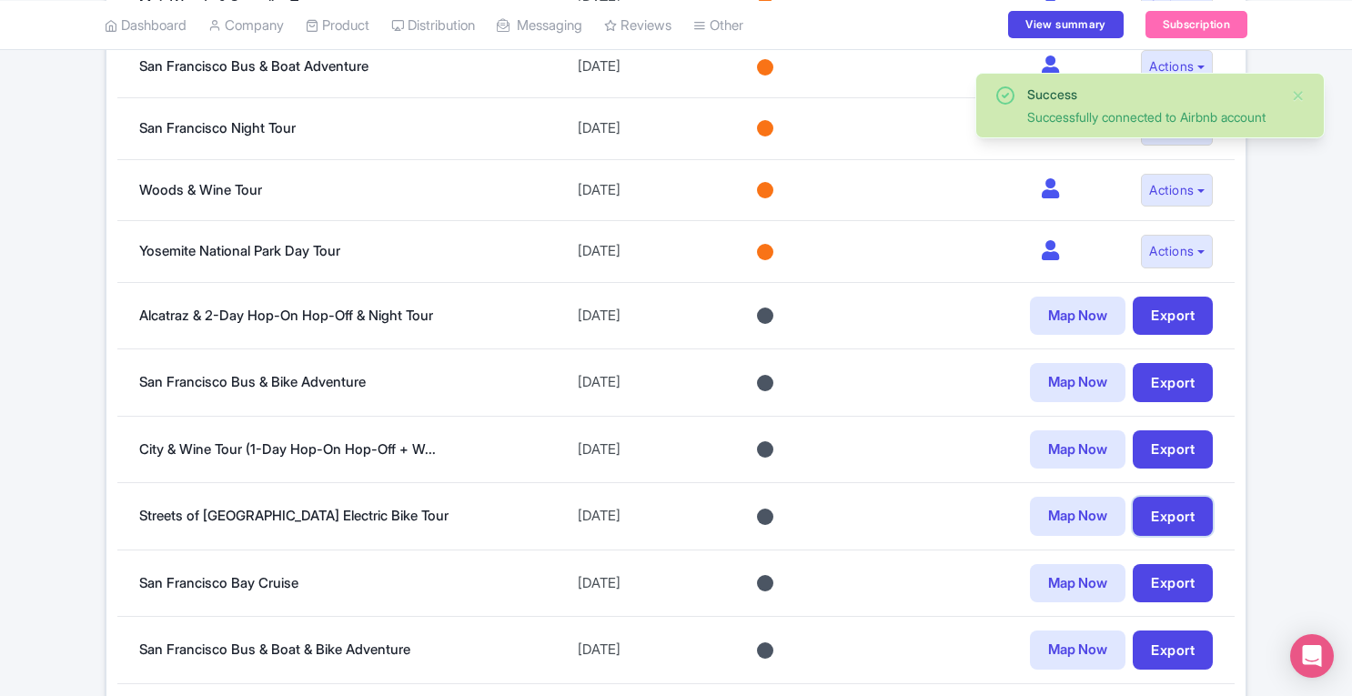
click at [1171, 506] on link "Export" at bounding box center [1172, 516] width 80 height 39
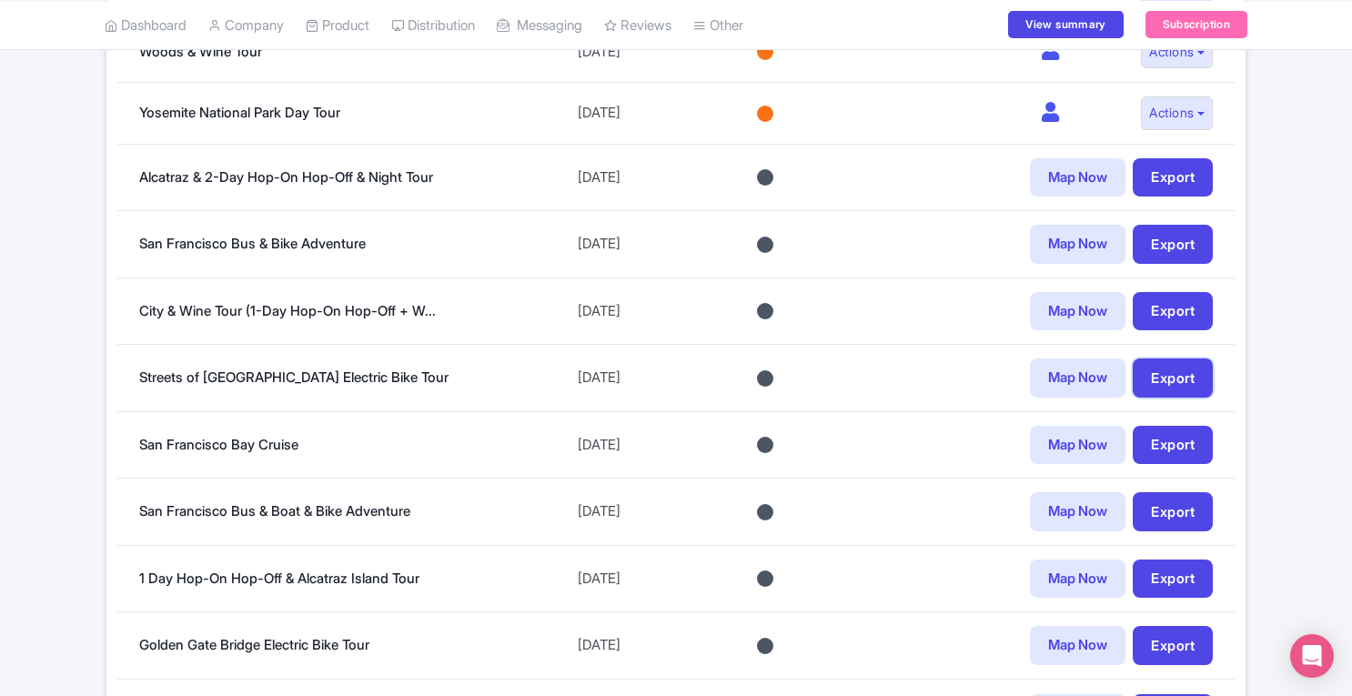
scroll to position [1151, 0]
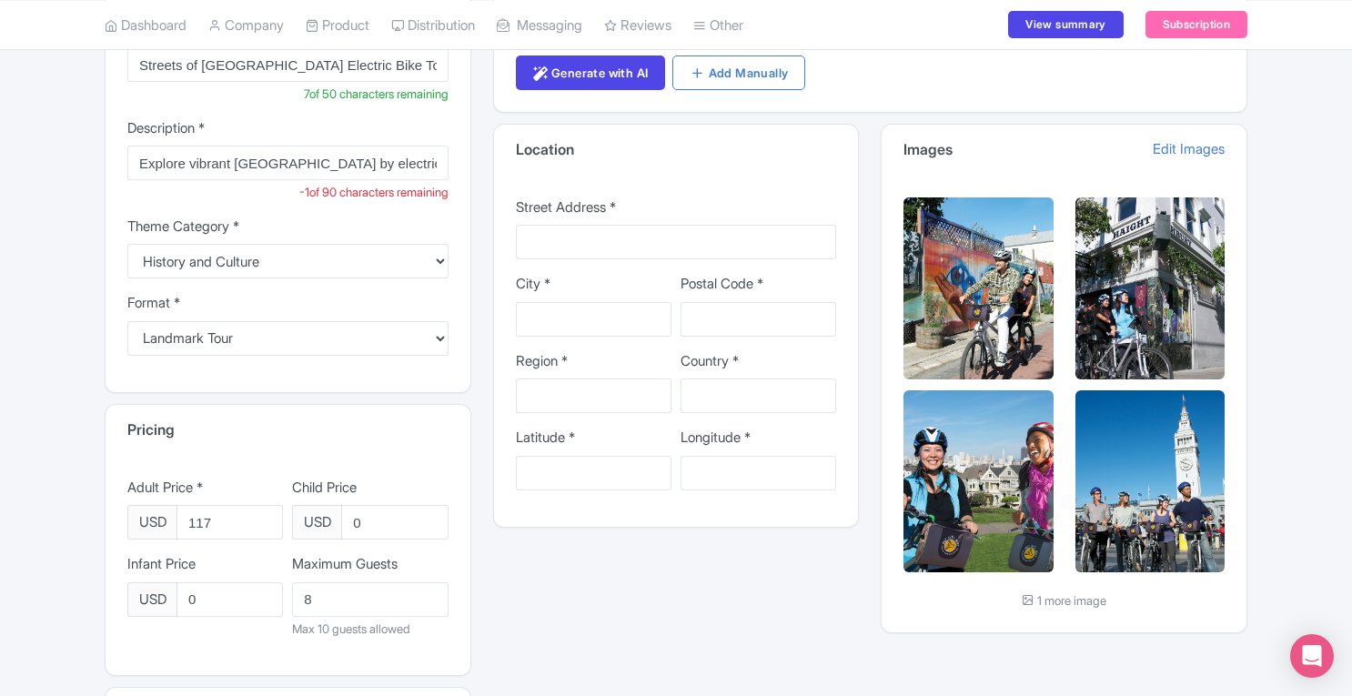
scroll to position [262, 0]
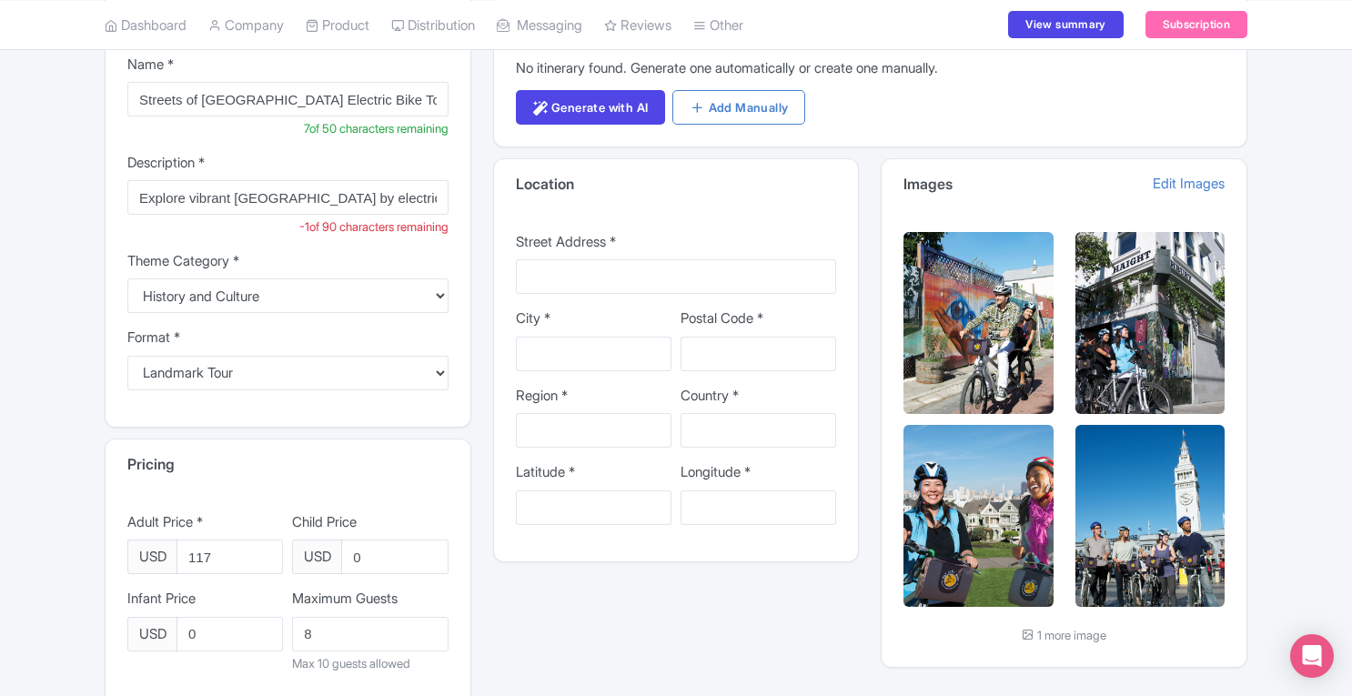
click at [1306, 137] on div "Save & Export to Airbnb Experience Details Host Information Experience Details …" at bounding box center [676, 432] width 1352 height 1101
click at [598, 266] on input "Street Address *" at bounding box center [676, 276] width 321 height 35
type input "[STREET_ADDRESS][PERSON_NAME]"
type input "[GEOGRAPHIC_DATA]"
type input "94523"
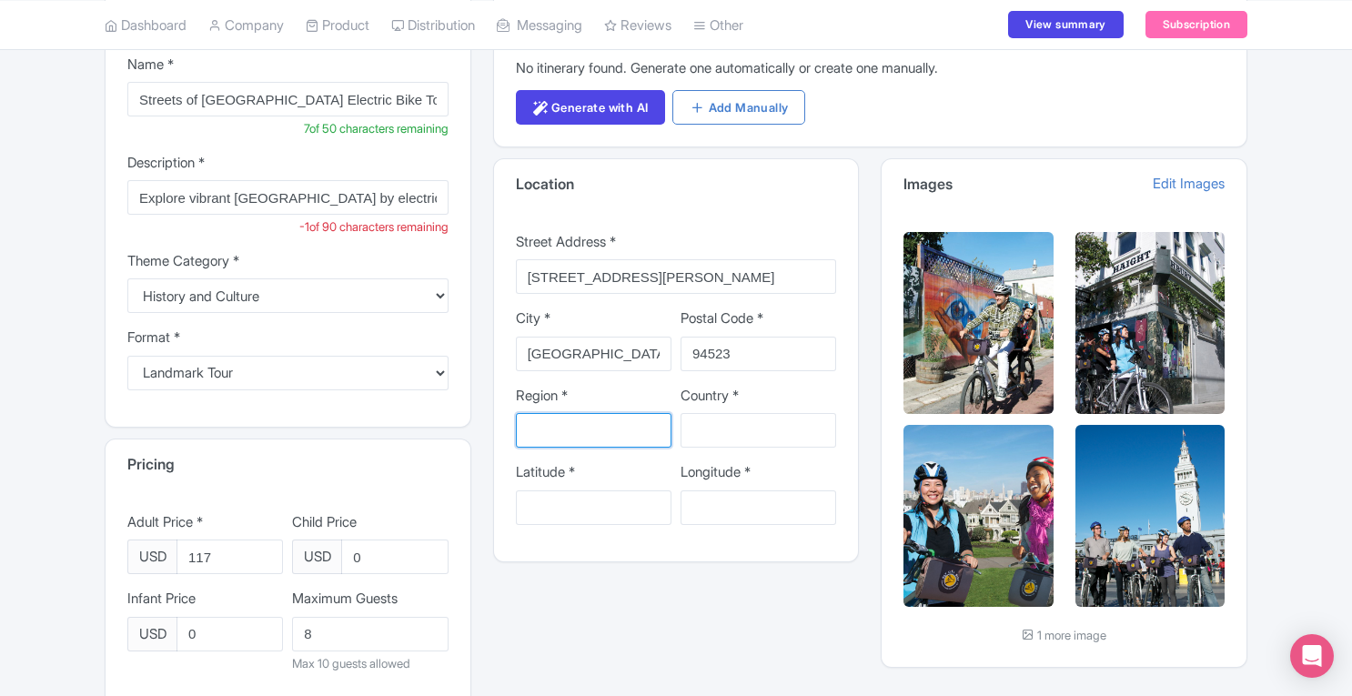
type input "[US_STATE]"
type input "United States"
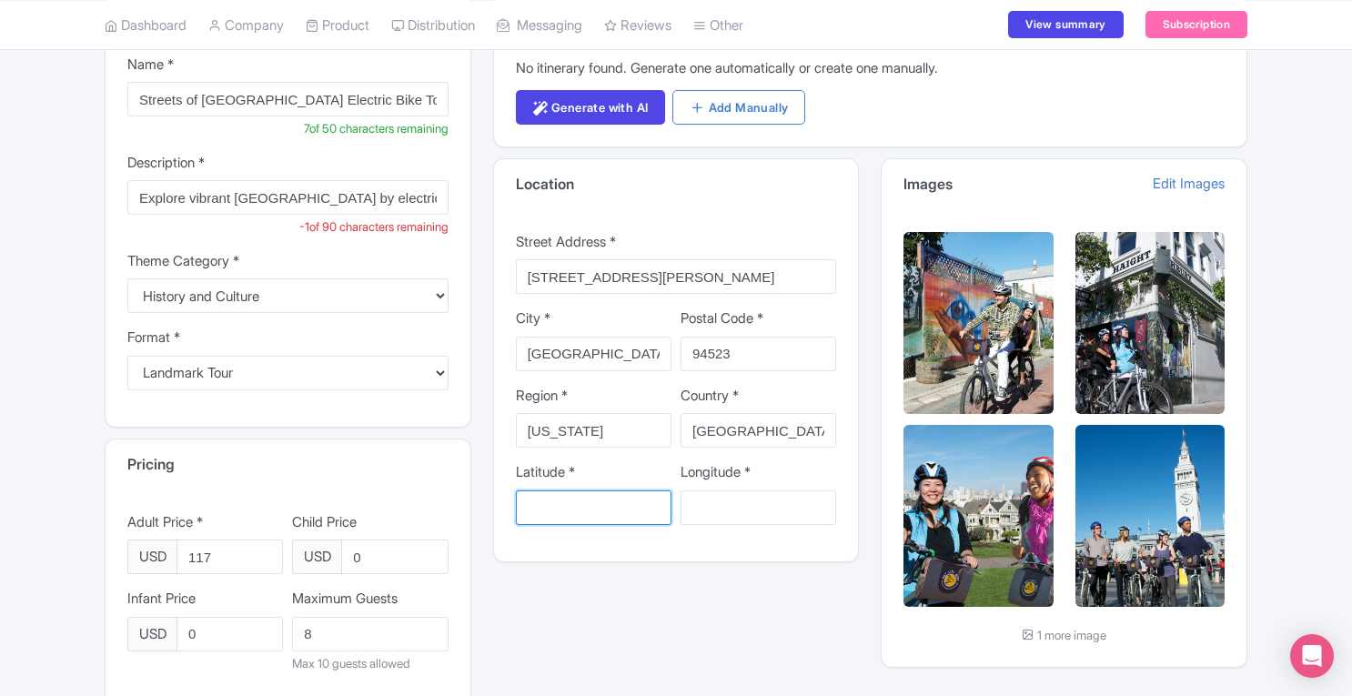
click at [597, 503] on input "Latitude *" at bounding box center [594, 507] width 156 height 35
type input "40.6711851"
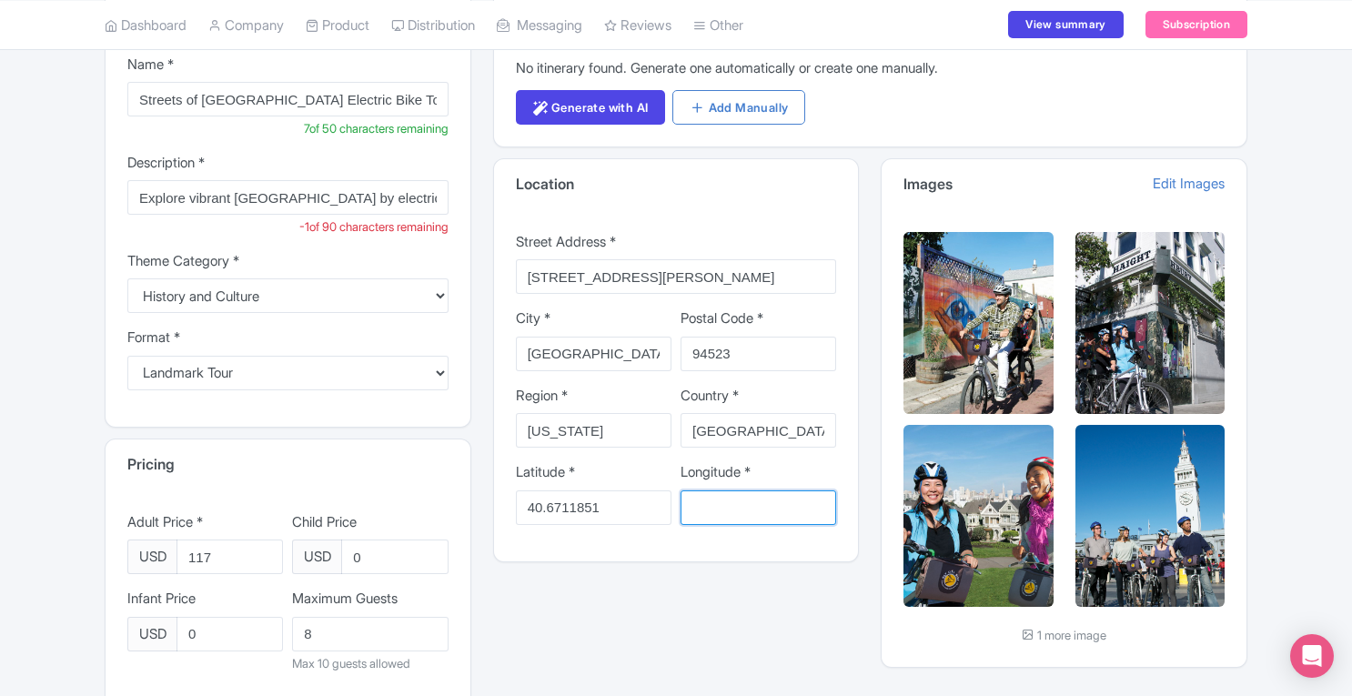
click at [699, 510] on input "Longitude *" at bounding box center [758, 507] width 156 height 35
type input "-73.9937056"
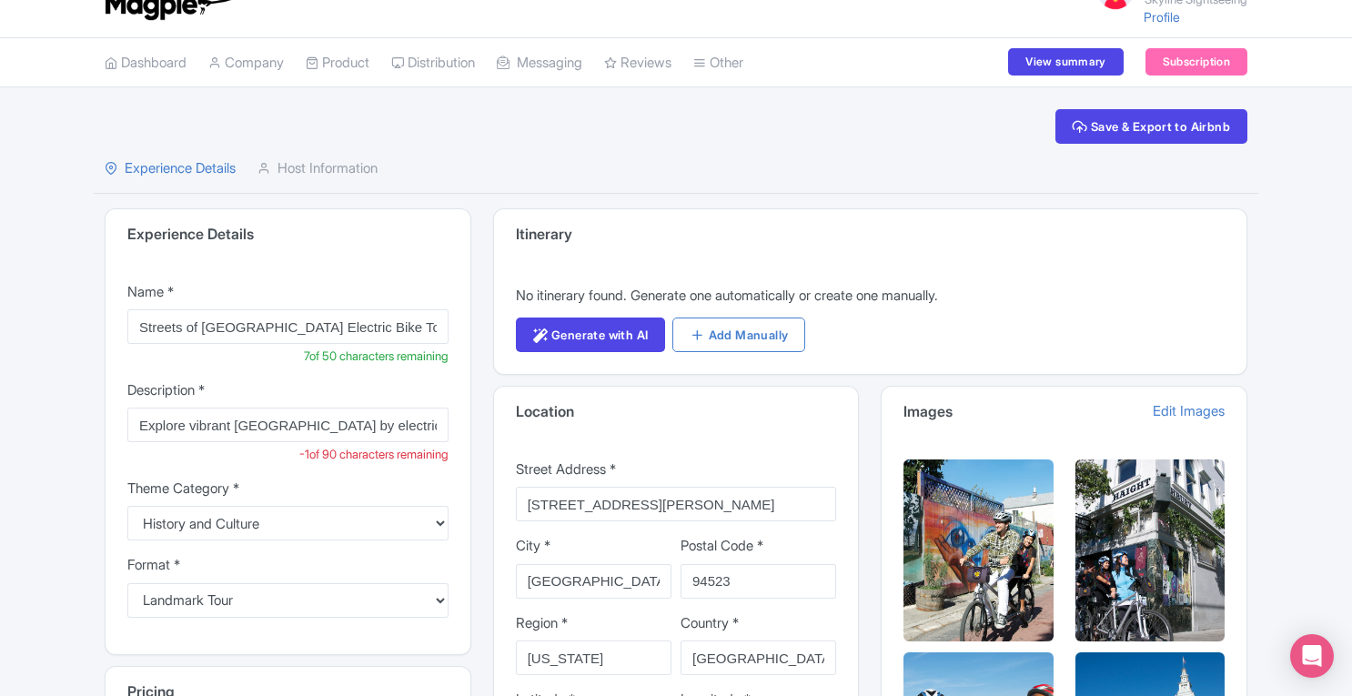
scroll to position [0, 0]
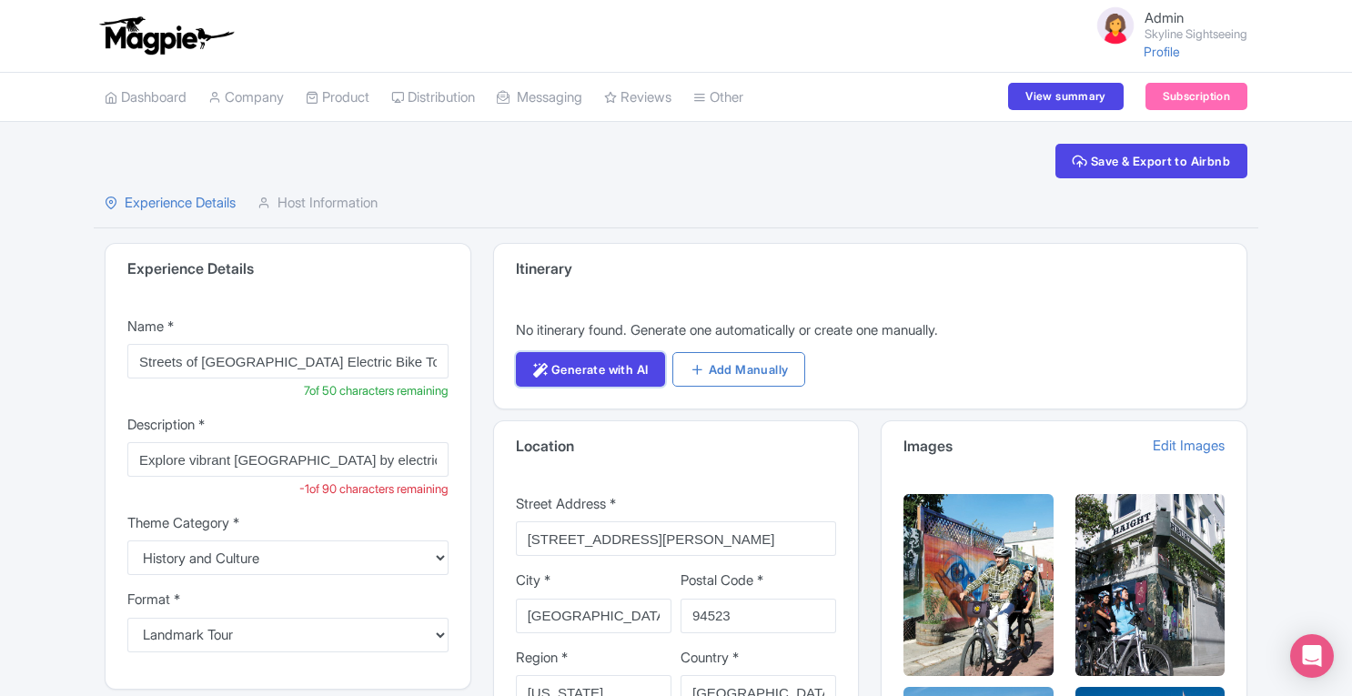
click at [618, 363] on link "Generate with AI" at bounding box center [591, 369] width 150 height 35
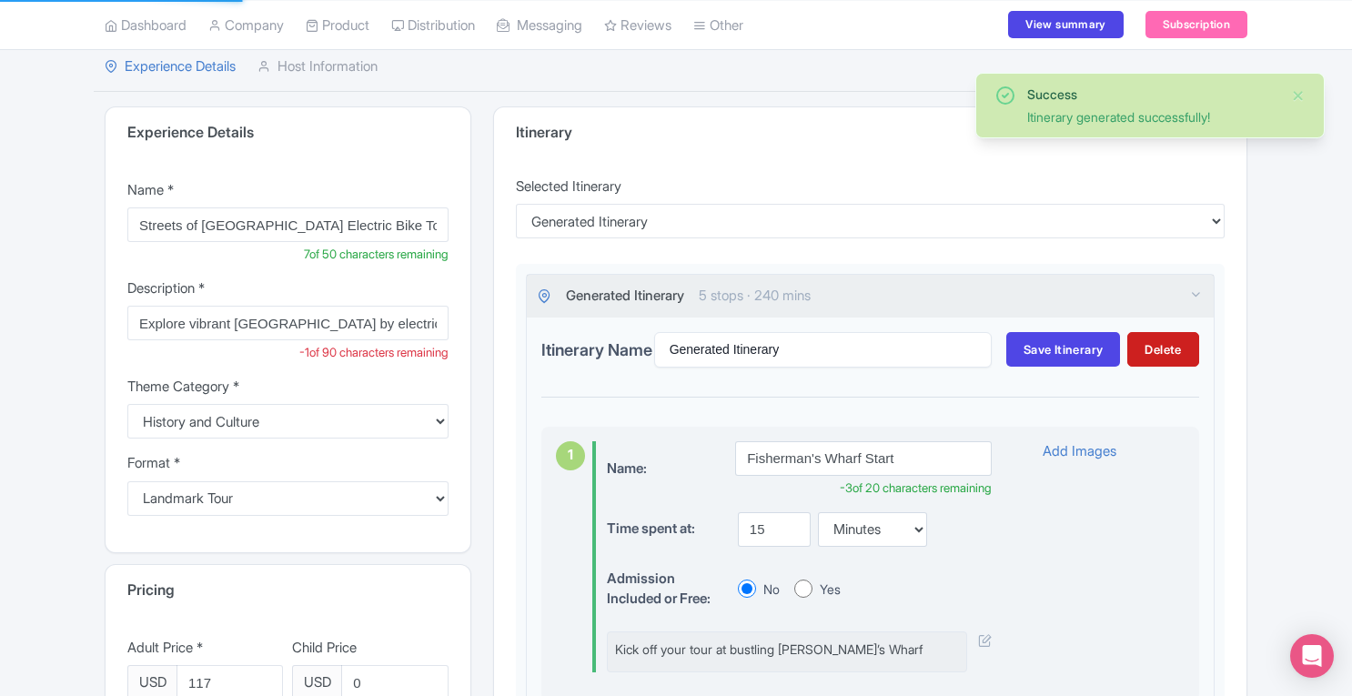
scroll to position [79, 0]
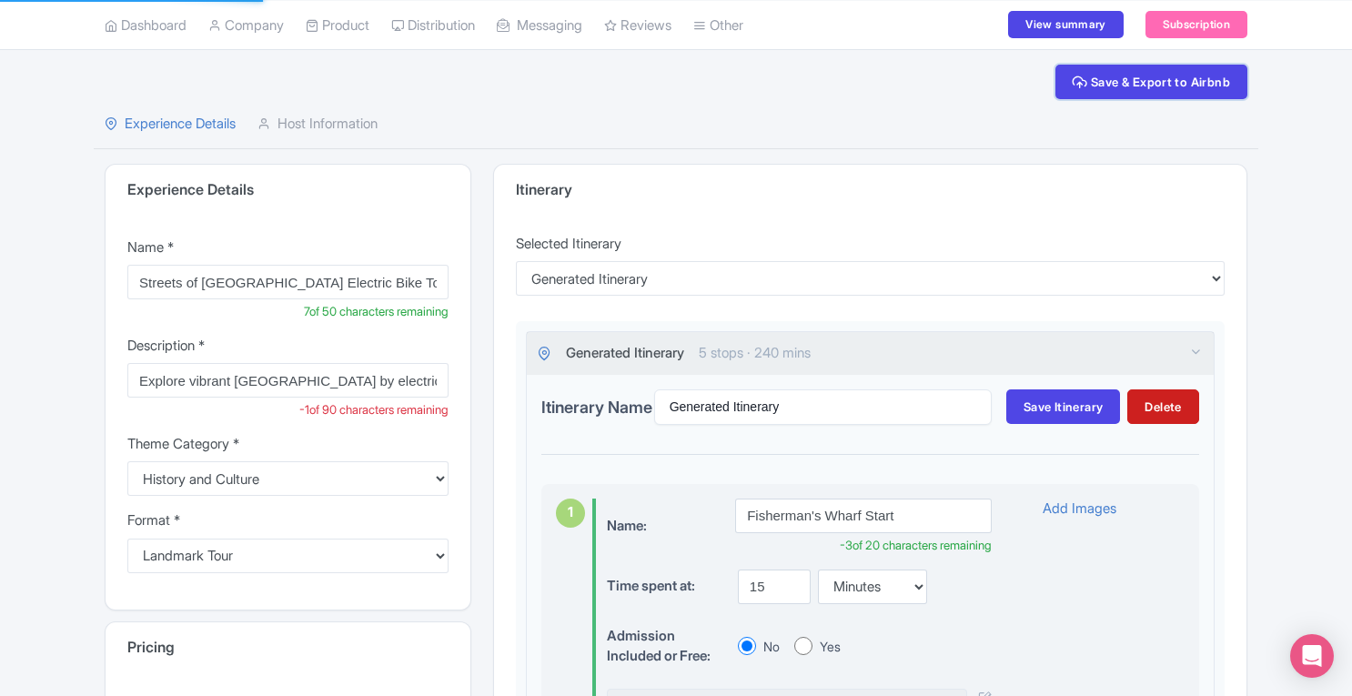
click at [1141, 76] on button "Save & Export to Airbnb" at bounding box center [1151, 82] width 192 height 35
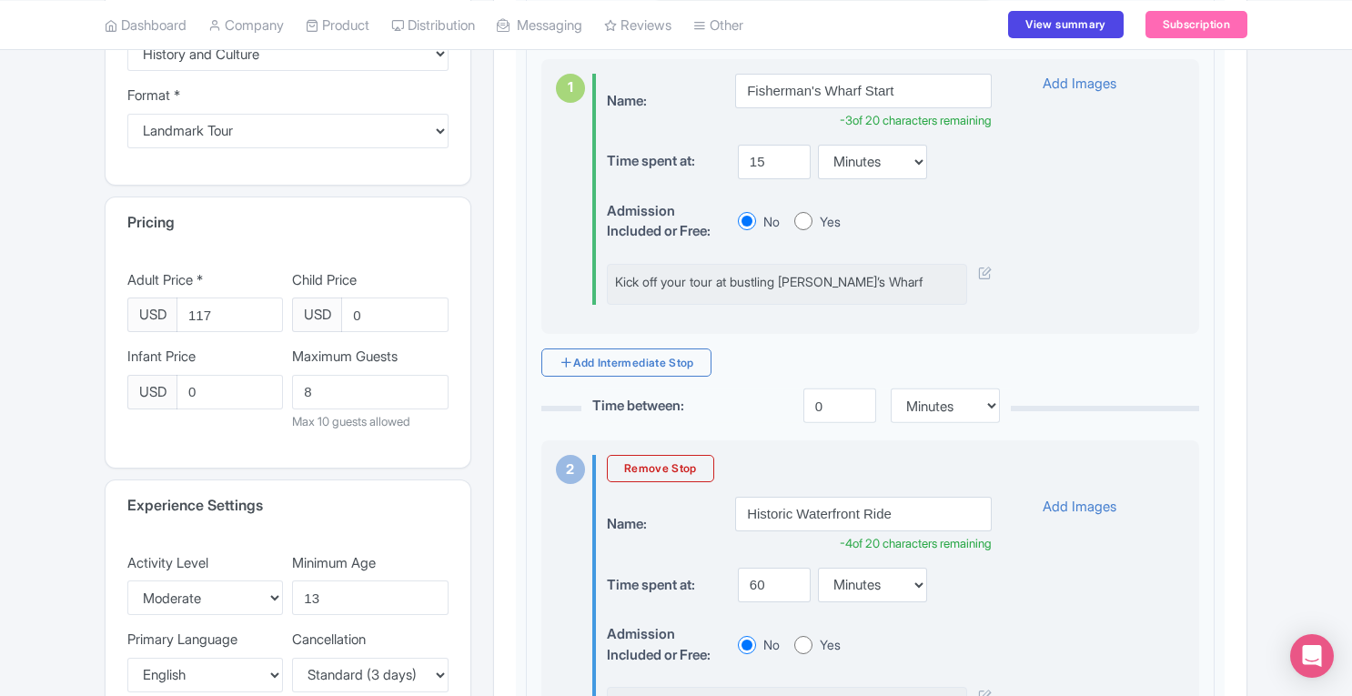
scroll to position [0, 0]
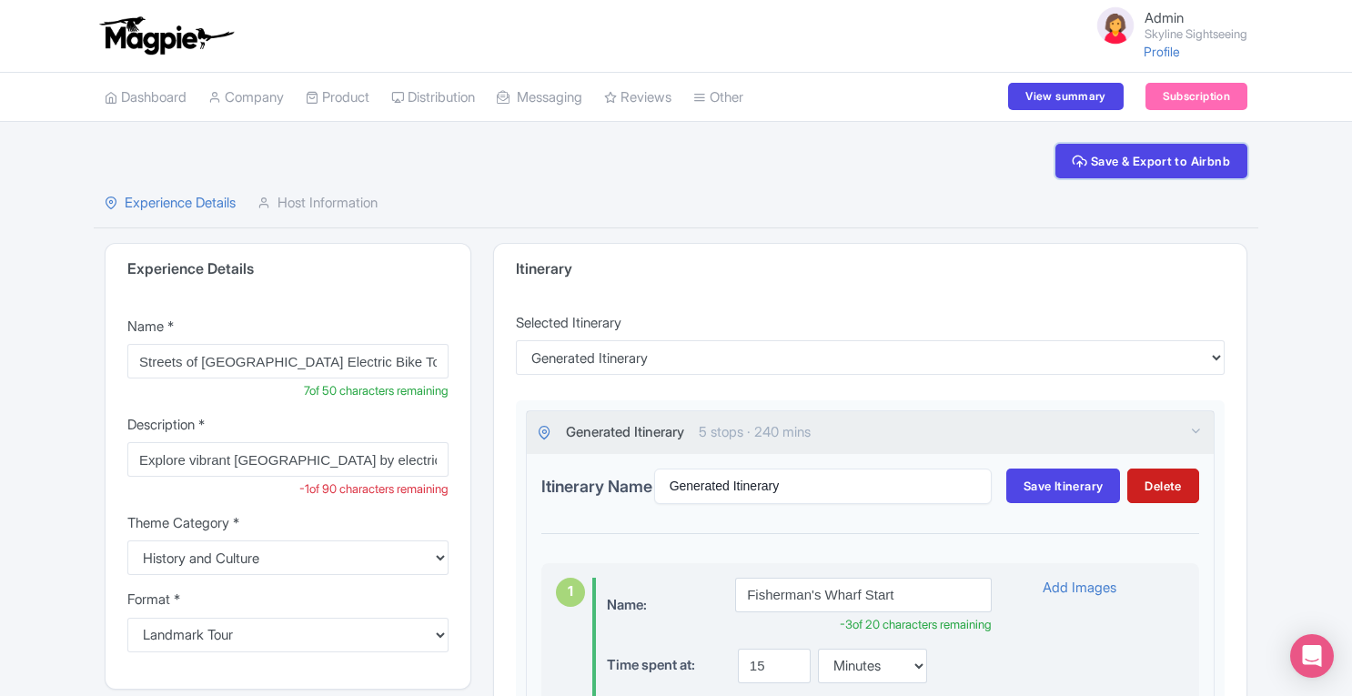
click at [1127, 163] on button "Save & Export to Airbnb" at bounding box center [1151, 161] width 192 height 35
click at [327, 199] on link "Host Information" at bounding box center [317, 203] width 120 height 50
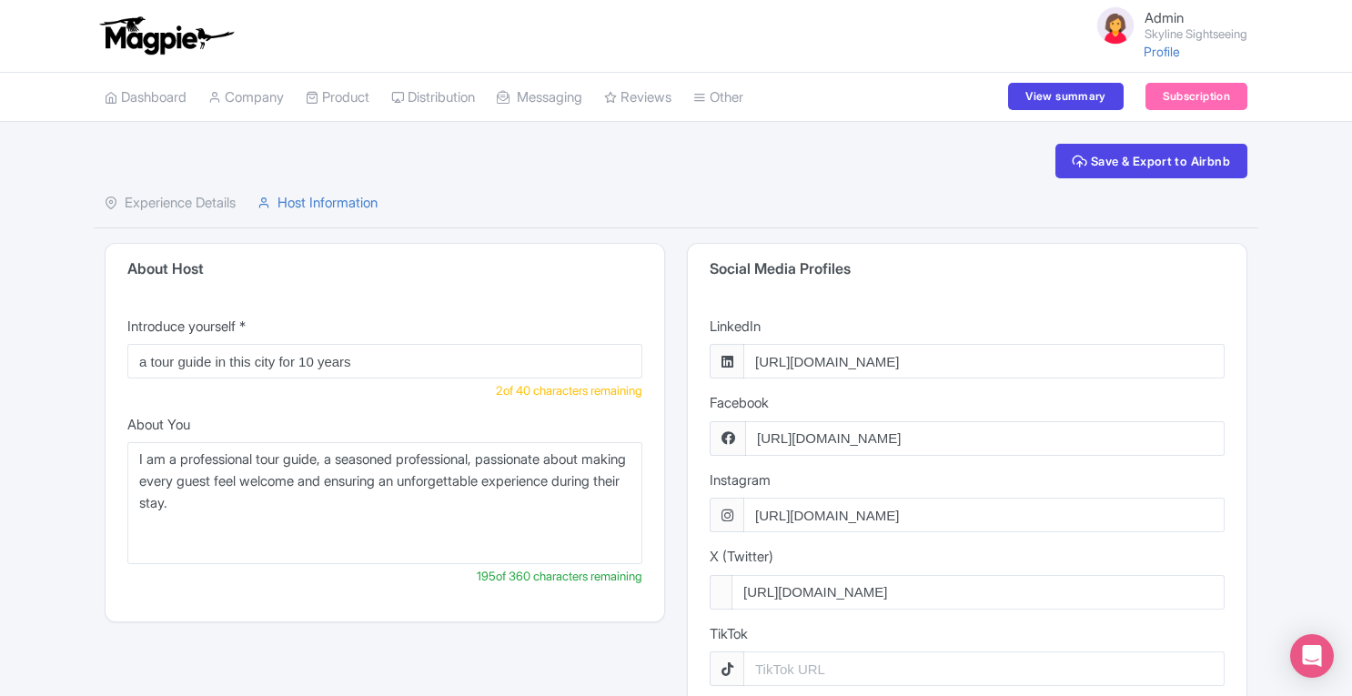
click at [192, 198] on link "Experience Details" at bounding box center [170, 203] width 131 height 50
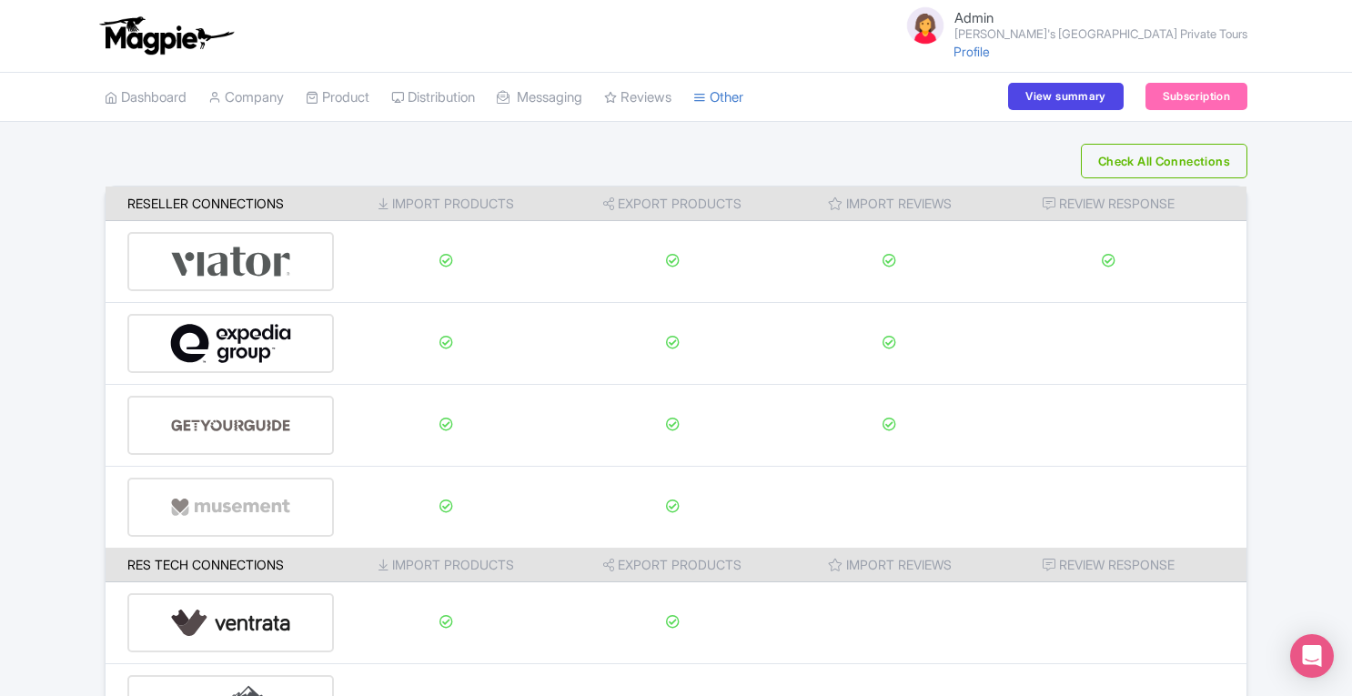
scroll to position [2, 0]
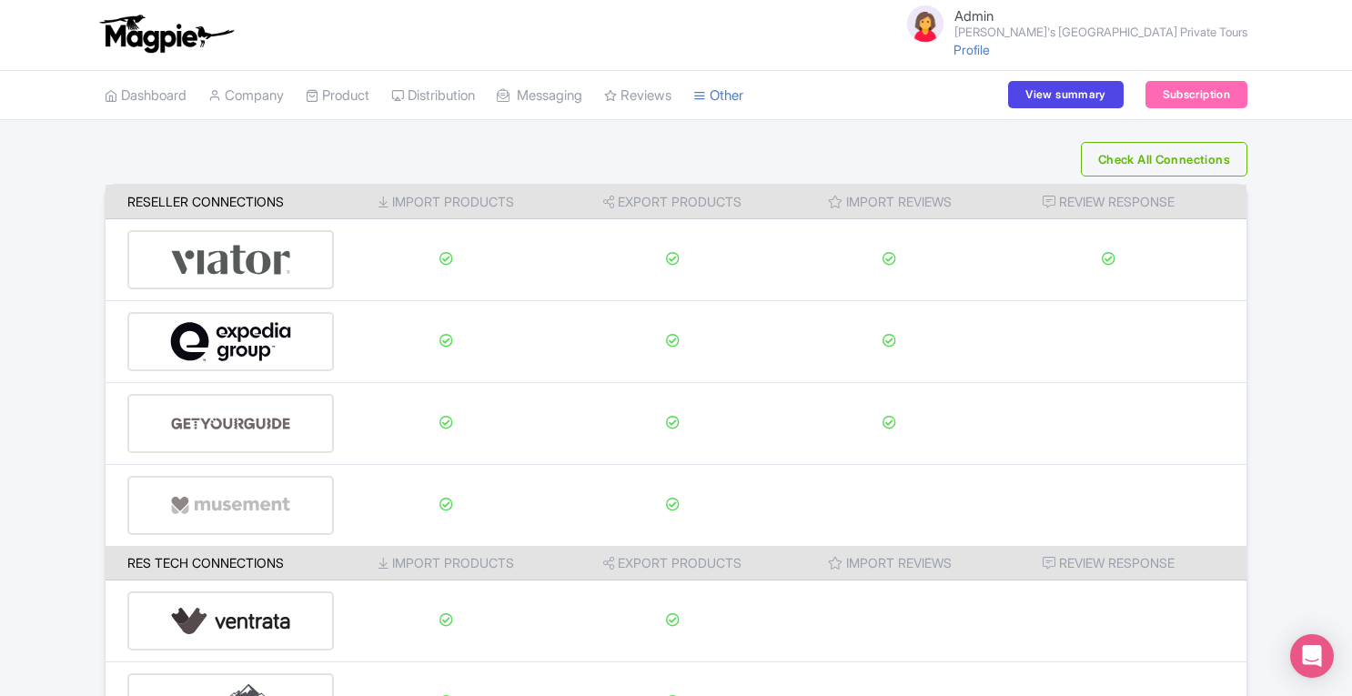
click at [291, 250] on div at bounding box center [230, 259] width 206 height 59
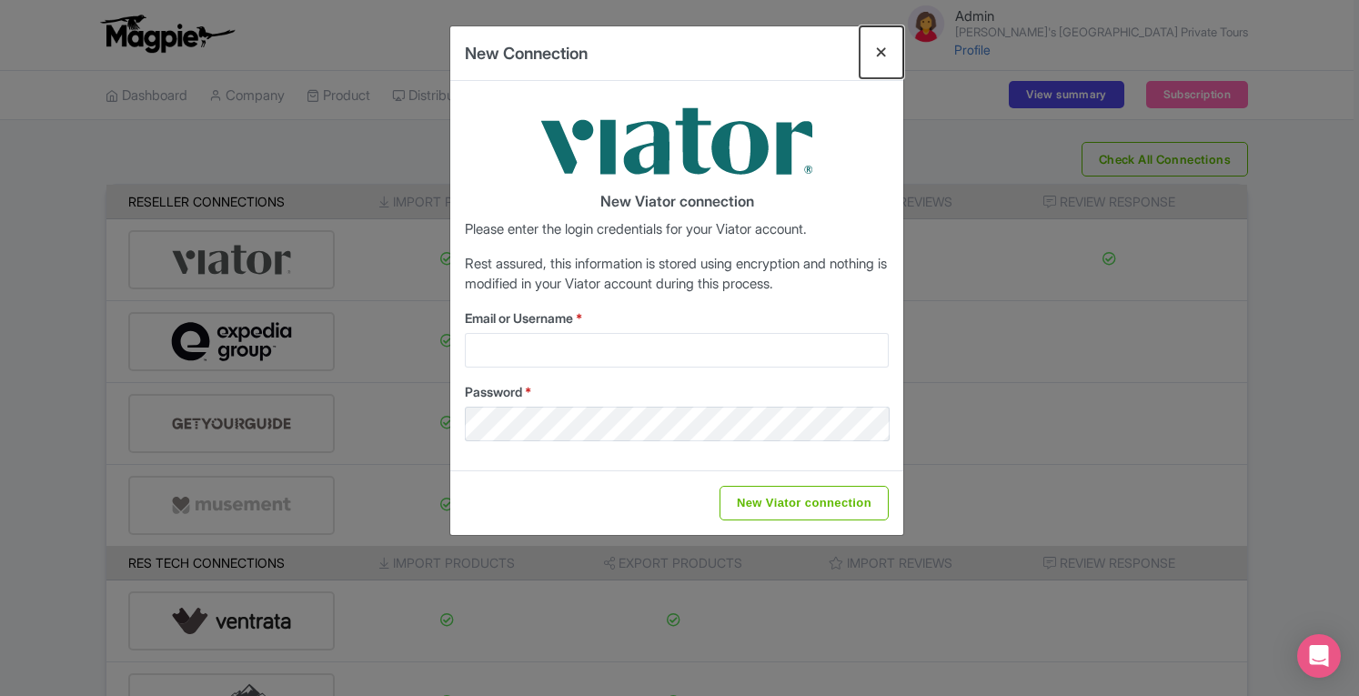
click at [886, 52] on button "Close" at bounding box center [881, 52] width 44 height 52
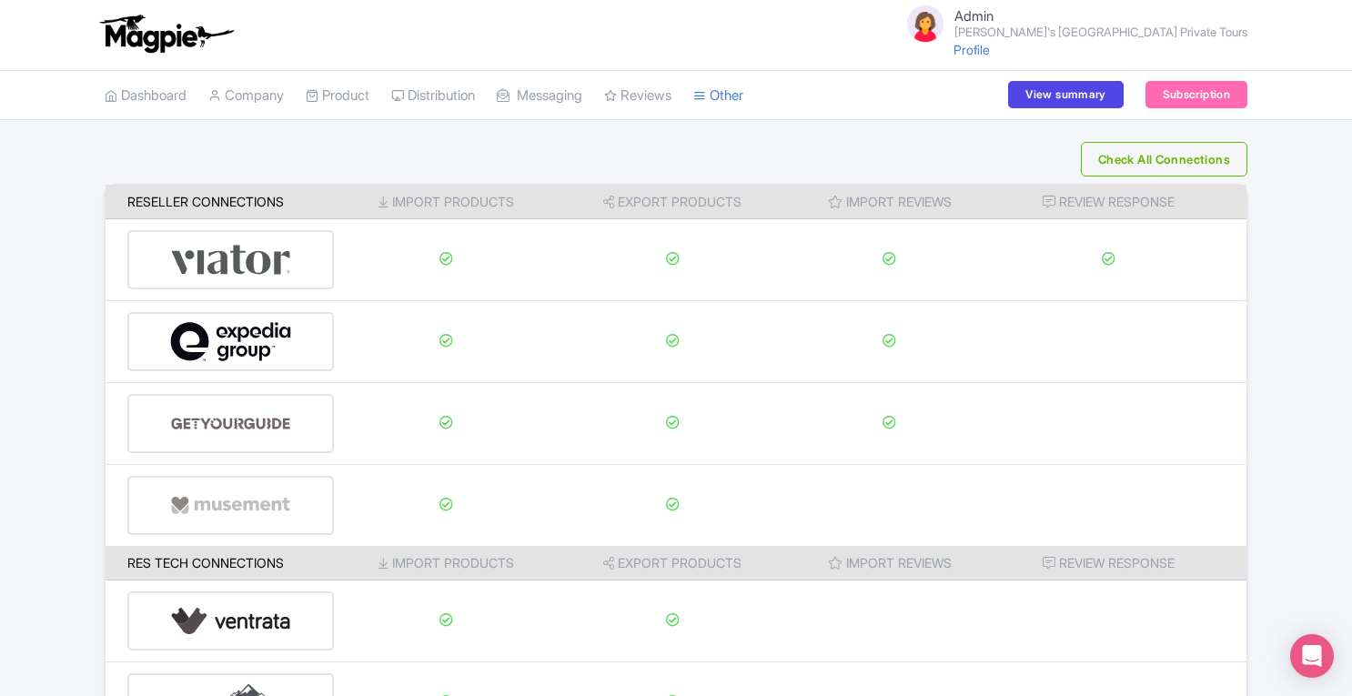
click at [0, 0] on link "Manage Resellers" at bounding box center [0, 0] width 0 height 0
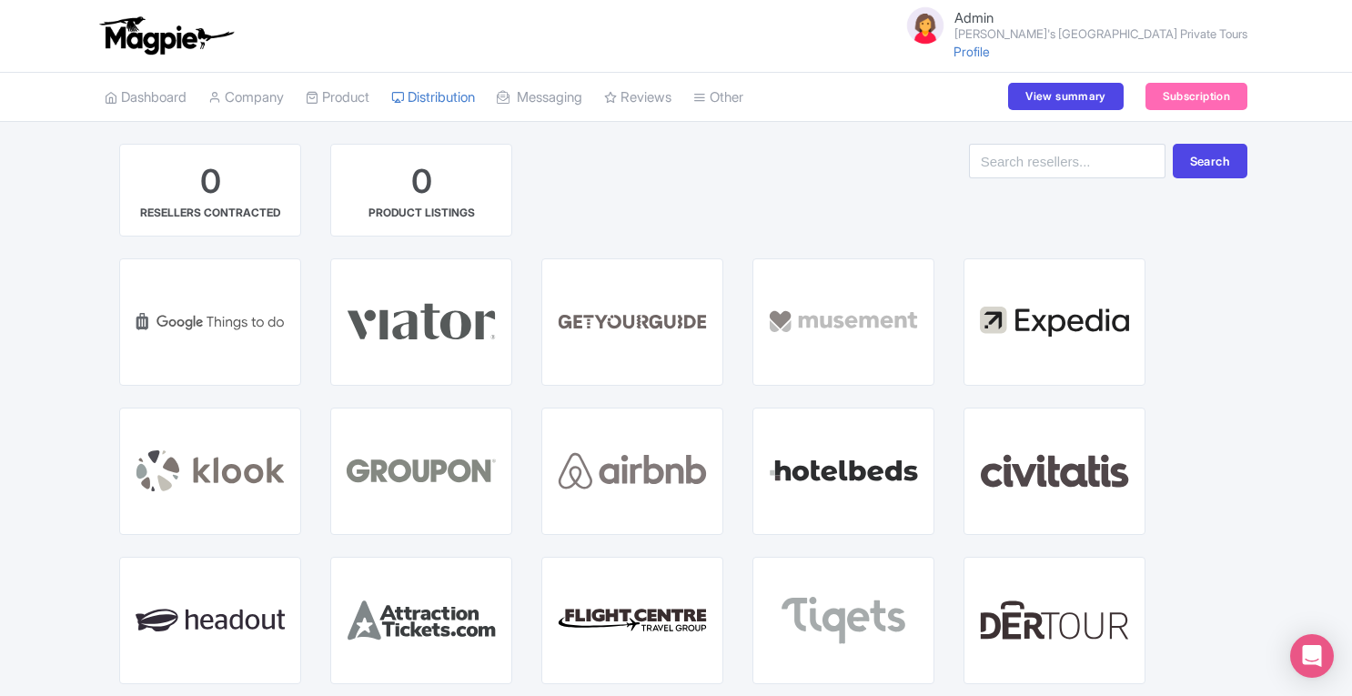
click at [645, 435] on div "GET STARTED WITH AIRBNB" at bounding box center [632, 471] width 180 height 126
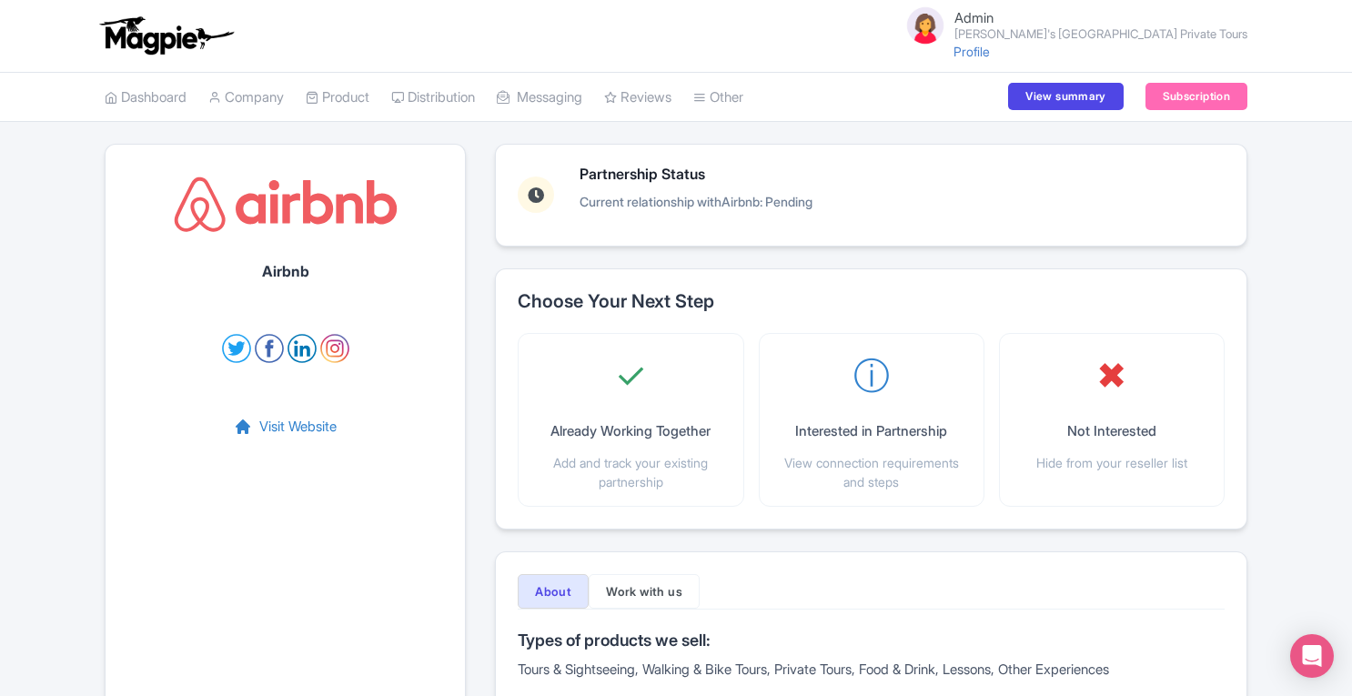
click at [175, 95] on link "Dashboard" at bounding box center [146, 98] width 82 height 50
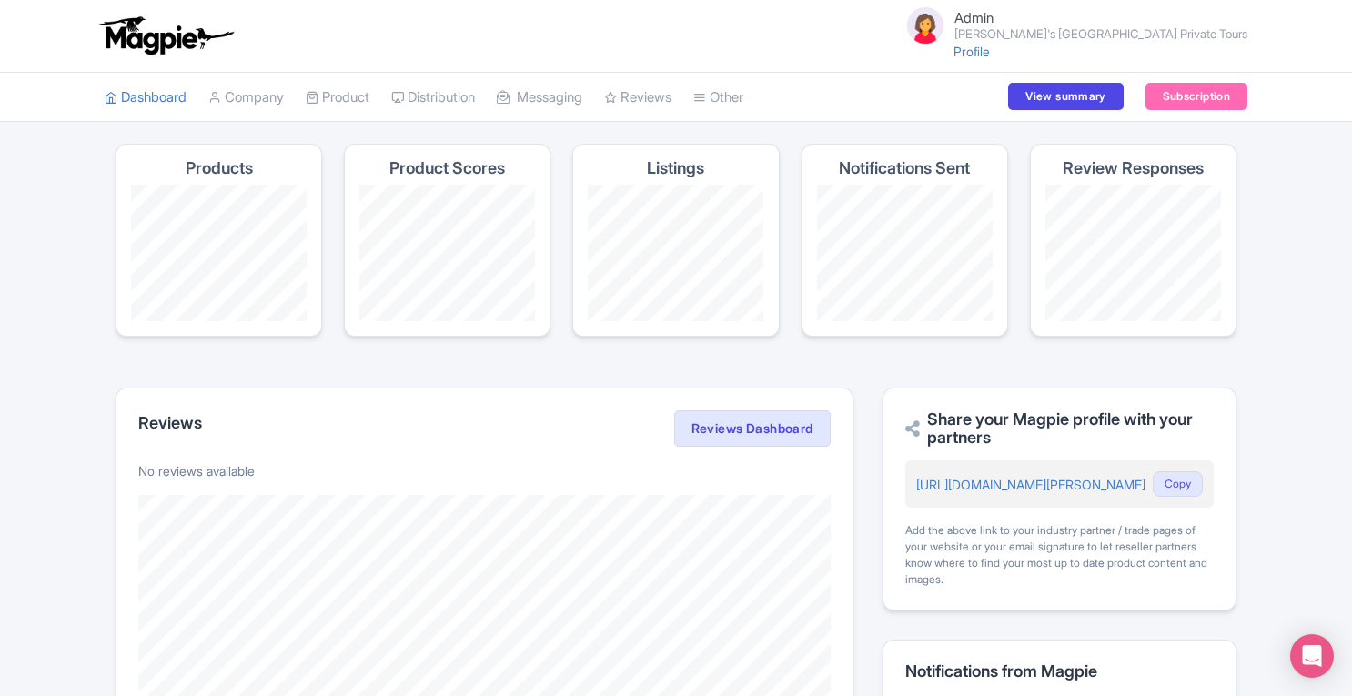
click at [0, 0] on link "Manage Resellers" at bounding box center [0, 0] width 0 height 0
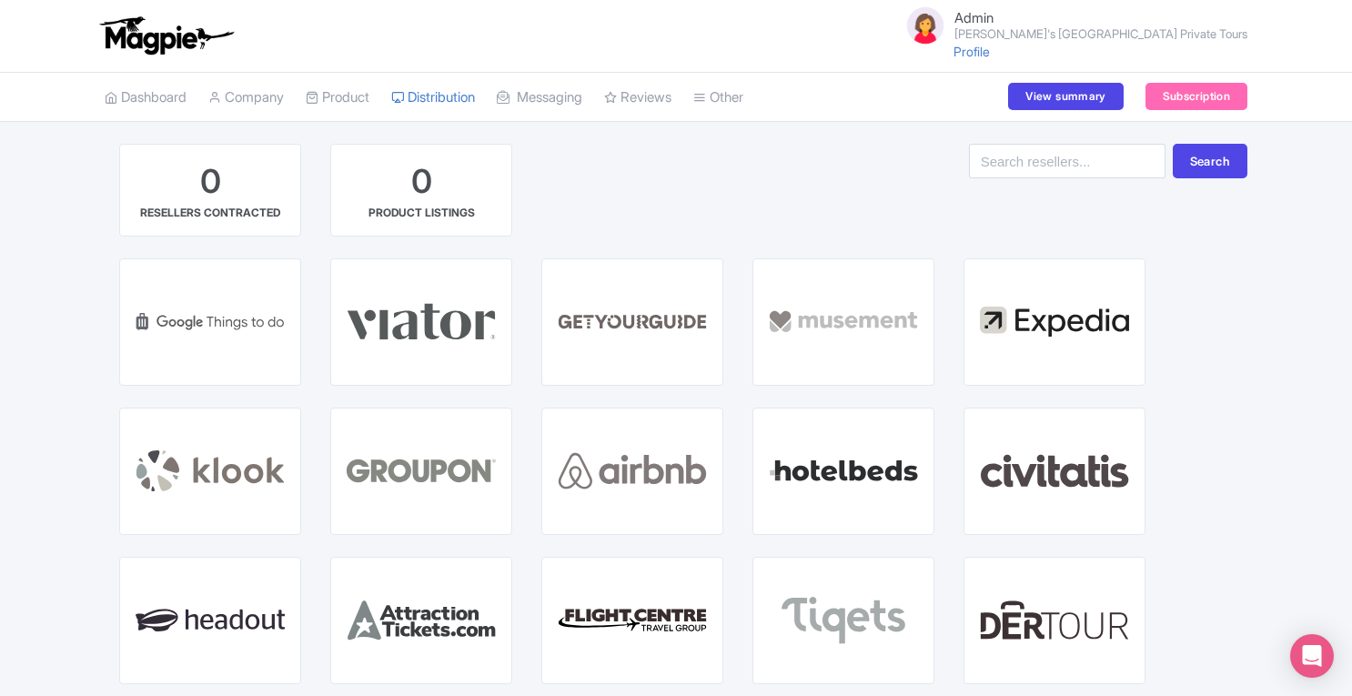
click at [637, 454] on span "GET STARTED" at bounding box center [632, 454] width 85 height 15
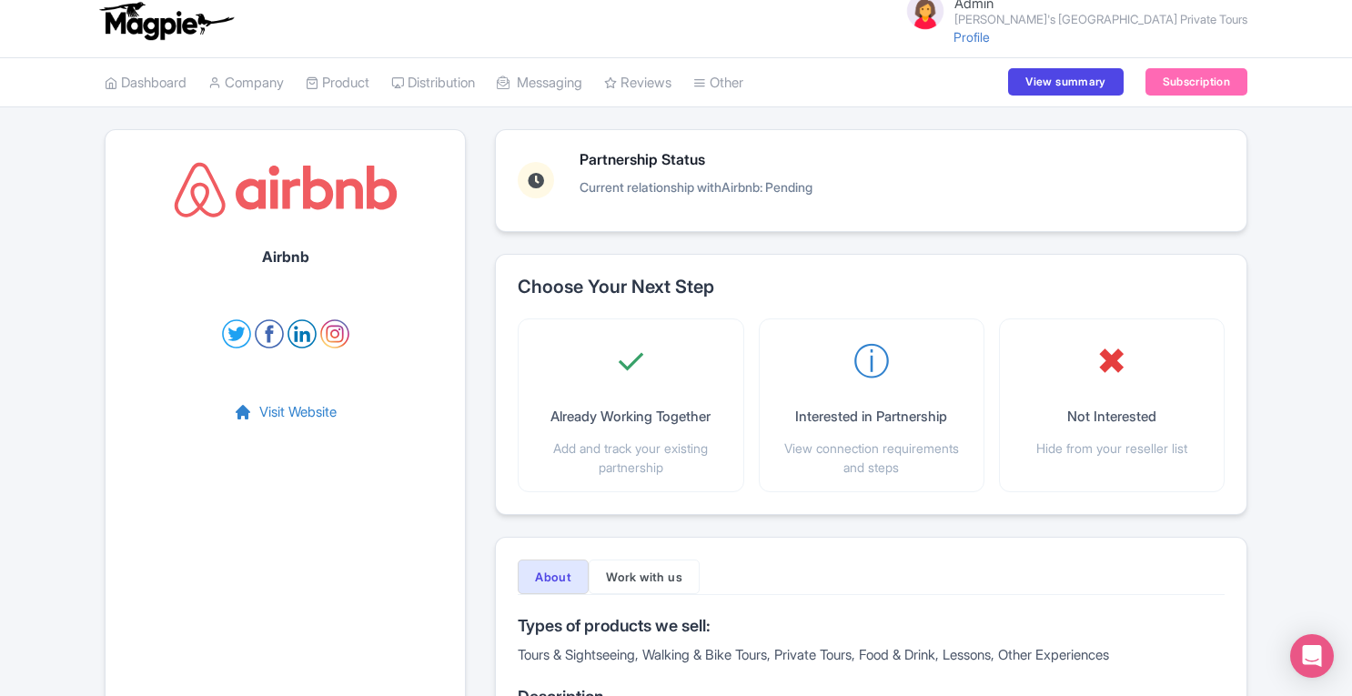
scroll to position [25, 0]
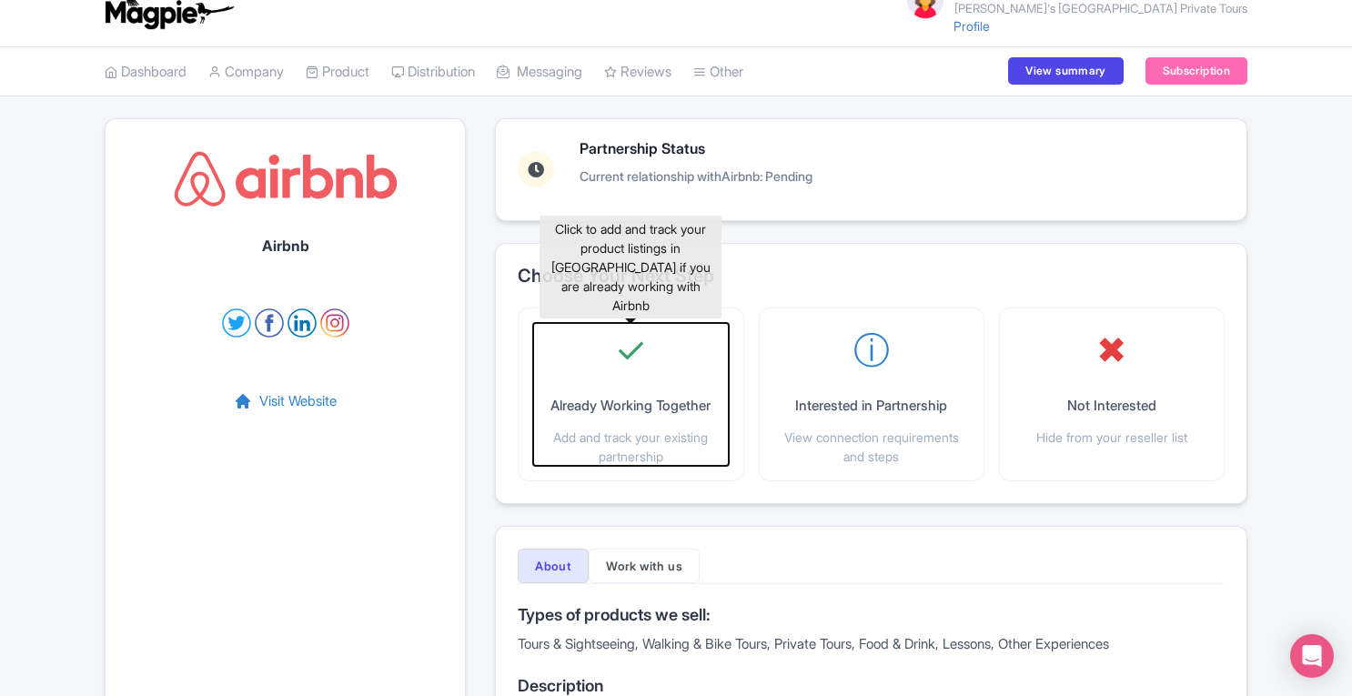
click at [641, 382] on div "✓ Already Working Together Add and track your existing partnership" at bounding box center [630, 394] width 195 height 143
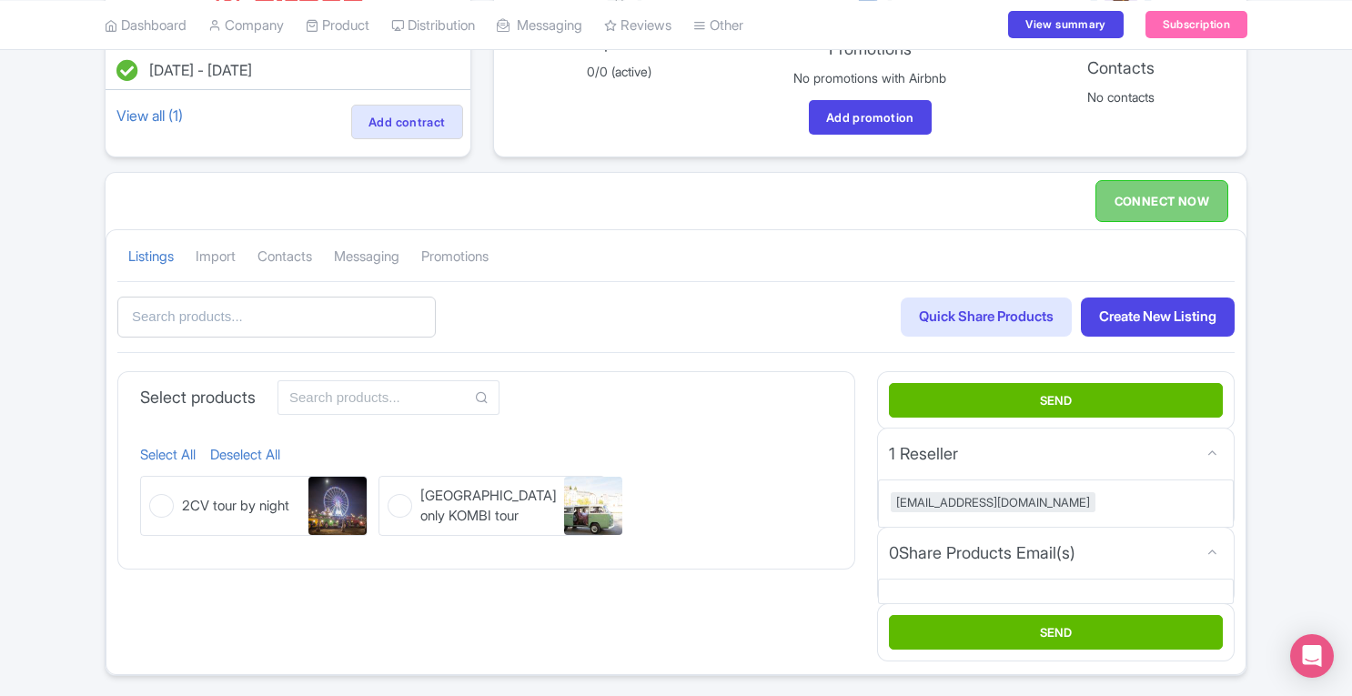
scroll to position [207, 0]
